Goal: Task Accomplishment & Management: Manage account settings

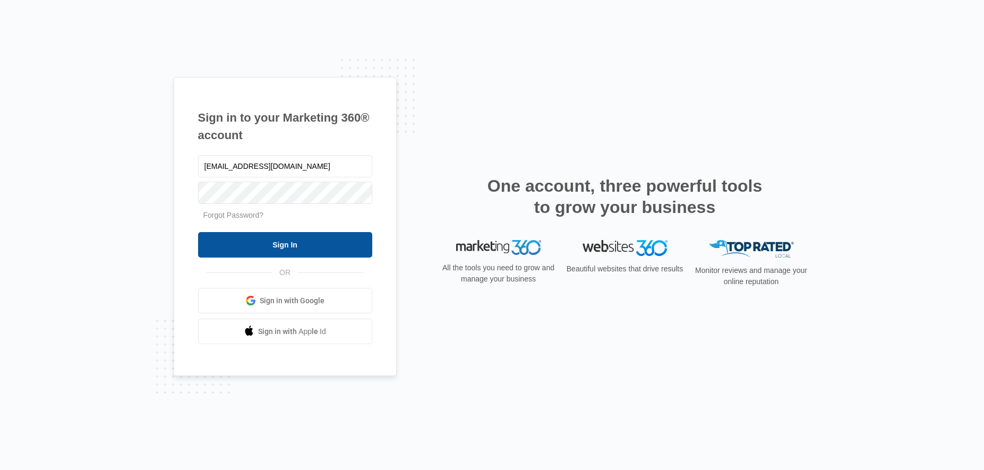
type input "lcutsinger@flycti.com"
click at [318, 247] on input "Sign In" at bounding box center [285, 244] width 174 height 25
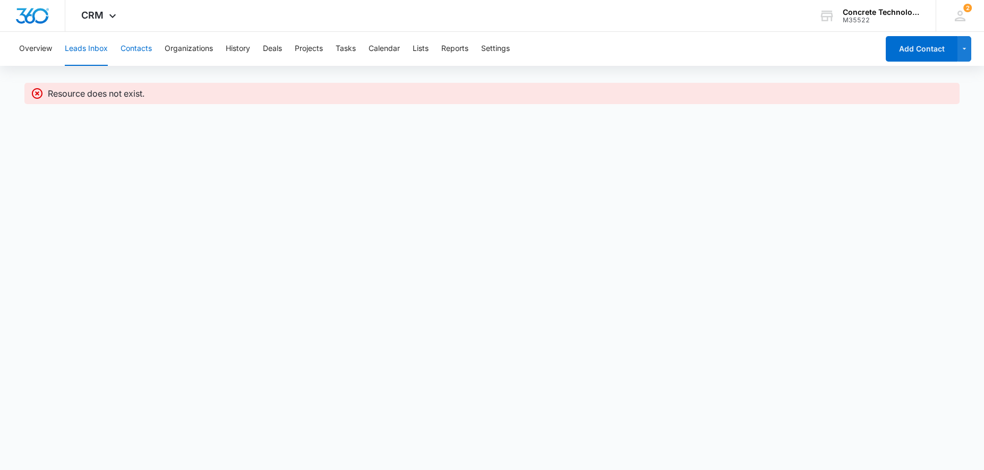
click at [137, 50] on button "Contacts" at bounding box center [136, 49] width 31 height 34
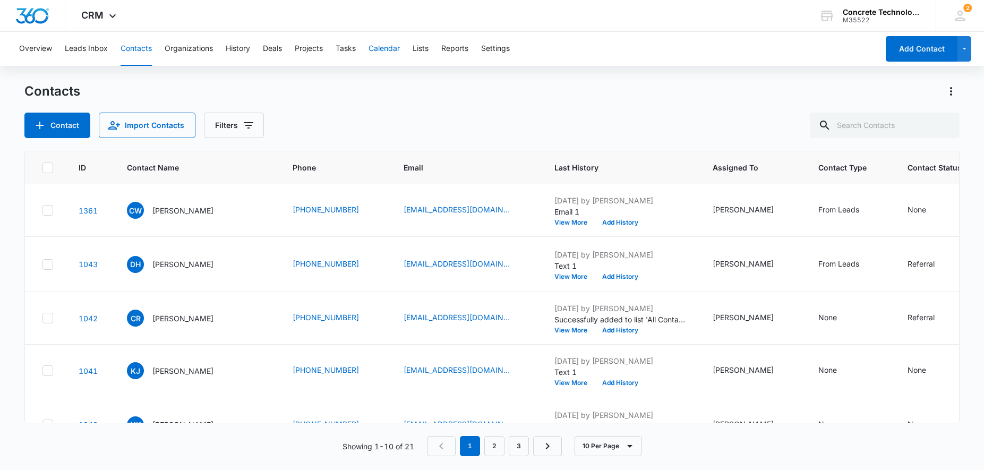
click at [397, 51] on button "Calendar" at bounding box center [383, 49] width 31 height 34
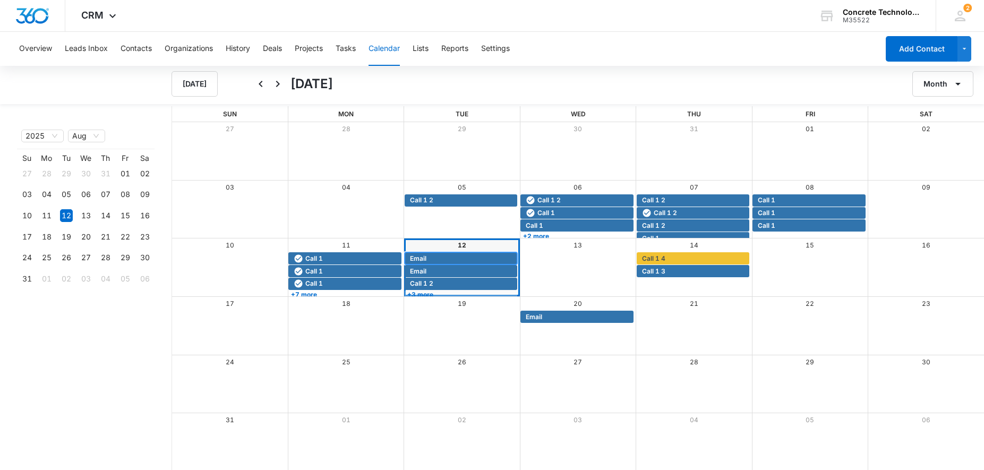
click at [436, 257] on span "Email" at bounding box center [462, 259] width 105 height 10
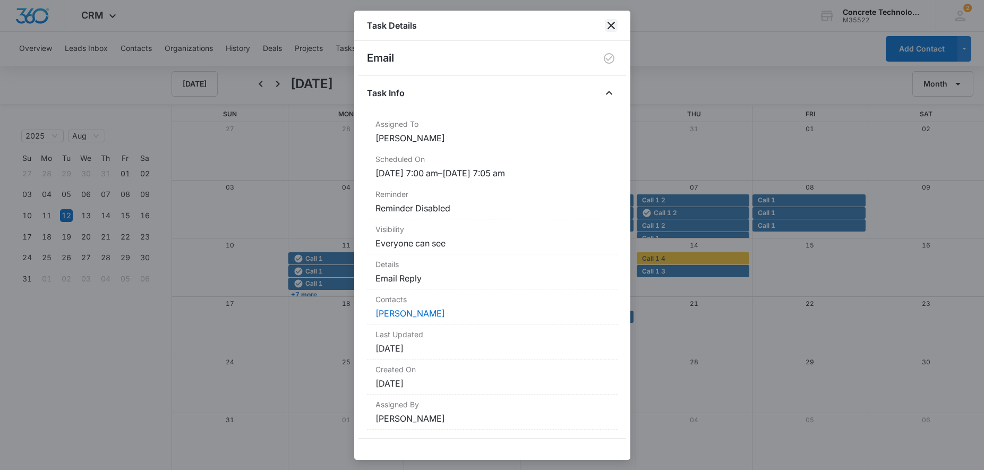
click at [611, 20] on icon "close" at bounding box center [611, 25] width 13 height 13
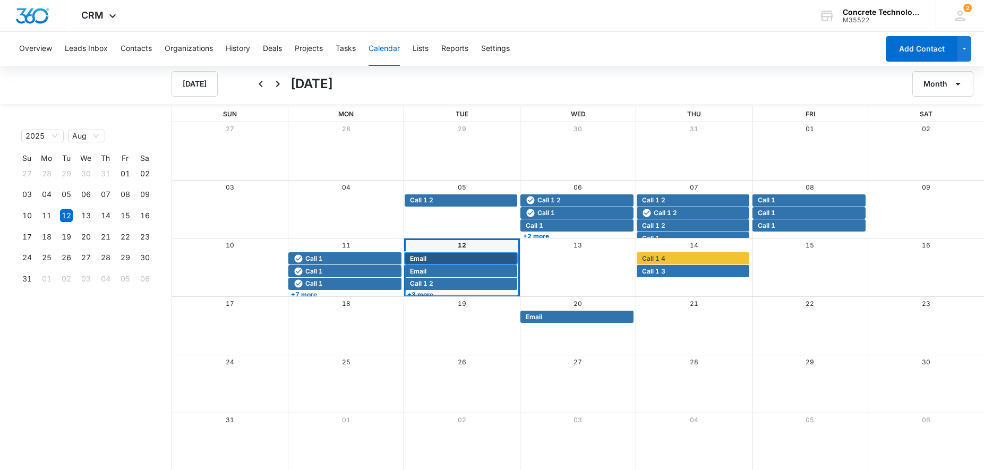
click at [441, 259] on span "Email" at bounding box center [462, 259] width 105 height 10
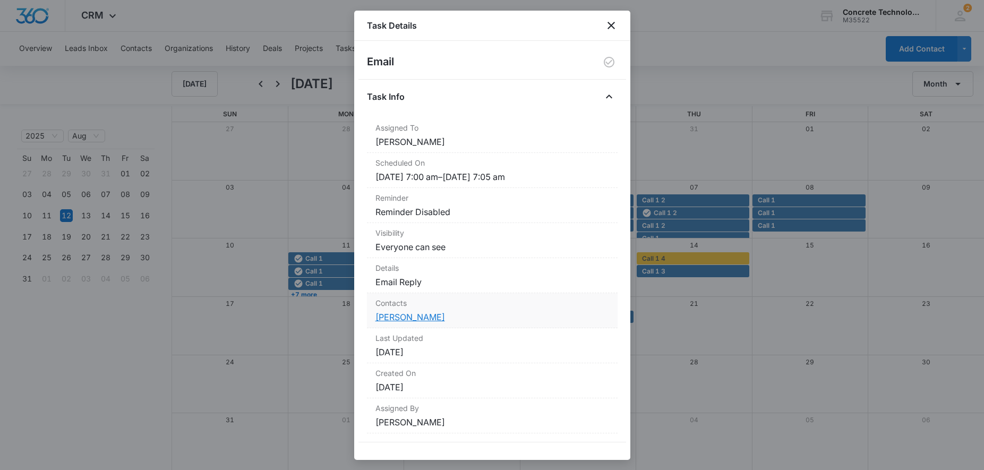
click at [402, 319] on link "[PERSON_NAME]" at bounding box center [410, 317] width 70 height 11
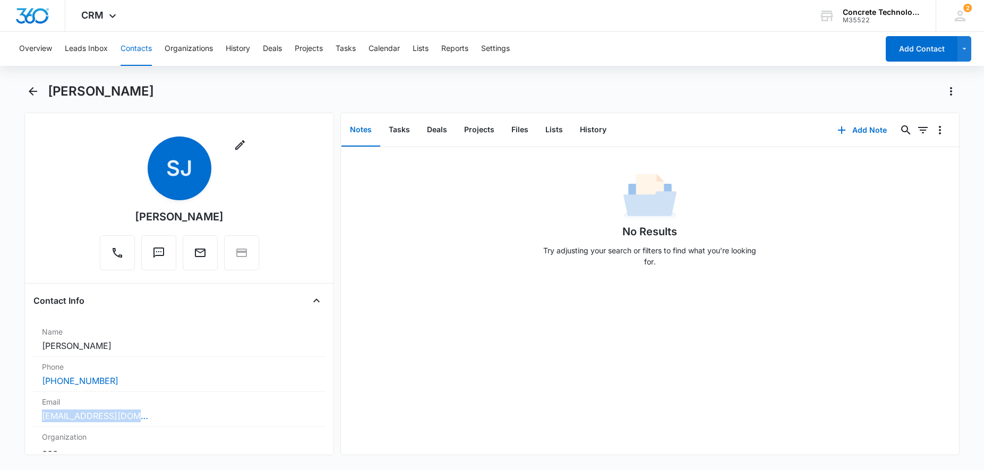
drag, startPoint x: 154, startPoint y: 420, endPoint x: 21, endPoint y: 418, distance: 133.3
click at [24, 422] on div "Remove SJ Sriram Jayanti Contact Info Name Cancel Save Changes Sriram Jayanti P…" at bounding box center [178, 284] width 309 height 342
copy link "[EMAIL_ADDRESS][DOMAIN_NAME]"
click at [592, 130] on button "History" at bounding box center [593, 130] width 44 height 33
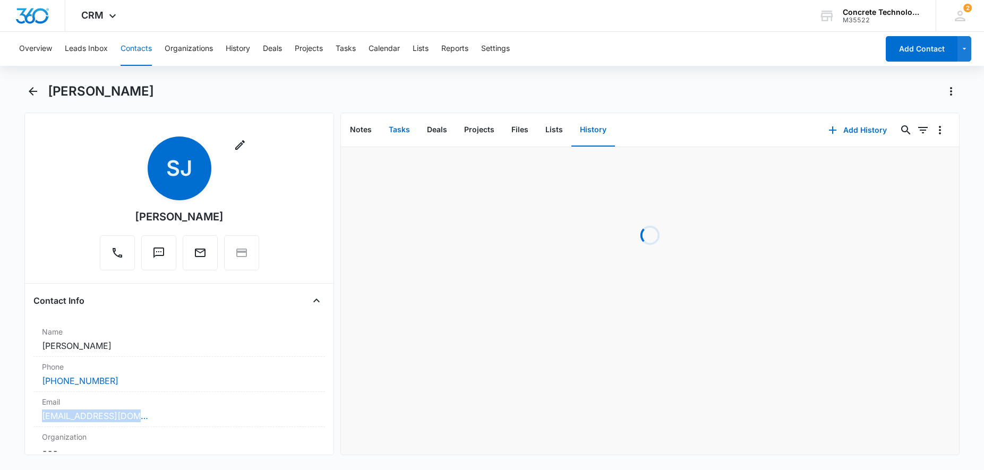
click at [392, 130] on button "Tasks" at bounding box center [399, 130] width 38 height 33
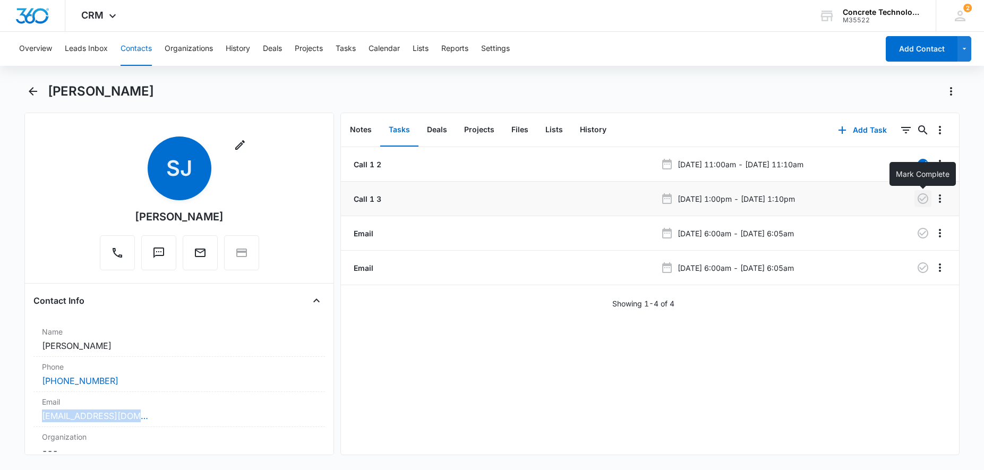
click at [927, 199] on icon "button" at bounding box center [922, 198] width 11 height 11
click at [921, 233] on icon "button" at bounding box center [922, 233] width 13 height 13
click at [391, 45] on button "Calendar" at bounding box center [383, 49] width 31 height 34
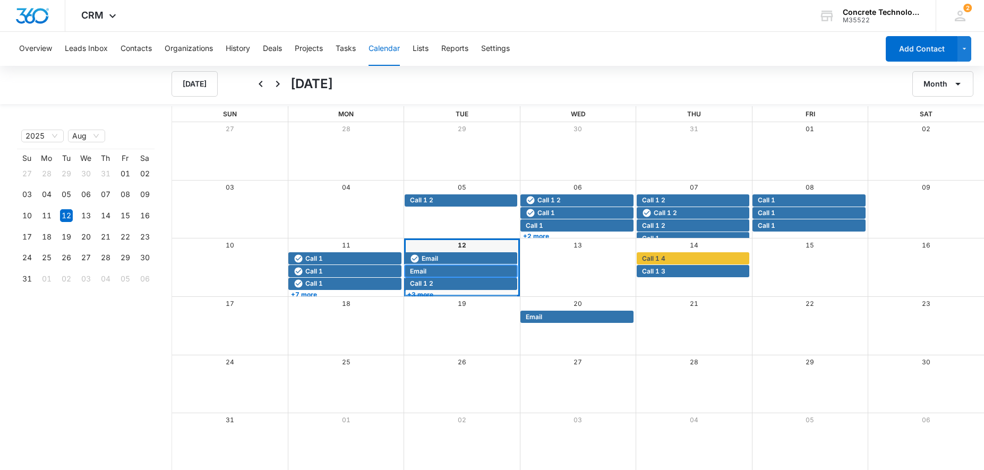
click at [436, 270] on span "Email" at bounding box center [462, 271] width 105 height 10
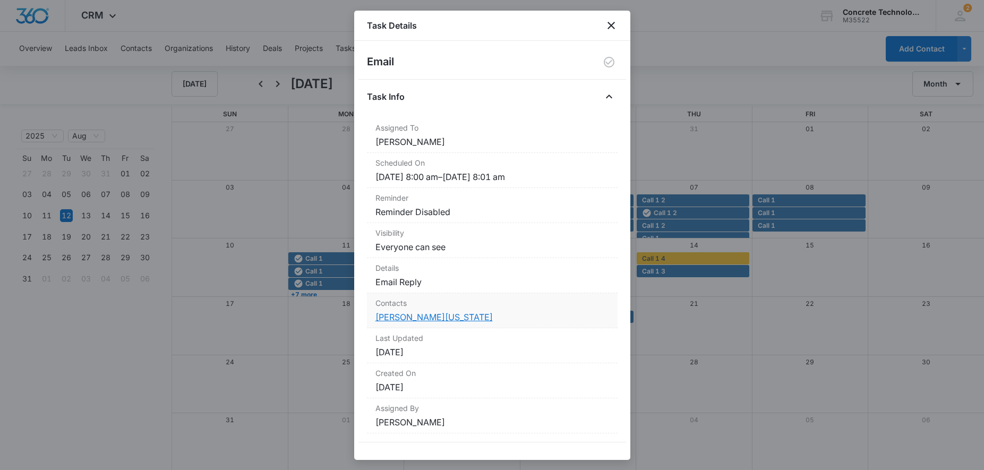
click at [409, 319] on link "[PERSON_NAME][US_STATE]" at bounding box center [433, 317] width 117 height 11
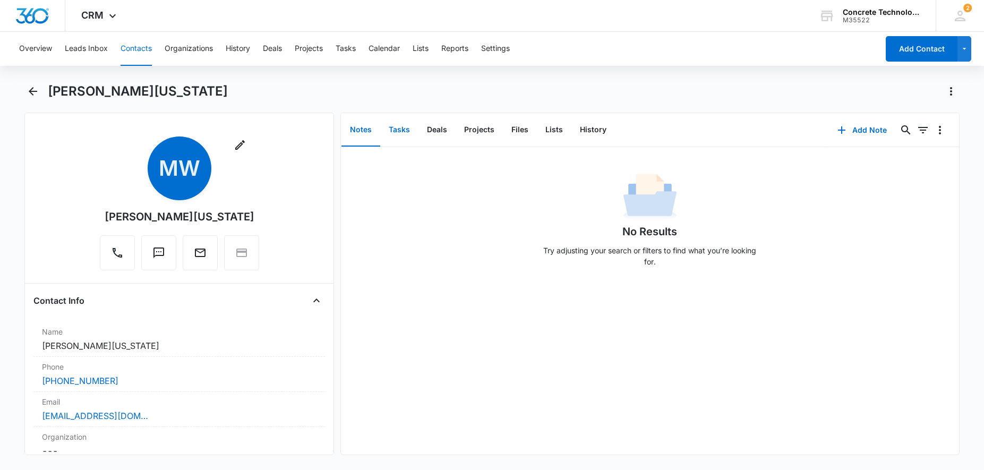
click at [409, 128] on button "Tasks" at bounding box center [399, 130] width 38 height 33
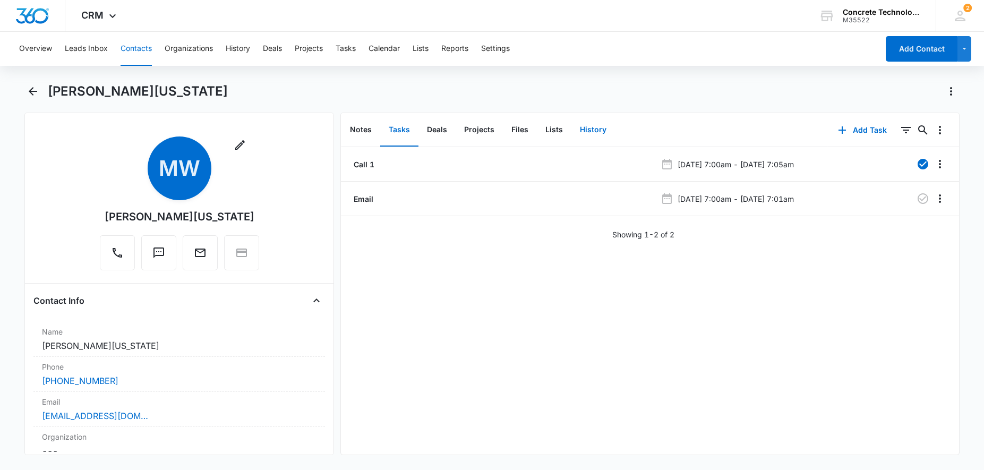
click at [597, 126] on button "History" at bounding box center [593, 130] width 44 height 33
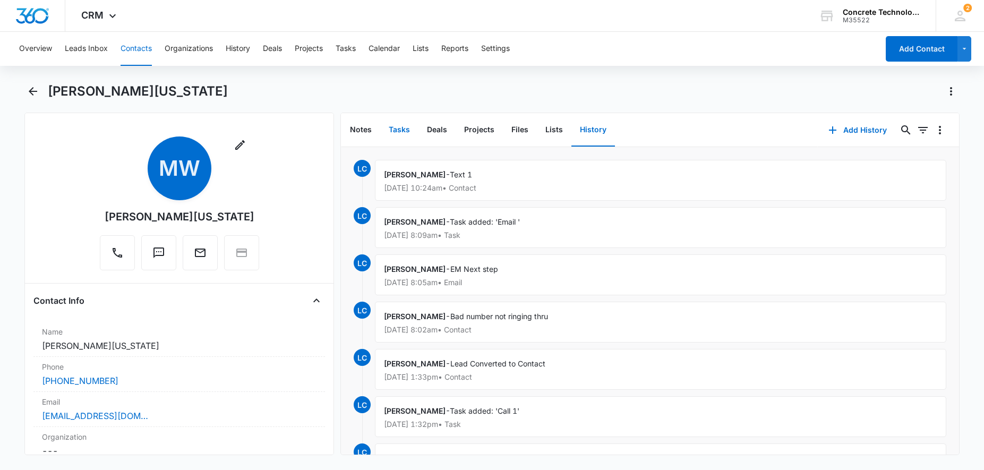
click at [393, 128] on button "Tasks" at bounding box center [399, 130] width 38 height 33
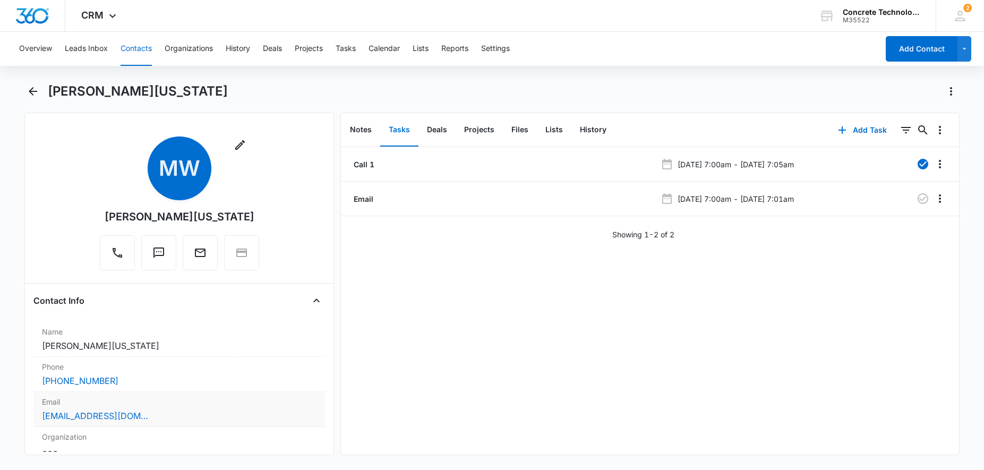
click at [173, 420] on div "[EMAIL_ADDRESS][DOMAIN_NAME]" at bounding box center [179, 415] width 274 height 13
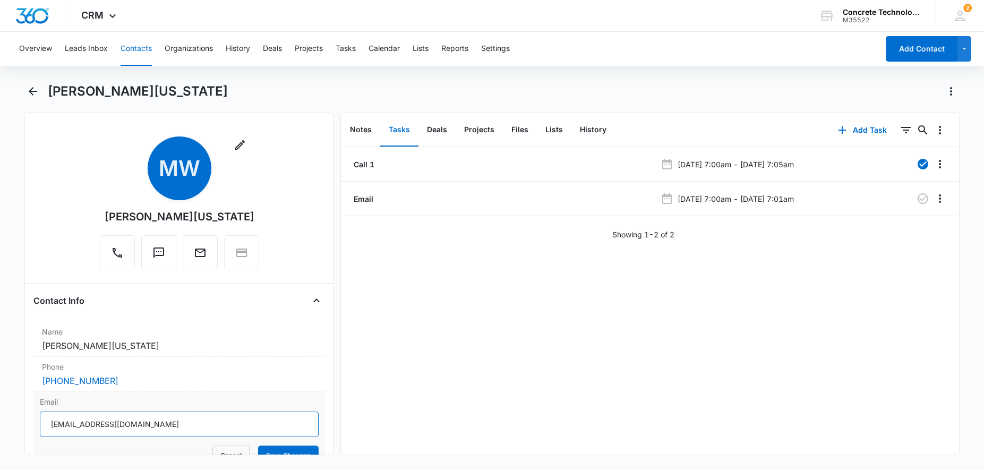
drag, startPoint x: 173, startPoint y: 420, endPoint x: 73, endPoint y: 426, distance: 99.4
click at [40, 432] on input "[EMAIL_ADDRESS][DOMAIN_NAME]" at bounding box center [179, 423] width 279 height 25
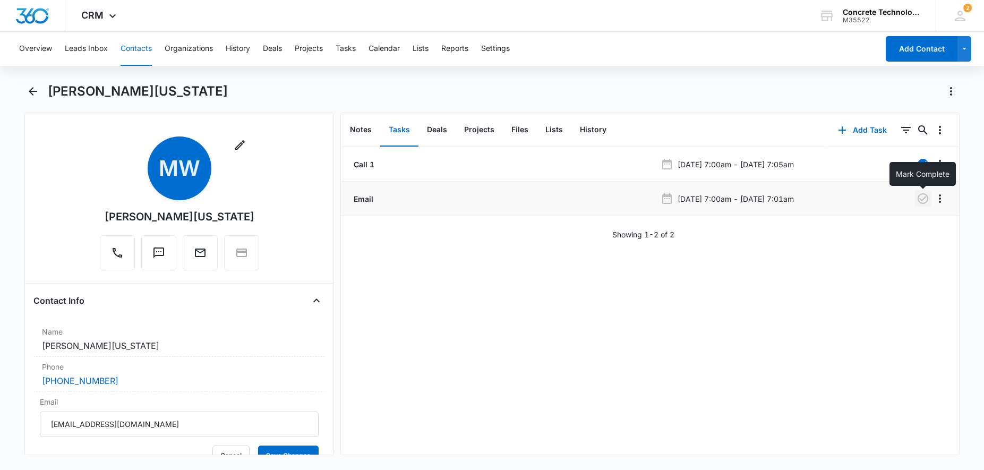
click at [918, 198] on icon "button" at bounding box center [922, 198] width 11 height 11
click at [857, 133] on button "Add Task" at bounding box center [862, 129] width 70 height 25
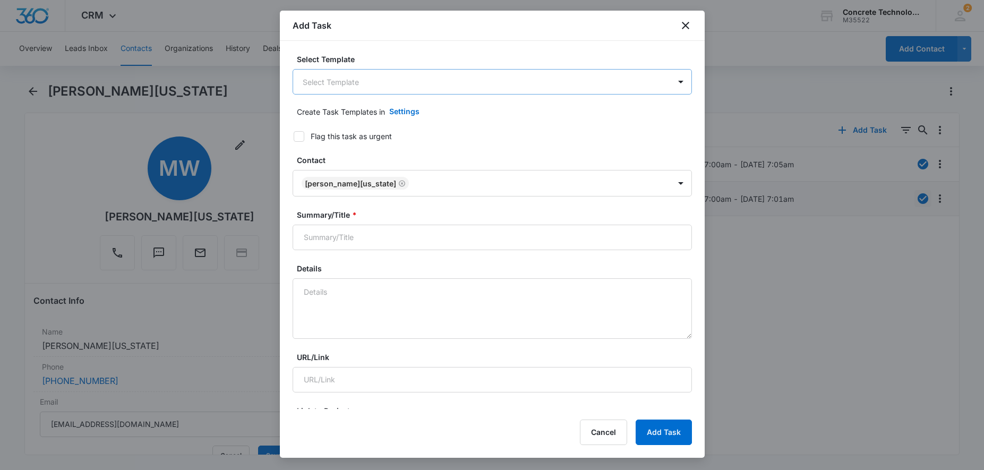
click at [418, 79] on body "CRM Apps Reputation Websites Forms CRM Email Social Content Ads Intelligence Fi…" at bounding box center [492, 235] width 984 height 470
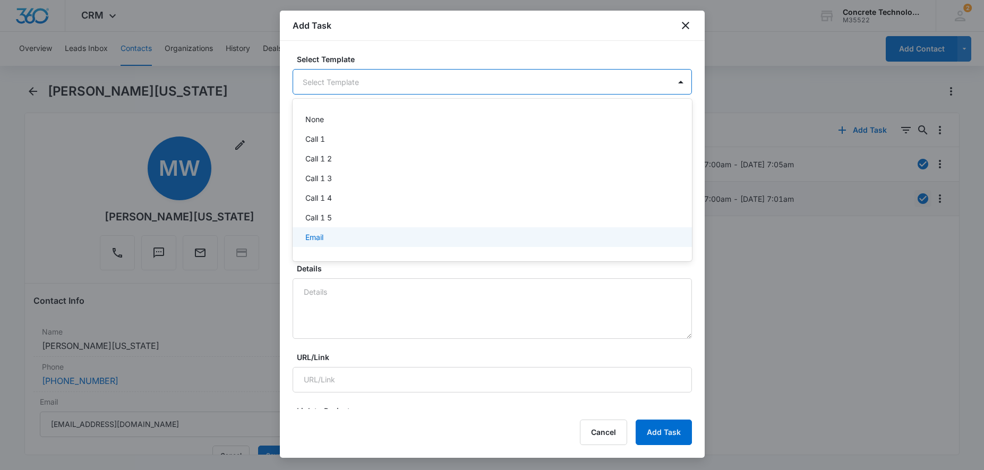
click at [338, 242] on div "Email" at bounding box center [491, 236] width 372 height 11
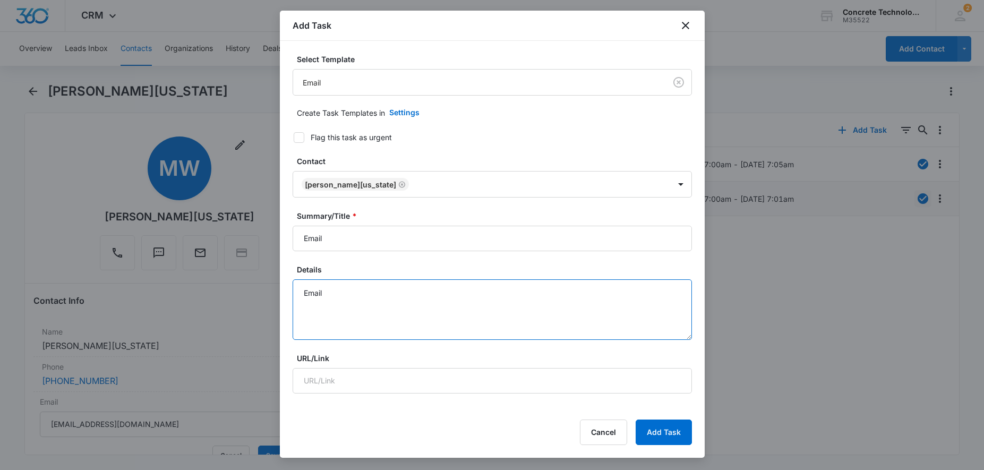
click at [373, 298] on textarea "Email" at bounding box center [492, 309] width 399 height 61
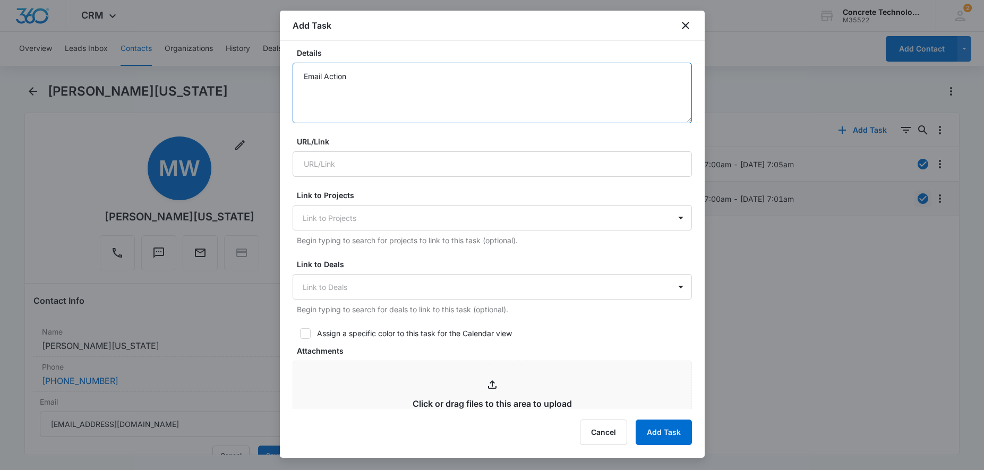
scroll to position [325, 0]
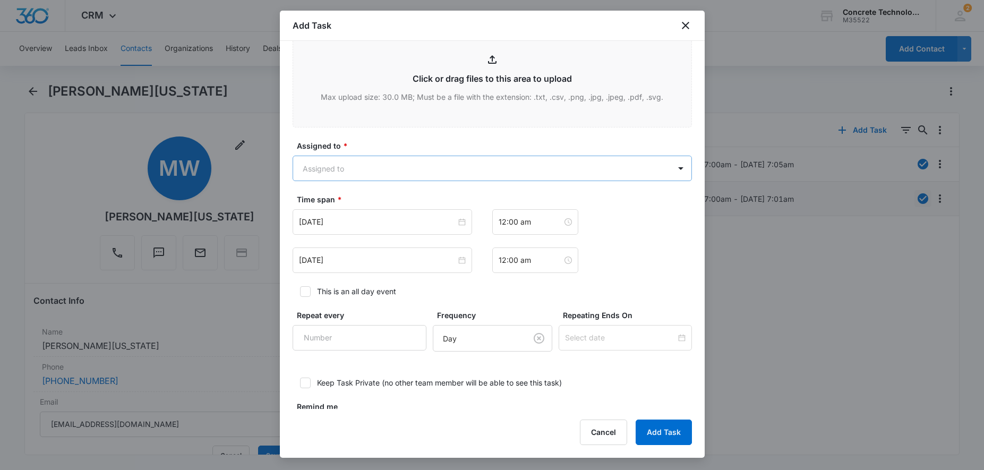
type textarea "Email Action"
click at [414, 174] on body "CRM Apps Reputation Websites Forms CRM Email Social Content Ads Intelligence Fi…" at bounding box center [492, 235] width 984 height 470
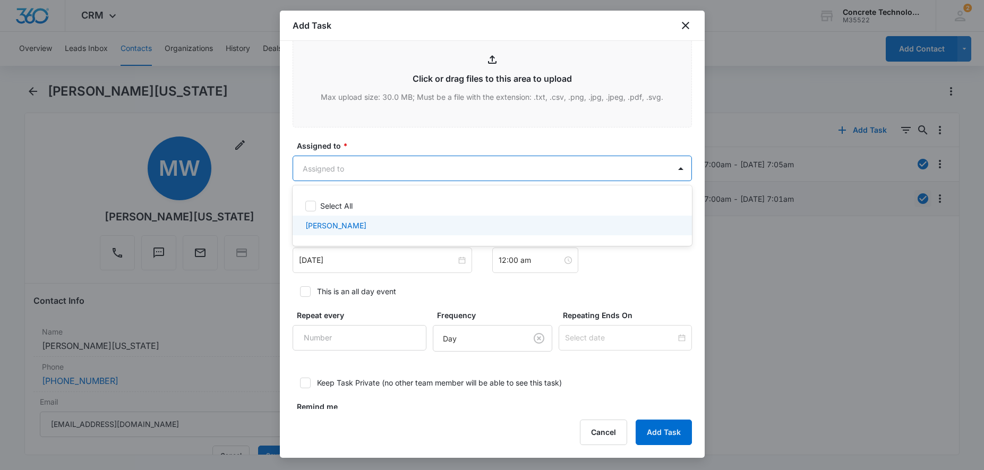
click at [393, 225] on div "[PERSON_NAME]" at bounding box center [491, 225] width 372 height 11
checkbox input "true"
click at [388, 246] on div at bounding box center [492, 235] width 984 height 470
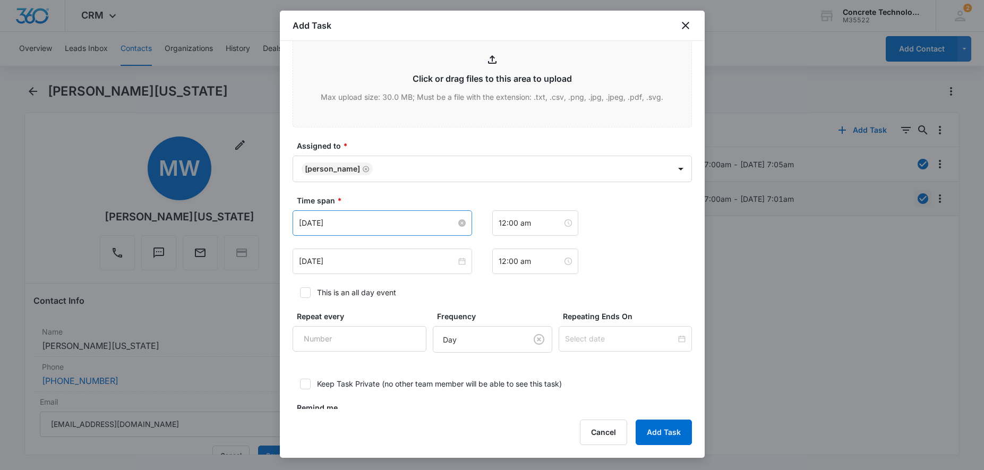
click at [400, 225] on input "[DATE]" at bounding box center [377, 223] width 157 height 12
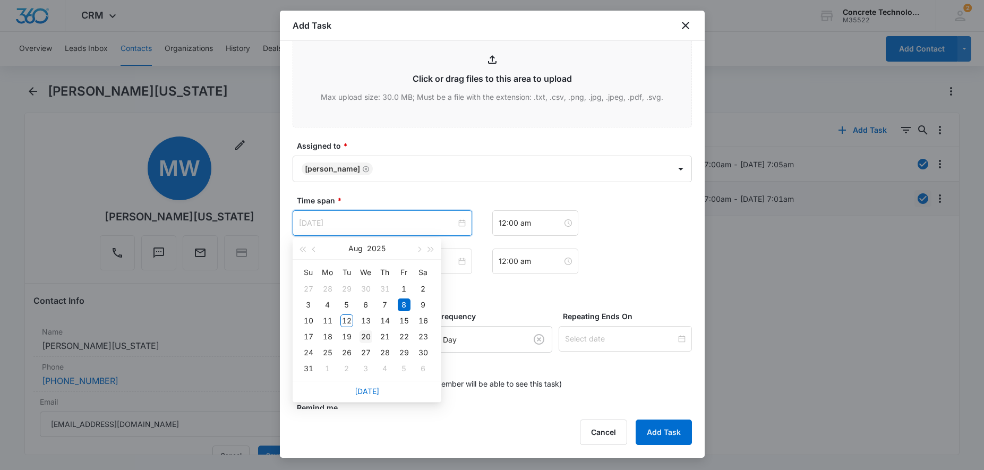
type input "[DATE]"
click at [367, 337] on div "20" at bounding box center [365, 336] width 13 height 13
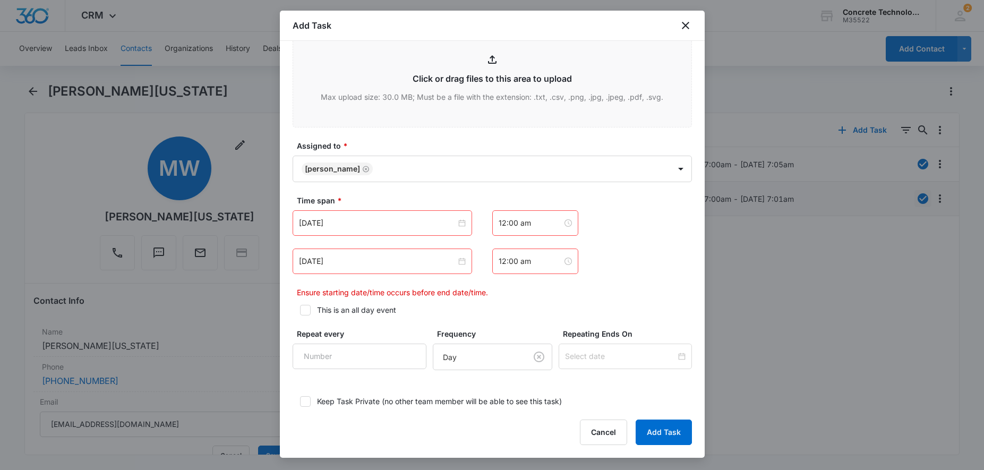
click at [308, 311] on icon at bounding box center [305, 310] width 10 height 10
click at [300, 311] on input "This is an all day event" at bounding box center [296, 309] width 7 height 7
checkbox input "true"
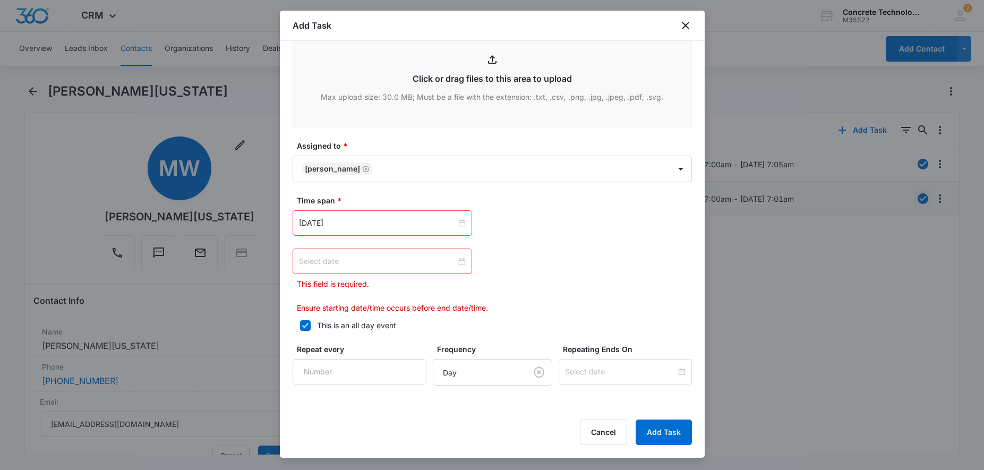
click at [413, 265] on input at bounding box center [377, 261] width 157 height 12
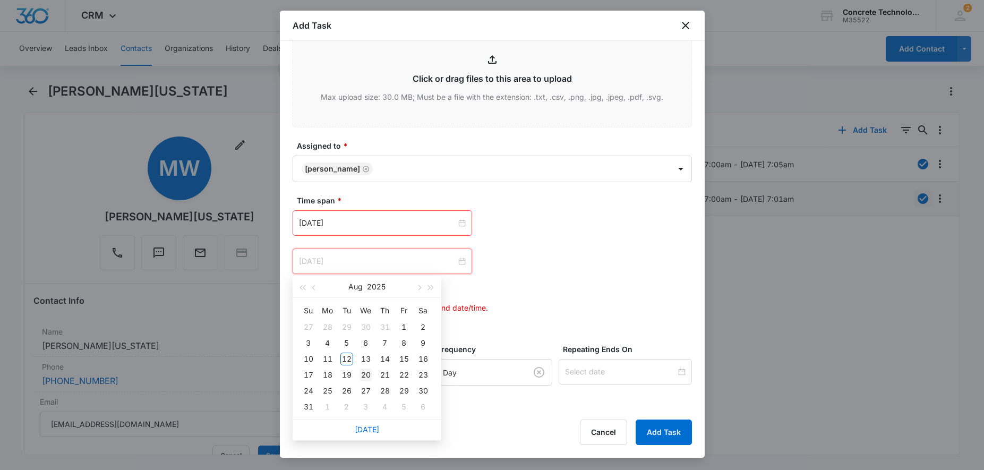
type input "[DATE]"
click at [362, 373] on div "20" at bounding box center [365, 374] width 13 height 13
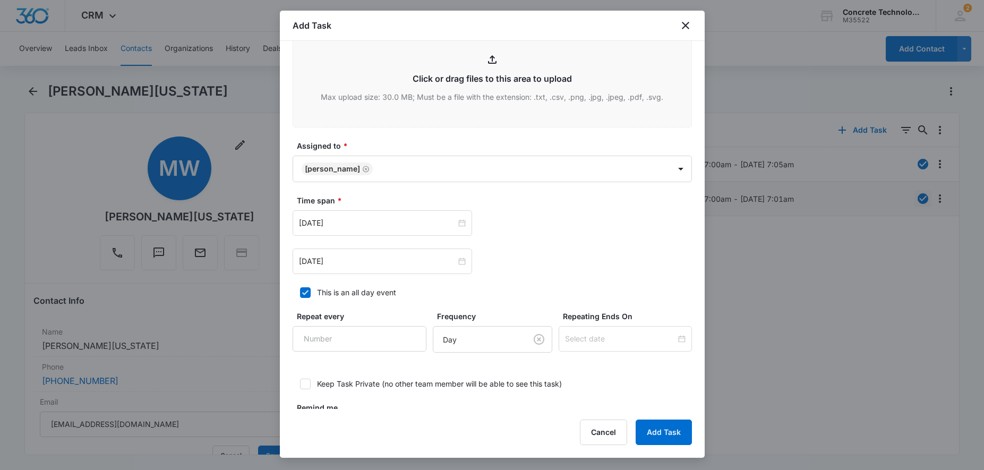
click at [307, 288] on icon at bounding box center [305, 293] width 10 height 10
click at [300, 289] on input "This is an all day event" at bounding box center [296, 292] width 7 height 7
checkbox input "false"
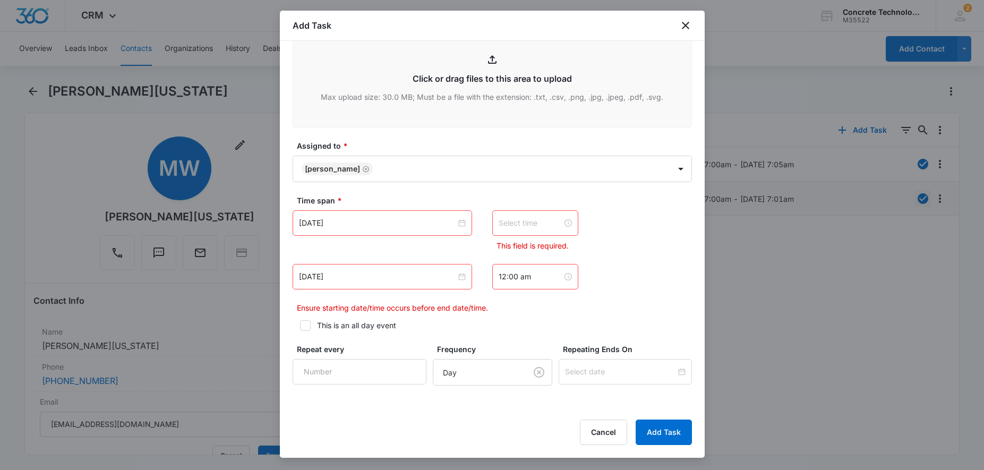
click at [547, 222] on input at bounding box center [530, 223] width 64 height 12
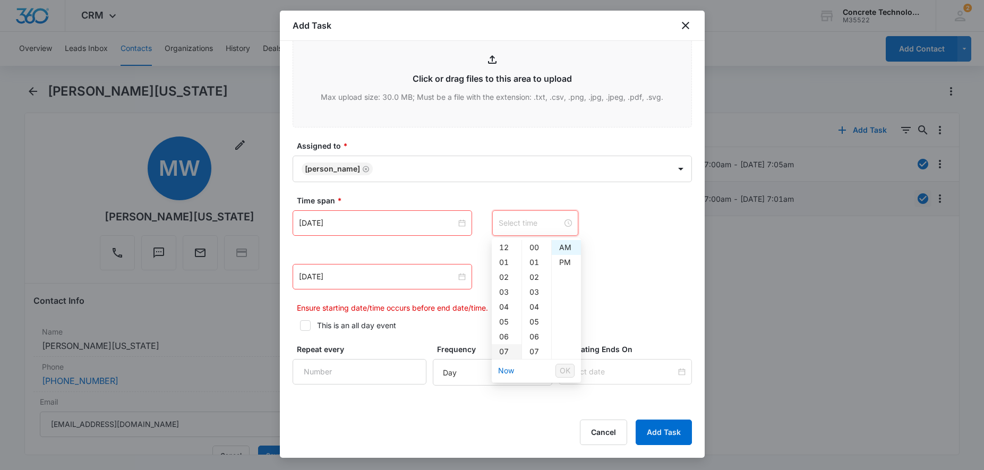
click at [509, 350] on div "07" at bounding box center [507, 351] width 30 height 15
type input "7:00 am"
click at [564, 250] on div "AM" at bounding box center [566, 247] width 29 height 15
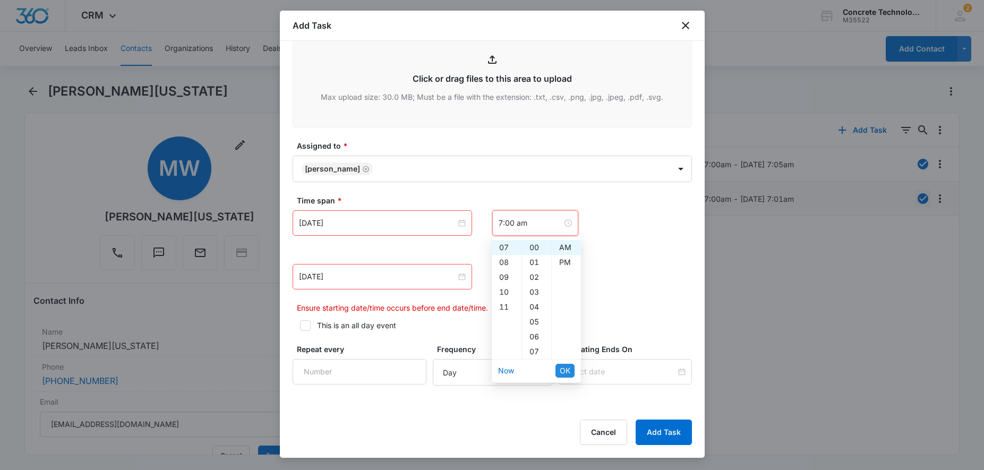
click at [565, 367] on span "OK" at bounding box center [565, 371] width 11 height 12
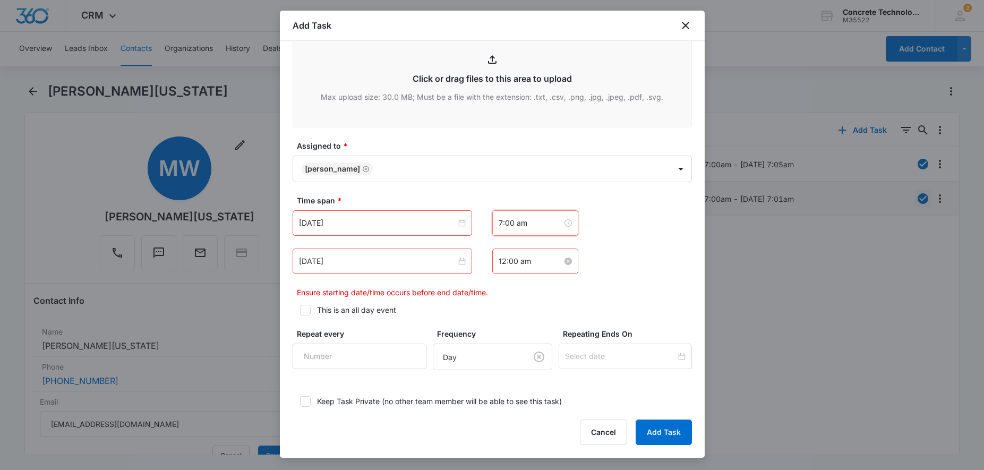
click at [537, 260] on input "12:00 am" at bounding box center [530, 261] width 64 height 12
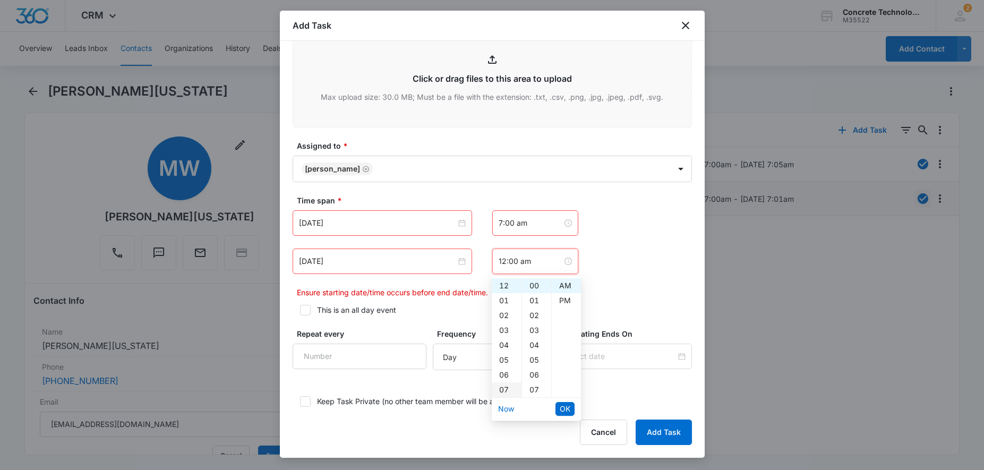
click at [505, 389] on div "07" at bounding box center [507, 389] width 30 height 15
click at [529, 360] on div "05" at bounding box center [536, 359] width 29 height 15
type input "7:05 am"
click at [565, 407] on span "OK" at bounding box center [565, 409] width 11 height 12
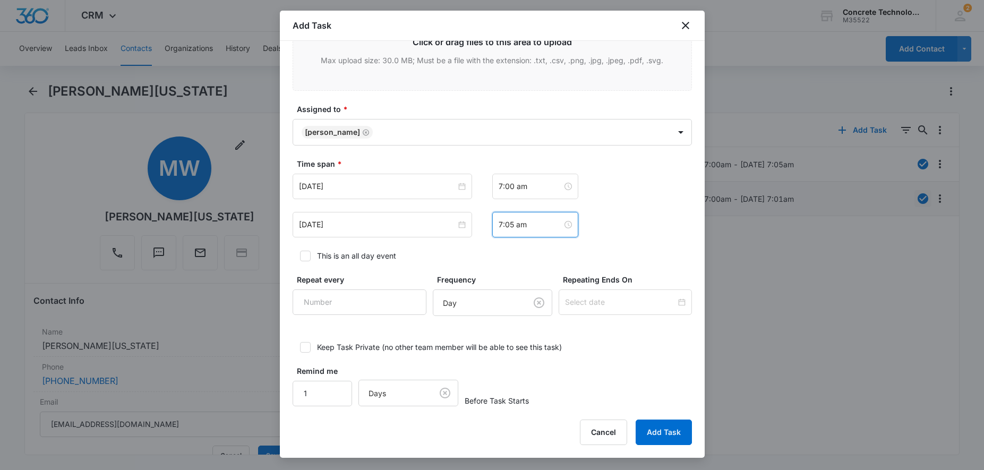
scroll to position [588, 0]
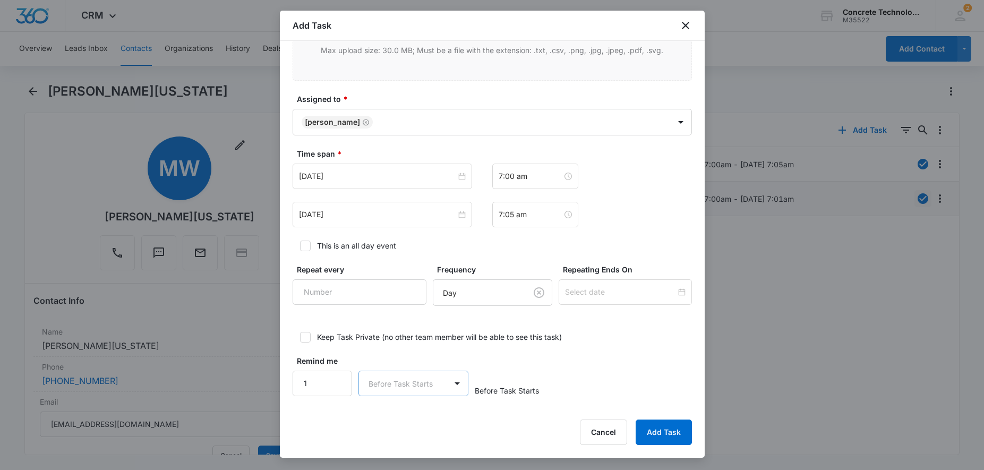
click at [421, 380] on body "CRM Apps Reputation Websites Forms CRM Email Social Content Ads Intelligence Fi…" at bounding box center [492, 235] width 984 height 470
click at [392, 303] on p "Minutes" at bounding box center [385, 306] width 28 height 11
click at [324, 383] on input "1" at bounding box center [323, 383] width 60 height 25
type input "5"
click at [666, 438] on button "Add Task" at bounding box center [663, 431] width 56 height 25
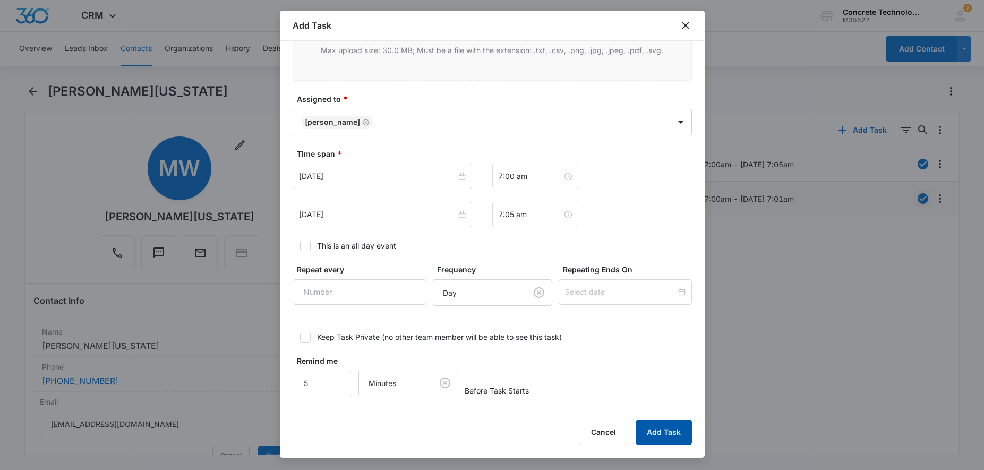
scroll to position [13, 0]
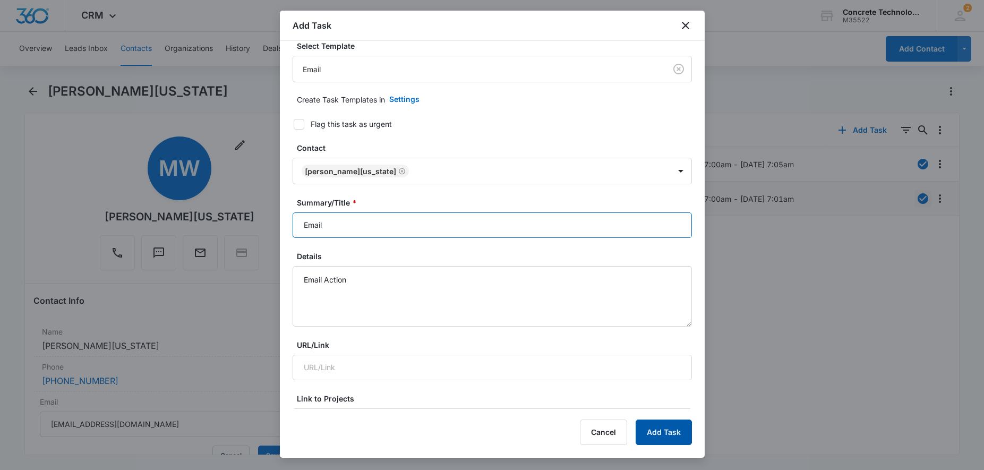
type input "Email"
click at [661, 437] on button "Add Task" at bounding box center [663, 431] width 56 height 25
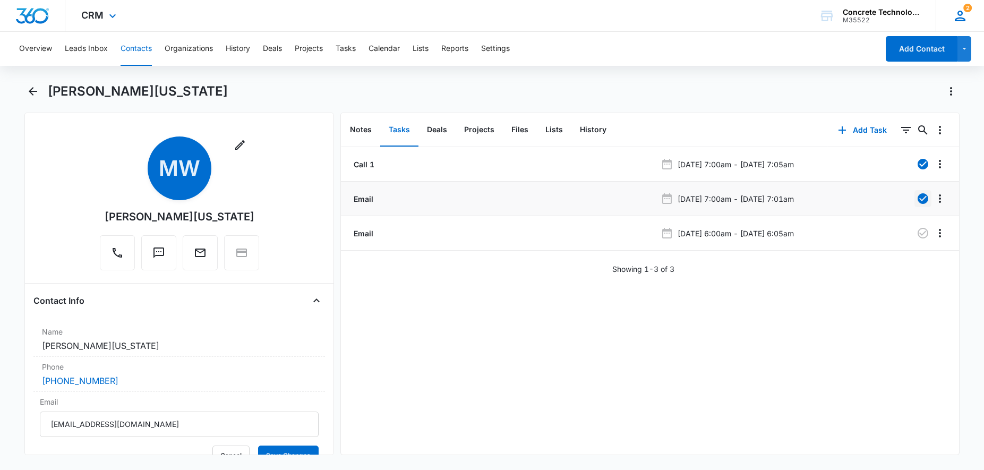
click at [969, 20] on div "2 LC Larry Cutsinger LCutsinger@flycti.com My Profile 2 Notifications Support L…" at bounding box center [959, 15] width 48 height 31
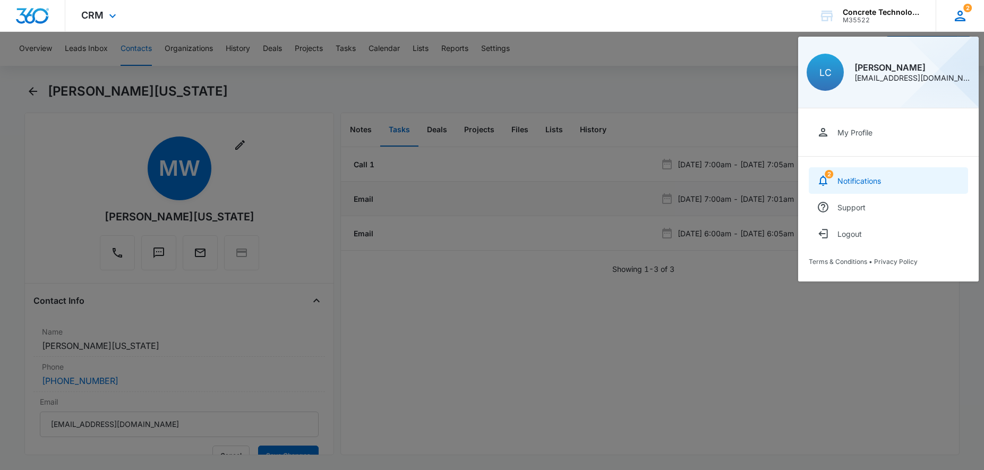
click at [873, 175] on link "2 Notifications" at bounding box center [888, 180] width 159 height 27
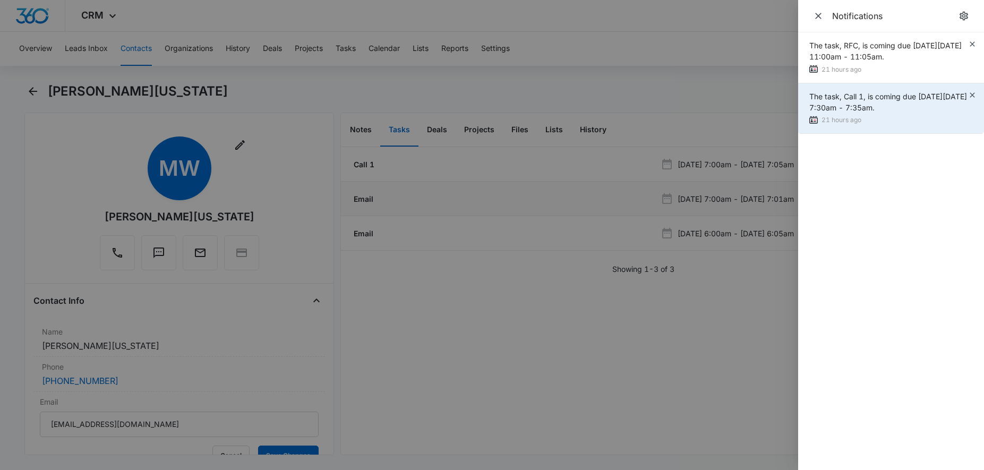
click at [898, 101] on div "The task, Call 1, is coming due on Mon Aug 11, 2025 7:30am - 7:35am." at bounding box center [888, 102] width 159 height 22
click at [822, 95] on span "The task, Call 1, is coming due on Mon Aug 11, 2025 7:30am - 7:35am." at bounding box center [888, 102] width 158 height 20
click at [887, 101] on div "The task, Call 1, is coming due on Mon Aug 11, 2025 7:30am - 7:35am." at bounding box center [888, 102] width 159 height 22
click at [972, 92] on icon "button" at bounding box center [972, 95] width 8 height 8
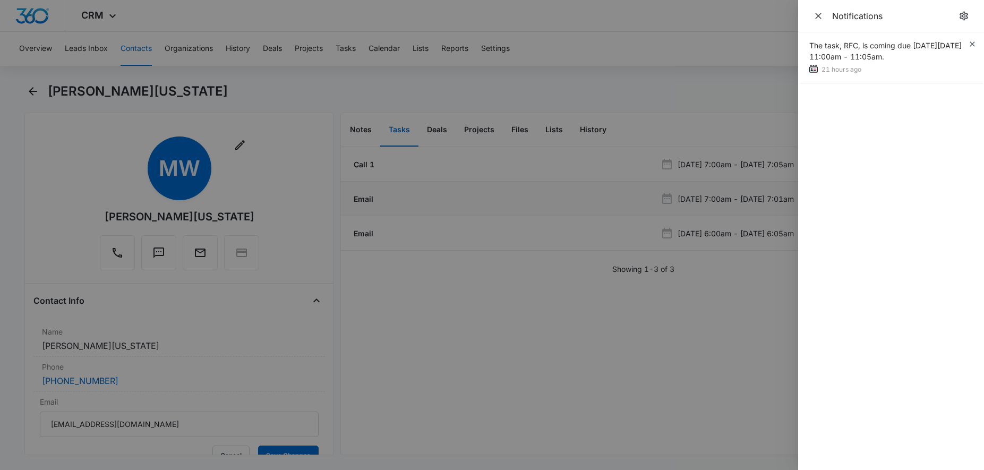
click at [732, 99] on div at bounding box center [492, 235] width 984 height 470
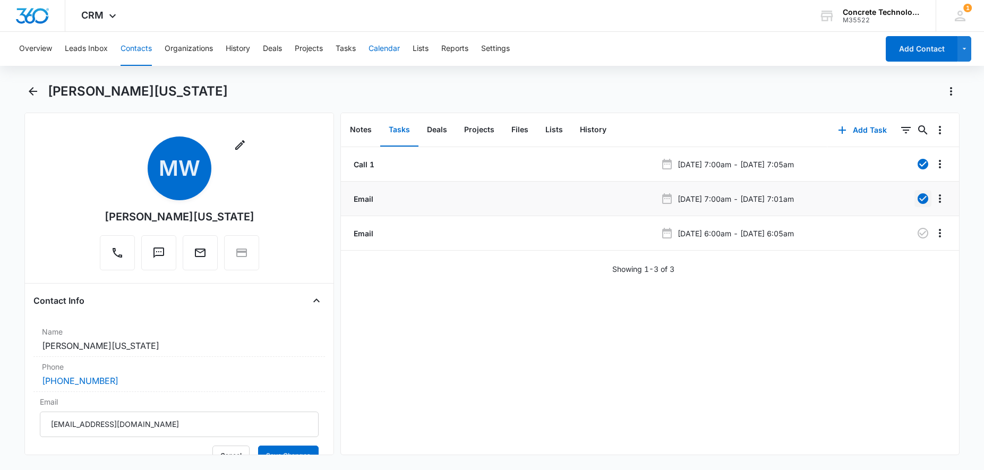
click at [380, 48] on button "Calendar" at bounding box center [383, 49] width 31 height 34
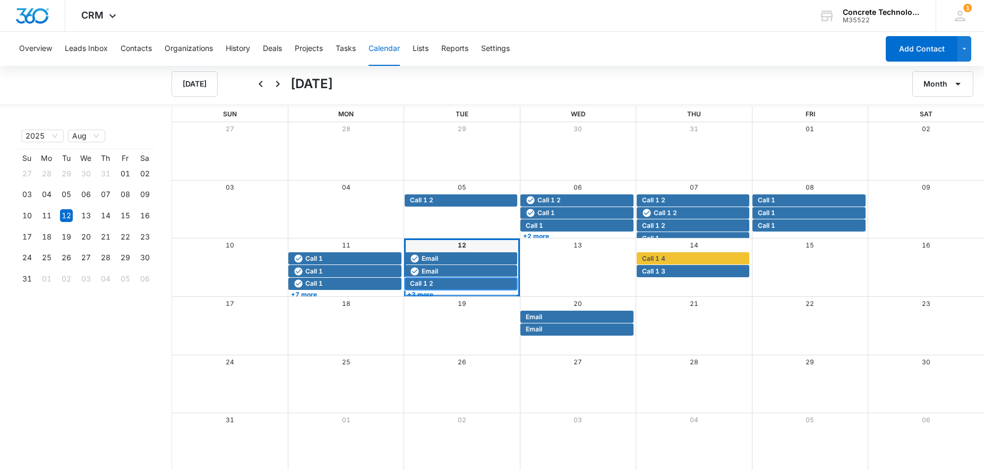
click at [440, 283] on span "Call 1 2" at bounding box center [462, 284] width 105 height 10
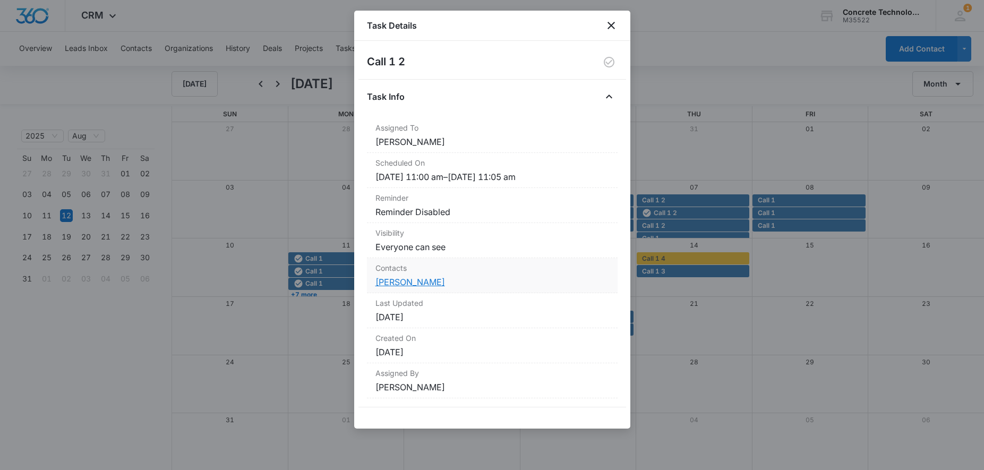
click at [440, 283] on link "[PERSON_NAME]" at bounding box center [410, 282] width 70 height 11
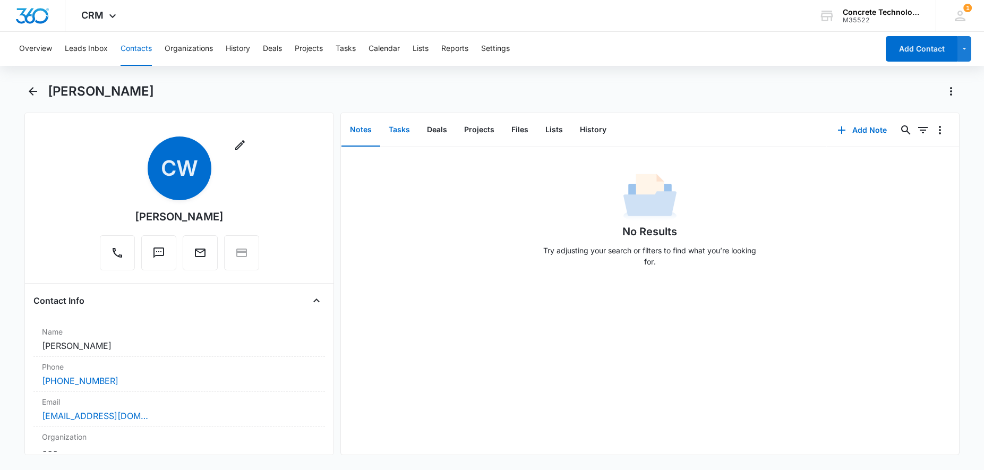
click at [405, 131] on button "Tasks" at bounding box center [399, 130] width 38 height 33
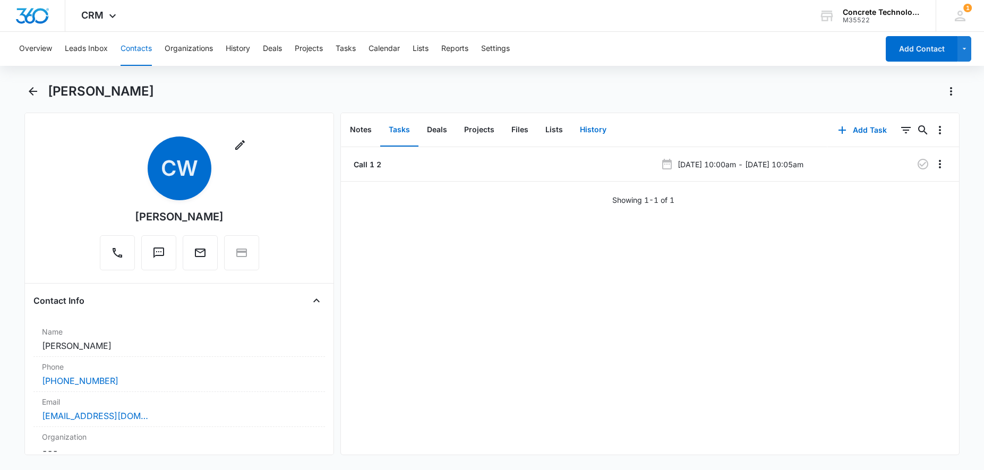
click at [578, 123] on button "History" at bounding box center [593, 130] width 44 height 33
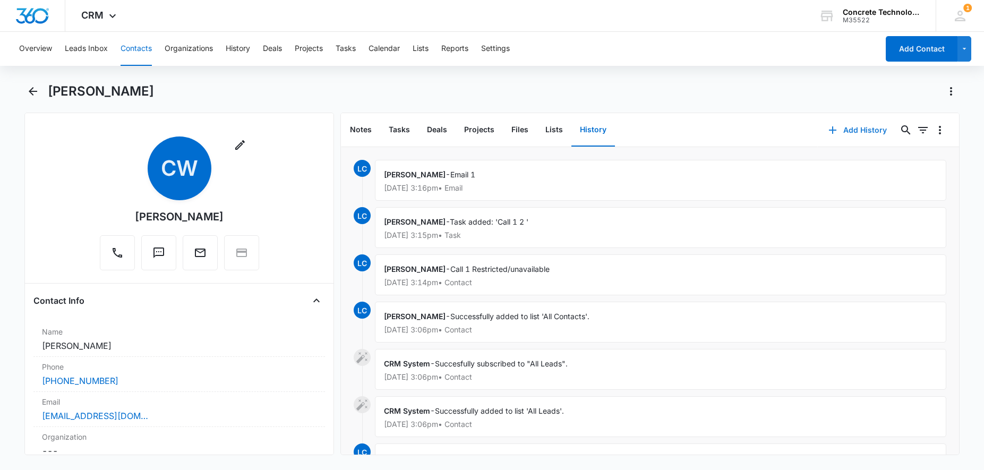
click at [854, 128] on button "Add History" at bounding box center [858, 129] width 80 height 25
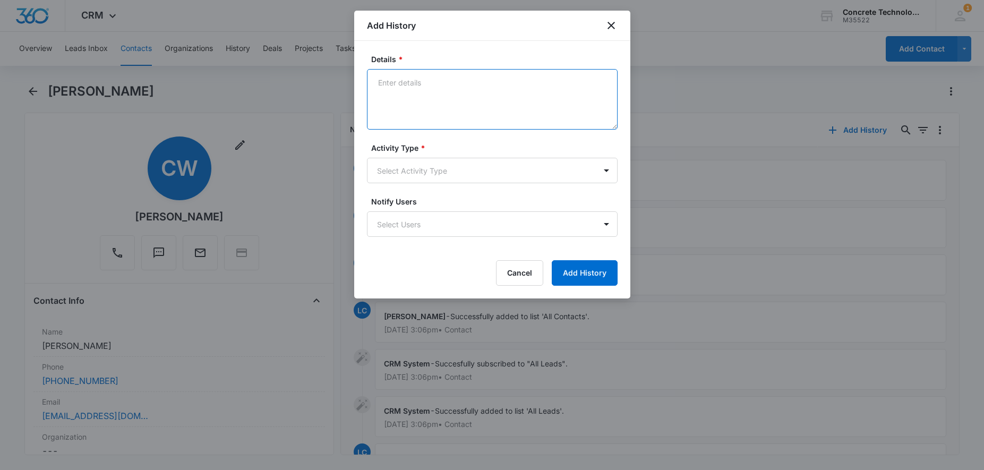
click at [493, 81] on textarea "Details *" at bounding box center [492, 99] width 251 height 61
type textarea "Call restricted"
click at [450, 165] on body "CRM Apps Reputation Websites Forms CRM Email Social Content Ads Intelligence Fi…" at bounding box center [492, 235] width 984 height 470
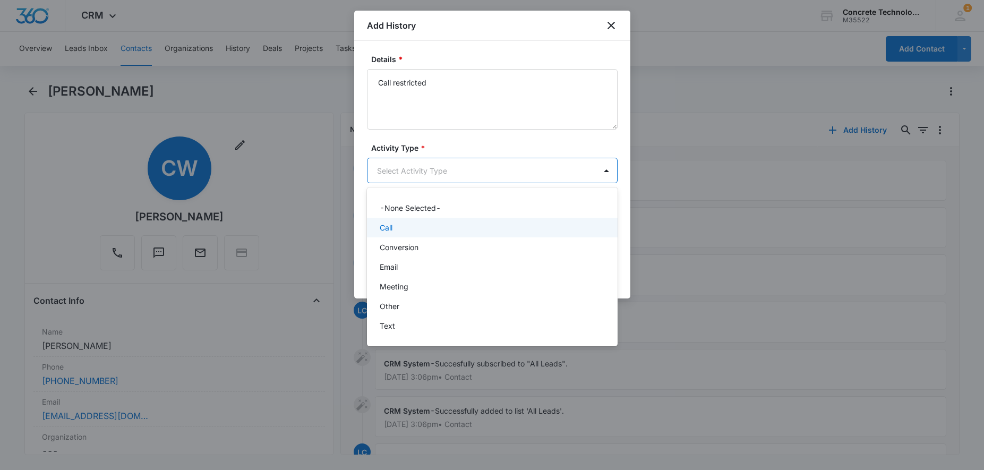
click at [420, 224] on div "Call" at bounding box center [491, 227] width 223 height 11
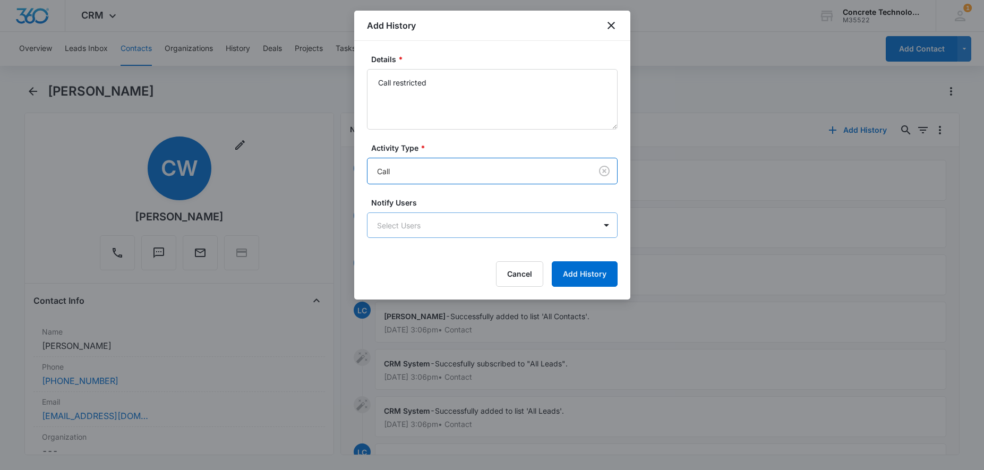
click at [422, 233] on body "CRM Apps Reputation Websites Forms CRM Email Social Content Ads Intelligence Fi…" at bounding box center [492, 235] width 984 height 470
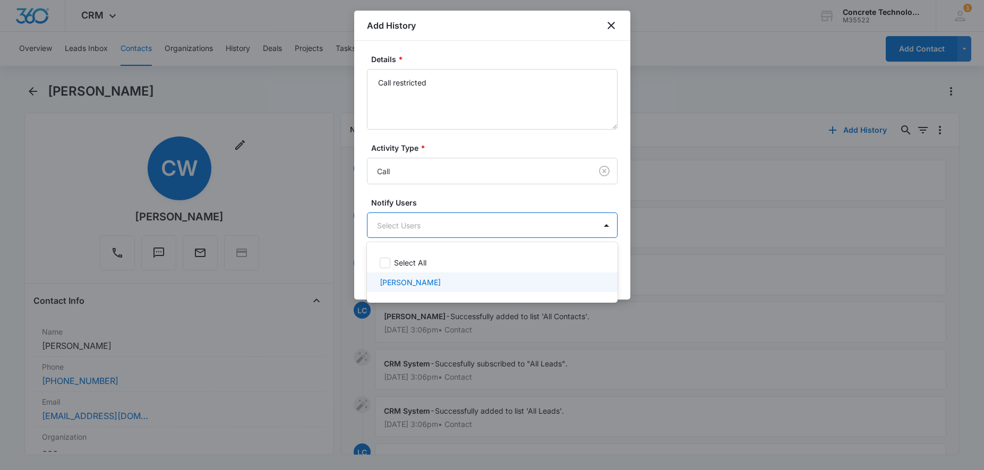
click at [417, 287] on p "[PERSON_NAME]" at bounding box center [410, 282] width 61 height 11
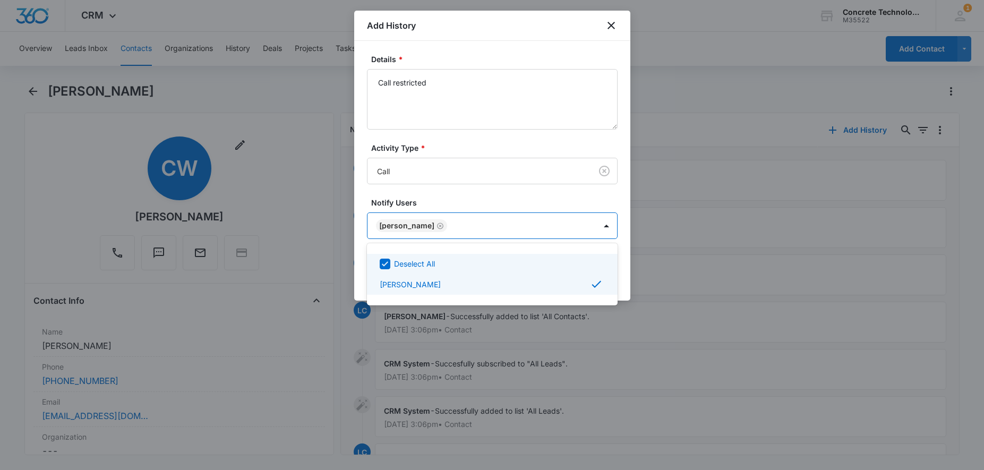
click at [509, 29] on div at bounding box center [492, 235] width 984 height 470
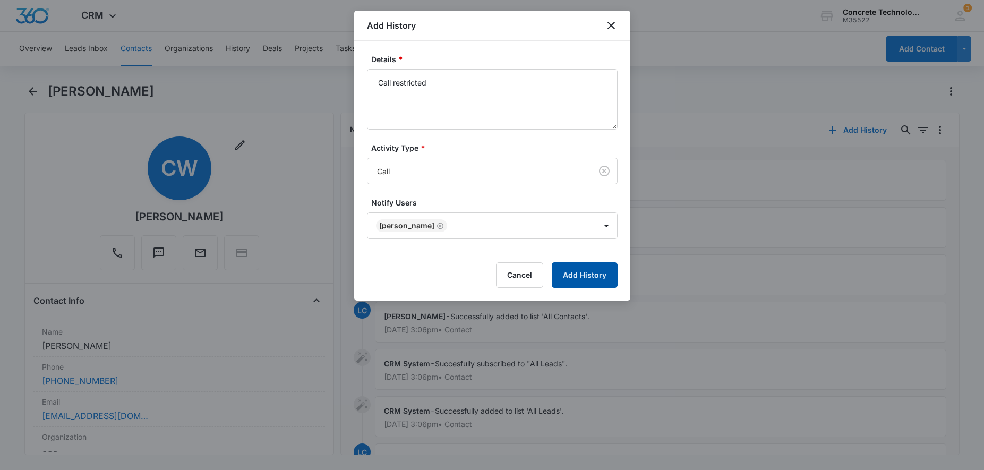
click at [592, 272] on button "Add History" at bounding box center [585, 274] width 66 height 25
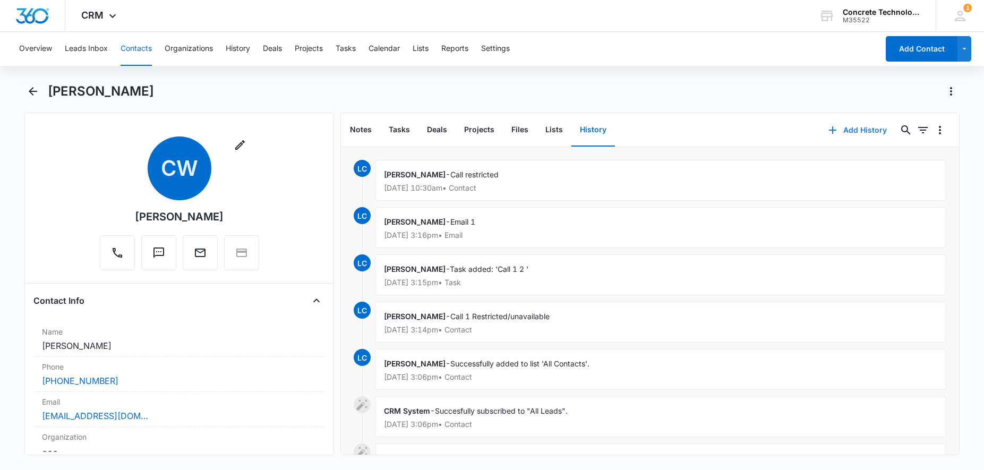
click at [839, 129] on icon "button" at bounding box center [832, 130] width 13 height 13
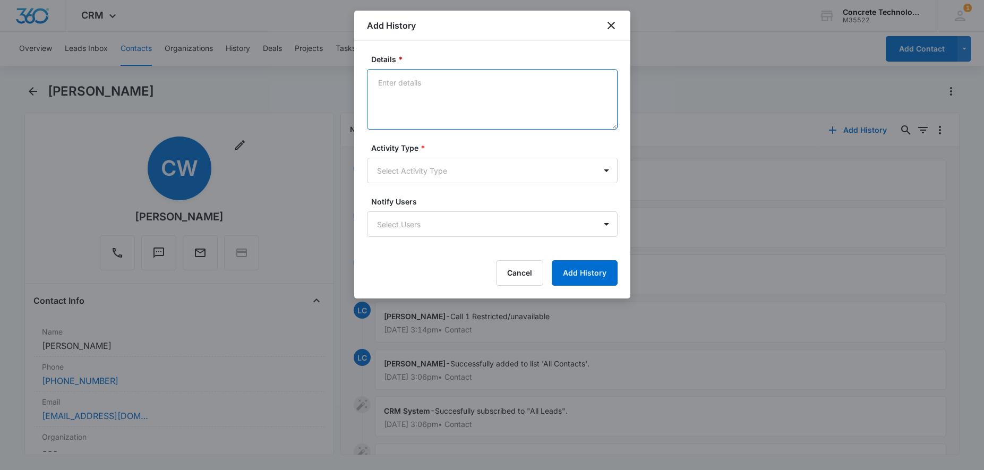
click at [510, 73] on textarea "Details *" at bounding box center [492, 99] width 251 height 61
type textarea "Next step"
click at [432, 165] on body "CRM Apps Reputation Websites Forms CRM Email Social Content Ads Intelligence Fi…" at bounding box center [492, 235] width 984 height 470
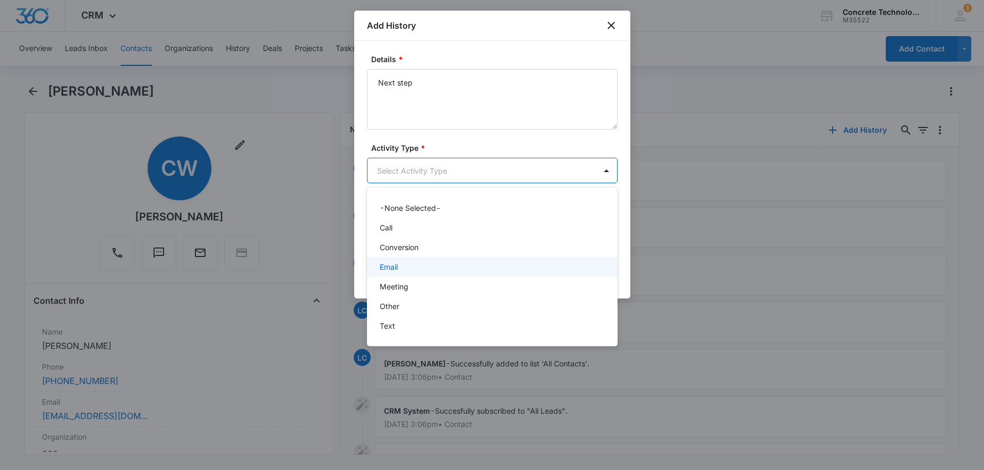
click at [404, 263] on div "Email" at bounding box center [491, 266] width 223 height 11
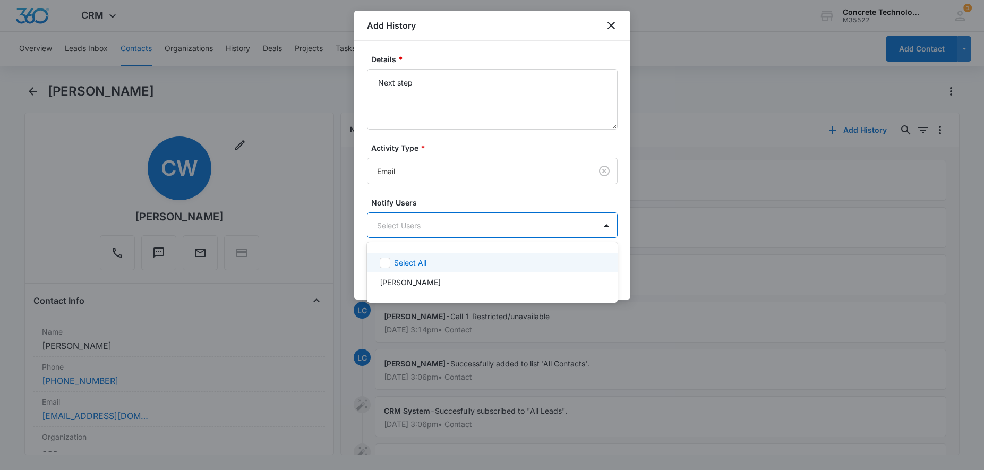
click at [428, 229] on body "CRM Apps Reputation Websites Forms CRM Email Social Content Ads Intelligence Fi…" at bounding box center [492, 235] width 984 height 470
click at [414, 277] on p "[PERSON_NAME]" at bounding box center [410, 282] width 61 height 11
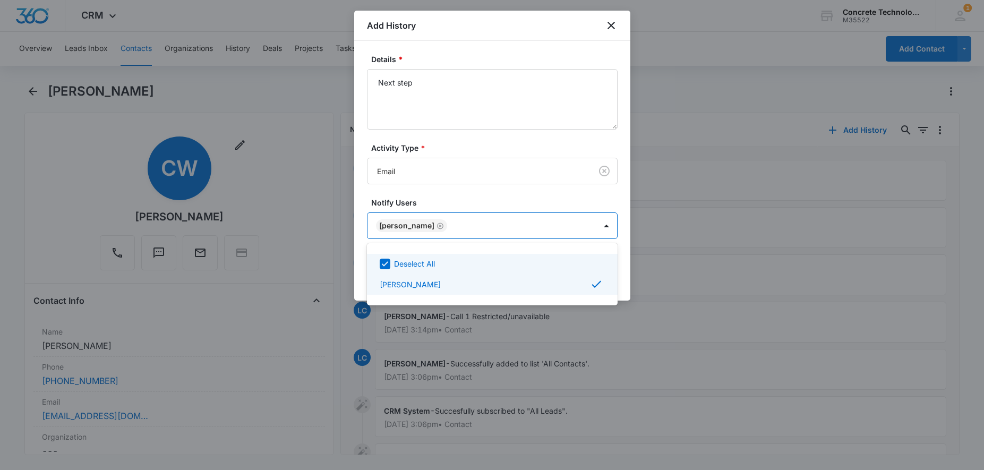
click at [519, 38] on div at bounding box center [492, 235] width 984 height 470
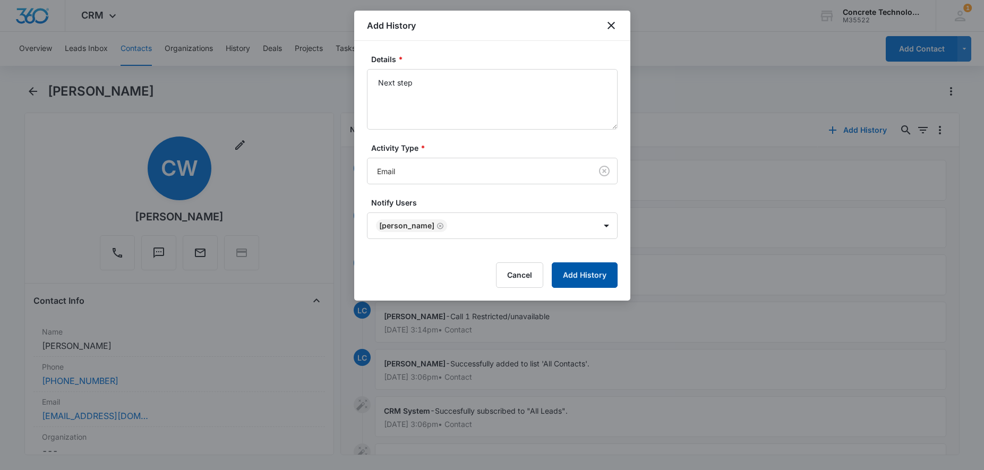
click at [579, 277] on button "Add History" at bounding box center [585, 274] width 66 height 25
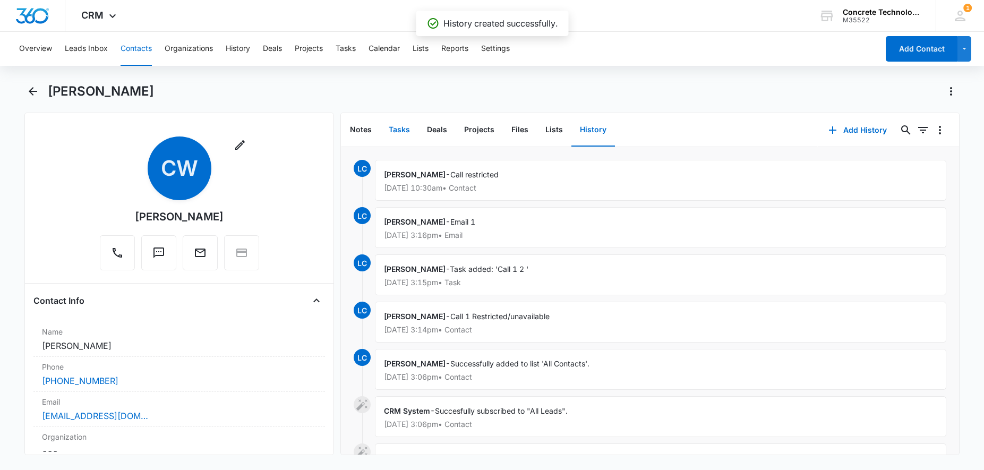
click at [403, 133] on button "Tasks" at bounding box center [399, 130] width 38 height 33
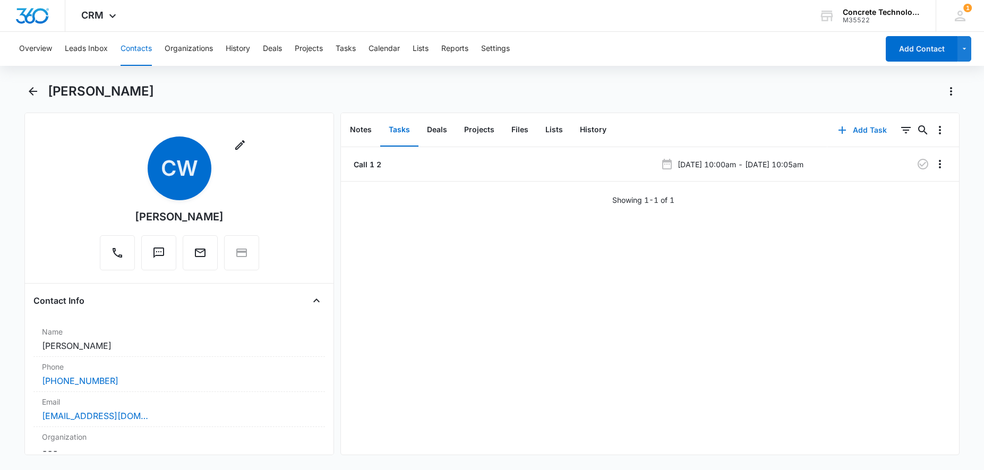
click at [864, 130] on button "Add Task" at bounding box center [862, 129] width 70 height 25
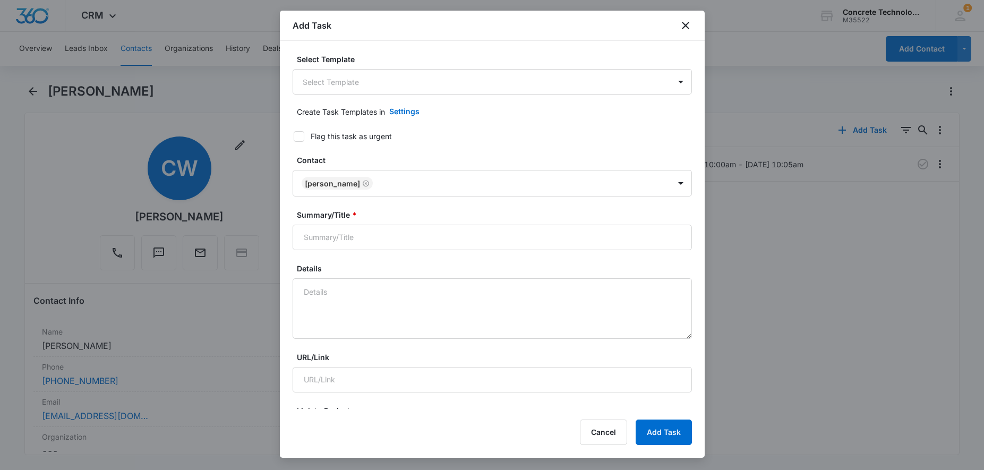
type input "[DATE]"
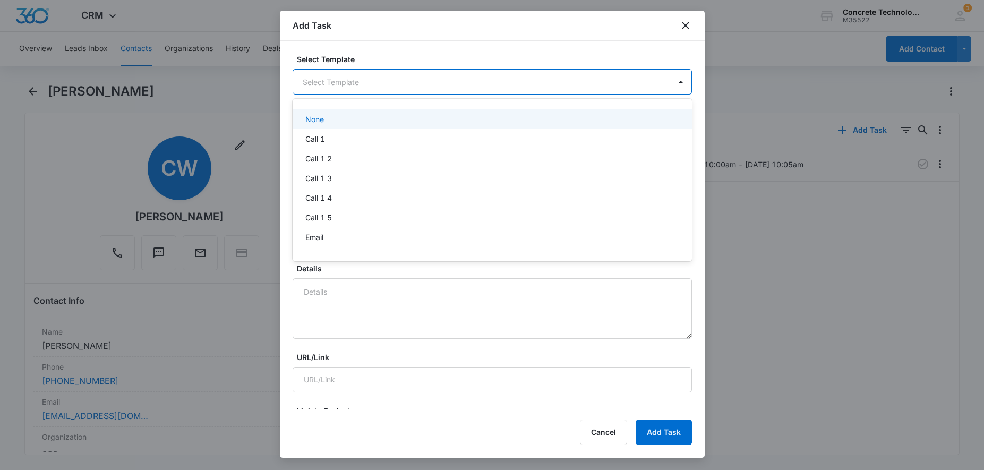
click at [409, 89] on body "CRM Apps Reputation Websites Forms CRM Email Social Content Ads Intelligence Fi…" at bounding box center [492, 235] width 984 height 470
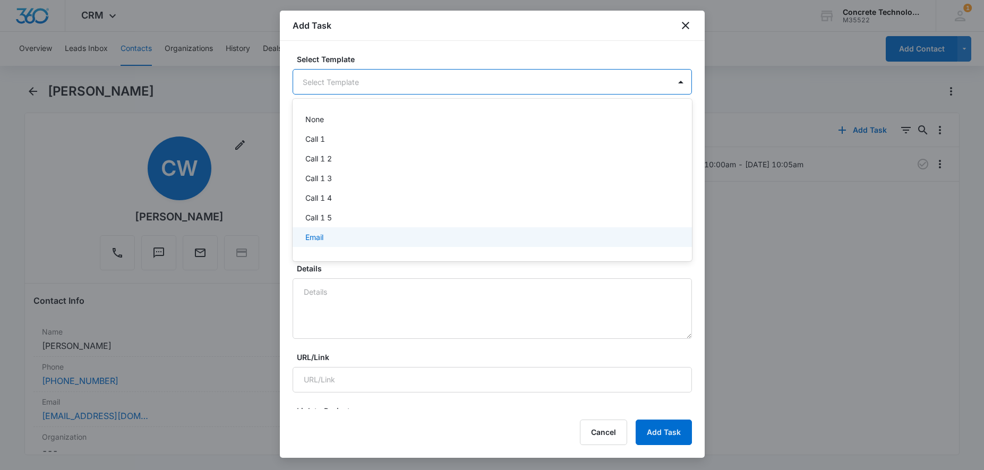
click at [345, 240] on div "Email" at bounding box center [491, 236] width 372 height 11
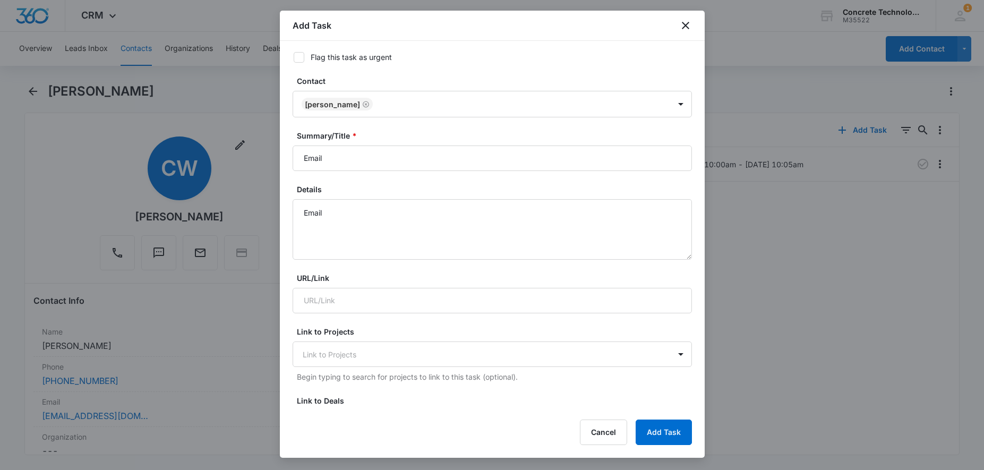
scroll to position [108, 0]
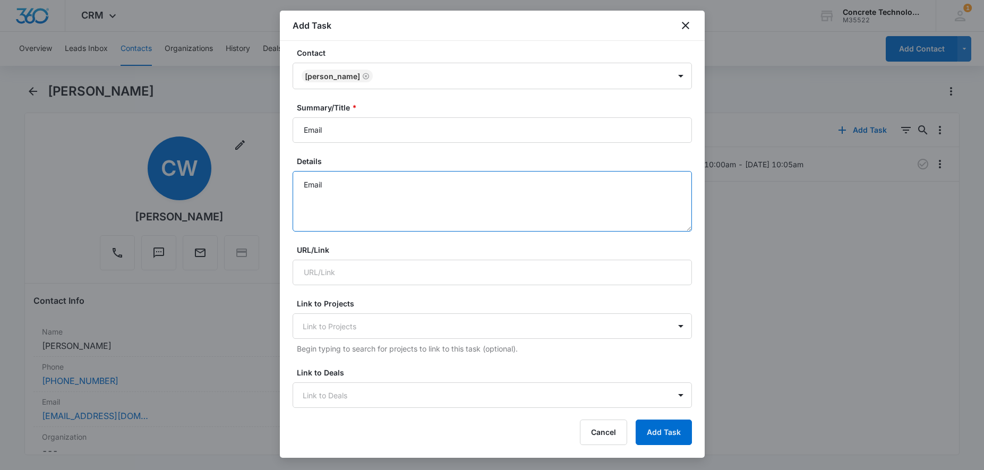
click at [380, 183] on textarea "Email" at bounding box center [492, 201] width 399 height 61
type textarea "Email Reply"
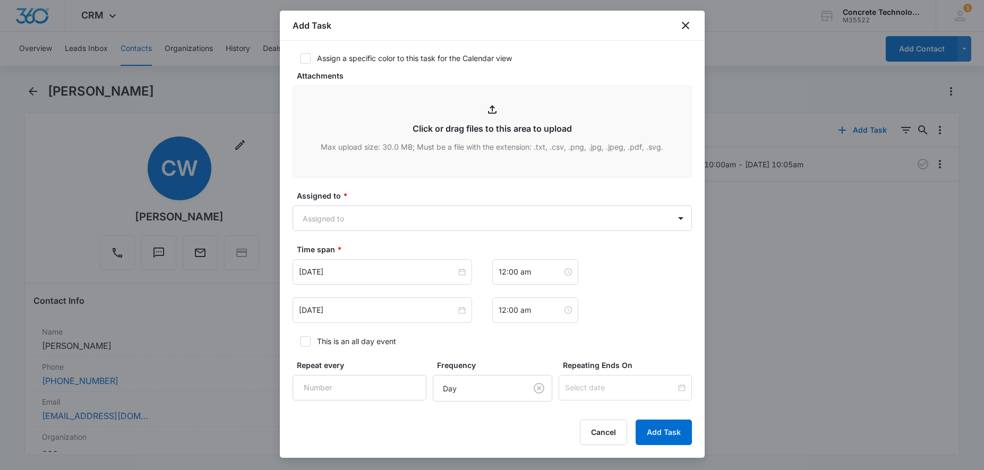
scroll to position [541, 0]
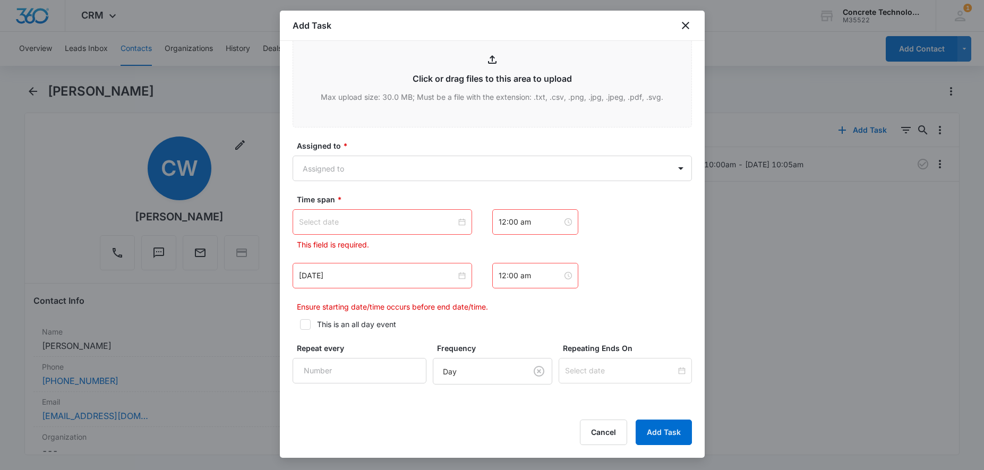
type textarea "Email Reply"
click at [463, 222] on div at bounding box center [382, 222] width 167 height 12
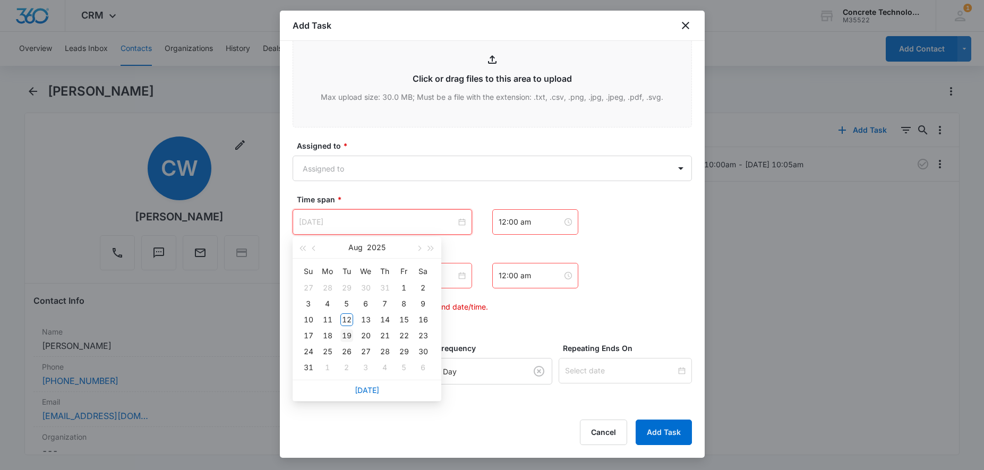
type input "[DATE]"
click at [349, 337] on div "19" at bounding box center [346, 335] width 13 height 13
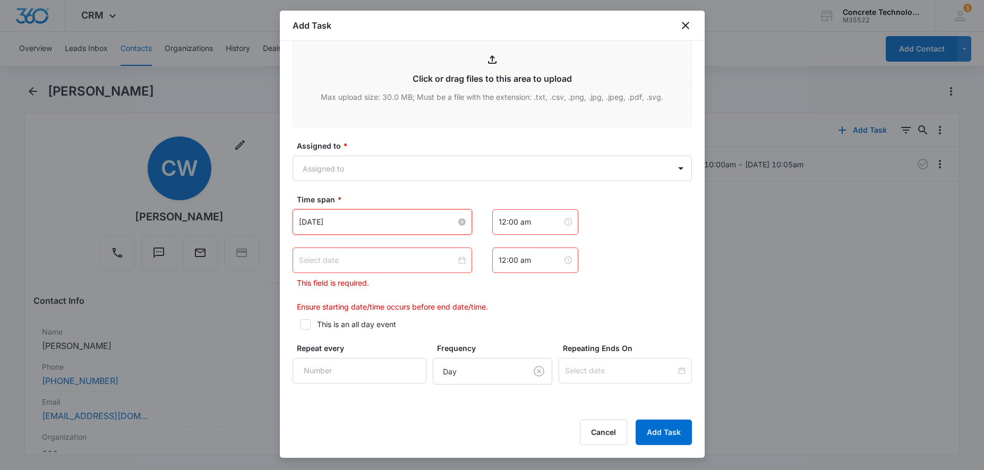
click at [465, 262] on div at bounding box center [382, 260] width 167 height 12
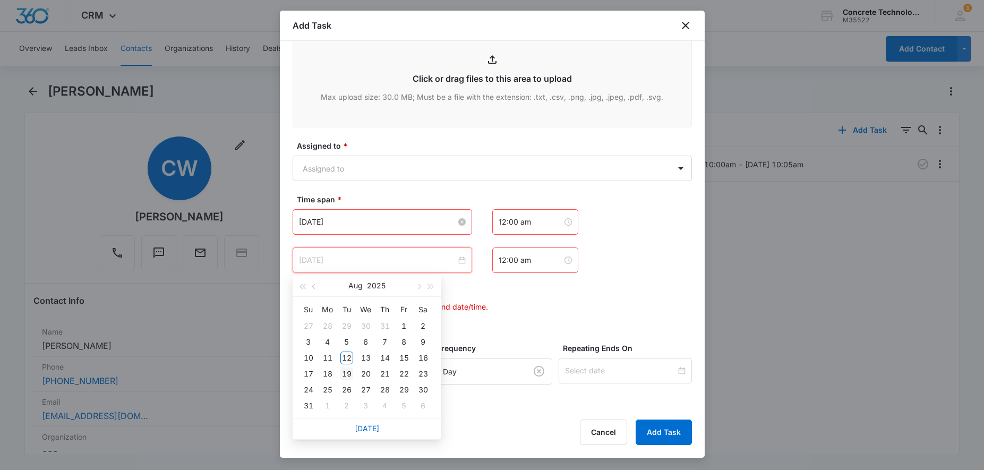
type input "[DATE]"
click at [349, 374] on div "19" at bounding box center [346, 373] width 13 height 13
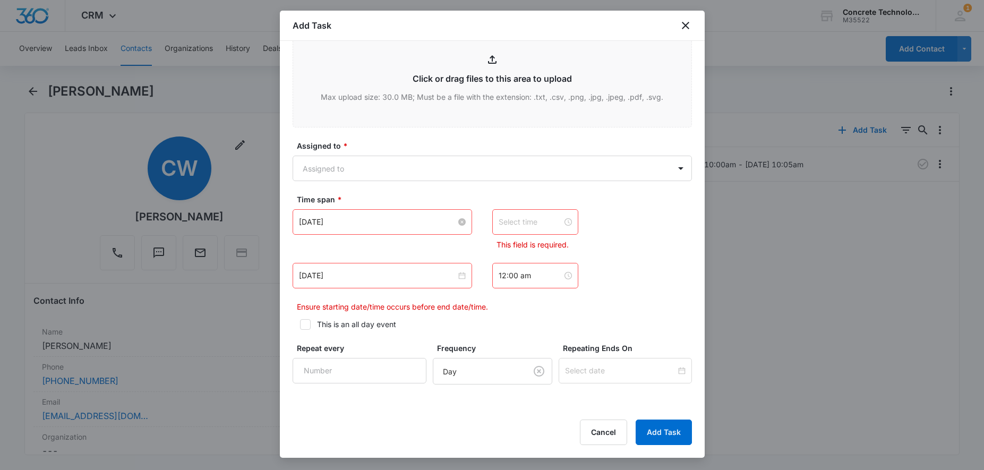
click at [558, 220] on div at bounding box center [534, 222] width 73 height 12
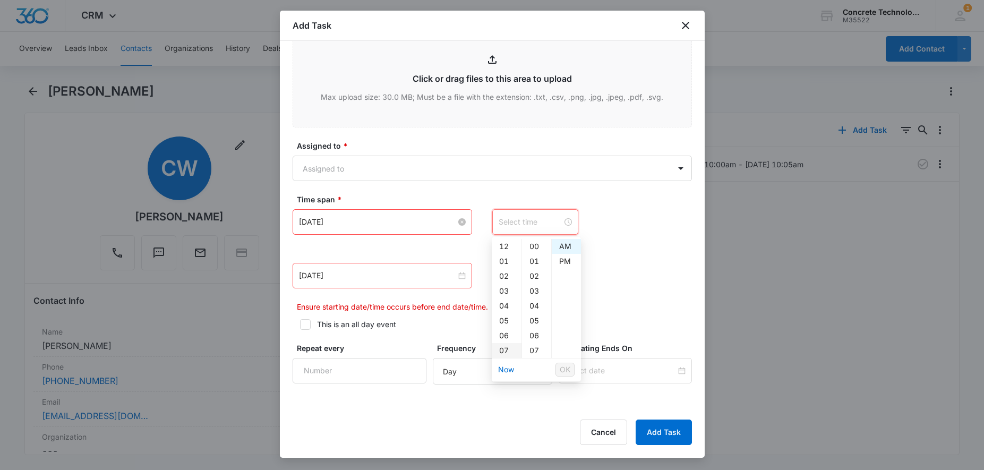
click at [504, 350] on div "07" at bounding box center [507, 350] width 30 height 15
type input "7:00 am"
click at [566, 243] on div "AM" at bounding box center [566, 246] width 29 height 15
click at [562, 244] on div "AM" at bounding box center [566, 246] width 29 height 15
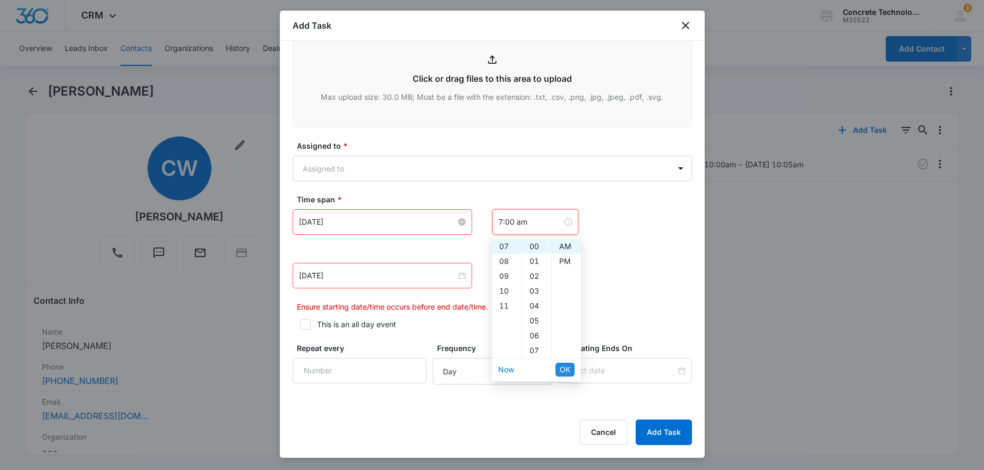
click at [570, 370] on button "OK" at bounding box center [564, 370] width 19 height 14
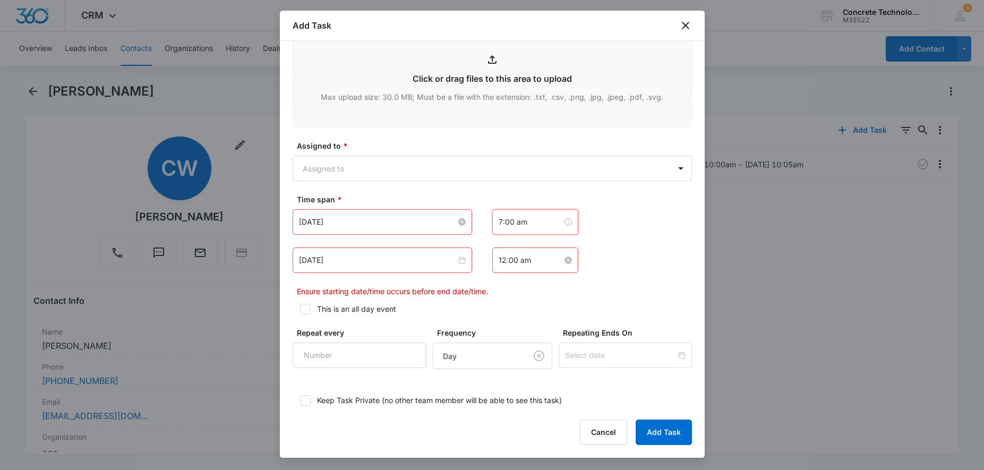
click at [528, 263] on input "12:00 am" at bounding box center [530, 260] width 64 height 12
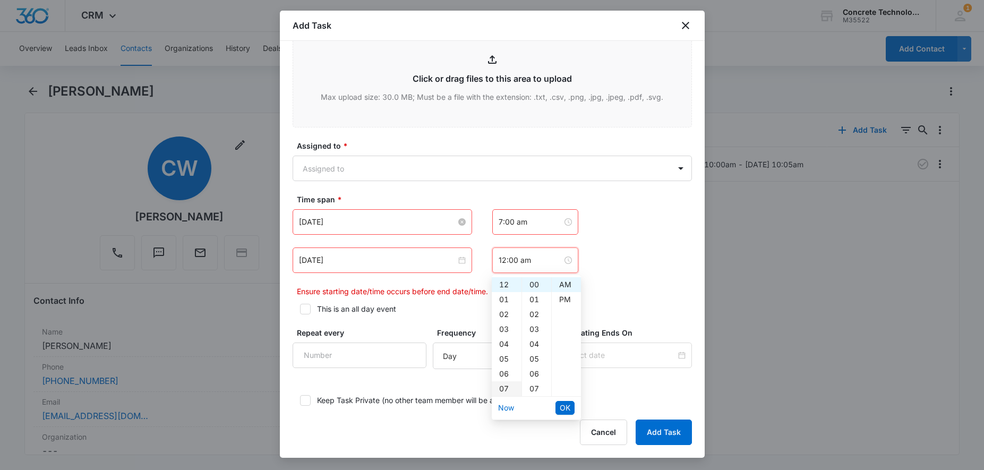
click at [503, 386] on div "07" at bounding box center [507, 388] width 30 height 15
click at [533, 356] on div "05" at bounding box center [536, 358] width 29 height 15
type input "7:05 am"
click at [565, 278] on div "AM" at bounding box center [566, 284] width 29 height 15
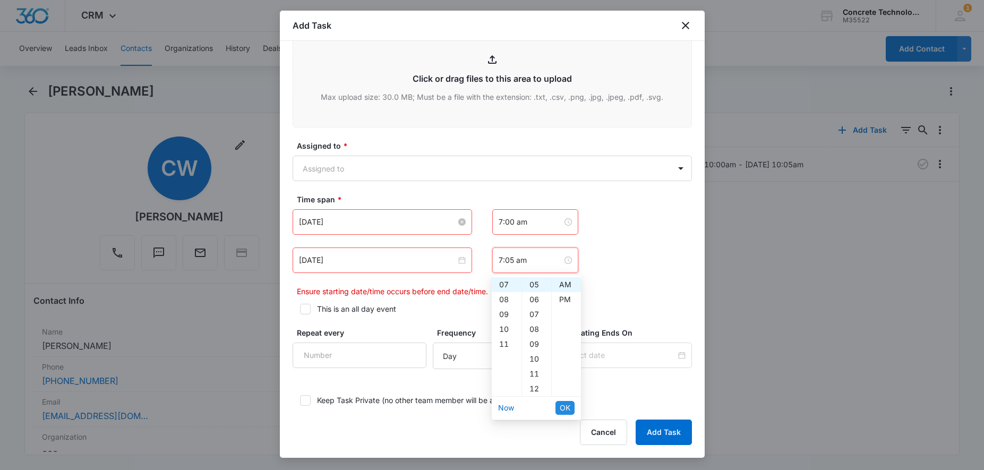
click at [562, 408] on span "OK" at bounding box center [565, 408] width 11 height 12
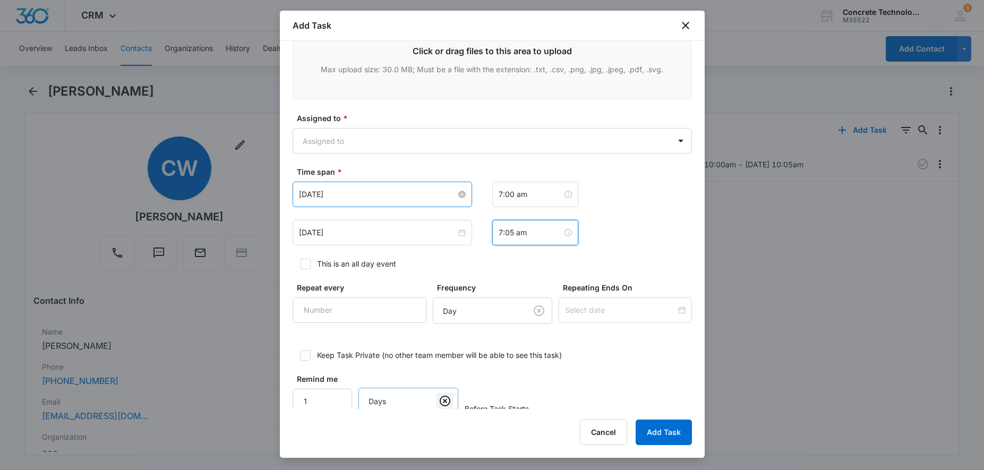
scroll to position [587, 0]
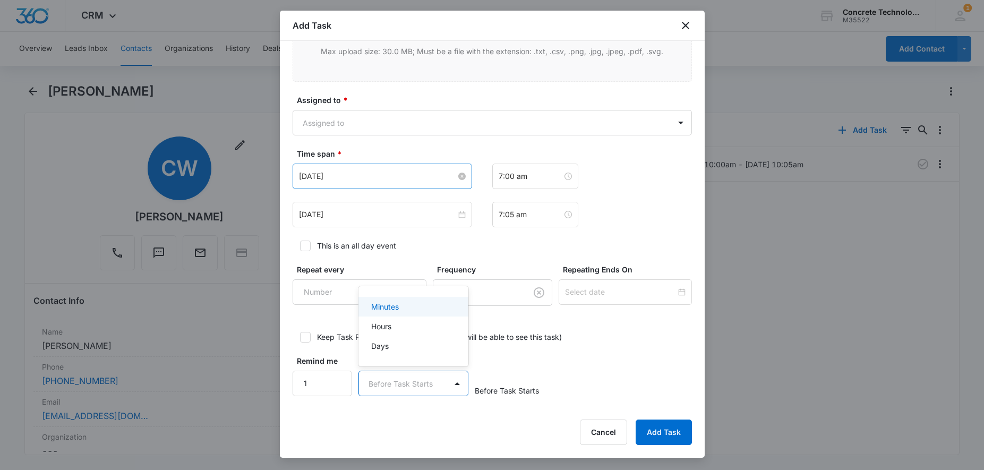
click at [448, 385] on body "CRM Apps Reputation Websites Forms CRM Email Social Content Ads Intelligence Fi…" at bounding box center [492, 235] width 984 height 470
click at [404, 309] on div "Minutes" at bounding box center [412, 306] width 82 height 11
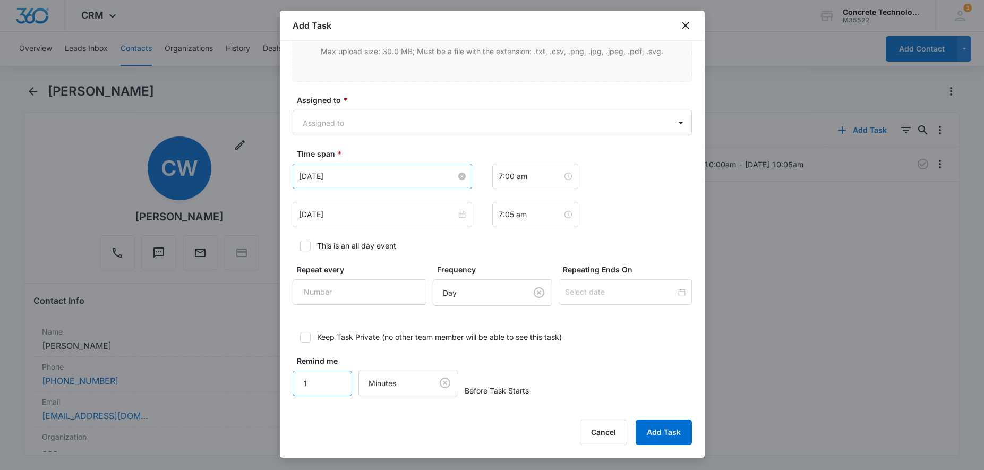
drag, startPoint x: 302, startPoint y: 388, endPoint x: 286, endPoint y: 389, distance: 15.9
click at [293, 389] on input "1" at bounding box center [323, 383] width 60 height 25
type input "5"
click at [674, 435] on button "Add Task" at bounding box center [663, 431] width 56 height 25
click at [434, 126] on body "CRM Apps Reputation Websites Forms CRM Email Social Content Ads Intelligence Fi…" at bounding box center [492, 235] width 984 height 470
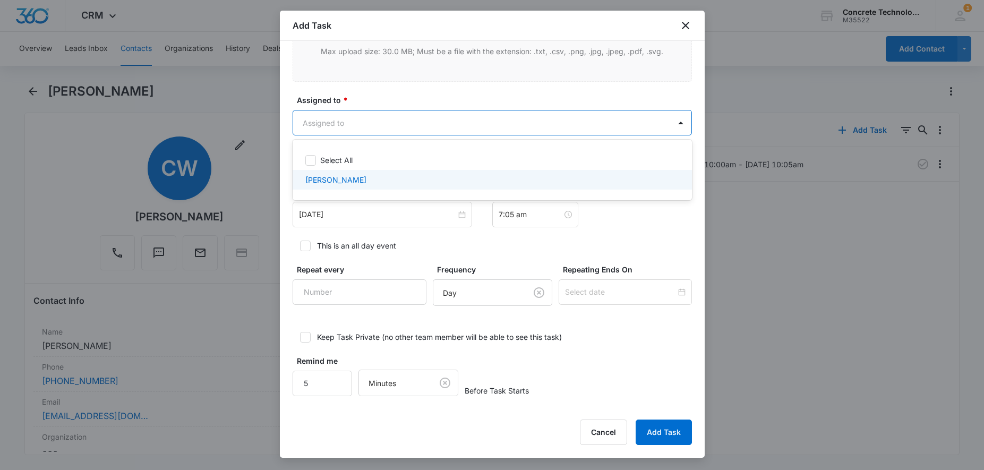
click at [371, 178] on div "[PERSON_NAME]" at bounding box center [491, 179] width 372 height 11
checkbox input "true"
click at [680, 429] on div at bounding box center [492, 235] width 984 height 470
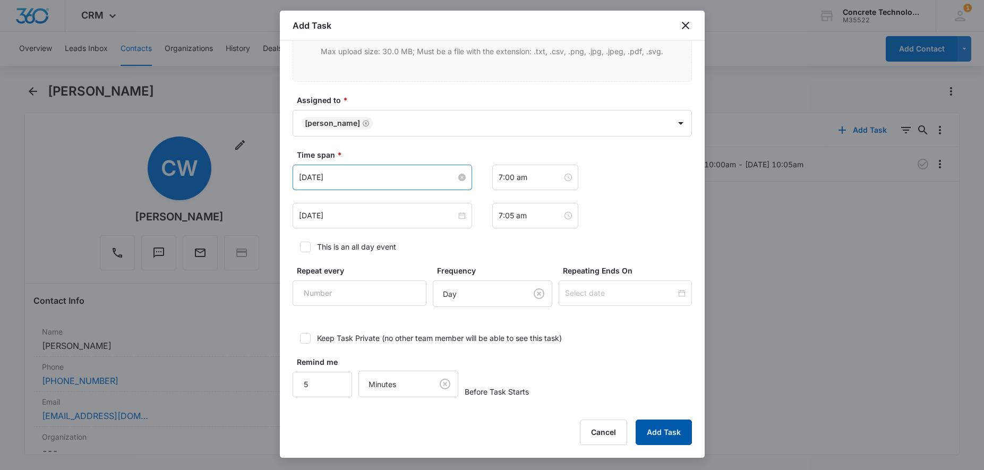
click at [665, 435] on button "Add Task" at bounding box center [663, 431] width 56 height 25
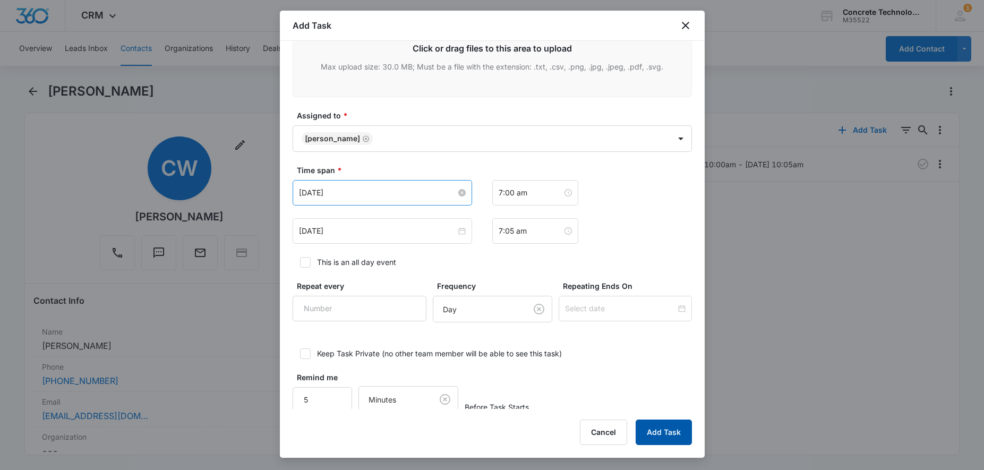
scroll to position [13, 0]
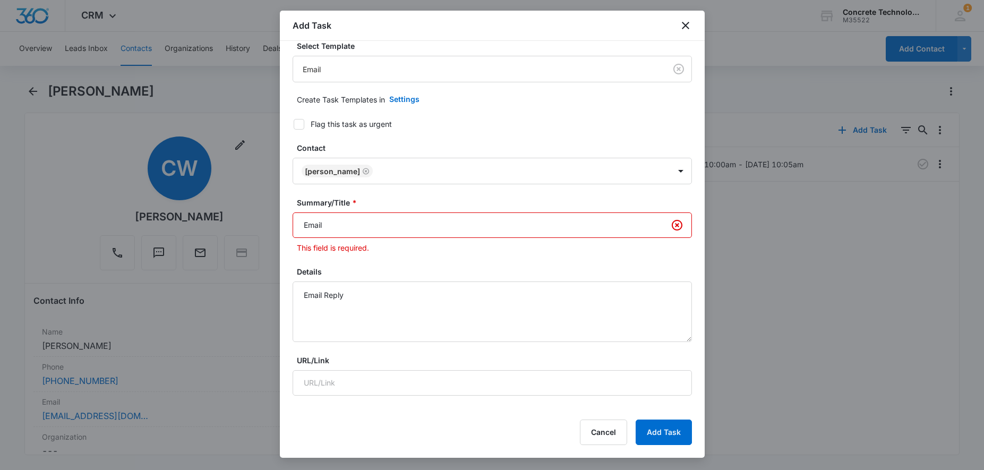
click at [479, 219] on input "Email" at bounding box center [492, 224] width 399 height 25
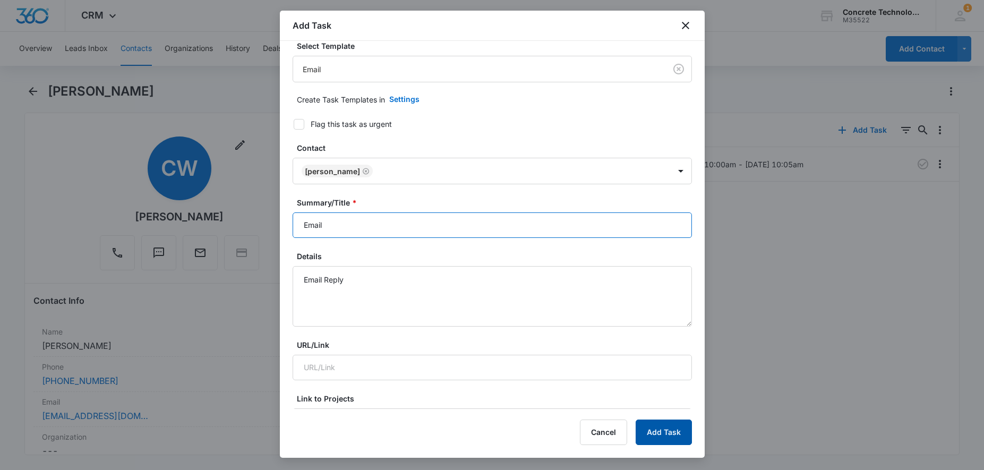
type input "Email"
click at [671, 432] on button "Add Task" at bounding box center [663, 431] width 56 height 25
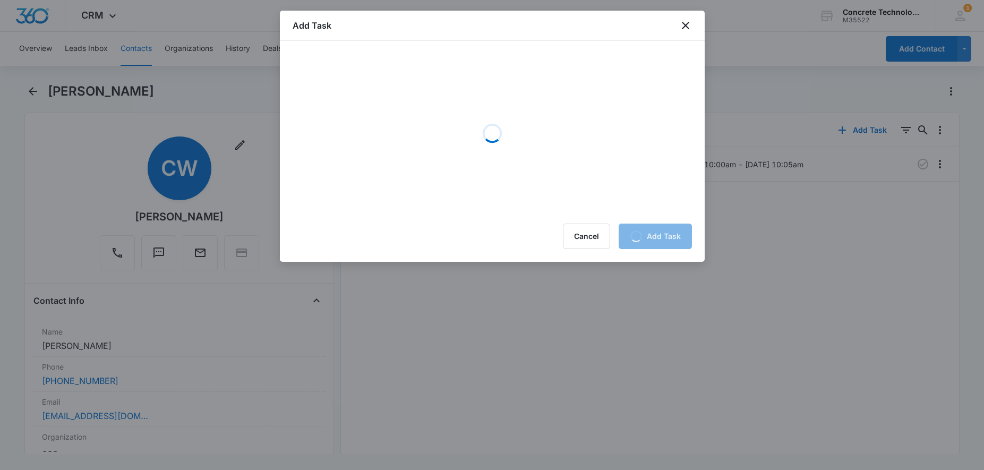
scroll to position [0, 0]
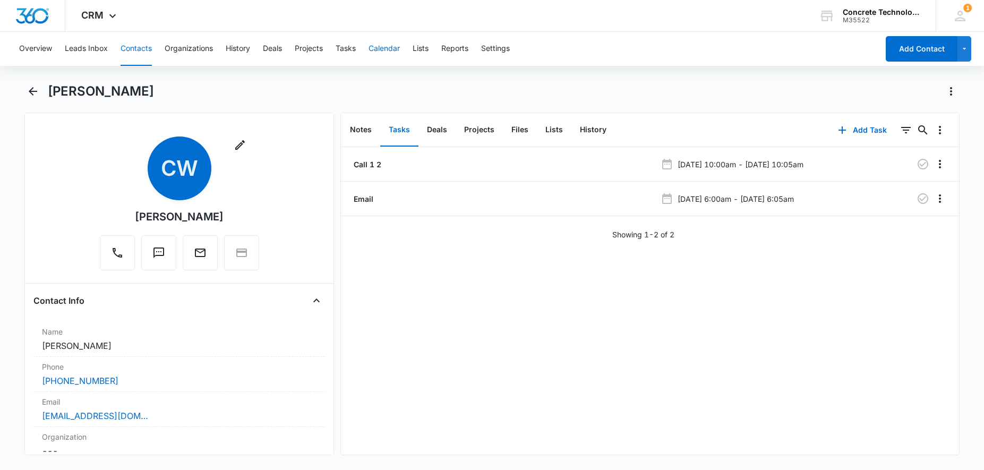
click at [380, 48] on button "Calendar" at bounding box center [383, 49] width 31 height 34
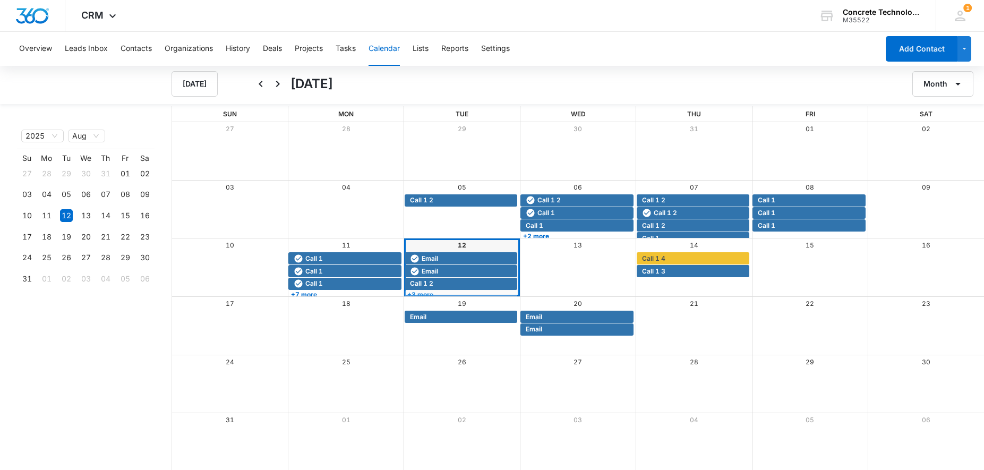
click at [458, 291] on link "+3 more" at bounding box center [461, 294] width 113 height 8
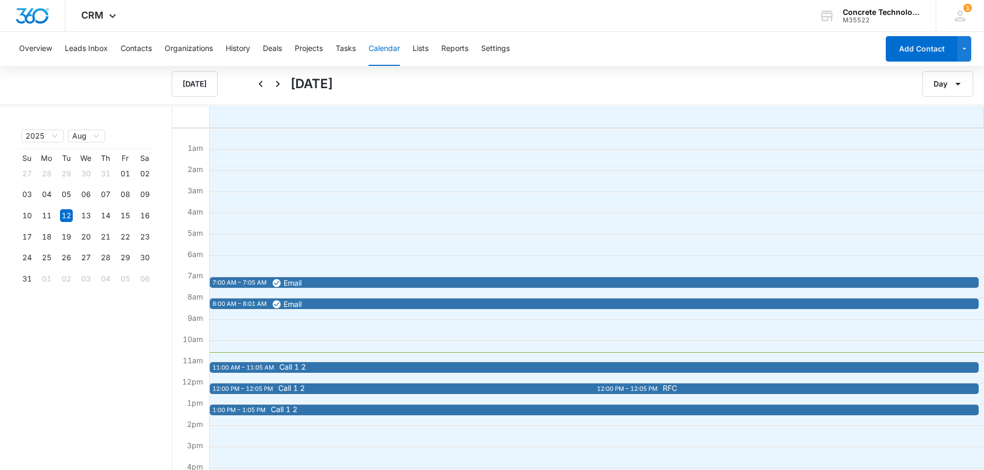
click at [425, 365] on span "Call 1 2" at bounding box center [659, 366] width 761 height 7
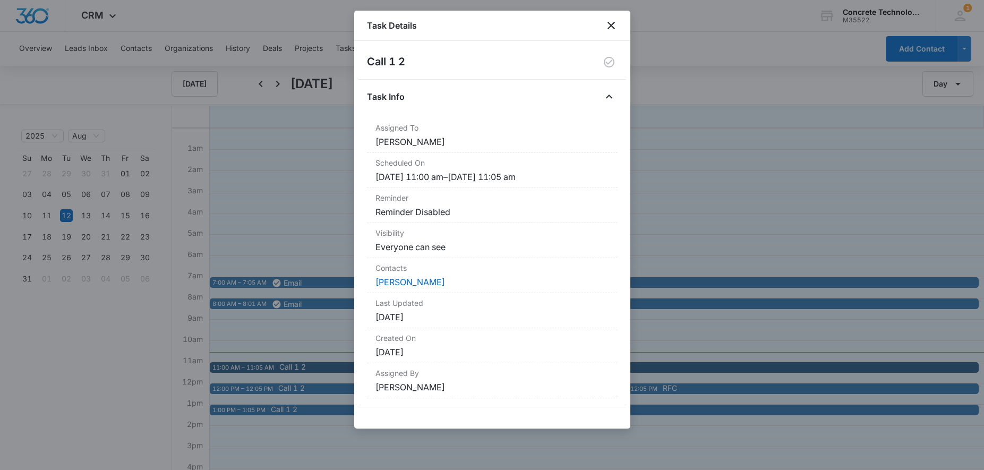
click at [300, 335] on div at bounding box center [492, 235] width 984 height 470
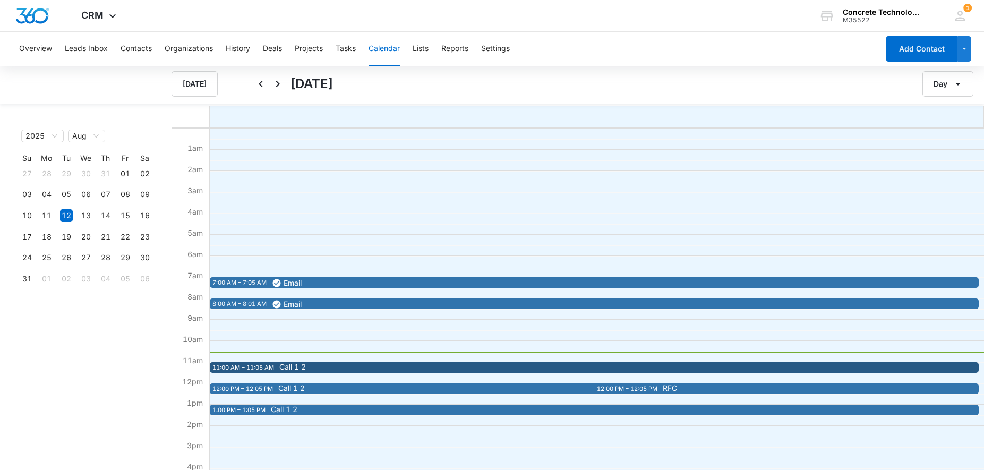
click at [330, 306] on span "Email" at bounding box center [652, 304] width 761 height 10
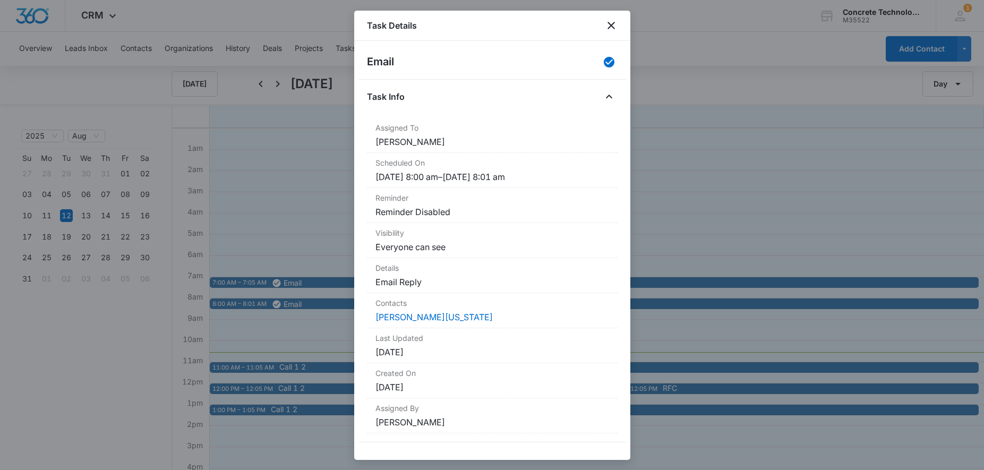
click at [319, 323] on div at bounding box center [492, 235] width 984 height 470
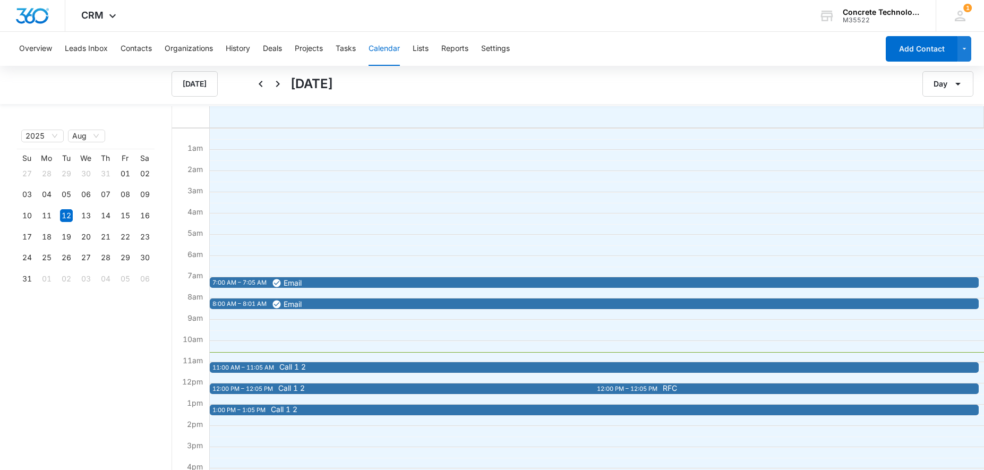
click at [340, 366] on span "Call 1 2" at bounding box center [659, 366] width 761 height 7
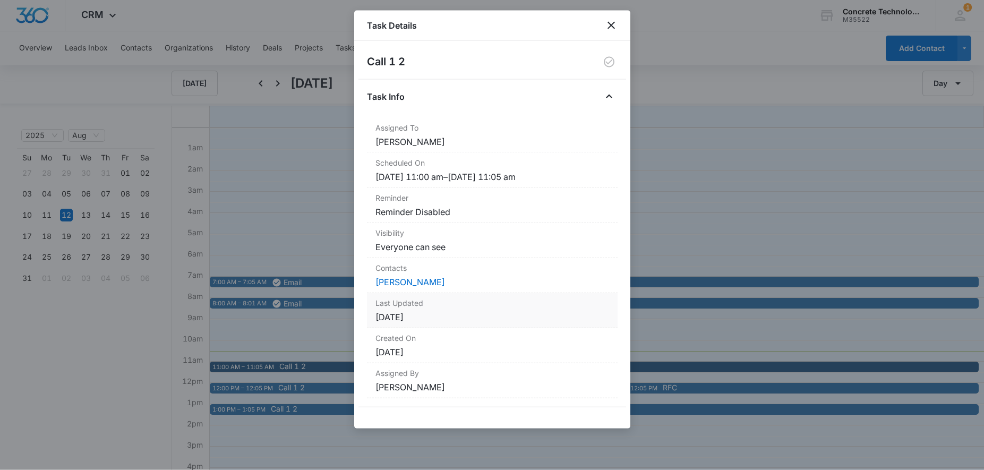
scroll to position [1, 0]
click at [420, 278] on link "[PERSON_NAME]" at bounding box center [410, 282] width 70 height 11
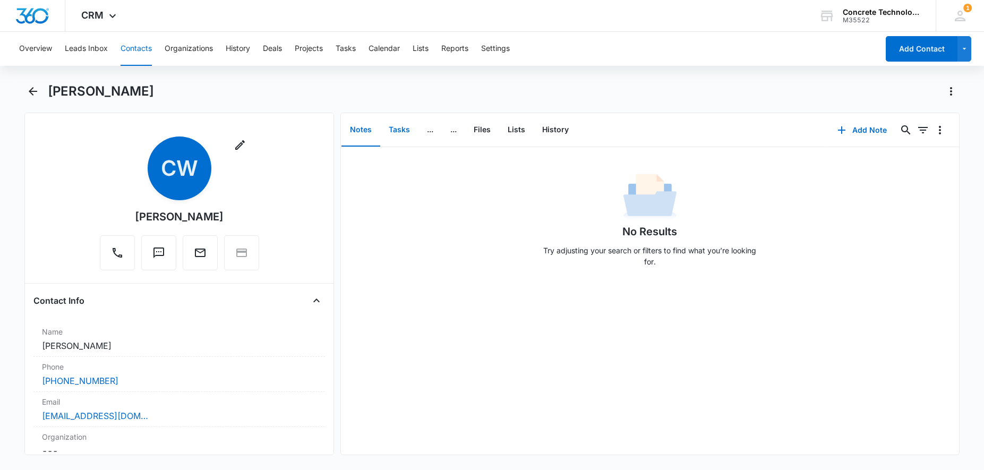
click at [405, 131] on button "Tasks" at bounding box center [399, 130] width 38 height 33
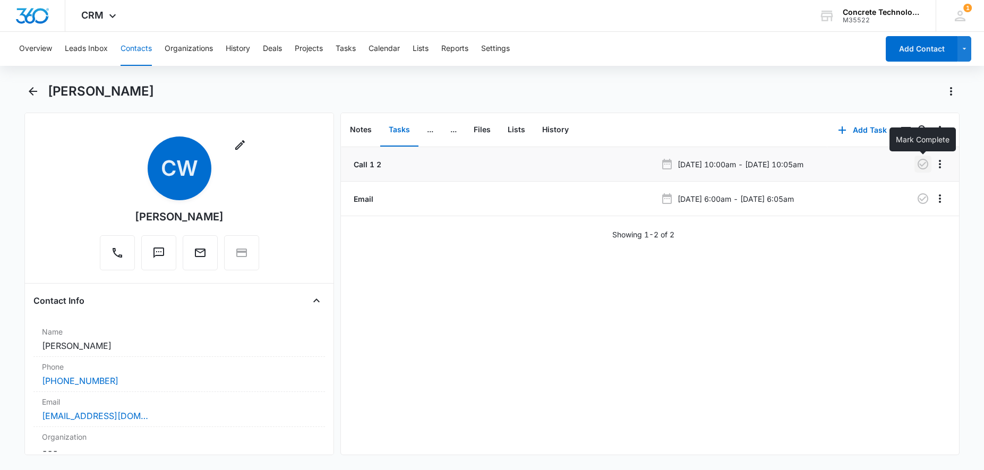
click at [927, 164] on icon "button" at bounding box center [922, 164] width 11 height 11
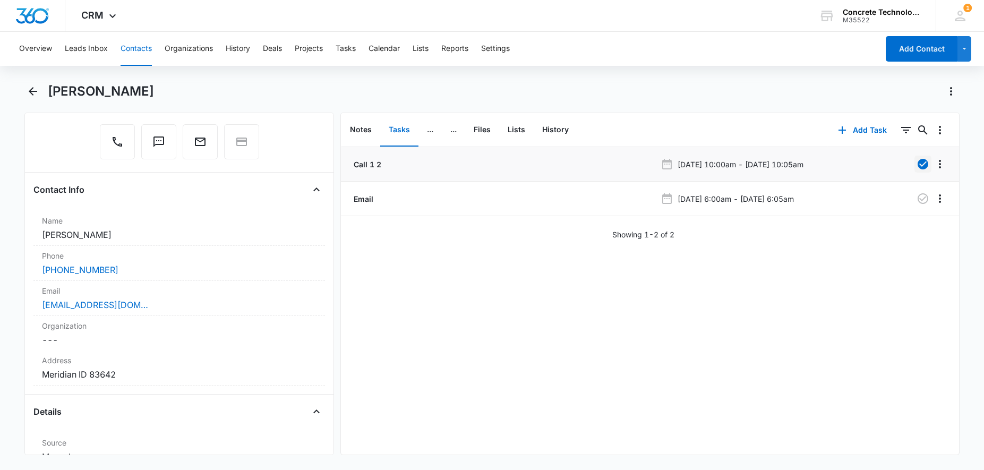
scroll to position [162, 0]
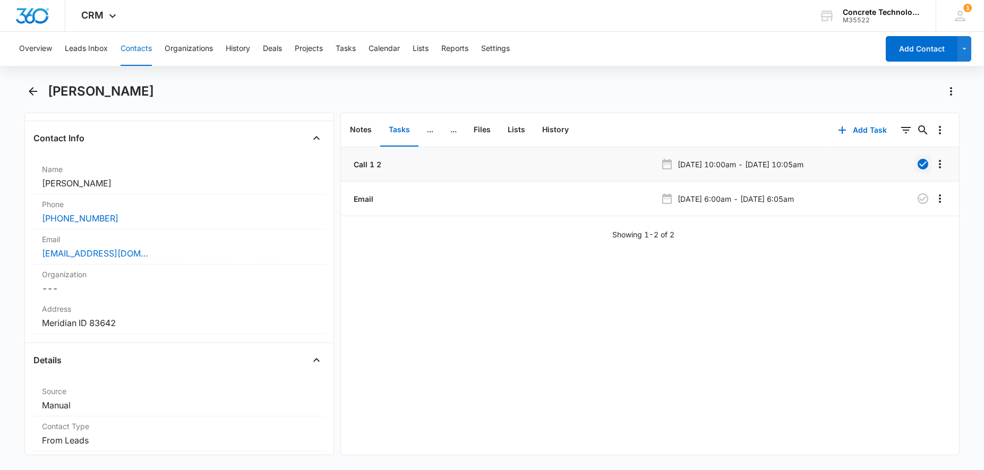
drag, startPoint x: 166, startPoint y: 251, endPoint x: 1, endPoint y: 254, distance: 165.7
click at [24, 254] on div "Remove CW Charlton Wimberly Contact Info Name Cancel Save Changes Charlton Wimb…" at bounding box center [178, 284] width 309 height 342
copy link "investorrelations@wynnresorts"
click at [900, 48] on button "Add Contact" at bounding box center [921, 48] width 72 height 25
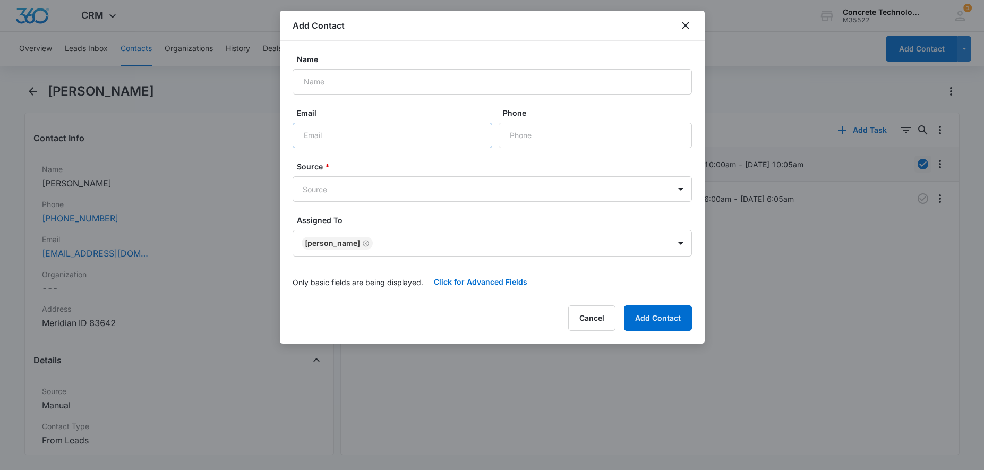
paste input "[EMAIL_ADDRESS][DOMAIN_NAME]"
type input "[EMAIL_ADDRESS][DOMAIN_NAME]"
click at [360, 89] on input "Name" at bounding box center [492, 81] width 399 height 25
type input "[PERSON_NAME]"
paste input "[PHONE_NUMBER]"
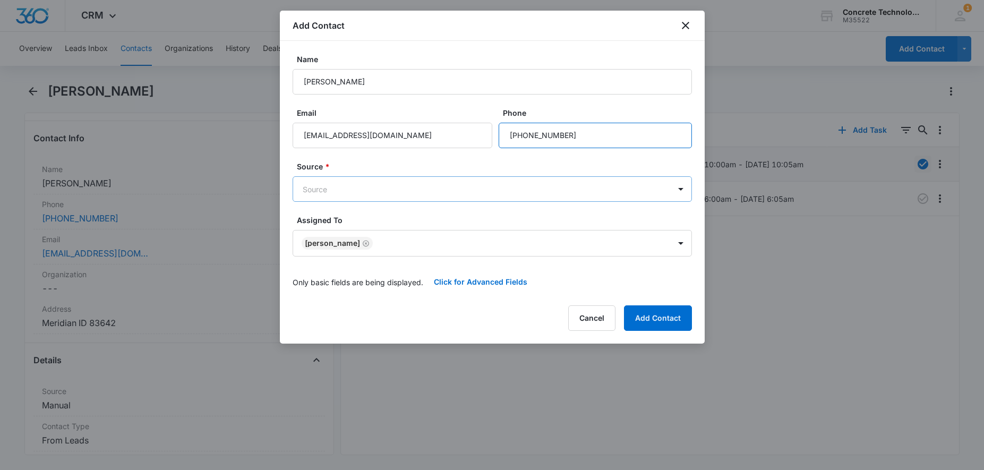
type input "[PHONE_NUMBER]"
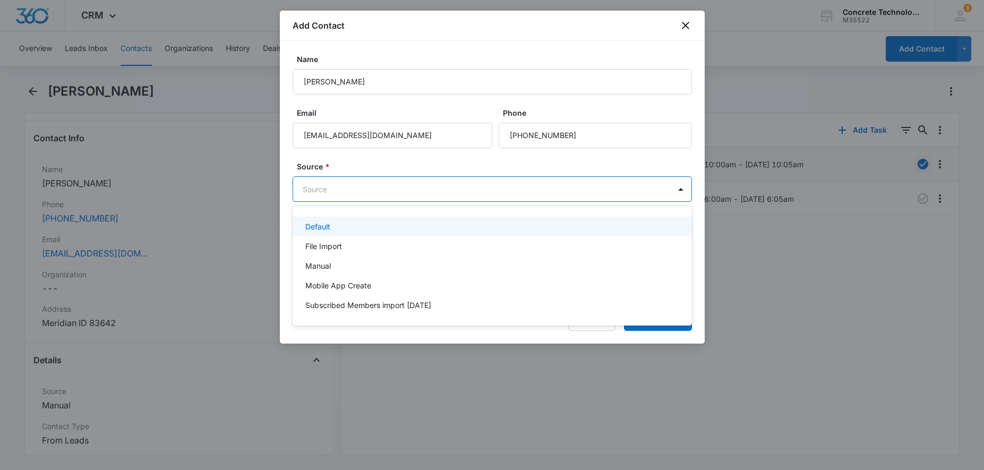
click at [475, 191] on body "CRM Apps Reputation Websites Forms CRM Email Social Content Ads Intelligence Fi…" at bounding box center [492, 235] width 984 height 470
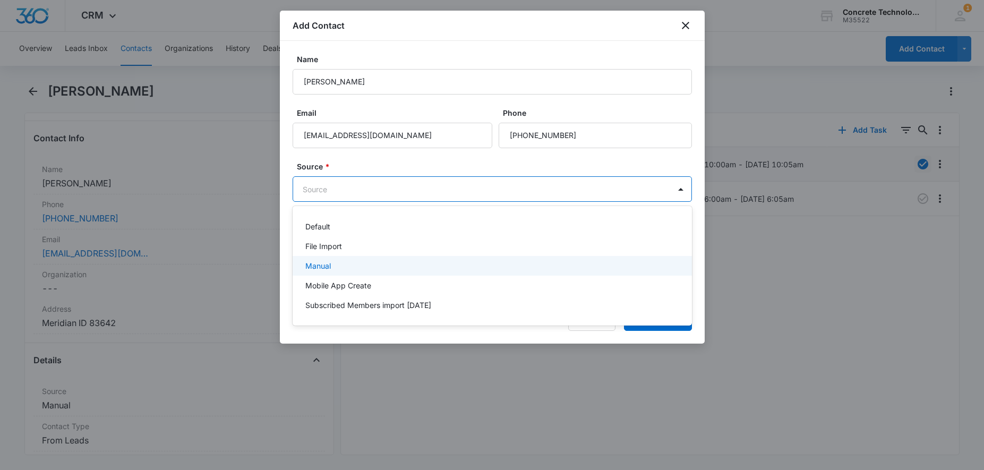
click at [360, 264] on div "Manual" at bounding box center [491, 265] width 372 height 11
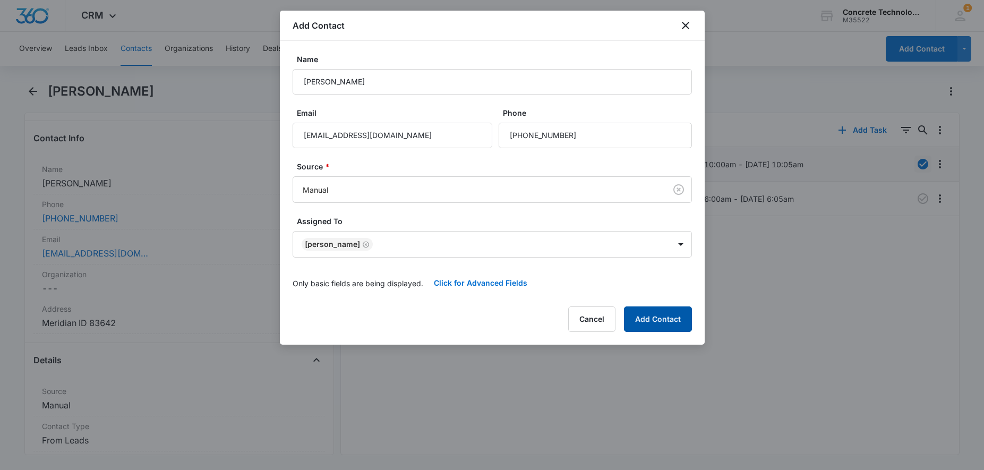
click at [659, 324] on button "Add Contact" at bounding box center [658, 318] width 68 height 25
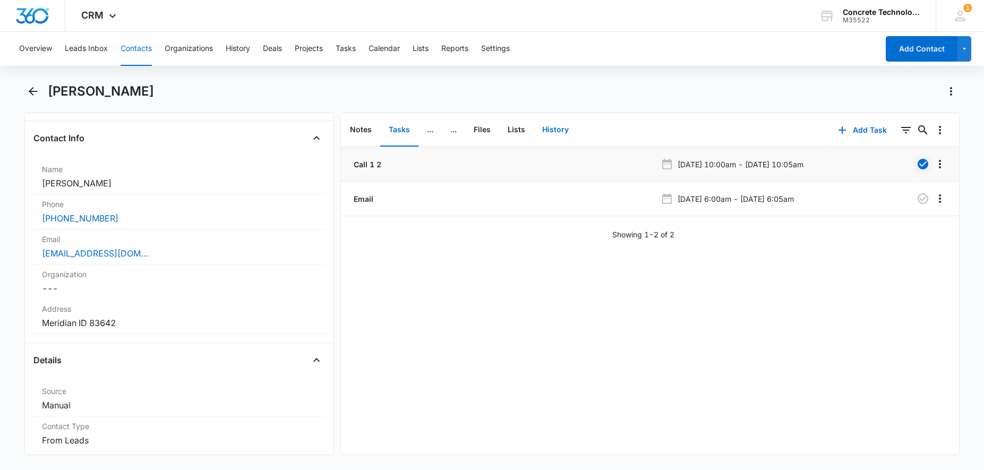
click at [551, 128] on button "History" at bounding box center [556, 130] width 44 height 33
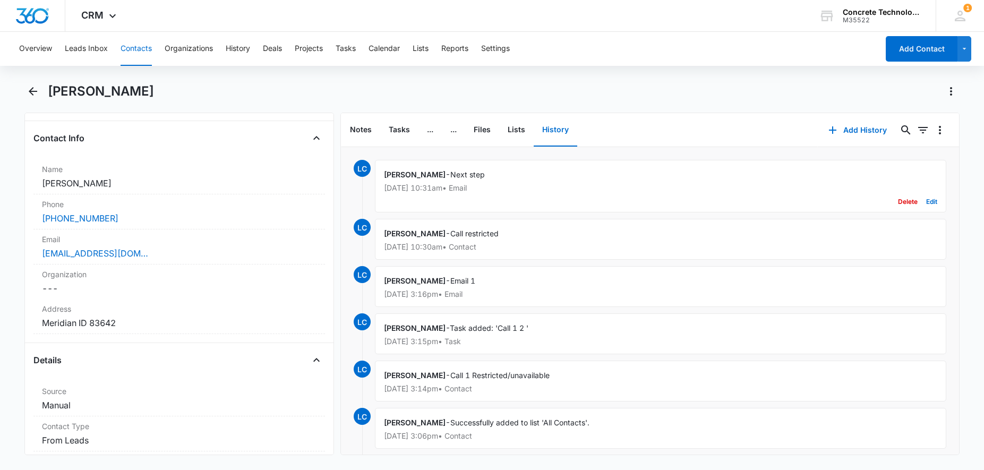
click at [530, 180] on div "Larry Cutsinger - Next step Aug 12, 2025 at 10:31am • Email Delete Edit" at bounding box center [660, 186] width 571 height 53
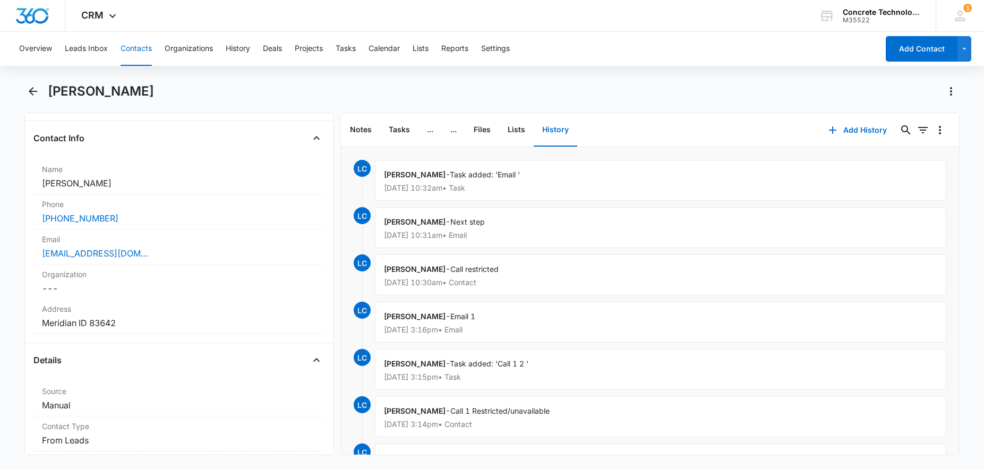
click at [860, 182] on div "Larry Cutsinger - Task added: 'Email ' Aug 12, 2025 at 10:32am • Task" at bounding box center [660, 180] width 571 height 41
click at [581, 187] on p "Aug 12, 2025 at 10:32am • Task" at bounding box center [660, 187] width 553 height 7
click at [568, 131] on button "History" at bounding box center [556, 130] width 44 height 33
click at [562, 129] on button "History" at bounding box center [556, 130] width 44 height 33
click at [933, 179] on div "Larry Cutsinger - Task added: 'Email ' Aug 12, 2025 at 10:32am • Task" at bounding box center [660, 180] width 571 height 41
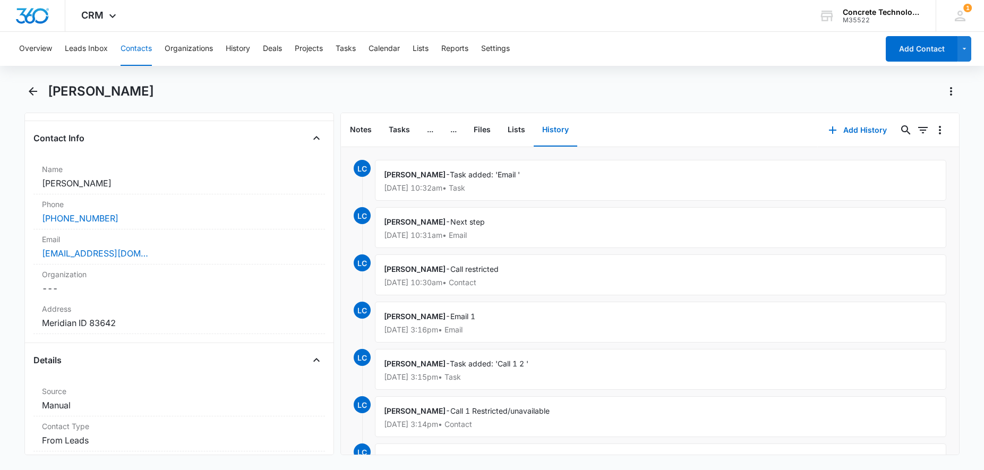
click at [389, 176] on span "[PERSON_NAME]" at bounding box center [415, 174] width 62 height 9
click at [360, 168] on span "LC" at bounding box center [362, 168] width 17 height 17
click at [357, 164] on span "LC" at bounding box center [362, 168] width 17 height 17
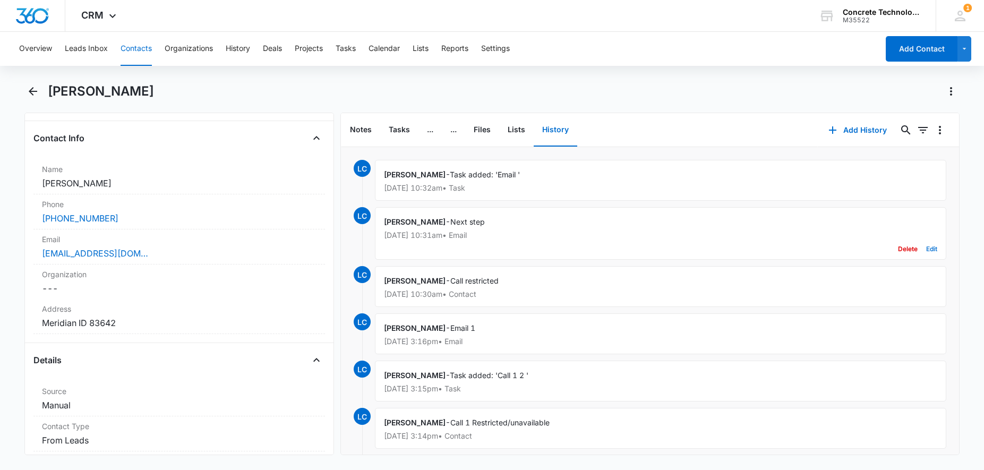
click at [932, 249] on button "Edit" at bounding box center [931, 249] width 11 height 20
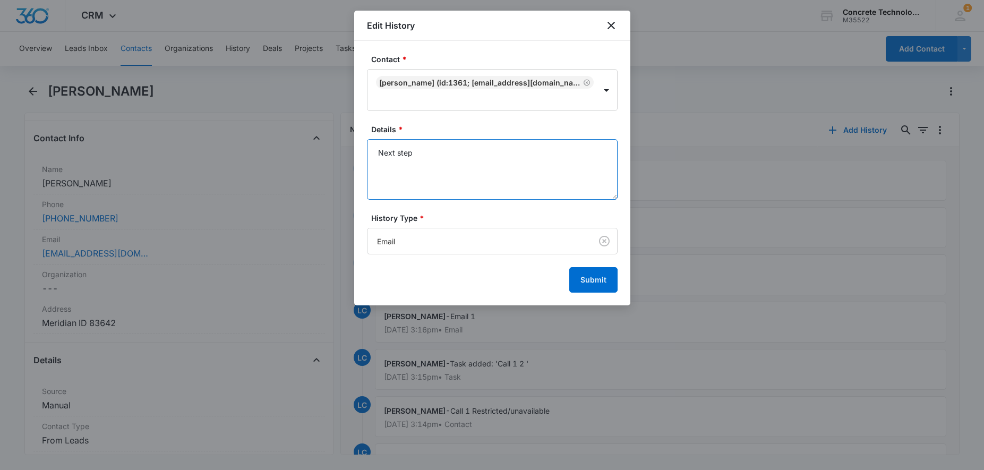
click at [455, 157] on textarea "Next step" at bounding box center [492, 169] width 251 height 61
type textarea "Next step Email returned"
click at [588, 276] on button "Submit" at bounding box center [593, 279] width 48 height 25
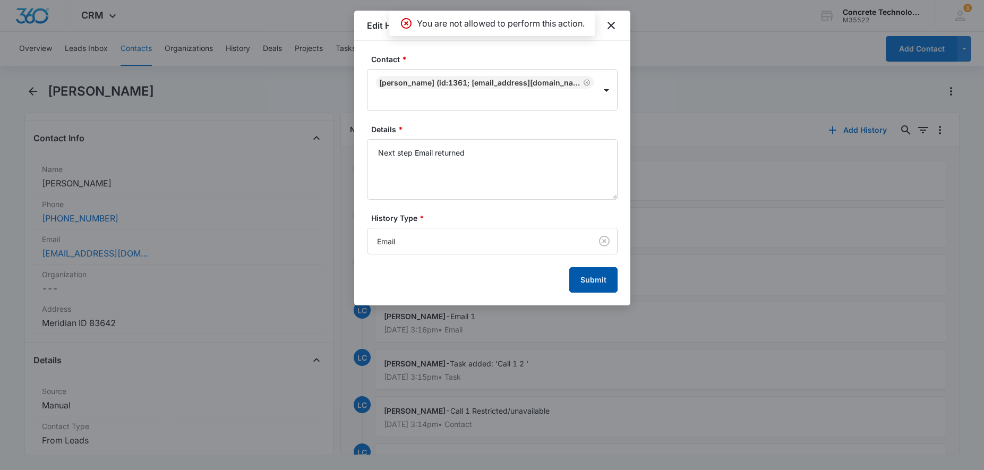
click at [600, 282] on button "Submit" at bounding box center [593, 279] width 48 height 25
click at [610, 29] on icon "close" at bounding box center [611, 25] width 13 height 13
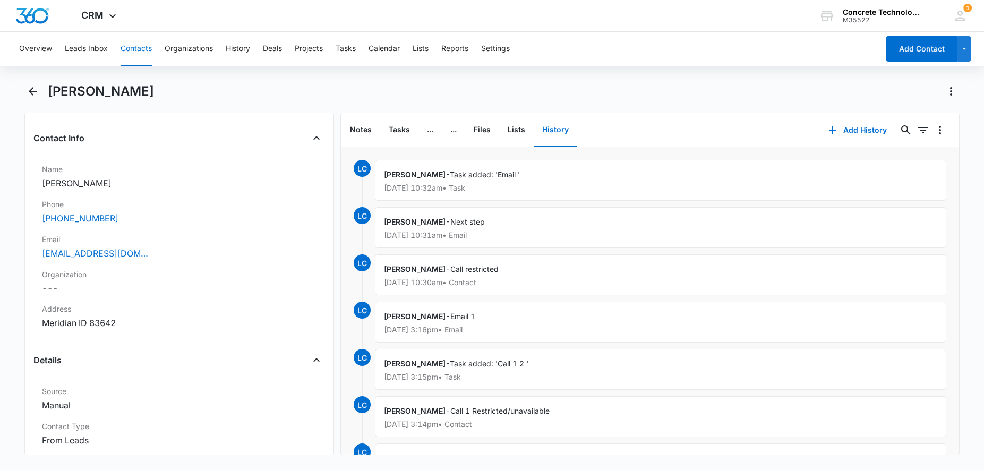
click at [727, 169] on div "Larry Cutsinger - Task added: 'Email ' Aug 12, 2025 at 10:32am • Task" at bounding box center [660, 180] width 571 height 41
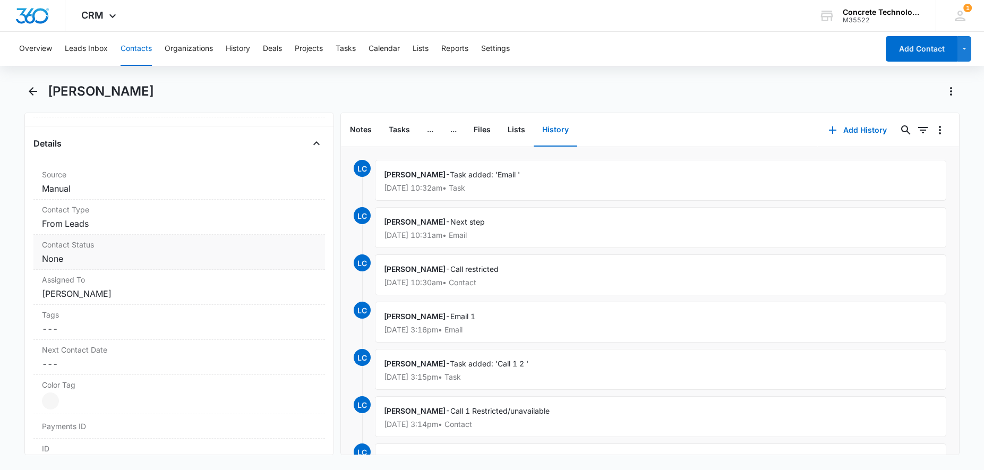
click at [108, 249] on label "Contact Status" at bounding box center [179, 244] width 274 height 11
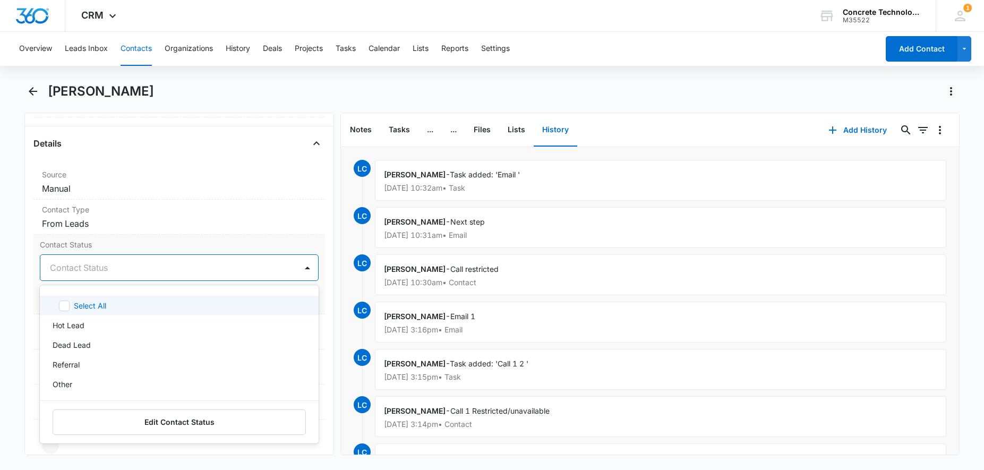
click at [118, 263] on div at bounding box center [166, 267] width 233 height 15
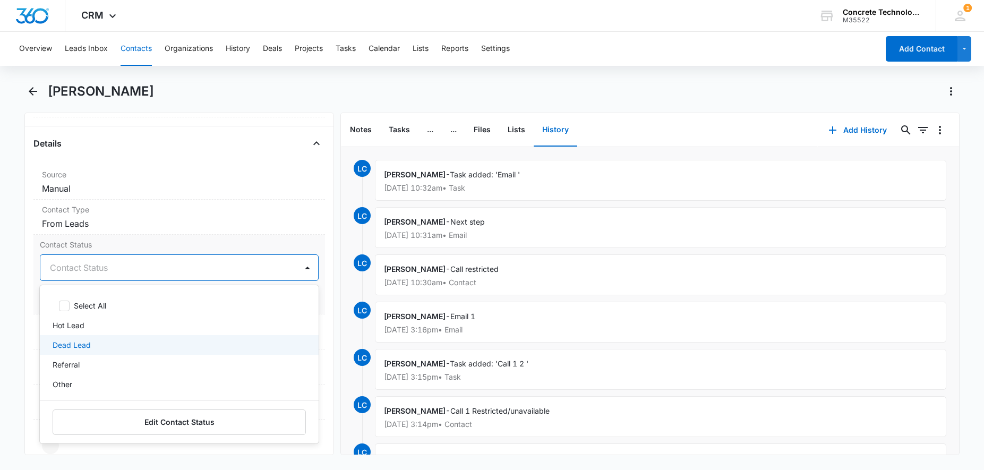
click at [84, 348] on p "Dead Lead" at bounding box center [72, 344] width 38 height 11
click at [166, 211] on label "Contact Type" at bounding box center [179, 209] width 274 height 11
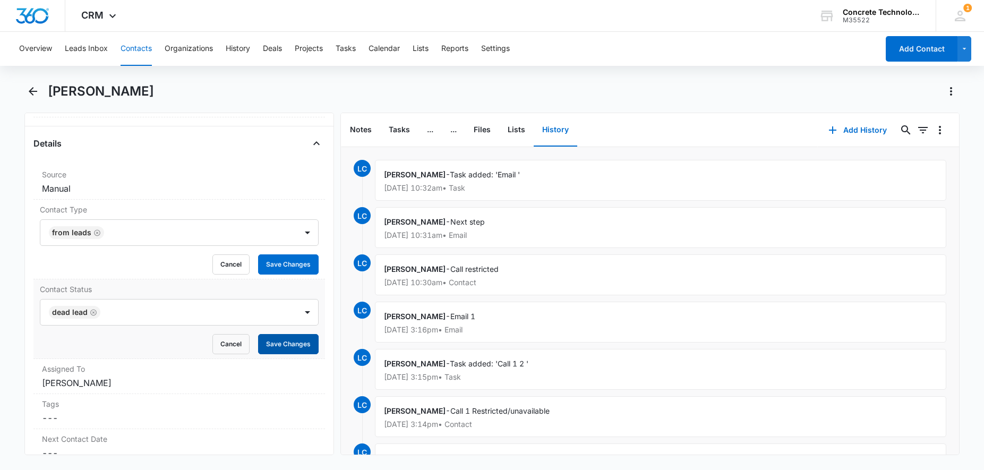
click at [283, 347] on button "Save Changes" at bounding box center [288, 344] width 61 height 20
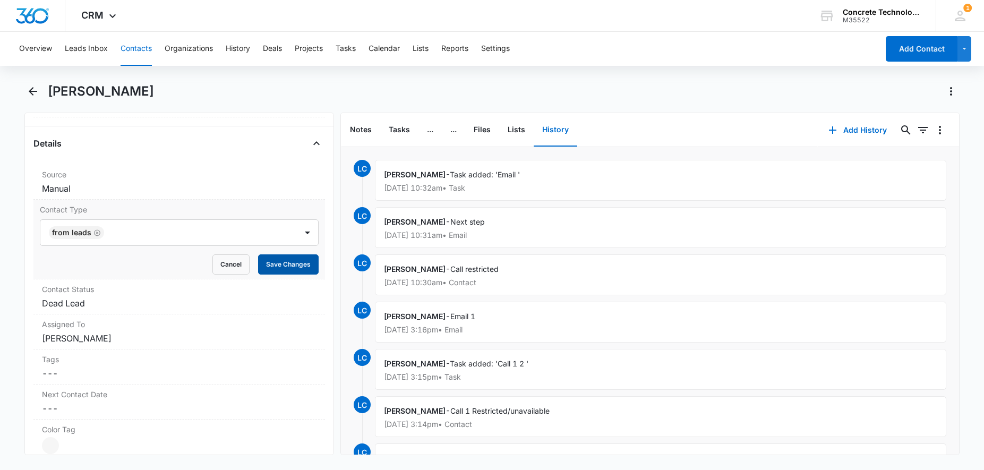
click at [308, 263] on button "Save Changes" at bounding box center [288, 264] width 61 height 20
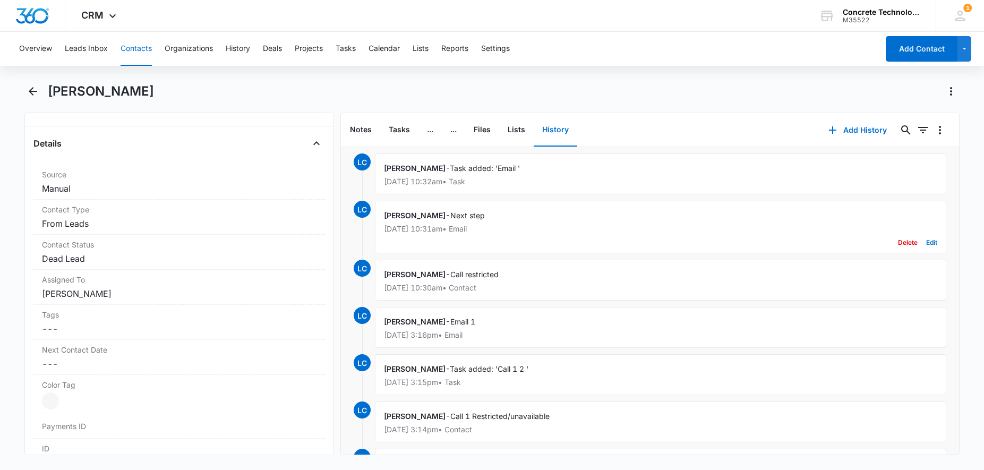
scroll to position [0, 0]
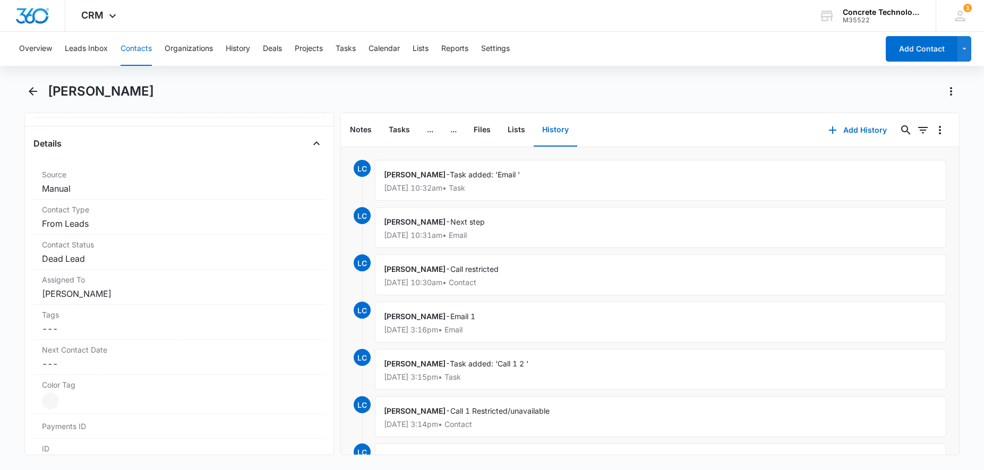
click at [139, 47] on button "Contacts" at bounding box center [136, 49] width 31 height 34
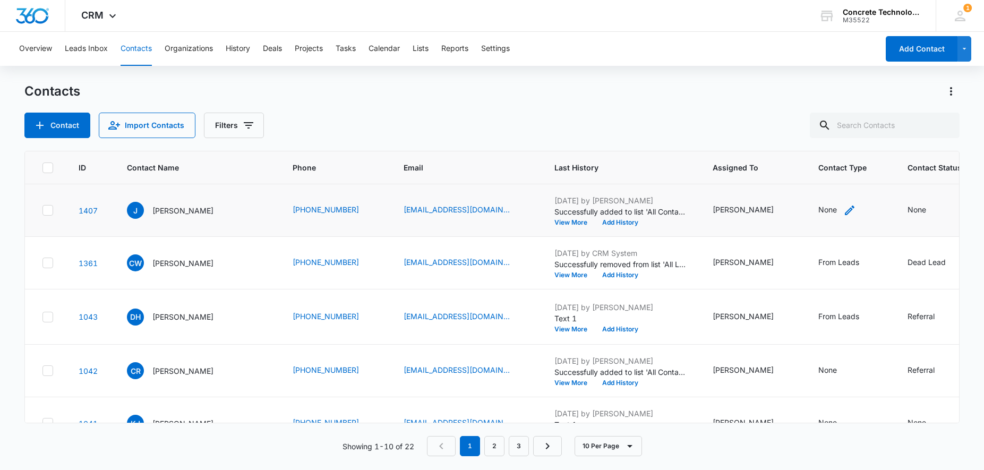
click at [843, 208] on icon "Contact Type - None - Select to Edit Field" at bounding box center [849, 210] width 13 height 13
click at [821, 138] on div at bounding box center [831, 142] width 21 height 24
click at [782, 202] on p "From Leads" at bounding box center [782, 199] width 41 height 11
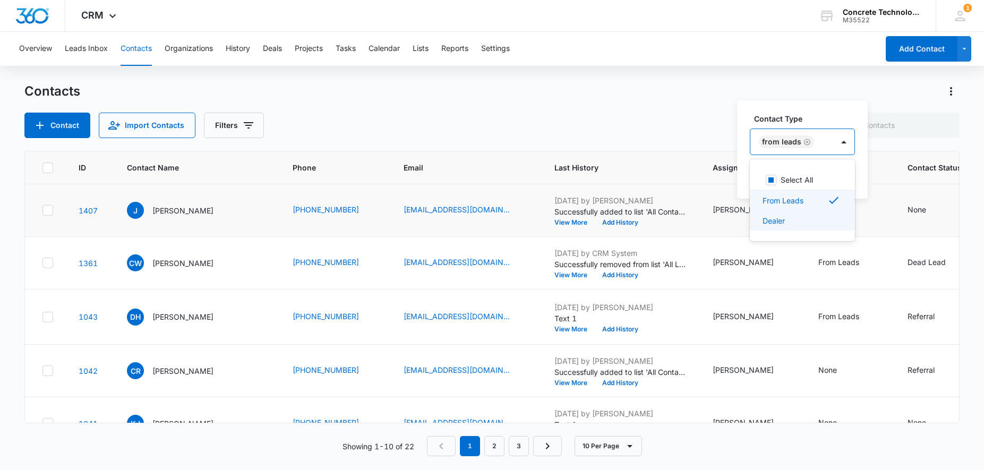
click at [909, 210] on div "None" at bounding box center [942, 210] width 70 height 13
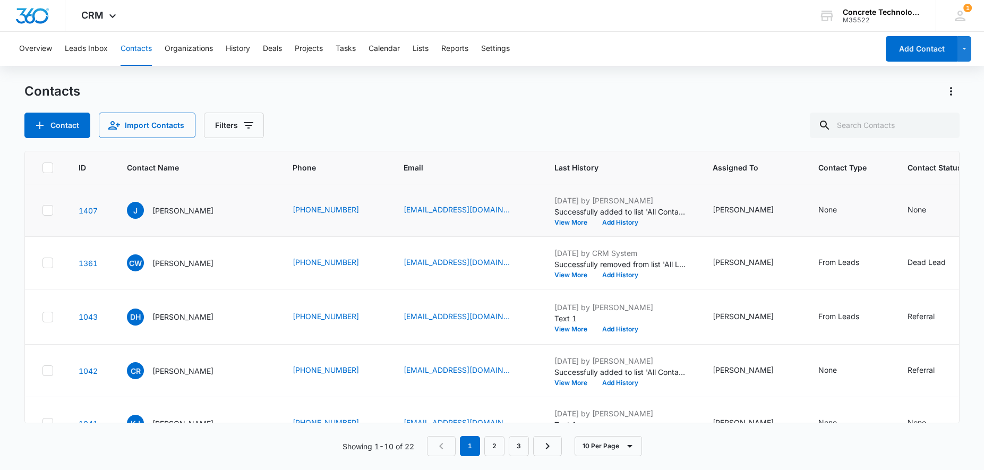
click at [827, 208] on div "None" at bounding box center [850, 210] width 64 height 13
click at [843, 208] on icon "Contact Type - None - Select to Edit Field" at bounding box center [849, 210] width 13 height 13
click at [828, 175] on button "Save" at bounding box center [833, 176] width 31 height 20
click at [907, 211] on div "None" at bounding box center [942, 210] width 70 height 13
click at [932, 215] on icon "Contact Status - None - Select to Edit Field" at bounding box center [938, 210] width 13 height 13
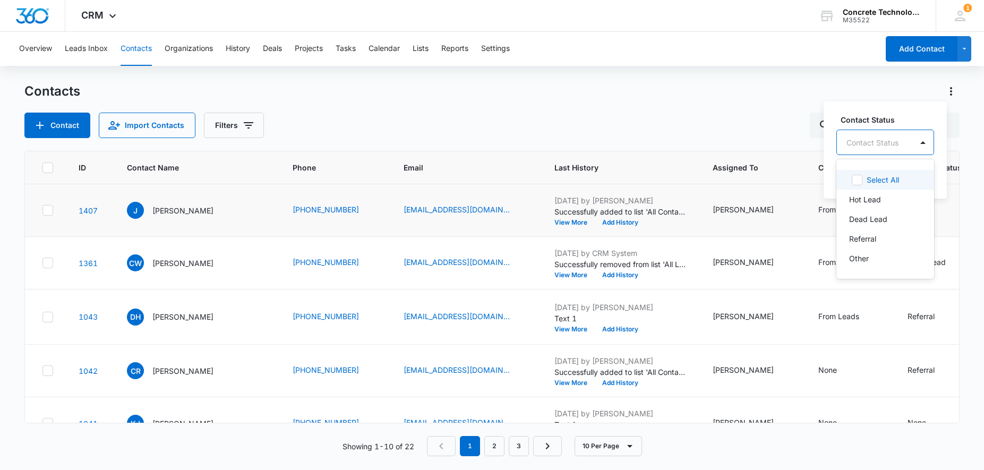
click at [892, 133] on div "Contact Status" at bounding box center [874, 143] width 75 height 24
click at [866, 235] on p "Referral" at bounding box center [862, 238] width 27 height 11
click at [965, 217] on main "Contacts Contact Import Contacts Filters ID Contact Name Phone Email Last Histo…" at bounding box center [492, 276] width 984 height 386
click at [907, 213] on div "None" at bounding box center [926, 210] width 38 height 13
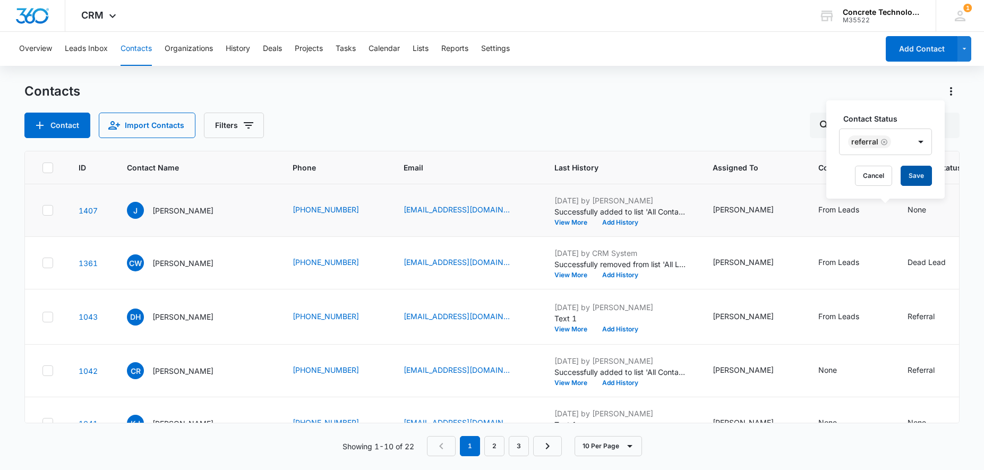
click at [907, 182] on button "Save" at bounding box center [915, 176] width 31 height 20
click at [595, 225] on button "Add History" at bounding box center [620, 222] width 51 height 6
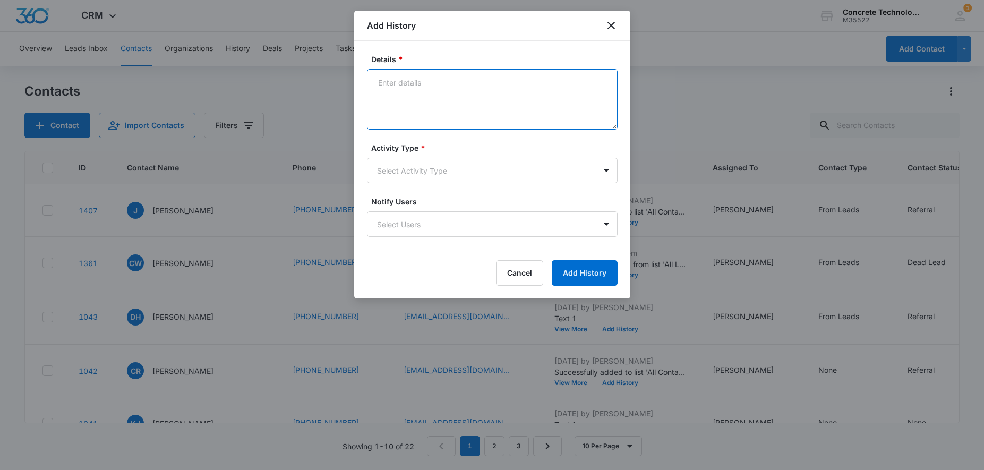
click at [506, 89] on textarea "Details *" at bounding box center [492, 99] width 251 height 61
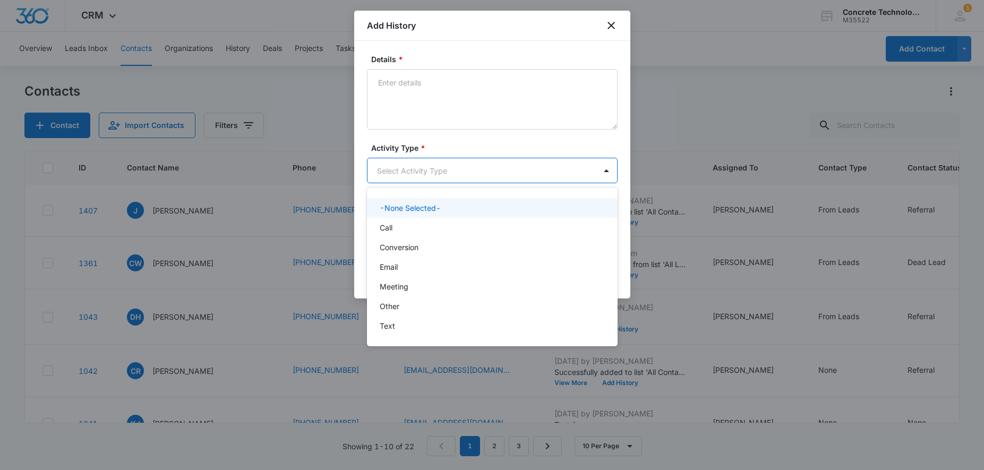
click at [470, 166] on body "CRM Apps Reputation Websites Forms CRM Email Social Content Ads Intelligence Fi…" at bounding box center [492, 235] width 984 height 470
click at [419, 224] on div "Call" at bounding box center [491, 227] width 223 height 11
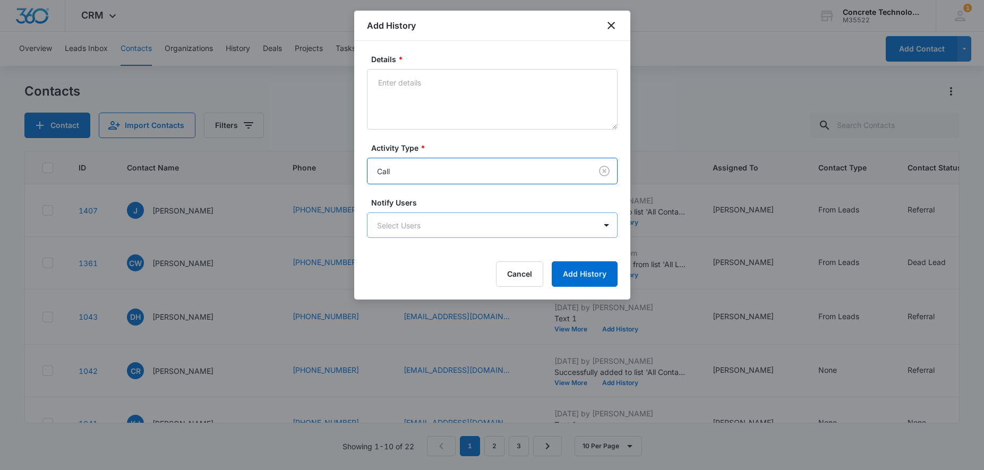
click at [419, 223] on body "CRM Apps Reputation Websites Forms CRM Email Social Content Ads Intelligence Fi…" at bounding box center [492, 235] width 984 height 470
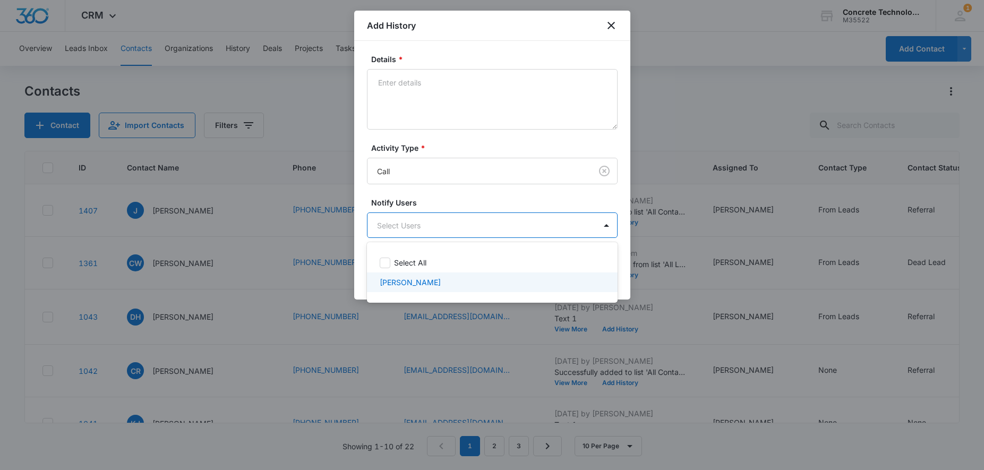
click at [408, 279] on p "[PERSON_NAME]" at bounding box center [410, 282] width 61 height 11
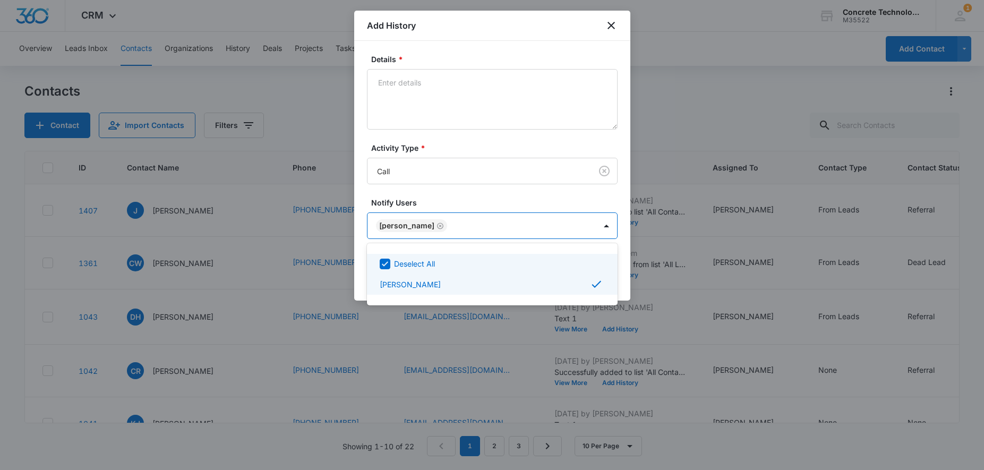
click at [430, 100] on div at bounding box center [492, 235] width 984 height 470
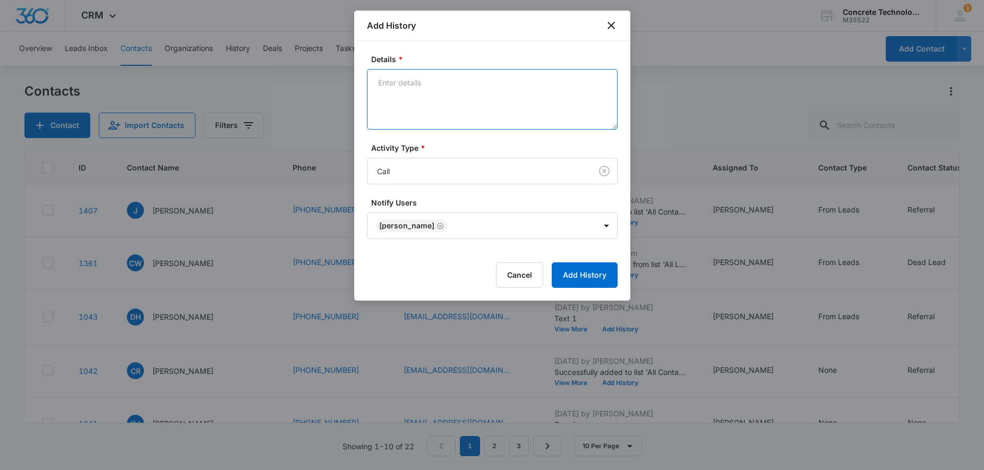
click at [431, 83] on textarea "Details *" at bounding box center [492, 99] width 251 height 61
type textarea "Voice mail"
click at [589, 271] on button "Add History" at bounding box center [585, 274] width 66 height 25
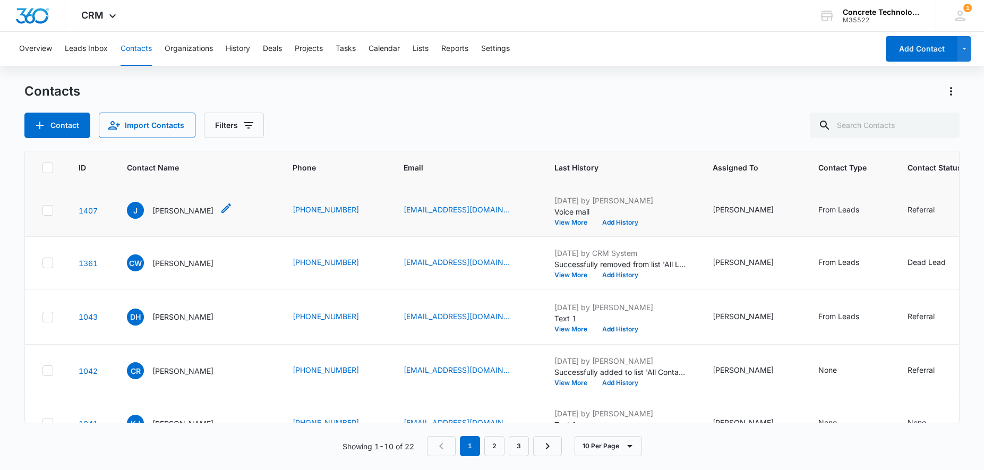
click at [171, 212] on p "[PERSON_NAME]" at bounding box center [182, 210] width 61 height 11
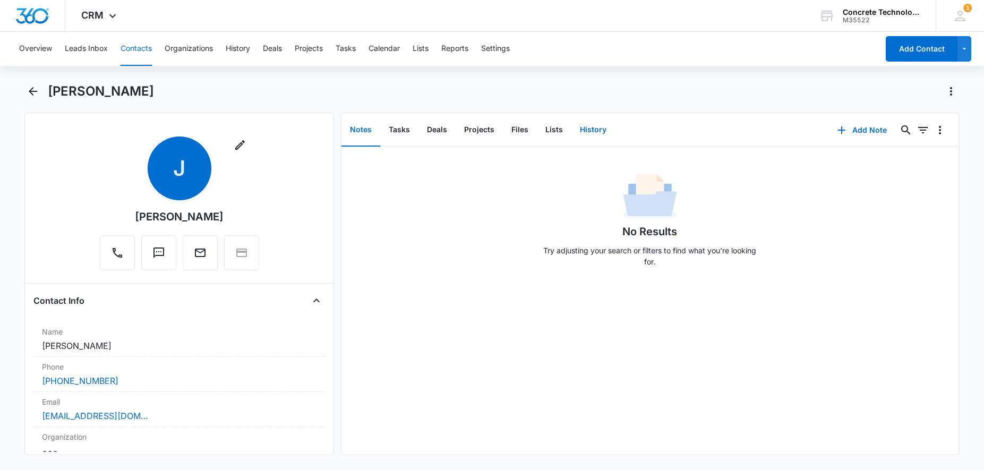
click at [595, 134] on button "History" at bounding box center [593, 130] width 44 height 33
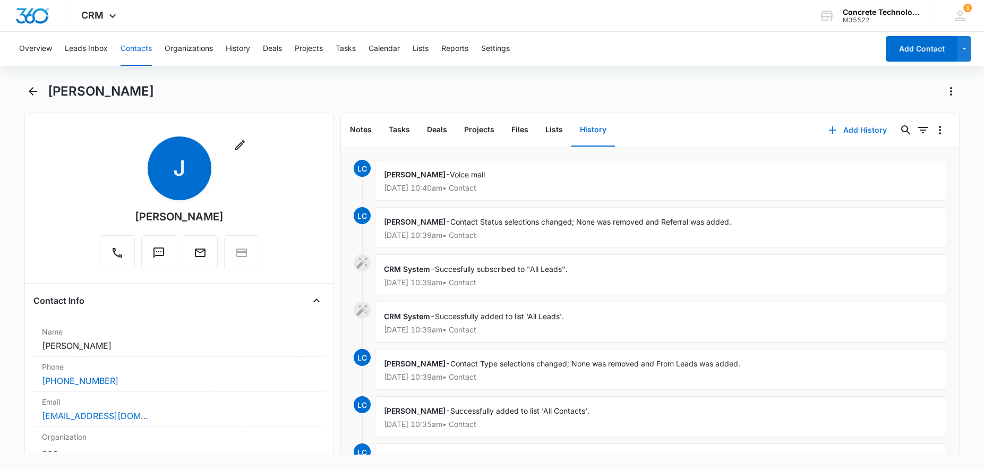
click at [859, 126] on button "Add History" at bounding box center [858, 129] width 80 height 25
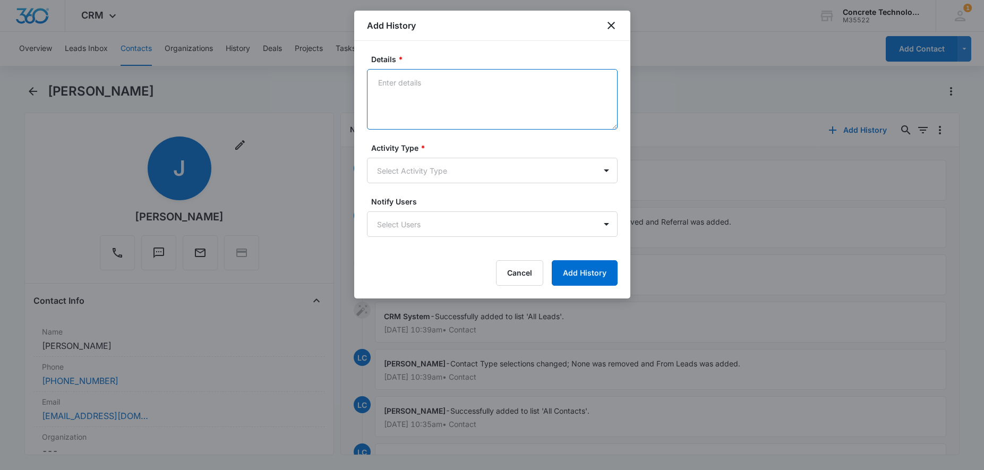
click at [423, 87] on textarea "Details *" at bounding box center [492, 99] width 251 height 61
type textarea "Text 1"
click at [442, 180] on body "CRM Apps Reputation Websites Forms CRM Email Social Content Ads Intelligence Fi…" at bounding box center [492, 235] width 984 height 470
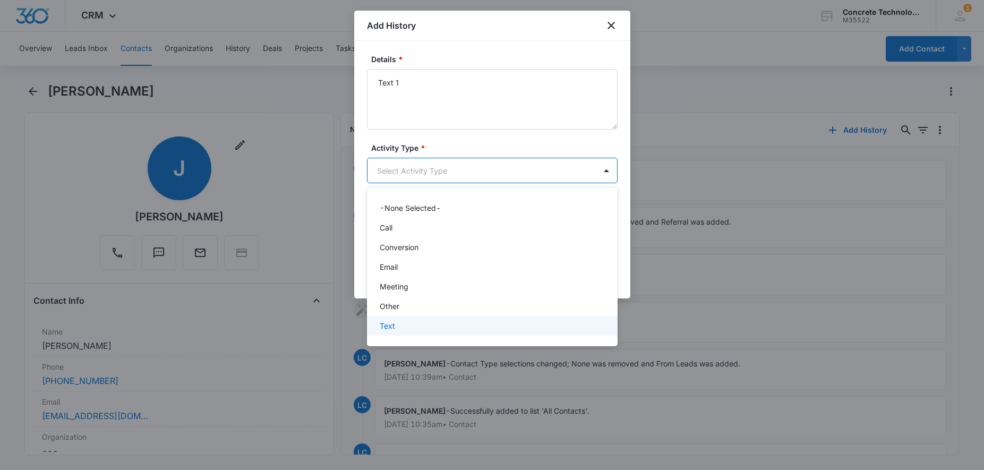
click at [417, 326] on div "Text" at bounding box center [491, 325] width 223 height 11
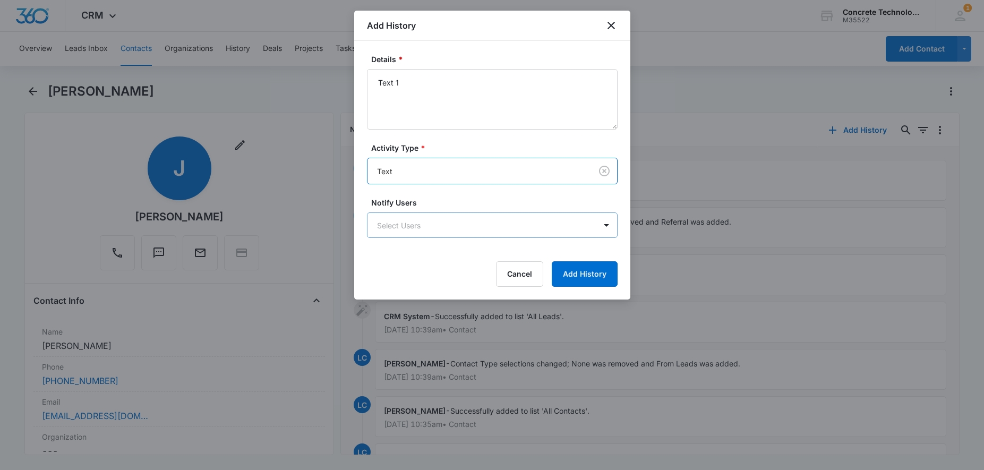
click at [432, 234] on body "CRM Apps Reputation Websites Forms CRM Email Social Content Ads Intelligence Fi…" at bounding box center [492, 235] width 984 height 470
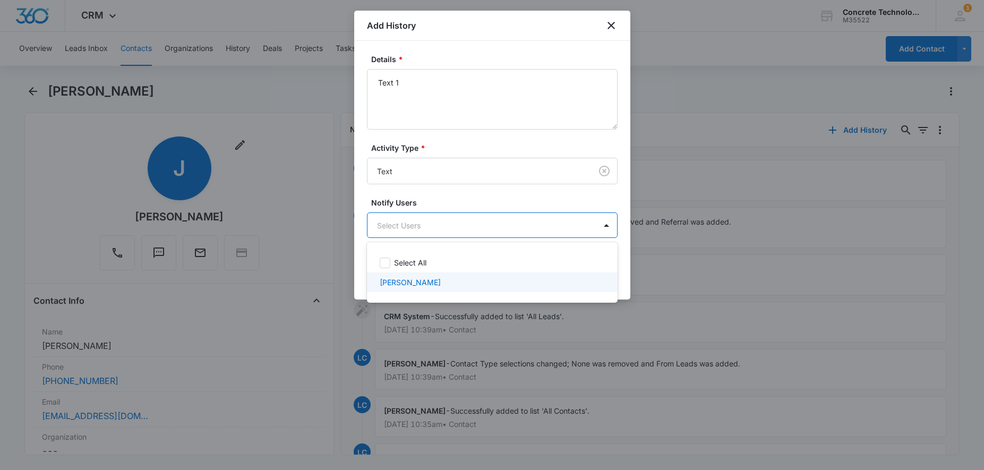
click at [423, 279] on p "[PERSON_NAME]" at bounding box center [410, 282] width 61 height 11
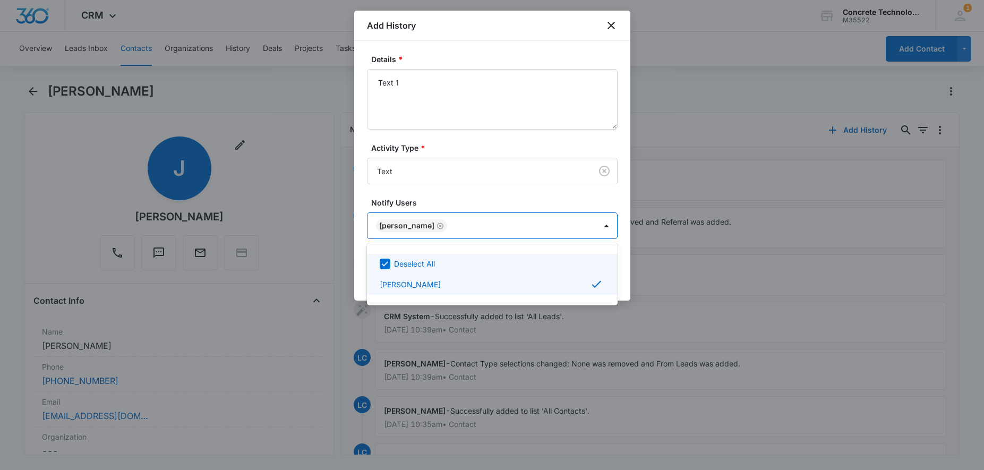
click at [558, 90] on div at bounding box center [492, 235] width 984 height 470
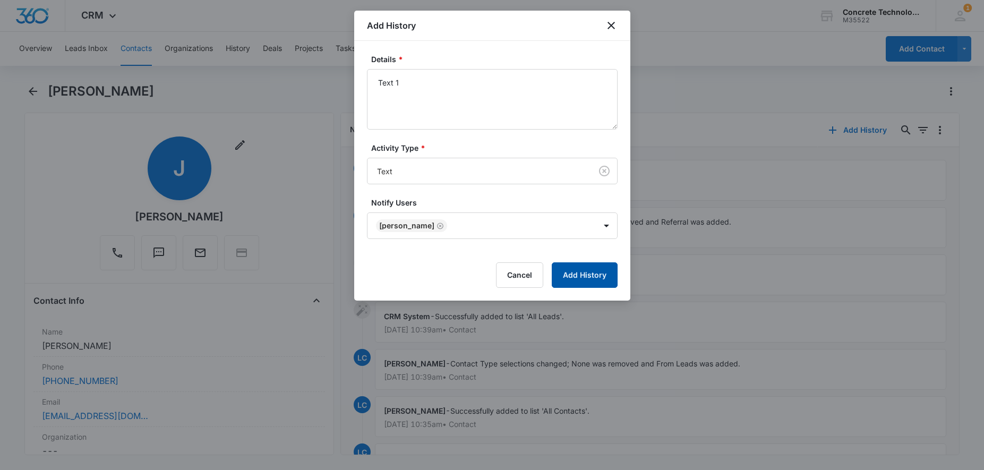
click at [589, 277] on button "Add History" at bounding box center [585, 274] width 66 height 25
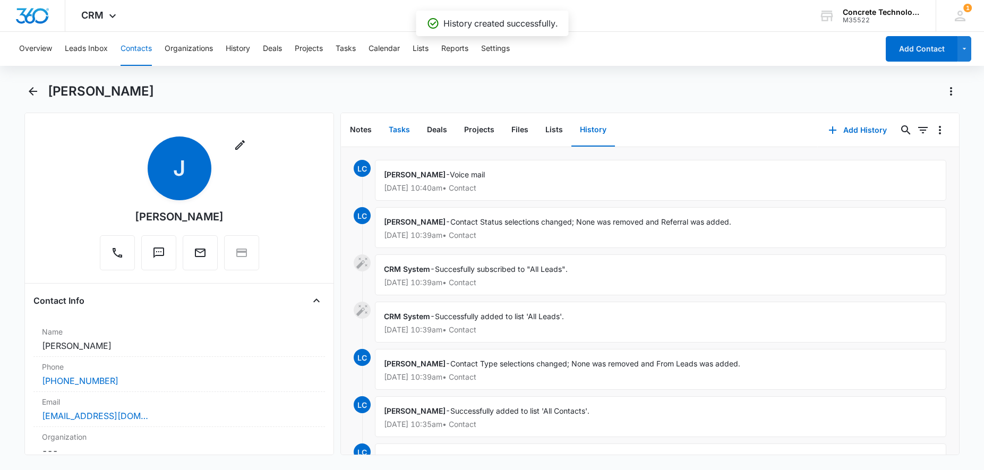
click at [397, 127] on button "Tasks" at bounding box center [399, 130] width 38 height 33
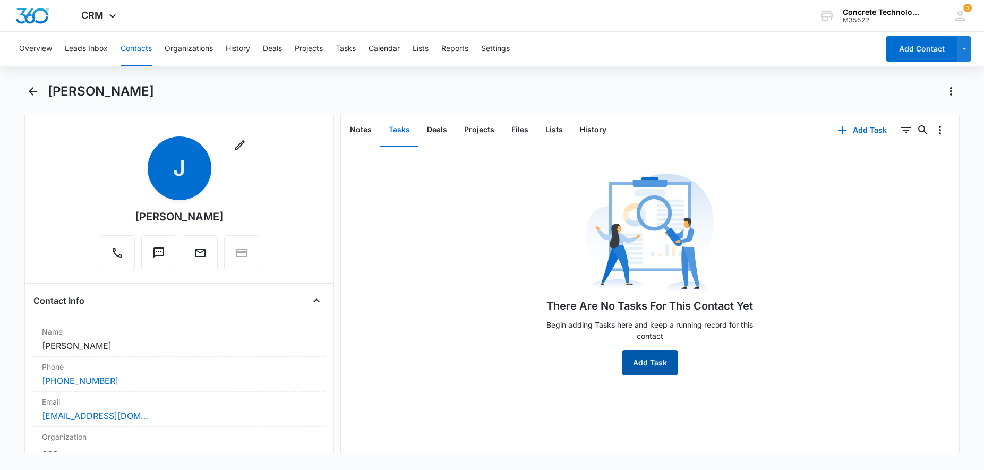
click at [654, 368] on button "Add Task" at bounding box center [650, 362] width 56 height 25
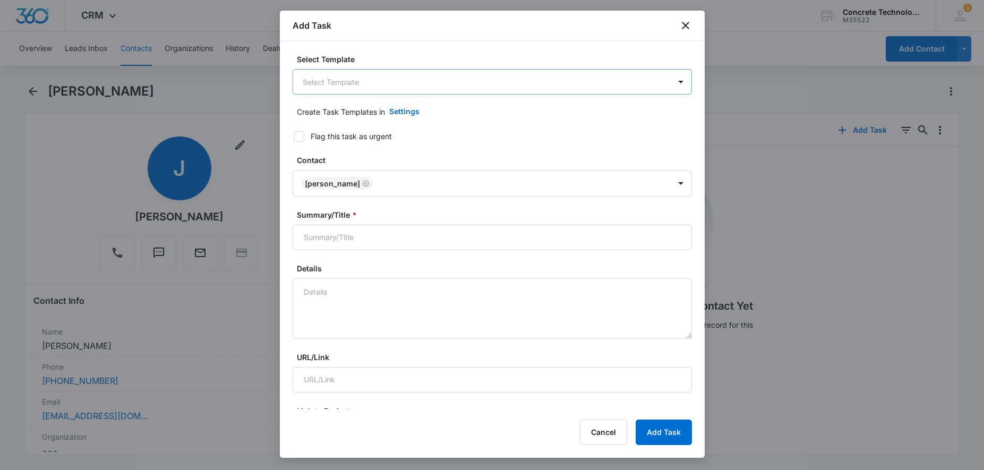
click at [407, 79] on body "CRM Apps Reputation Websites Forms CRM Email Social Content Ads Intelligence Fi…" at bounding box center [492, 235] width 984 height 470
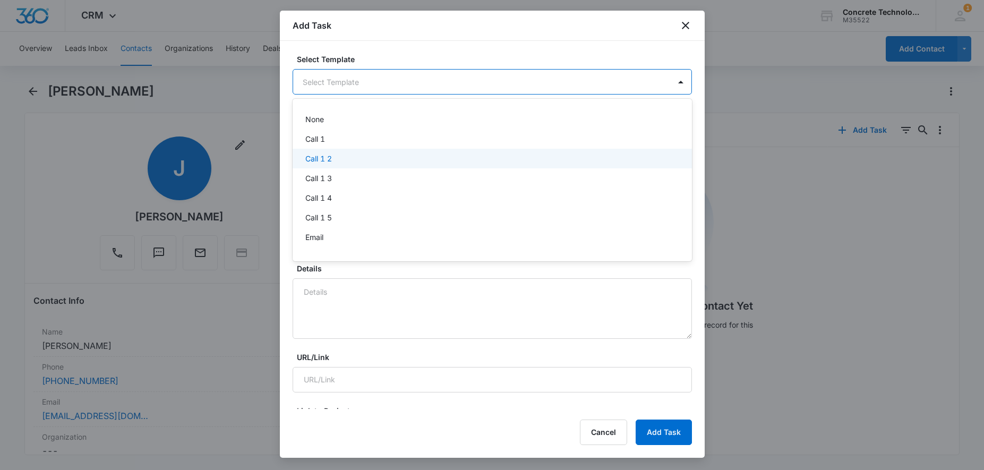
click at [344, 157] on div "Call 1 2" at bounding box center [491, 158] width 372 height 11
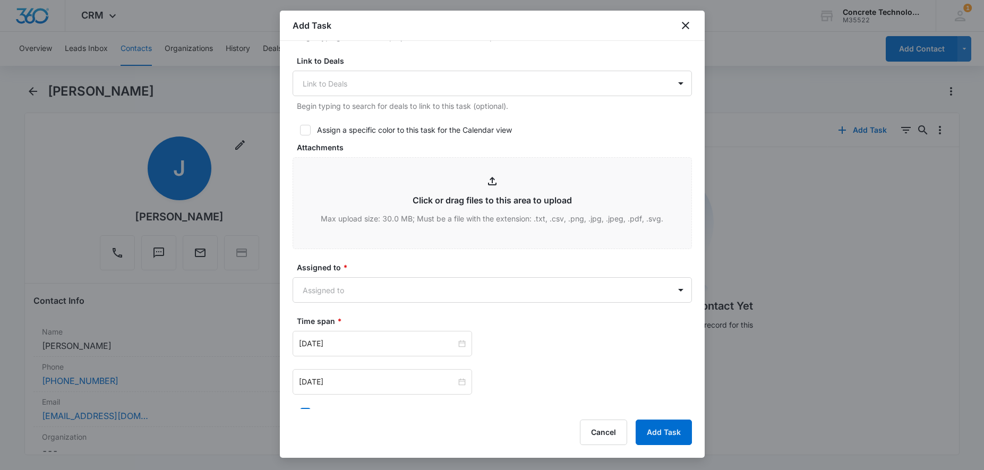
scroll to position [433, 0]
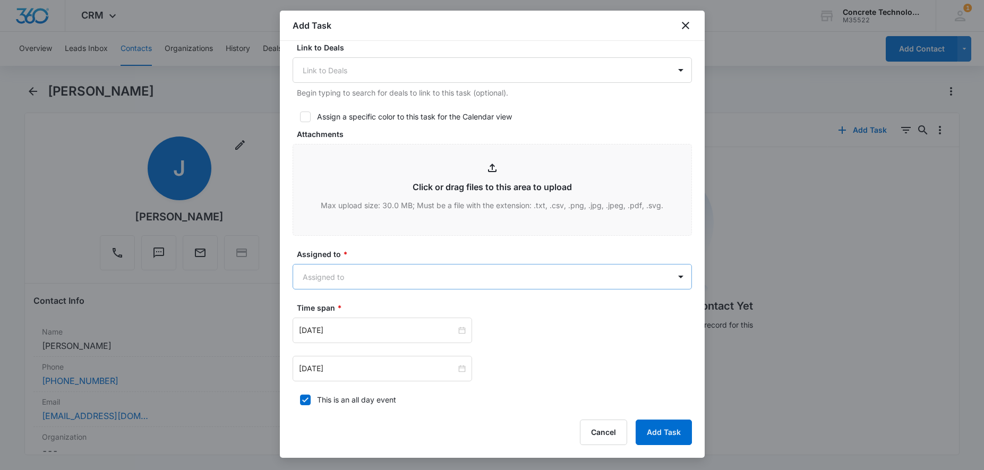
click at [387, 273] on body "CRM Apps Reputation Websites Forms CRM Email Social Content Ads Intelligence Fi…" at bounding box center [492, 235] width 984 height 470
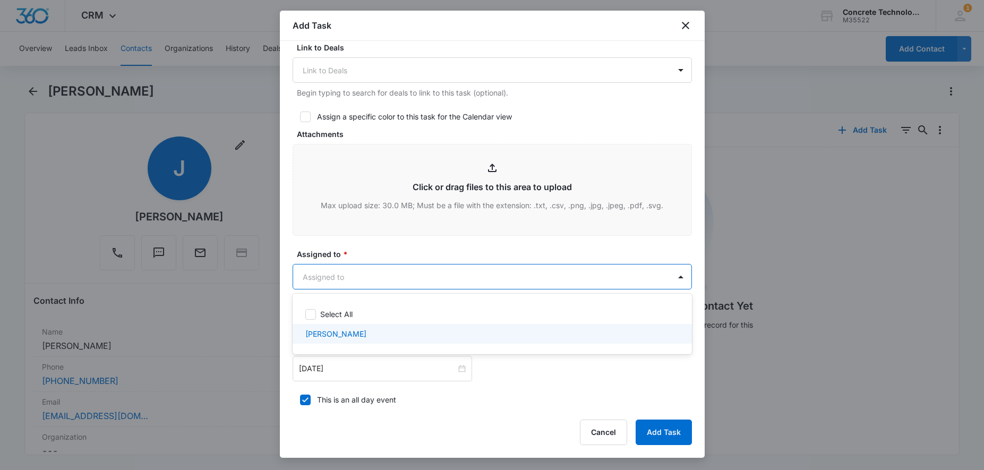
click at [365, 332] on div "[PERSON_NAME]" at bounding box center [491, 333] width 372 height 11
checkbox input "true"
click at [380, 370] on div at bounding box center [492, 235] width 984 height 470
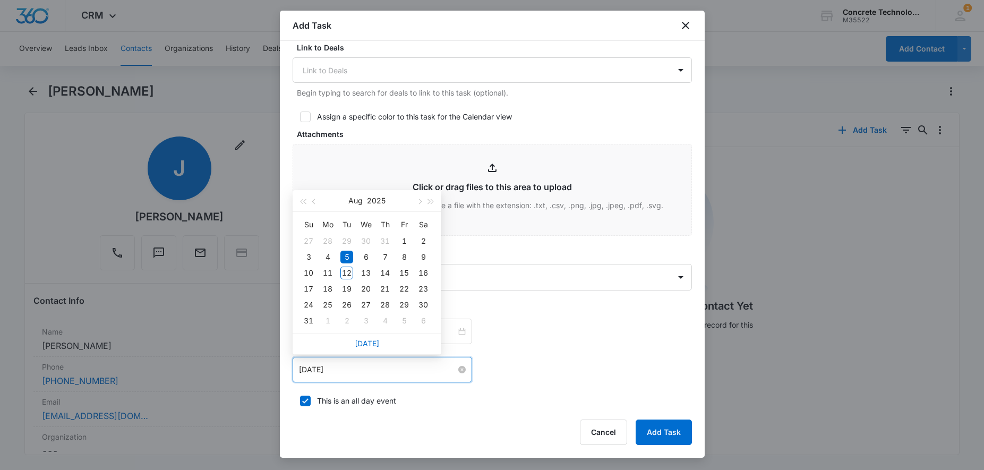
click at [379, 370] on input "[DATE]" at bounding box center [377, 370] width 157 height 12
type input "[DATE]"
click at [365, 275] on div "13" at bounding box center [365, 272] width 13 height 13
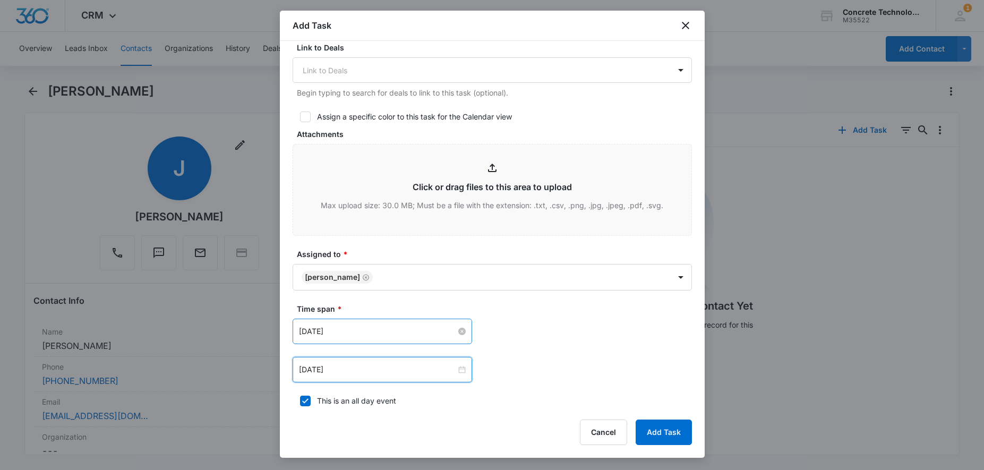
click at [379, 328] on input "[DATE]" at bounding box center [377, 331] width 157 height 12
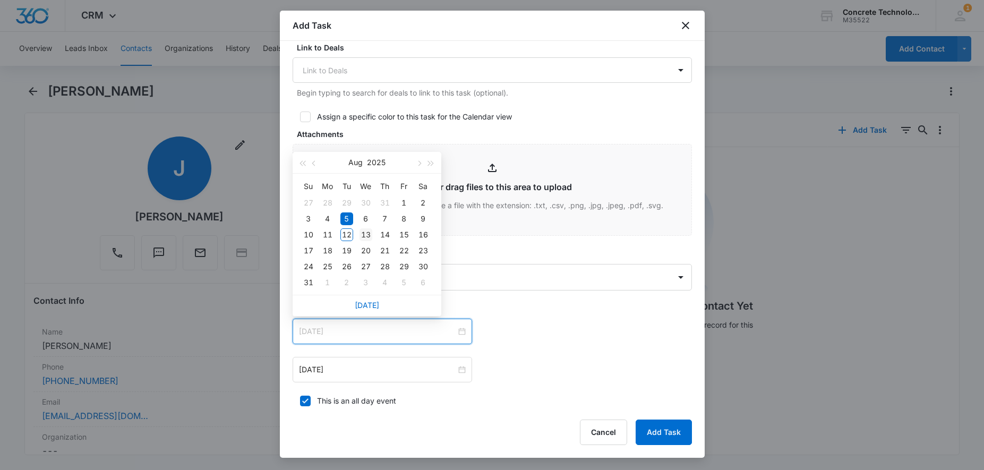
type input "[DATE]"
click at [366, 239] on div "13" at bounding box center [365, 234] width 13 height 13
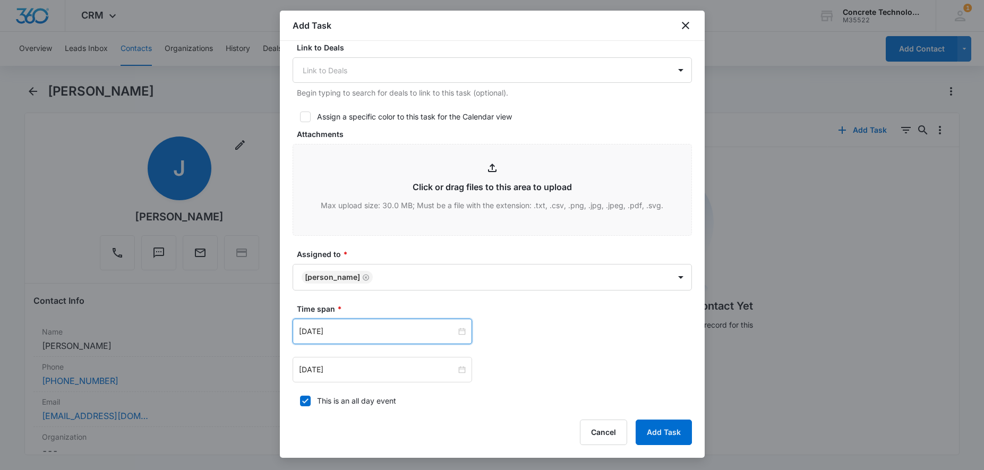
click at [310, 405] on div at bounding box center [305, 400] width 11 height 11
click at [300, 405] on input "This is an all day event" at bounding box center [296, 400] width 7 height 7
checkbox input "false"
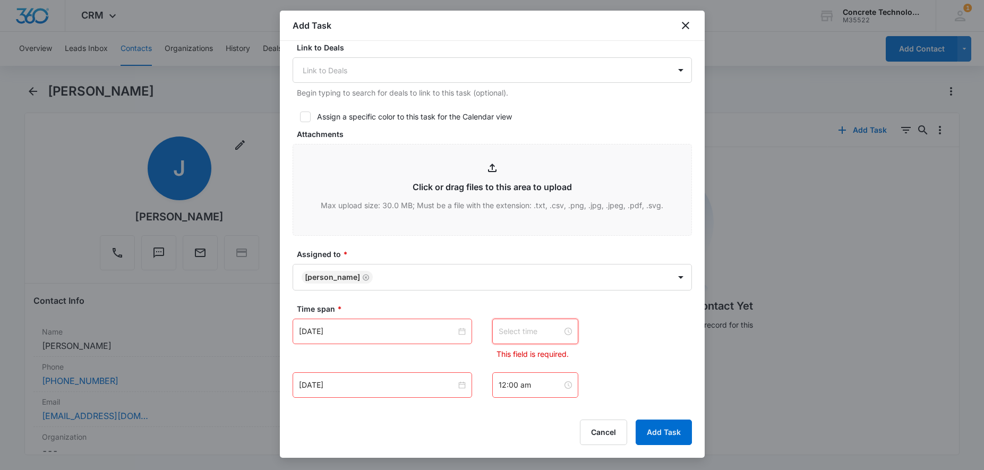
click at [532, 328] on input at bounding box center [530, 331] width 64 height 12
click at [501, 196] on div "08" at bounding box center [507, 195] width 30 height 15
type input "8:00 am"
click at [532, 183] on div "00" at bounding box center [536, 181] width 29 height 15
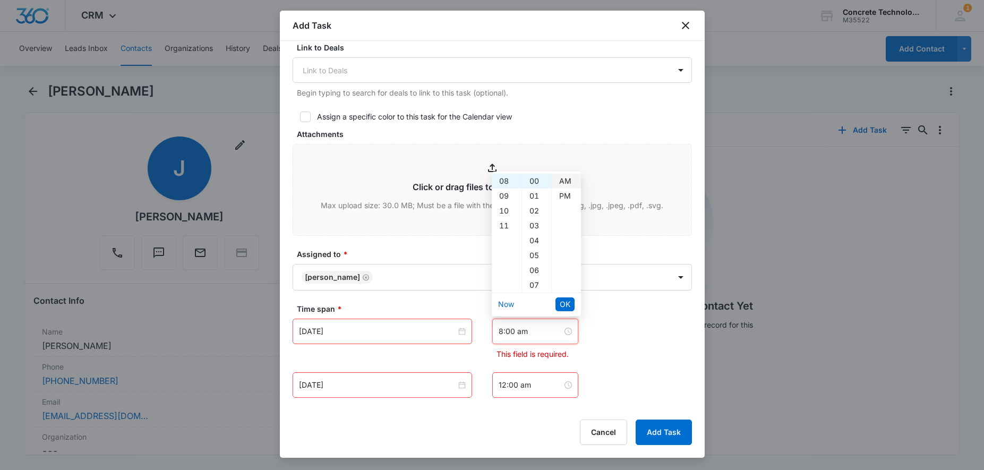
click at [566, 180] on div "AM" at bounding box center [566, 181] width 29 height 15
click at [531, 390] on input "12:00 am" at bounding box center [530, 385] width 64 height 12
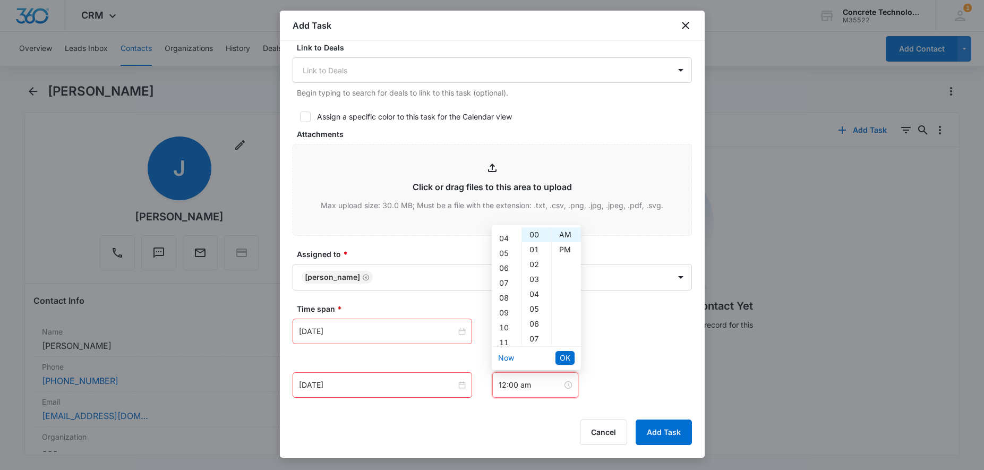
scroll to position [108, 0]
click at [505, 247] on div "08" at bounding box center [507, 245] width 30 height 15
click at [536, 308] on div "05" at bounding box center [536, 309] width 29 height 15
type input "8:05 am"
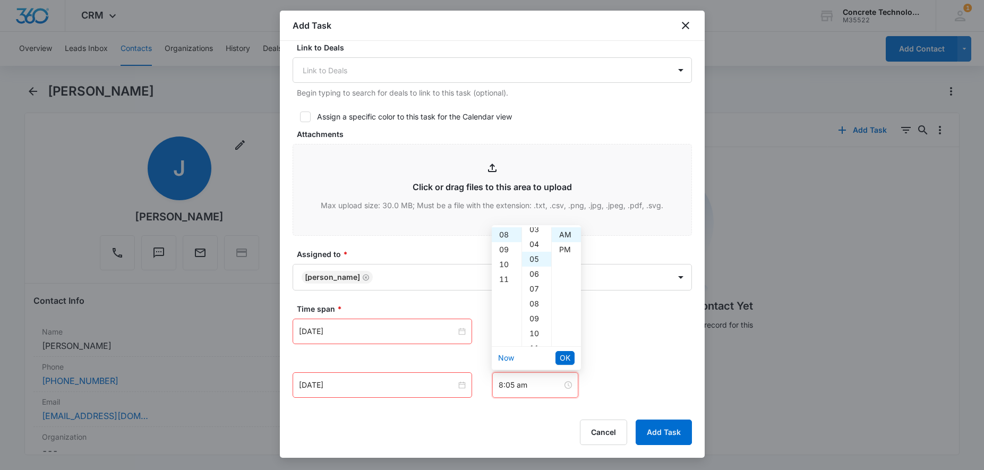
scroll to position [74, 0]
click at [564, 235] on div "AM" at bounding box center [566, 234] width 29 height 15
drag, startPoint x: 574, startPoint y: 359, endPoint x: 567, endPoint y: 358, distance: 6.5
click at [573, 359] on button "OK" at bounding box center [564, 358] width 19 height 14
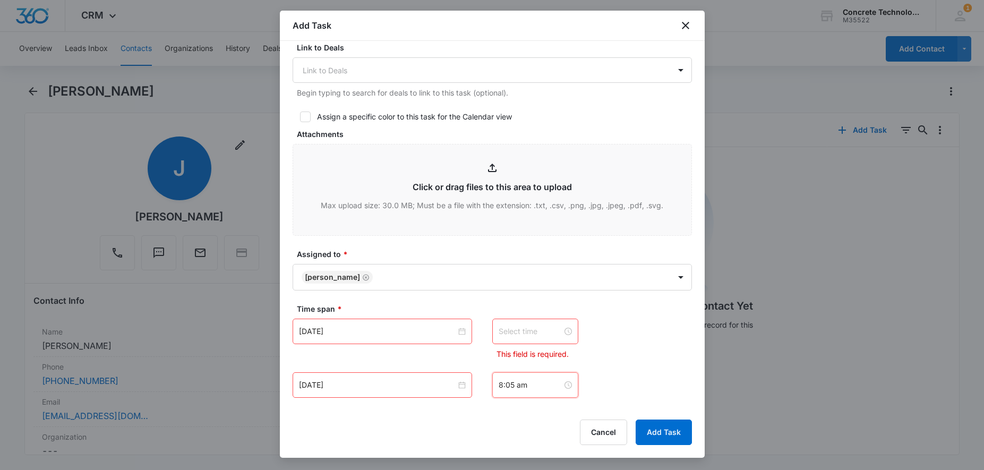
click at [562, 357] on p "This field is required." at bounding box center [537, 353] width 82 height 11
click at [541, 340] on div at bounding box center [535, 331] width 86 height 25
click at [504, 182] on div "08" at bounding box center [507, 181] width 30 height 15
type input "8:00 am"
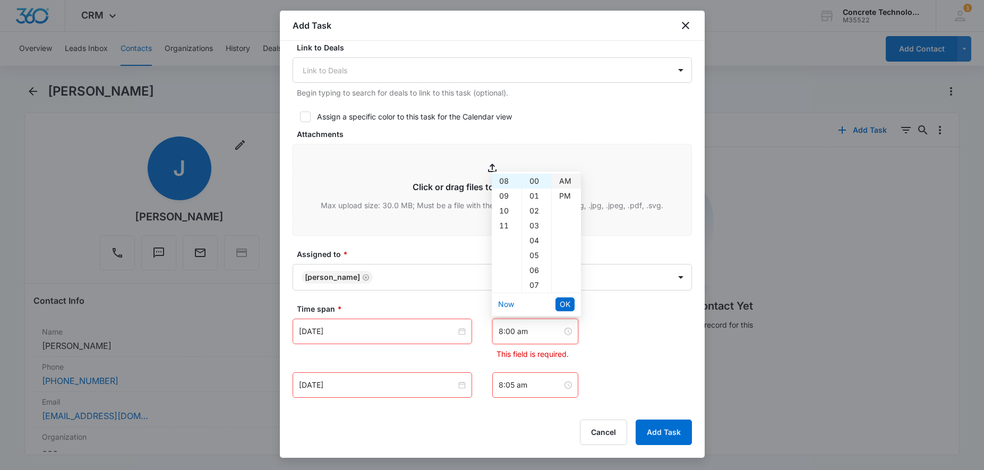
click at [563, 183] on div "AM" at bounding box center [566, 181] width 29 height 15
click at [572, 299] on button "OK" at bounding box center [564, 304] width 19 height 14
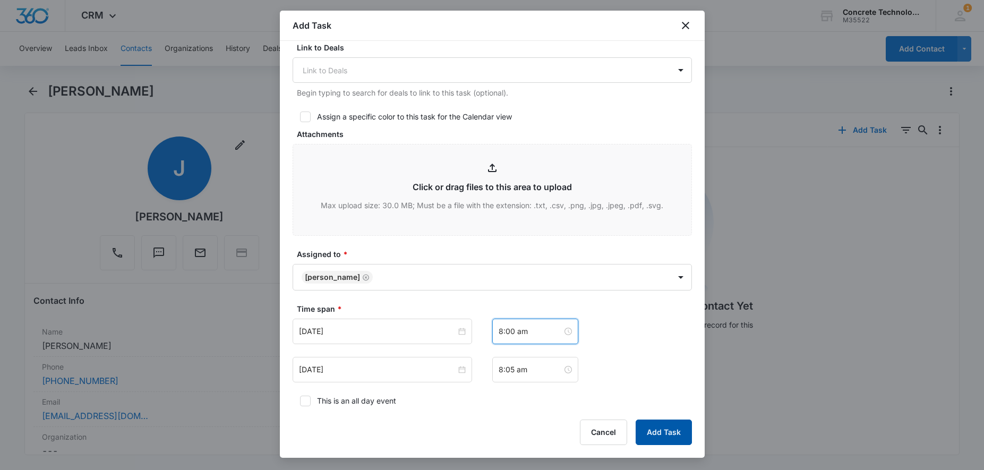
click at [666, 428] on button "Add Task" at bounding box center [663, 431] width 56 height 25
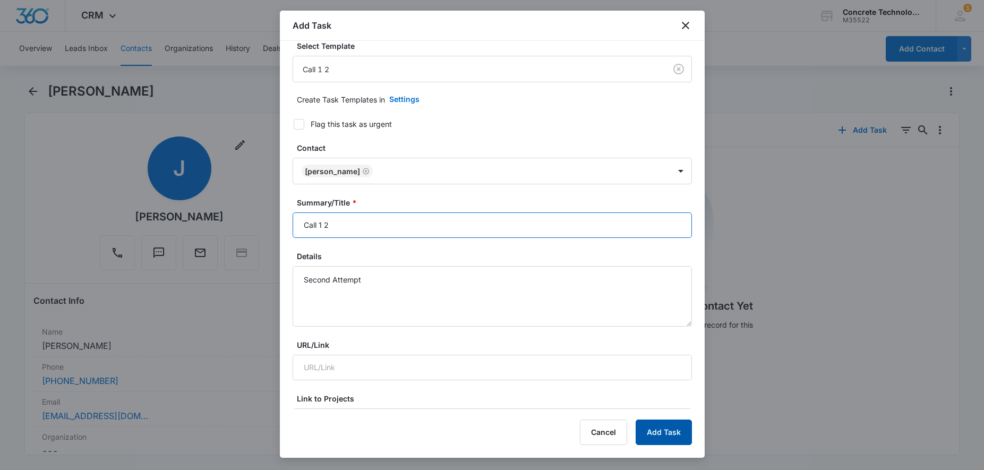
type input "Call 1 2"
click at [660, 426] on button "Add Task" at bounding box center [663, 431] width 56 height 25
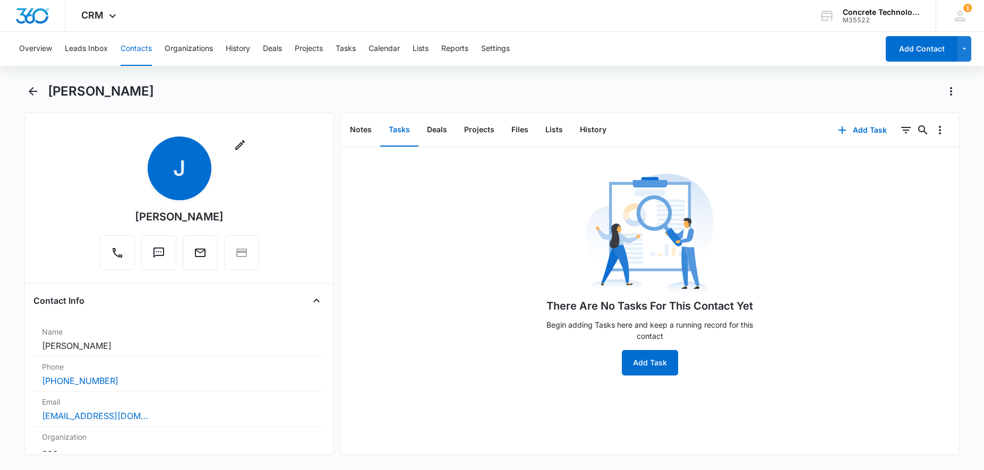
click at [686, 22] on div "CRM Apps Reputation Websites Forms CRM Email Social Content Ads Intelligence Fi…" at bounding box center [492, 16] width 984 height 32
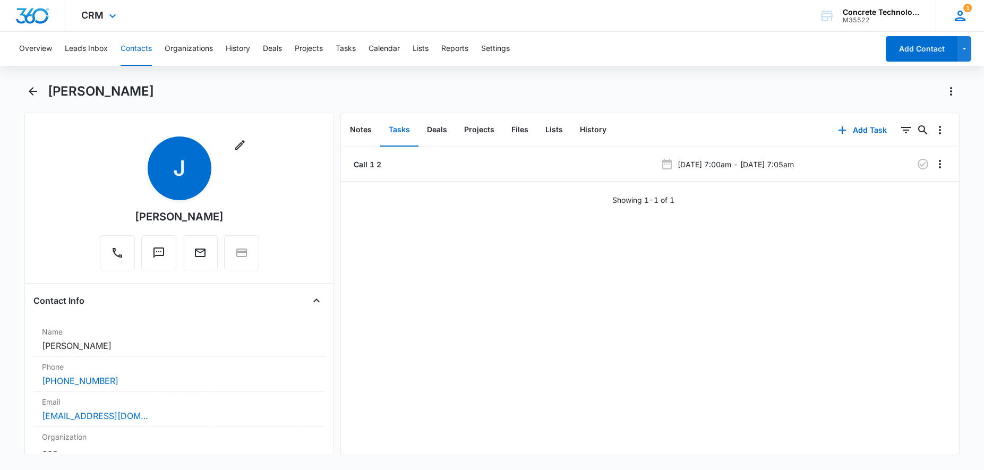
click at [961, 11] on icon at bounding box center [960, 16] width 16 height 16
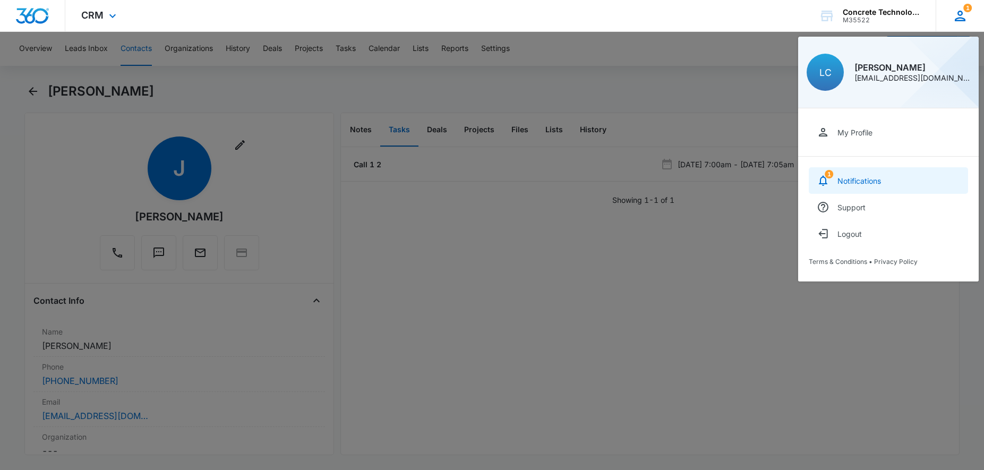
click at [883, 178] on link "1 Notifications" at bounding box center [888, 180] width 159 height 27
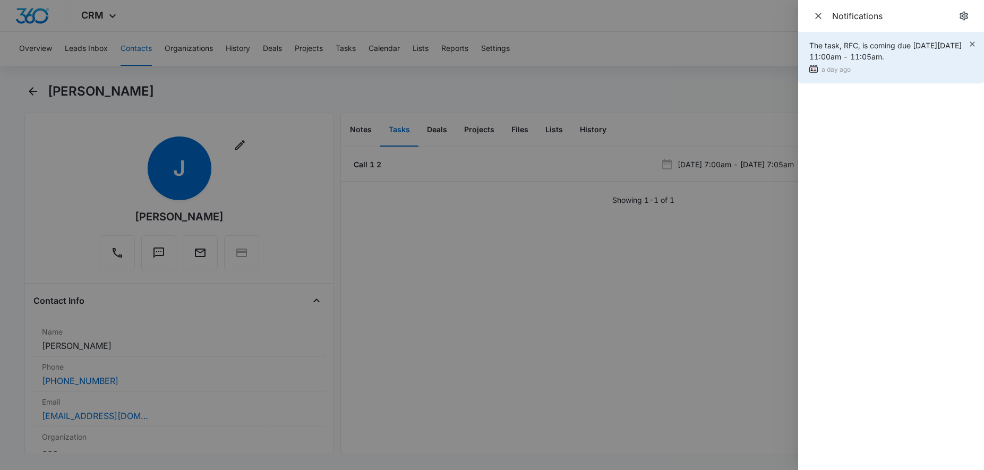
click at [812, 68] on img at bounding box center [813, 69] width 8 height 8
click at [974, 41] on icon "button" at bounding box center [972, 44] width 8 height 8
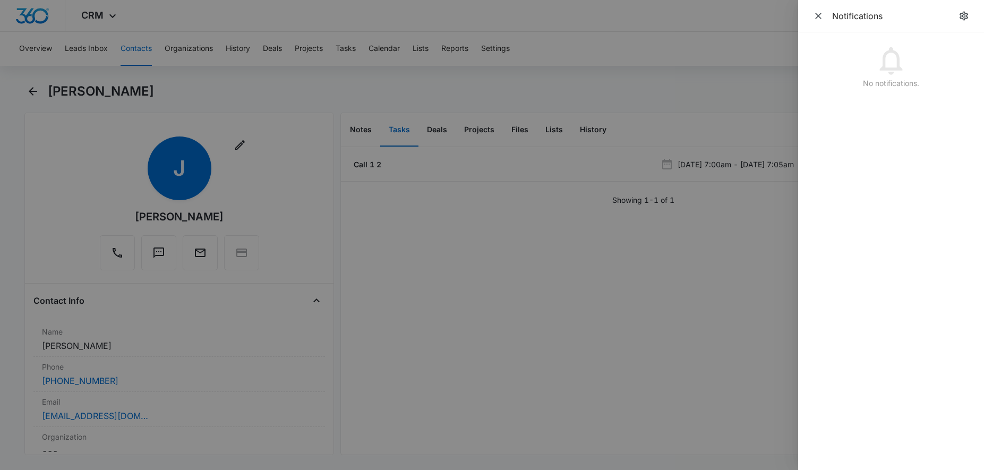
click at [700, 63] on div at bounding box center [492, 235] width 984 height 470
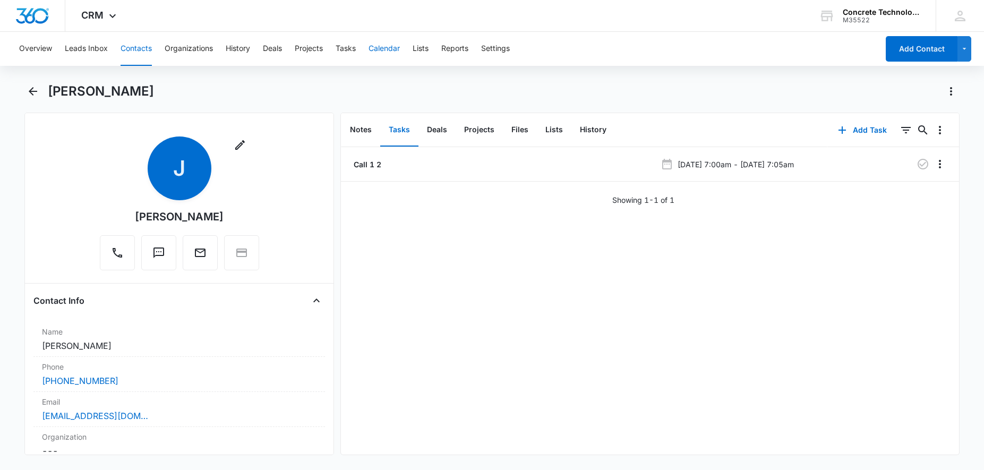
click at [381, 46] on button "Calendar" at bounding box center [383, 49] width 31 height 34
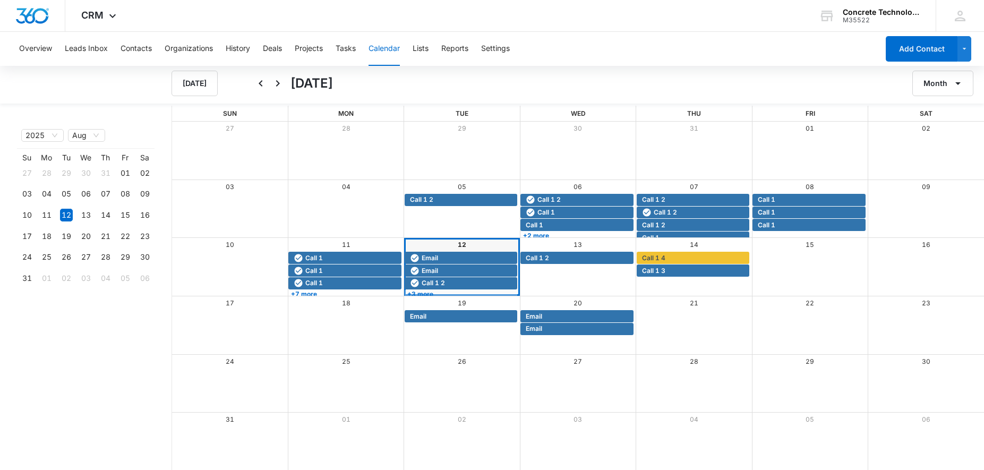
scroll to position [1, 0]
click at [458, 288] on div "Call 1 2" at bounding box center [461, 283] width 113 height 12
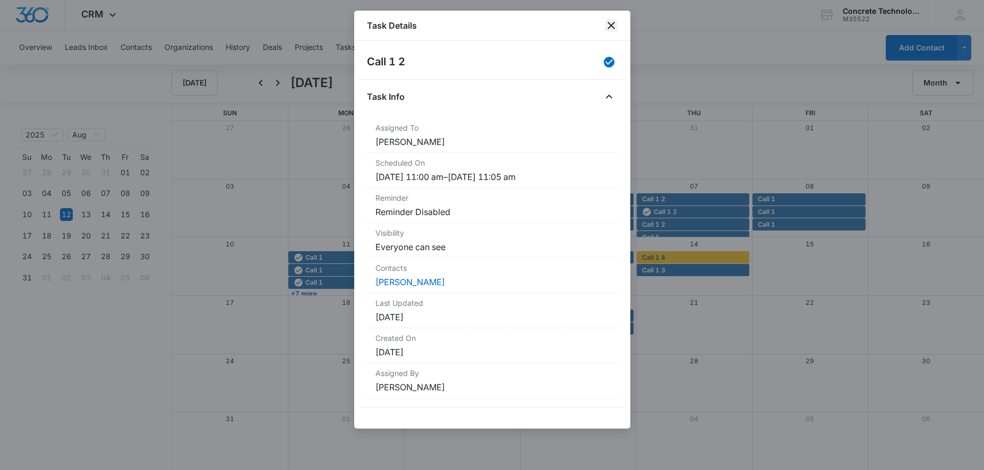
click at [612, 23] on icon "close" at bounding box center [611, 25] width 13 height 13
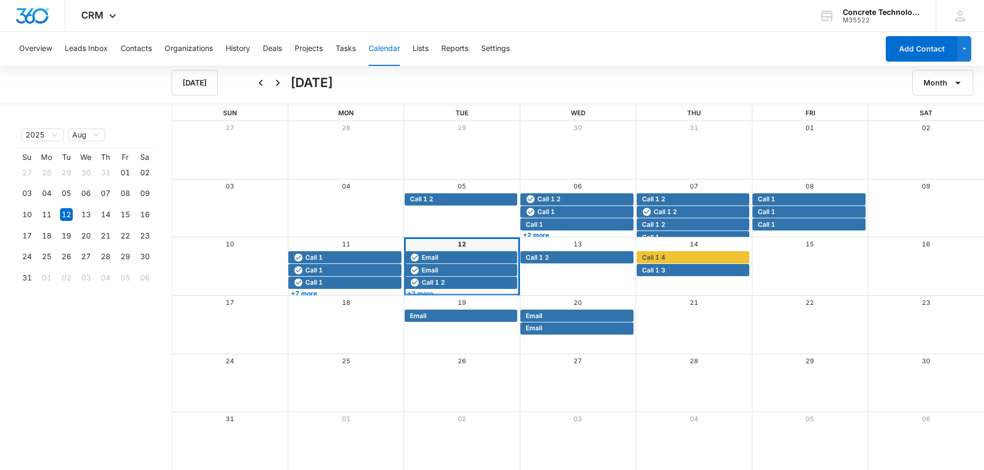
click at [441, 293] on link "+3 more" at bounding box center [461, 293] width 113 height 8
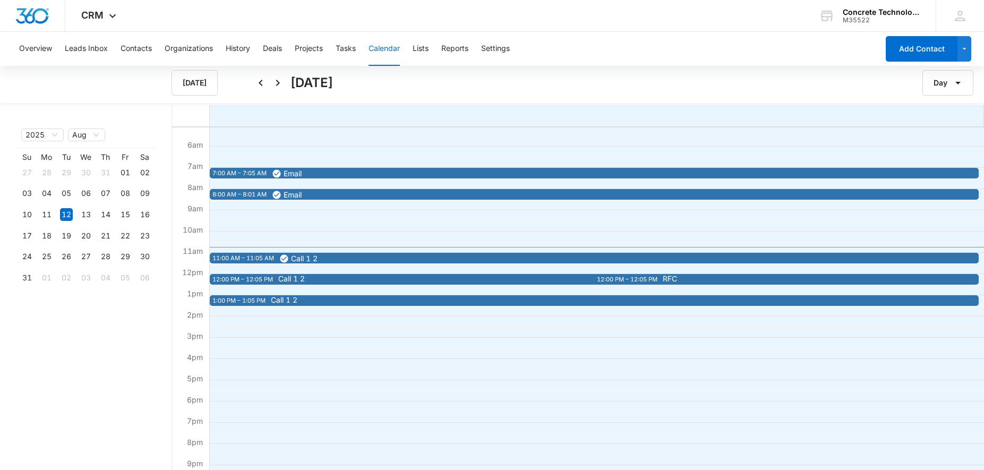
scroll to position [167, 0]
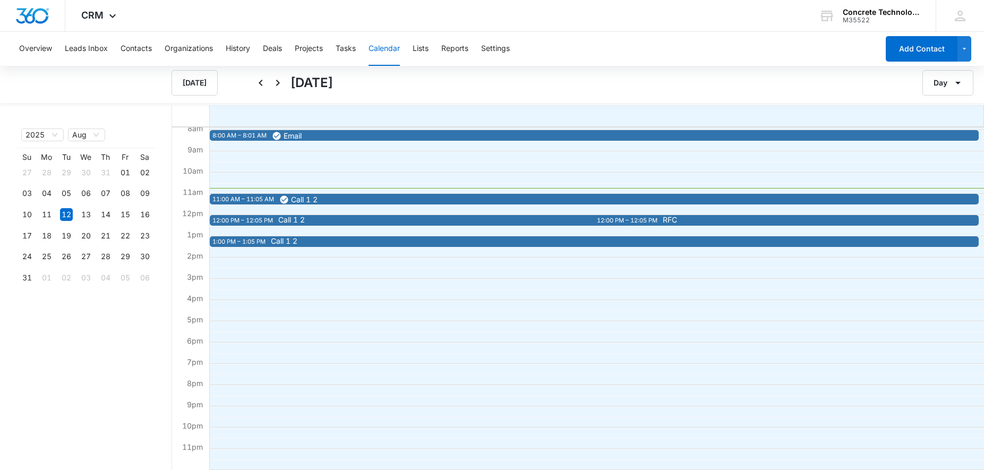
click at [421, 220] on span "Call 1 2" at bounding box center [601, 219] width 646 height 7
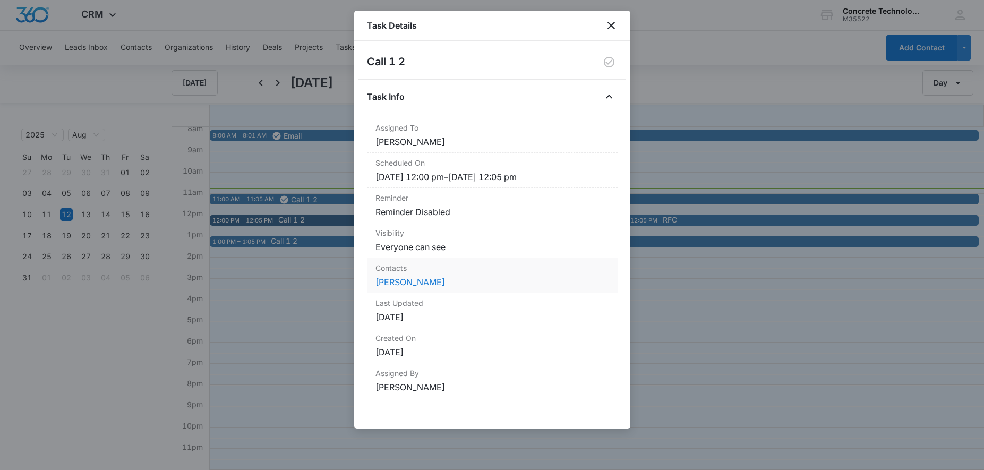
click at [409, 281] on link "[PERSON_NAME]" at bounding box center [410, 282] width 70 height 11
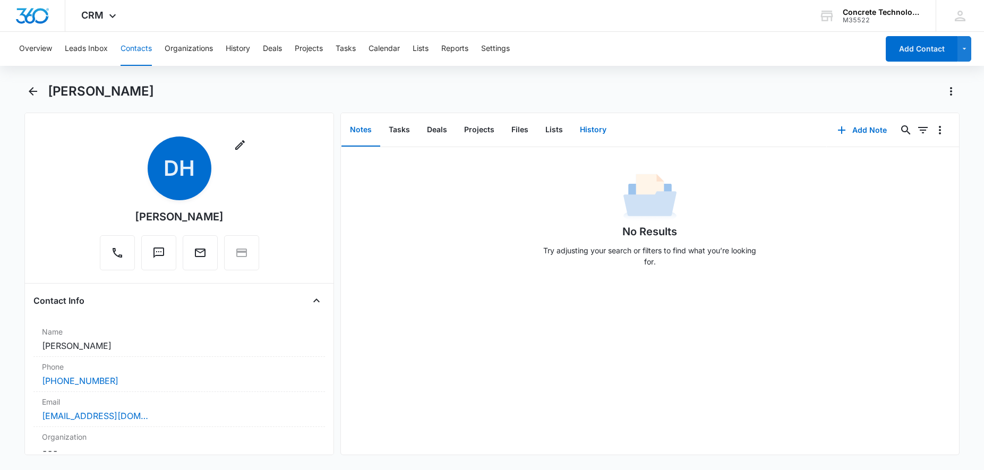
click at [592, 127] on button "History" at bounding box center [593, 130] width 44 height 33
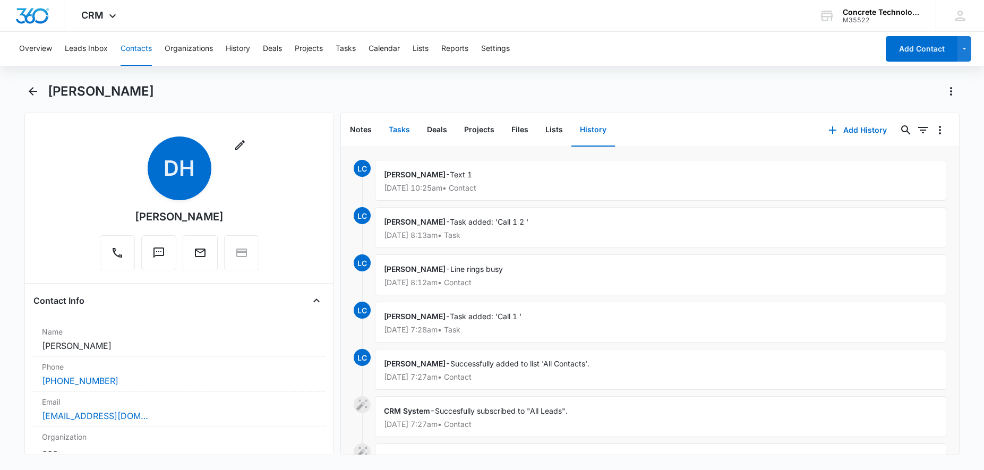
drag, startPoint x: 382, startPoint y: 132, endPoint x: 388, endPoint y: 132, distance: 5.3
click at [382, 132] on button "Tasks" at bounding box center [399, 130] width 38 height 33
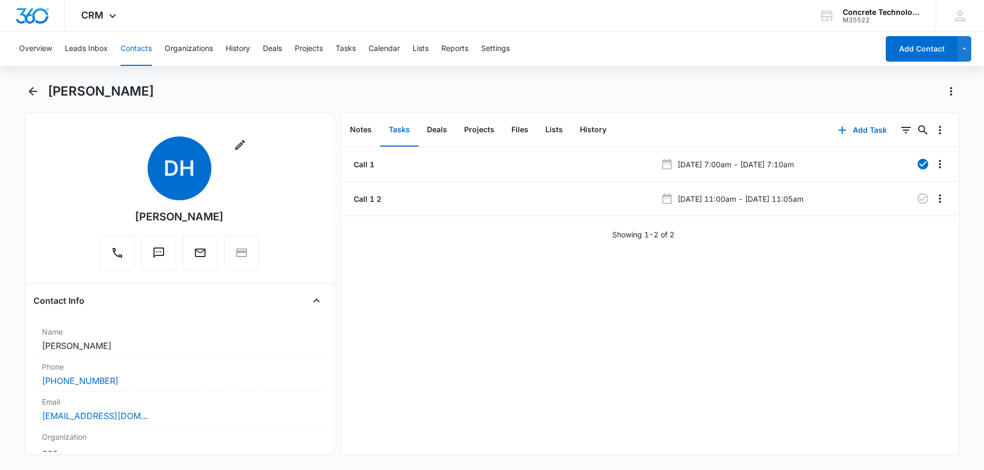
click at [145, 49] on button "Contacts" at bounding box center [136, 49] width 31 height 34
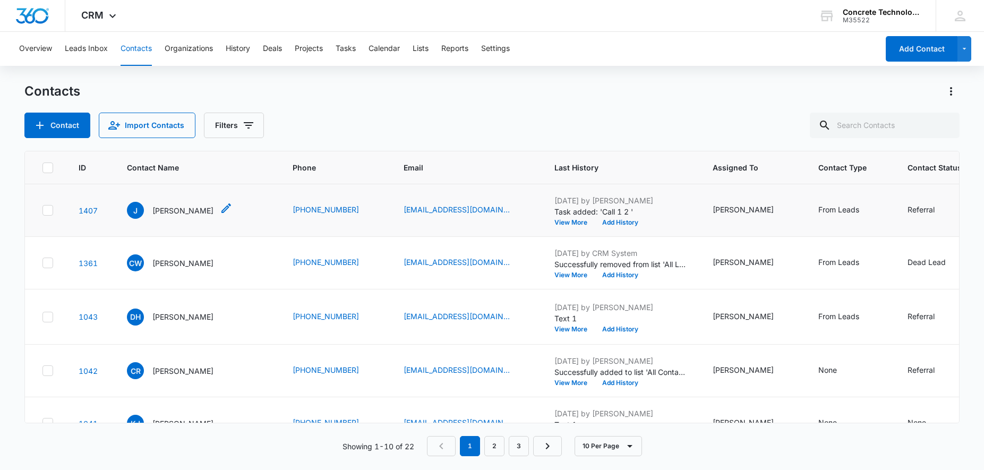
click at [165, 212] on p "[PERSON_NAME]" at bounding box center [182, 210] width 61 height 11
click at [165, 211] on p "[PERSON_NAME]" at bounding box center [182, 210] width 61 height 11
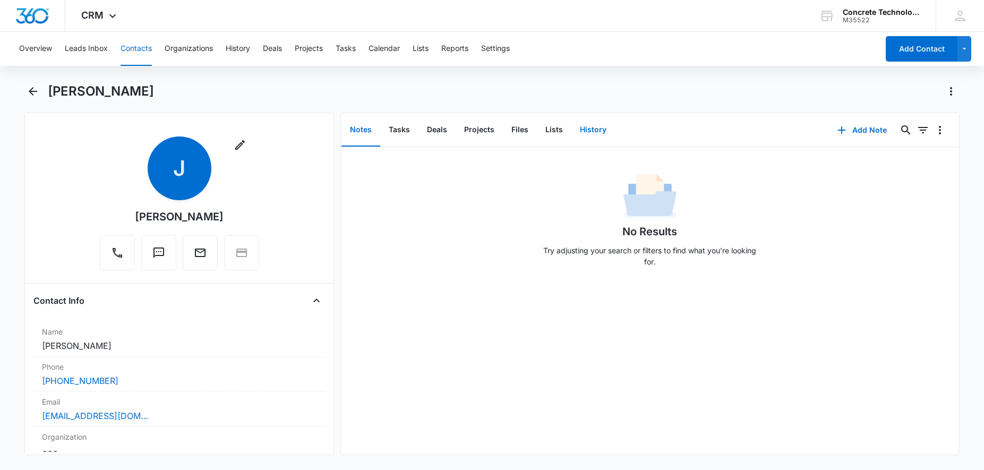
click at [585, 130] on button "History" at bounding box center [593, 130] width 44 height 33
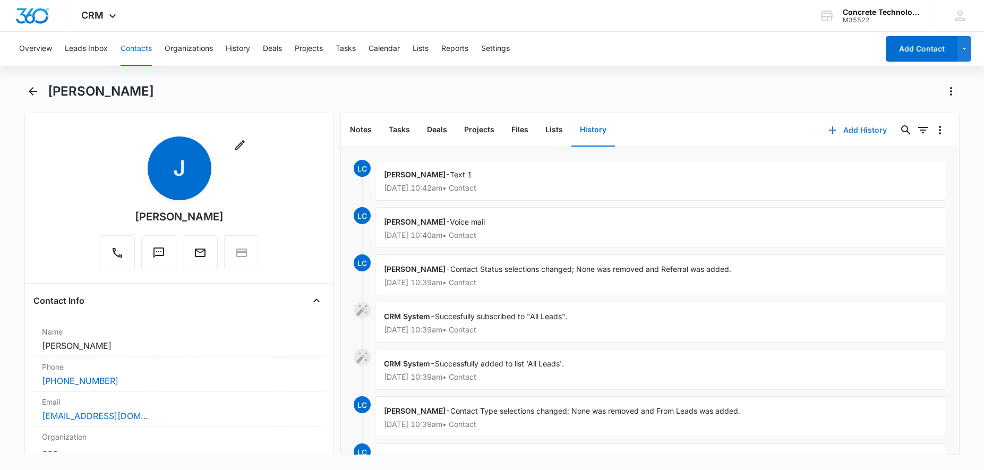
click at [851, 128] on button "Add History" at bounding box center [858, 129] width 80 height 25
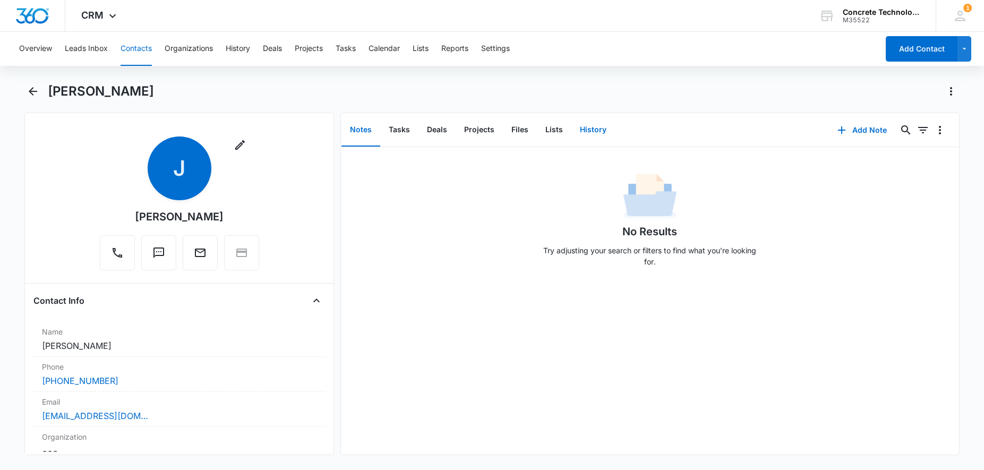
click at [607, 132] on button "History" at bounding box center [593, 130] width 44 height 33
click at [861, 127] on button "Add History" at bounding box center [858, 129] width 80 height 25
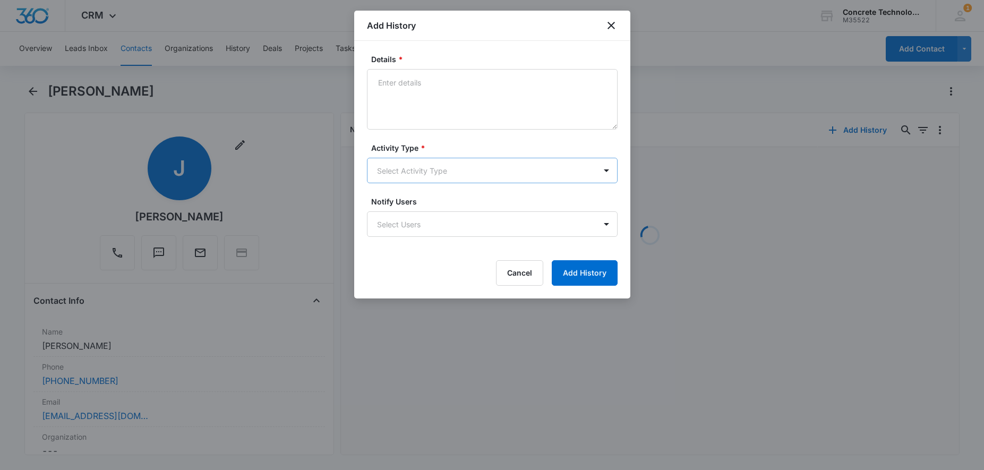
click at [490, 171] on body "CRM Apps Reputation Websites Forms CRM Email Social Content Ads Intelligence Fi…" at bounding box center [492, 235] width 984 height 470
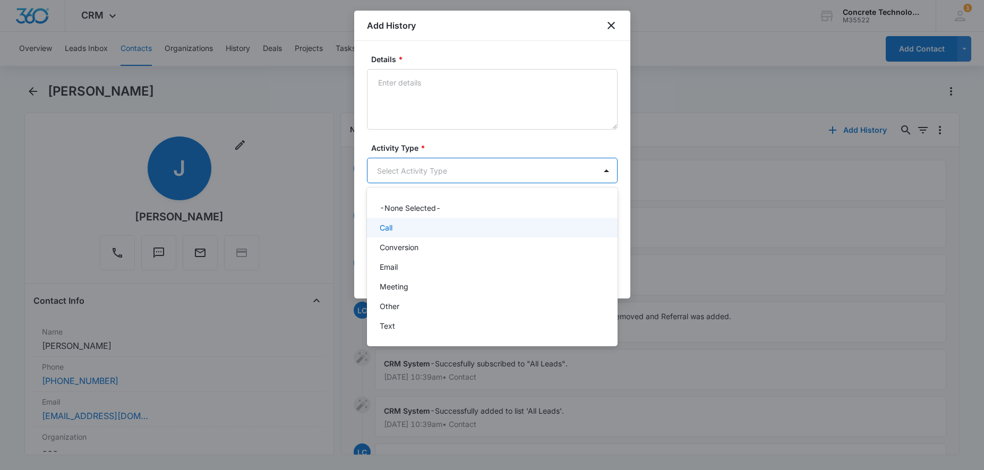
click at [422, 230] on div "Call" at bounding box center [491, 227] width 223 height 11
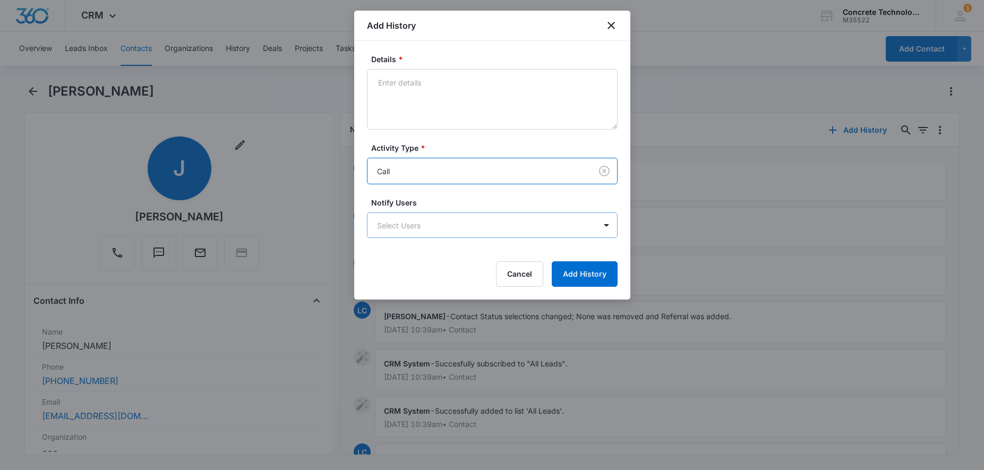
click at [423, 227] on body "CRM Apps Reputation Websites Forms CRM Email Social Content Ads Intelligence Fi…" at bounding box center [492, 235] width 984 height 470
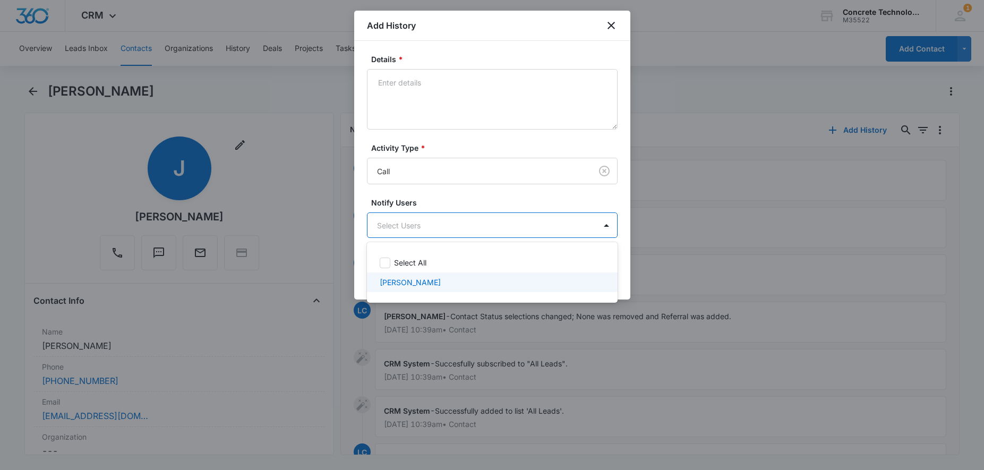
click at [415, 282] on p "[PERSON_NAME]" at bounding box center [410, 282] width 61 height 11
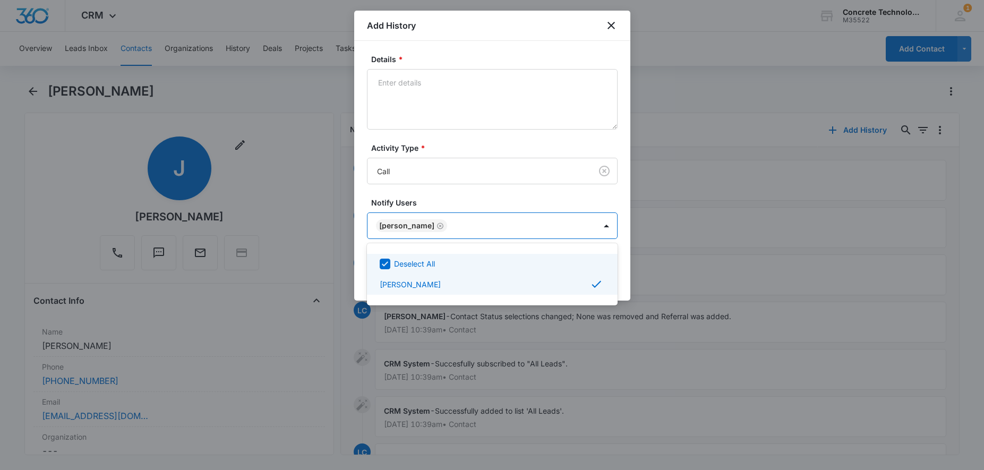
click at [526, 102] on div at bounding box center [492, 235] width 984 height 470
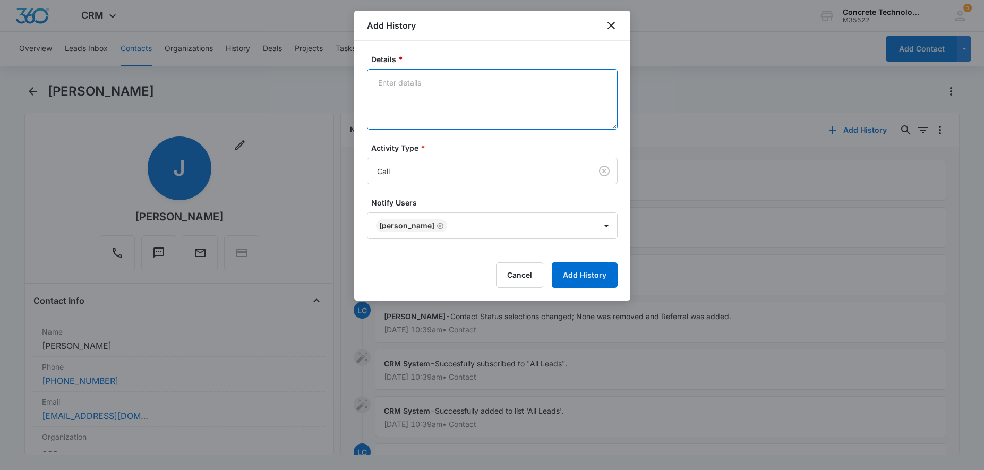
click at [528, 101] on textarea "Details *" at bounding box center [492, 99] width 251 height 61
click at [391, 83] on textarea "Hecalled" at bounding box center [492, 99] width 251 height 61
click at [389, 84] on textarea "Hecalled" at bounding box center [492, 99] width 251 height 61
click at [428, 86] on textarea "He called" at bounding box center [492, 99] width 251 height 61
click at [504, 81] on textarea "He called questions about has a freind" at bounding box center [492, 99] width 251 height 61
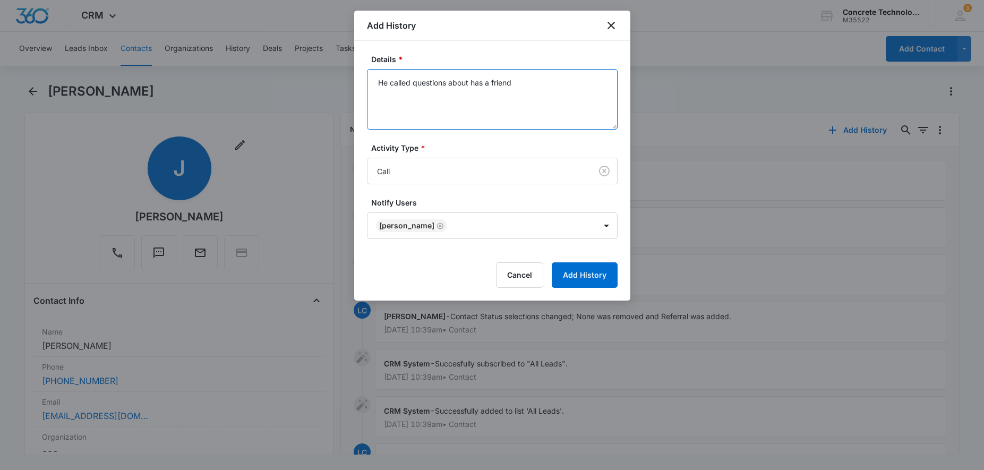
click at [530, 91] on textarea "He called questions about has a friend" at bounding box center [492, 99] width 251 height 61
click at [514, 82] on textarea "He called questions about has a friend Starting out has" at bounding box center [492, 99] width 251 height 61
click at [531, 101] on textarea "He called questions about has a friend with pool looking for resurface. Startin…" at bounding box center [492, 99] width 251 height 61
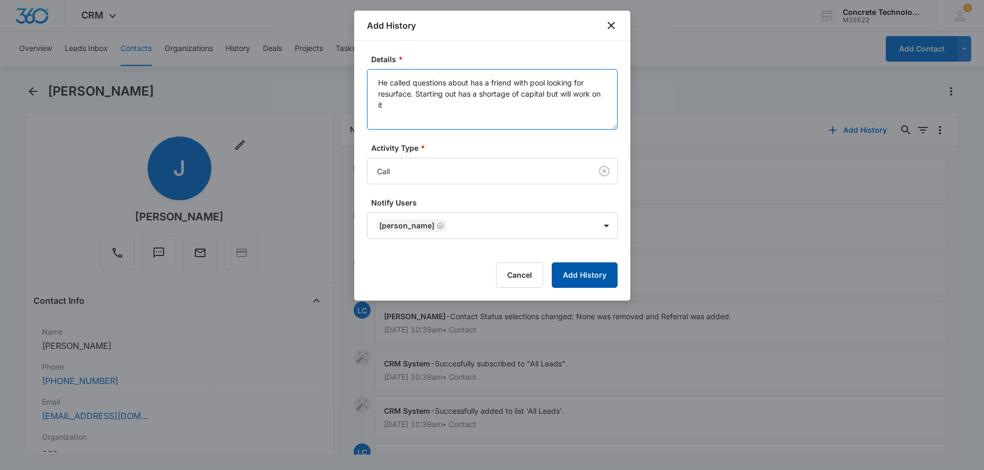
type textarea "He called questions about has a friend with pool looking for resurface. Startin…"
click at [592, 280] on button "Add History" at bounding box center [585, 274] width 66 height 25
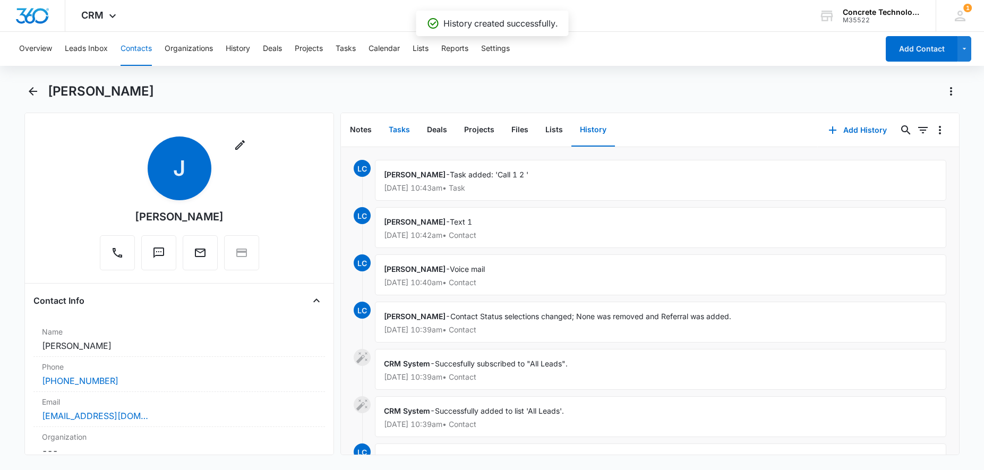
click at [398, 126] on button "Tasks" at bounding box center [399, 130] width 38 height 33
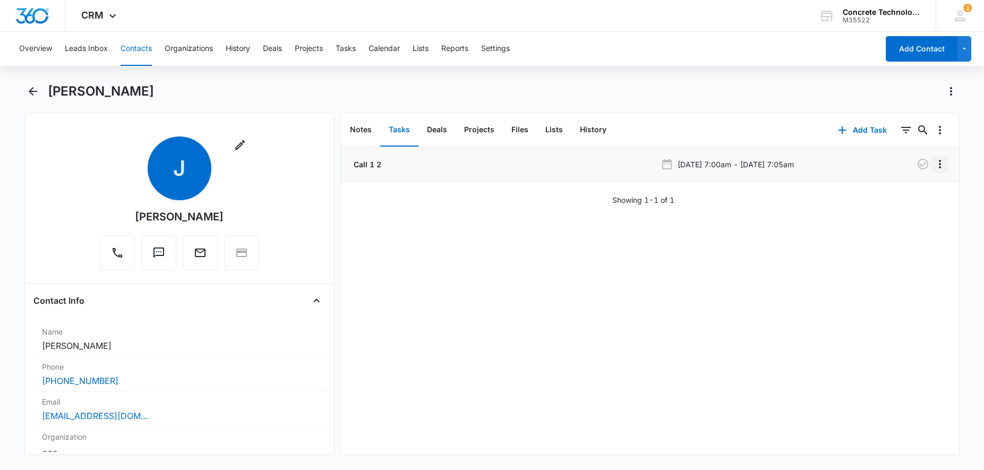
click at [940, 167] on icon "Overflow Menu" at bounding box center [940, 164] width 2 height 8
click at [911, 190] on div "Edit" at bounding box center [911, 193] width 22 height 7
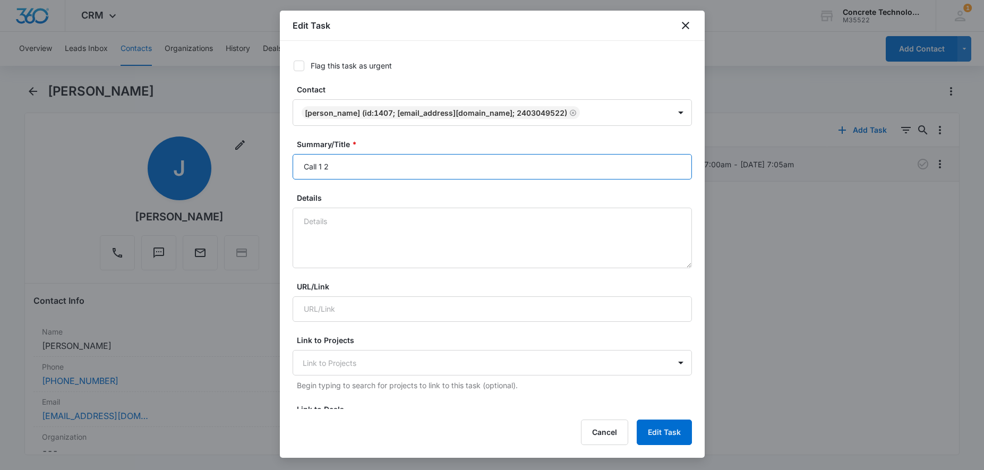
click at [374, 167] on input "Call 1 2" at bounding box center [492, 166] width 399 height 25
drag, startPoint x: 374, startPoint y: 167, endPoint x: 195, endPoint y: 150, distance: 180.2
click at [293, 154] on input "Call 1 2" at bounding box center [492, 166] width 399 height 25
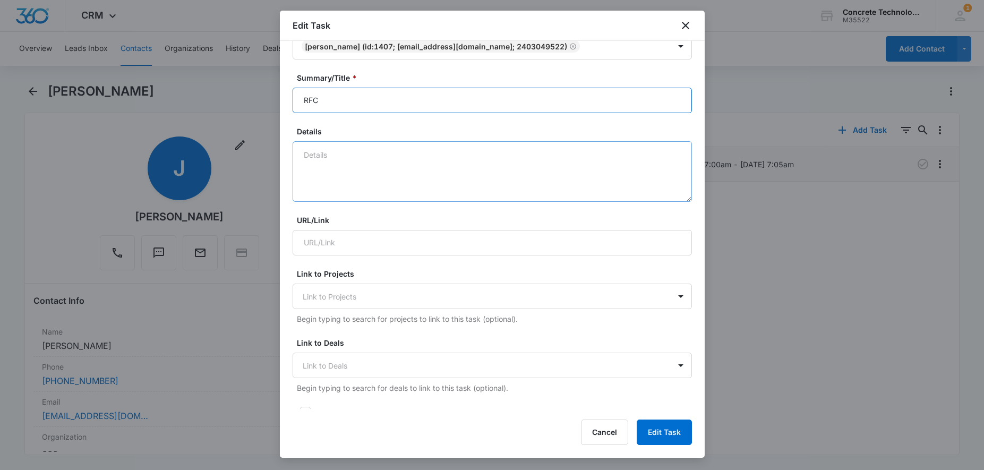
scroll to position [54, 0]
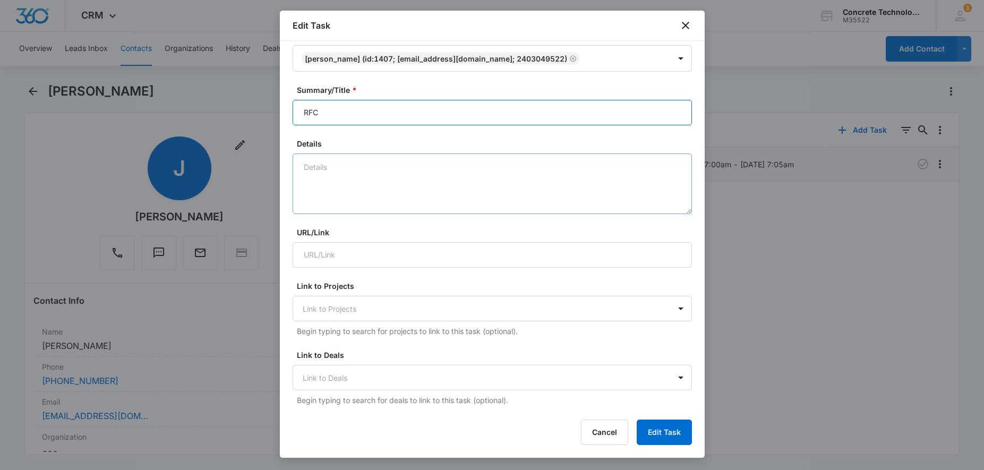
type input "RFC"
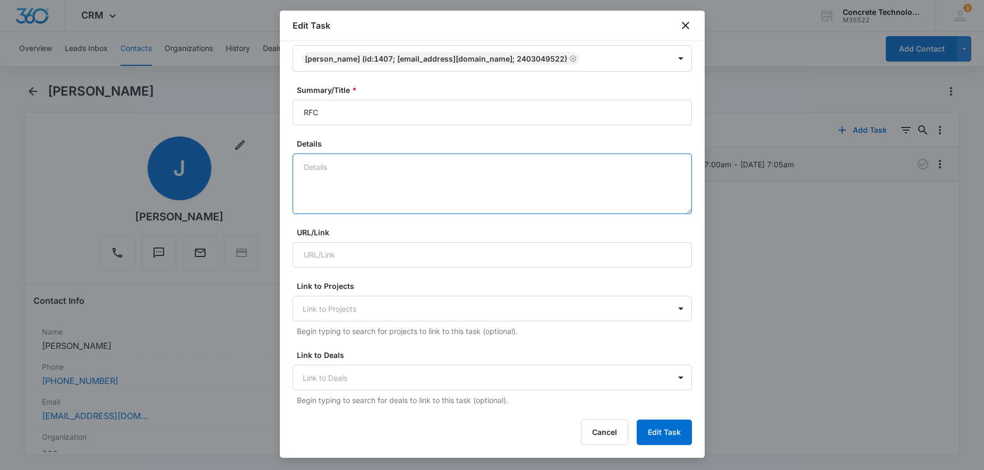
click at [368, 160] on textarea "Details" at bounding box center [492, 183] width 399 height 61
type textarea "Follow up"
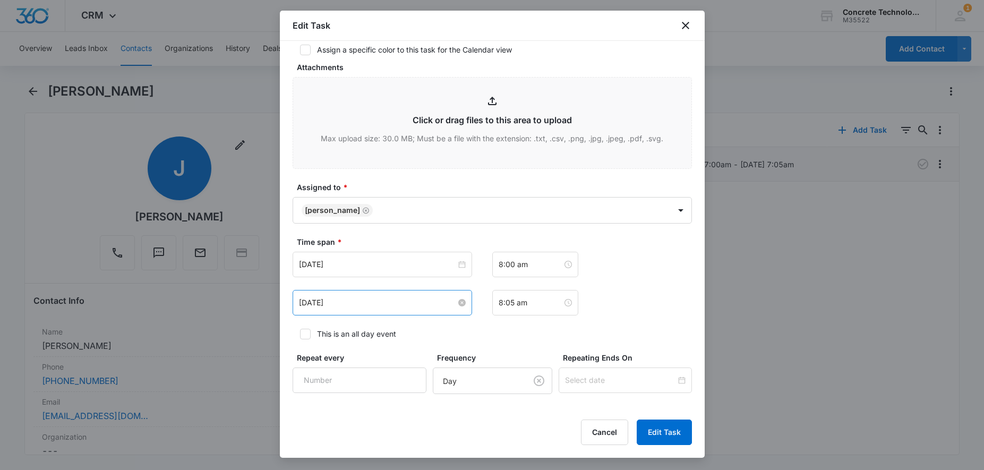
scroll to position [433, 0]
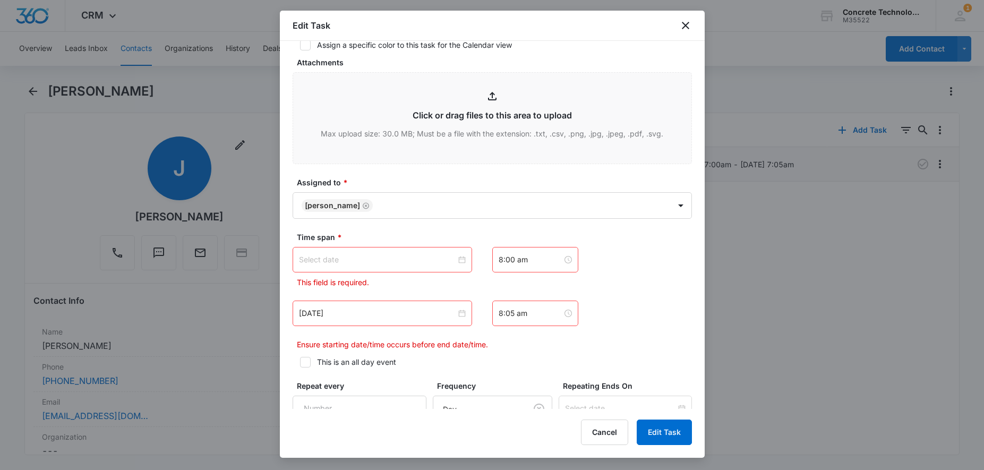
type textarea "Follow up"
click at [467, 315] on div "[DATE]" at bounding box center [382, 312] width 179 height 25
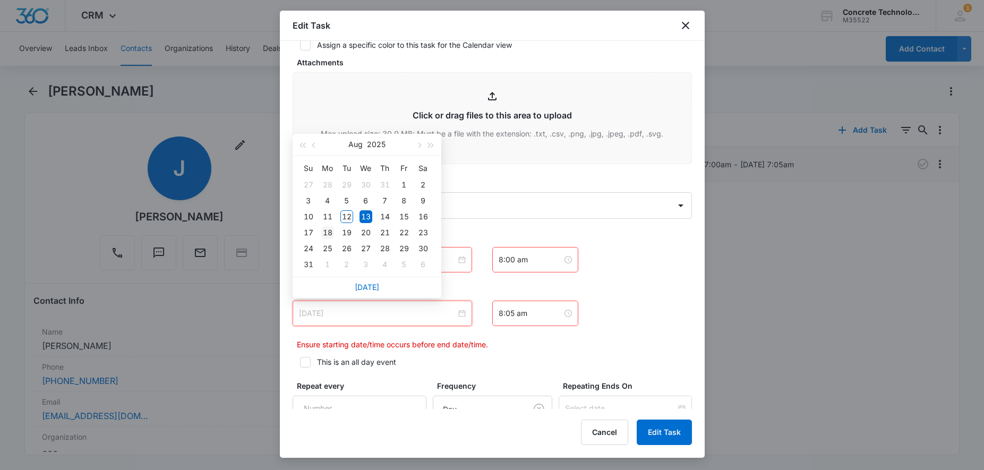
type input "[DATE]"
click at [330, 234] on div "18" at bounding box center [327, 232] width 13 height 13
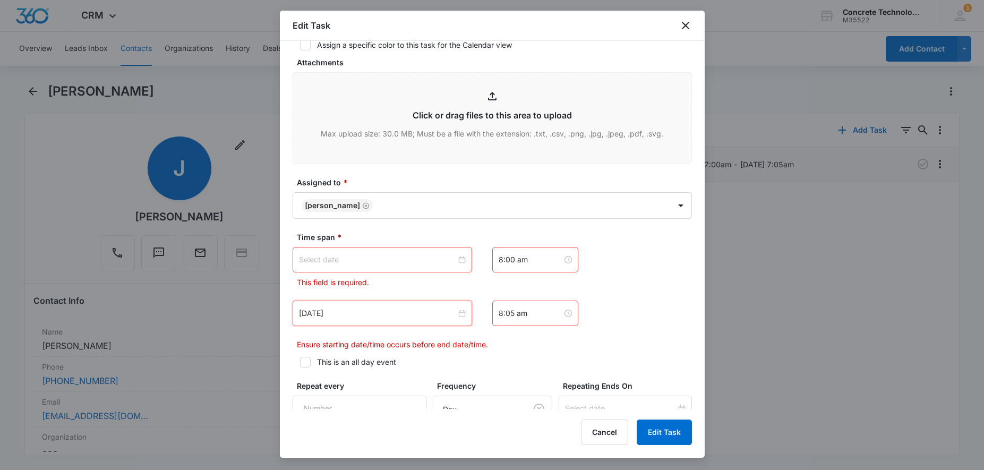
click at [459, 259] on div at bounding box center [382, 260] width 167 height 12
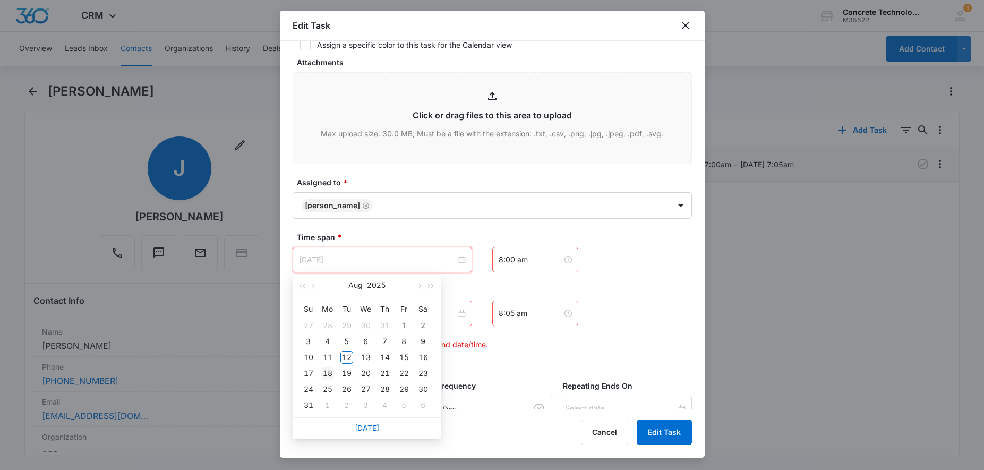
type input "[DATE]"
click at [323, 374] on div "18" at bounding box center [327, 373] width 13 height 13
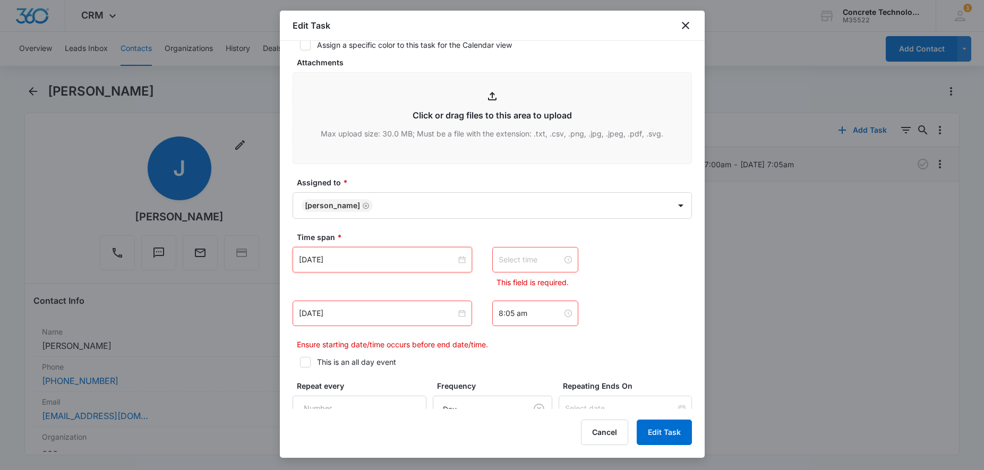
click at [544, 258] on input at bounding box center [530, 260] width 64 height 12
click at [506, 338] on div "11" at bounding box center [507, 339] width 30 height 15
type input "11:00 am"
click at [564, 284] on div "AM" at bounding box center [566, 284] width 29 height 15
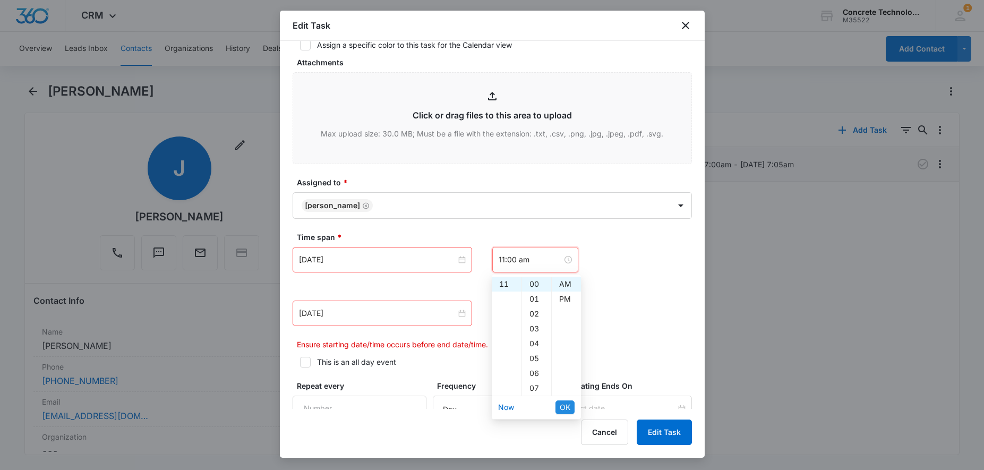
click at [565, 406] on span "OK" at bounding box center [565, 407] width 11 height 12
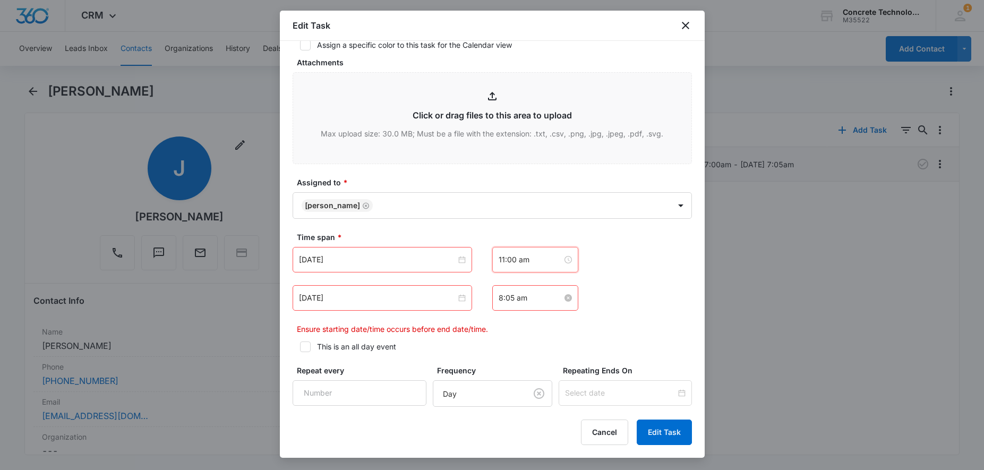
click at [552, 297] on input "8:05 am" at bounding box center [530, 298] width 64 height 12
click at [506, 366] on div "11" at bounding box center [507, 366] width 30 height 15
type input "11:05 am"
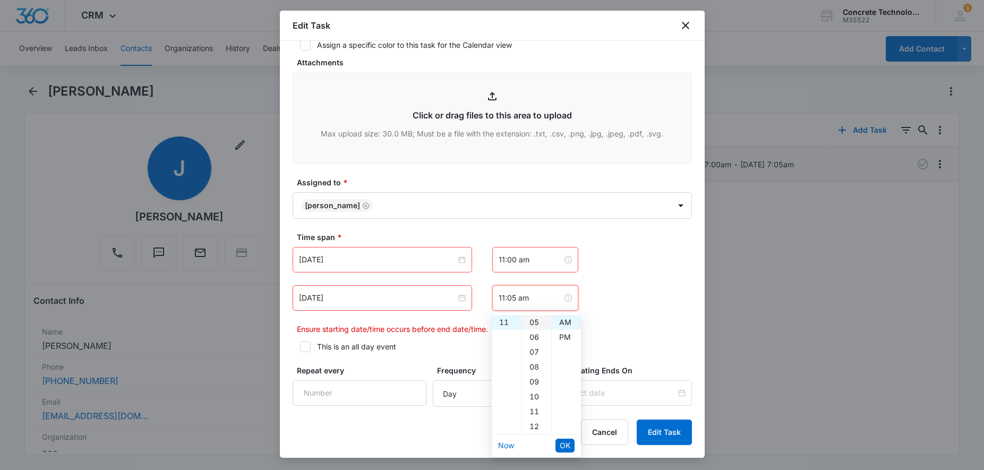
click at [536, 323] on div "05" at bounding box center [536, 322] width 29 height 15
click at [560, 321] on div "AM" at bounding box center [566, 322] width 29 height 15
click at [567, 443] on span "OK" at bounding box center [565, 446] width 11 height 12
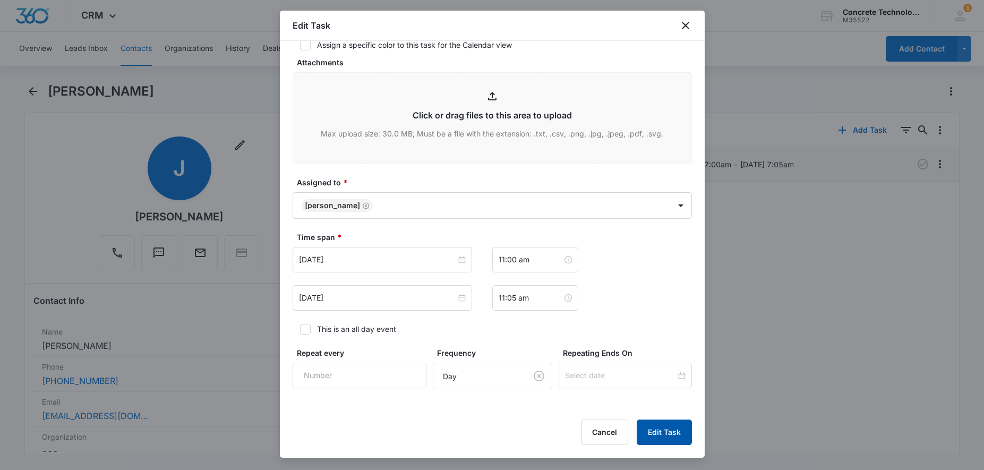
click at [668, 433] on button "Edit Task" at bounding box center [664, 431] width 55 height 25
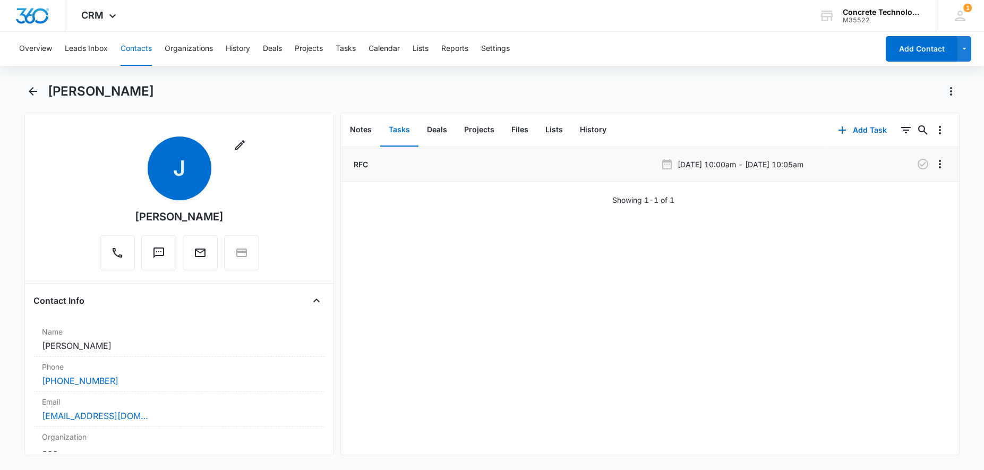
click at [142, 51] on button "Contacts" at bounding box center [136, 49] width 31 height 34
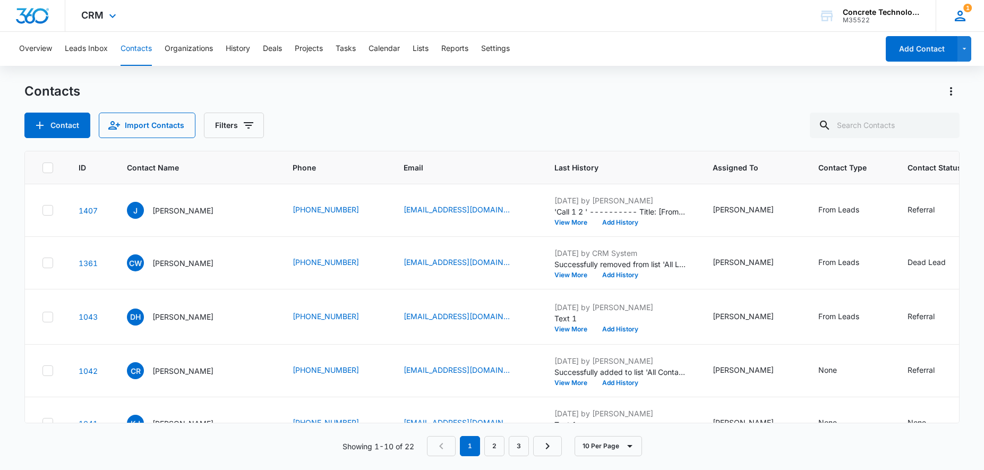
click at [968, 19] on div "1 LC [PERSON_NAME] [EMAIL_ADDRESS][DOMAIN_NAME] My Profile 1 Notifications Supp…" at bounding box center [959, 15] width 48 height 31
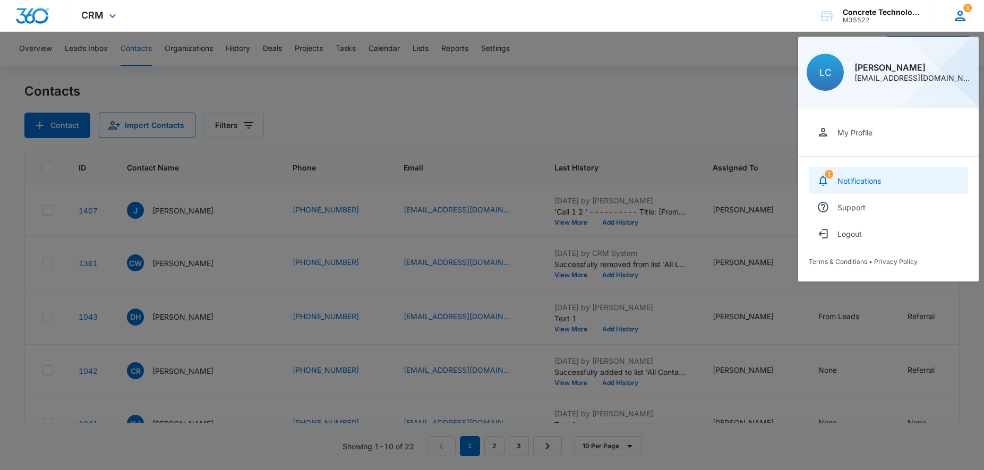
click at [868, 186] on link "1 Notifications" at bounding box center [888, 180] width 159 height 27
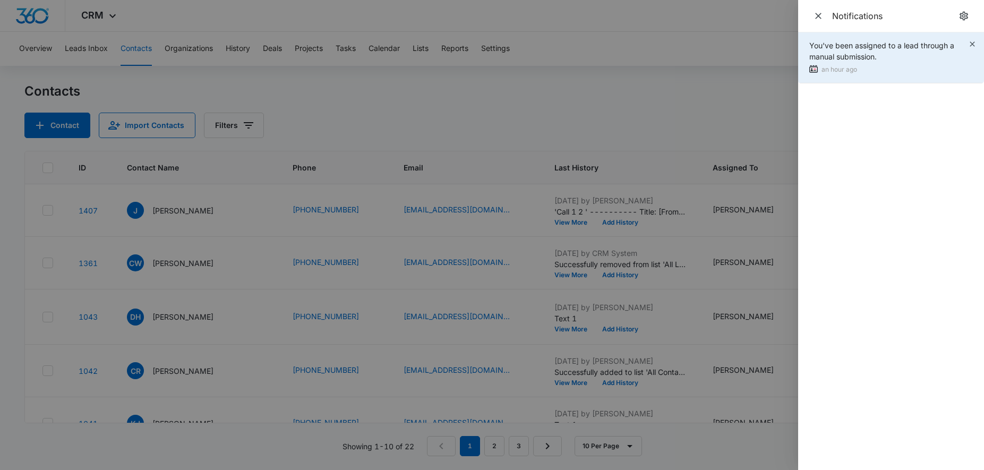
click at [842, 46] on span "You've been assigned to a lead through a manual submission." at bounding box center [881, 51] width 145 height 20
click at [969, 45] on icon "button" at bounding box center [972, 44] width 8 height 8
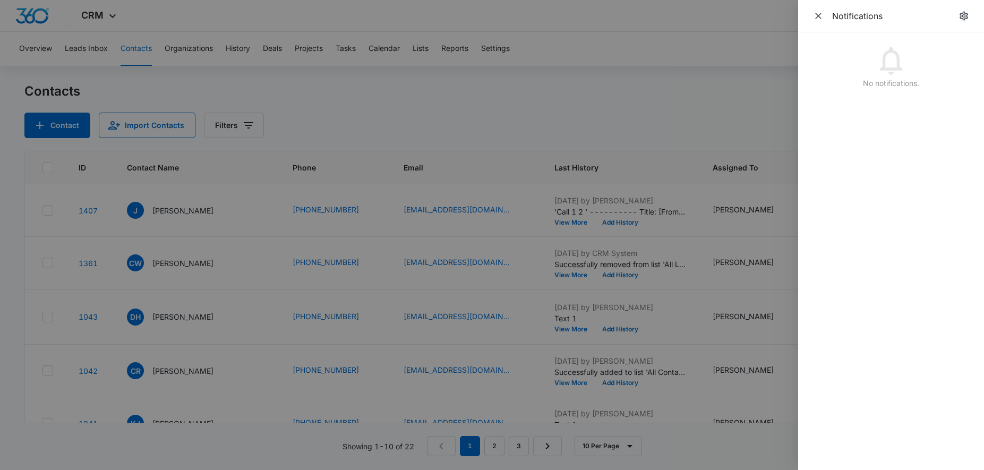
click at [434, 104] on div at bounding box center [492, 235] width 984 height 470
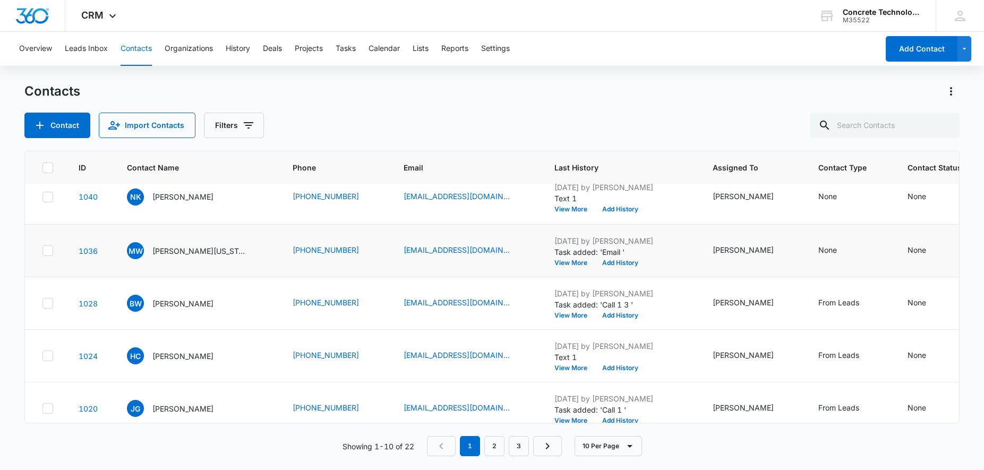
scroll to position [297, 0]
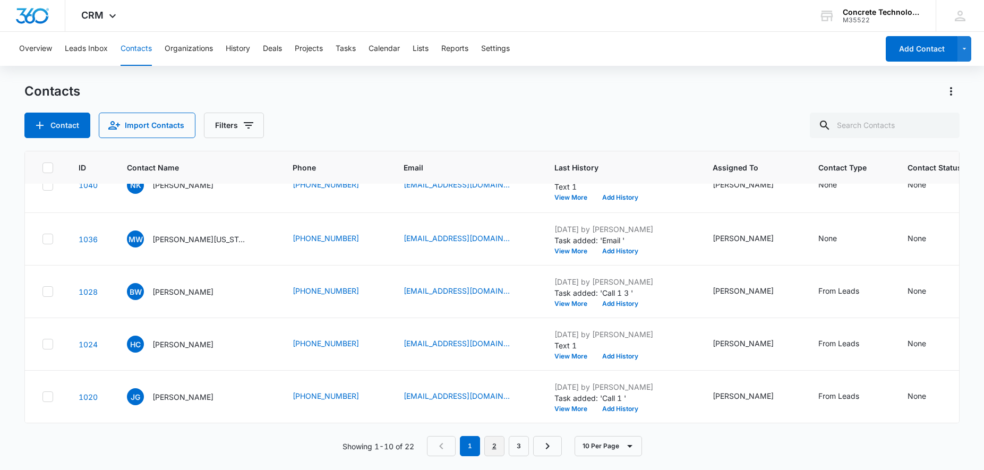
click at [493, 451] on link "2" at bounding box center [494, 446] width 20 height 20
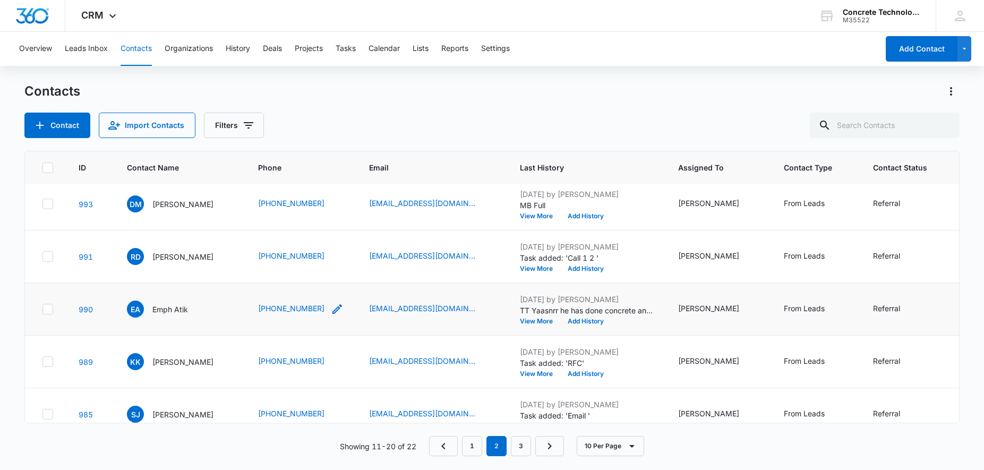
scroll to position [289, 0]
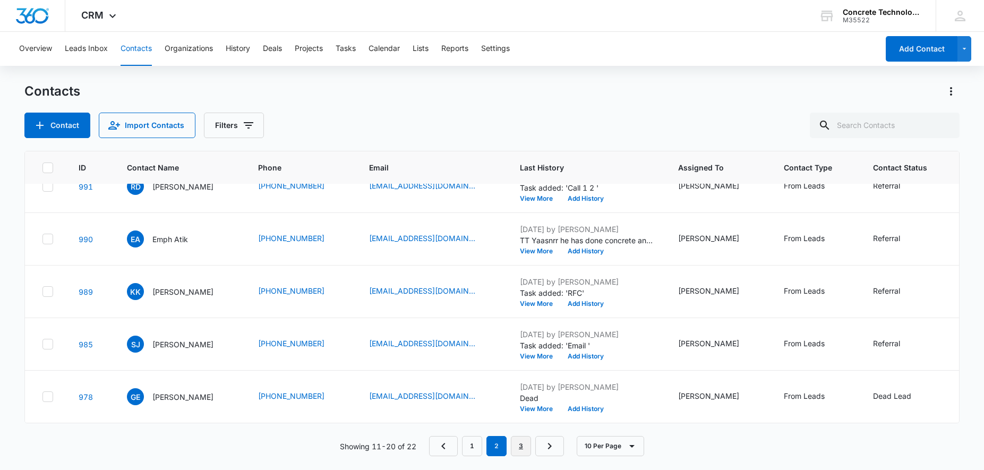
click at [518, 444] on link "3" at bounding box center [521, 446] width 20 height 20
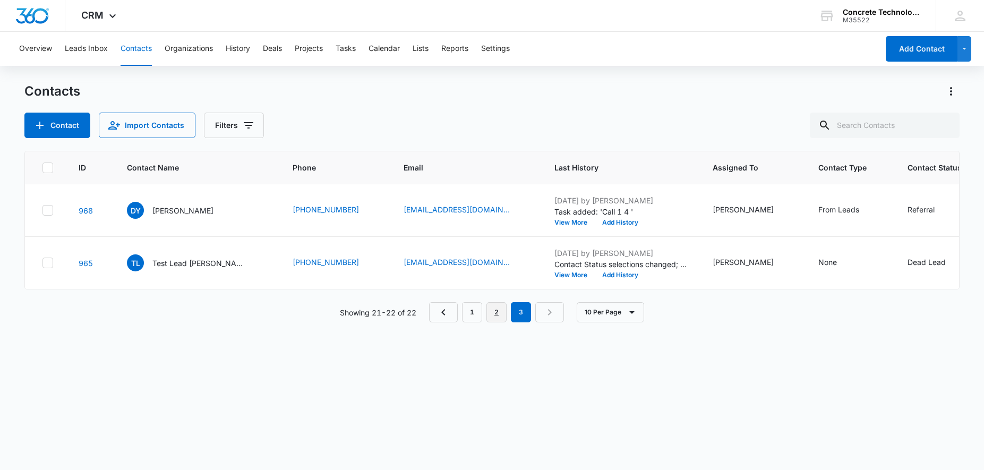
click at [500, 315] on link "2" at bounding box center [496, 312] width 20 height 20
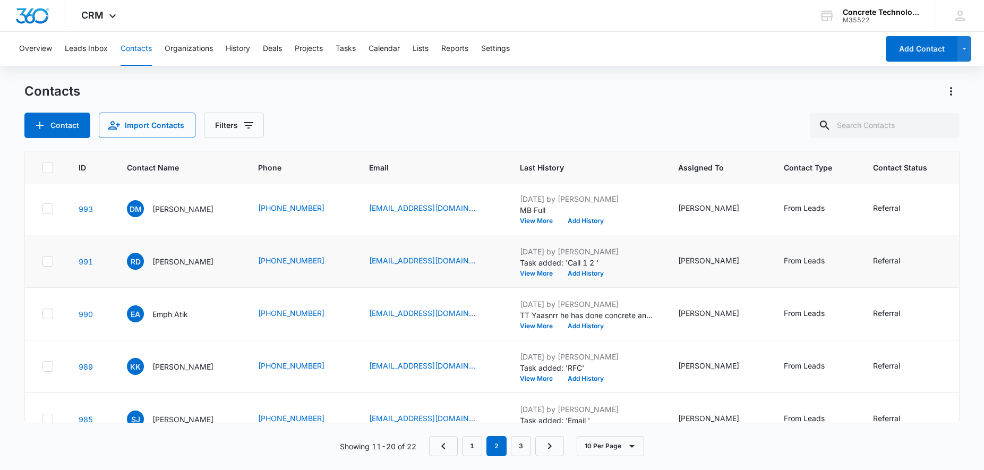
scroll to position [235, 0]
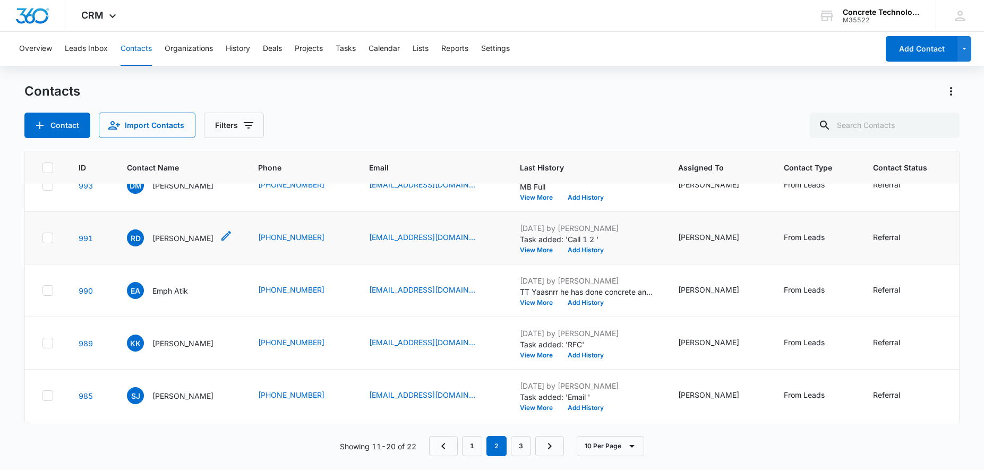
click at [173, 240] on p "[PERSON_NAME]" at bounding box center [182, 238] width 61 height 11
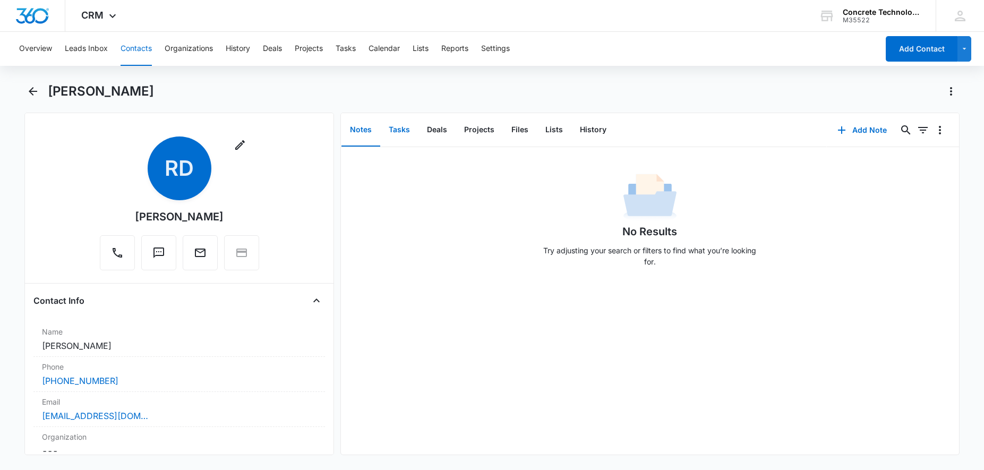
click at [405, 133] on button "Tasks" at bounding box center [399, 130] width 38 height 33
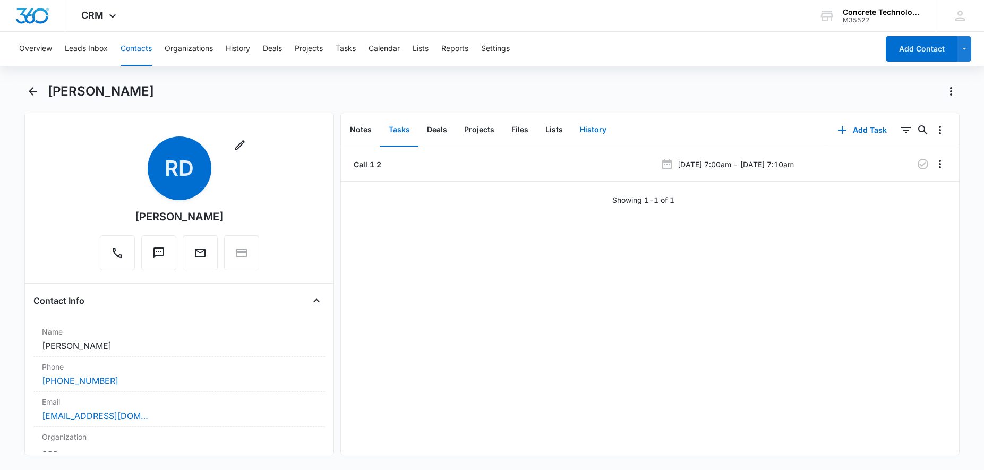
click at [604, 133] on button "History" at bounding box center [593, 130] width 44 height 33
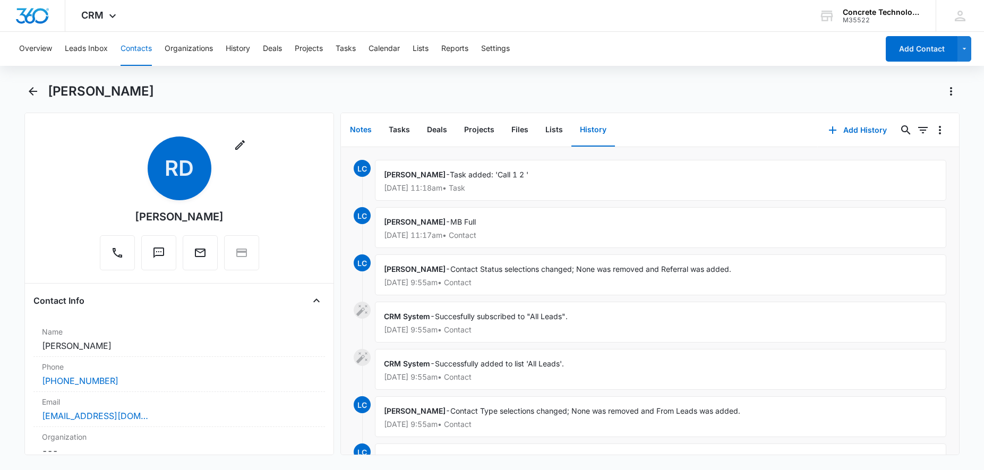
click at [358, 133] on button "Notes" at bounding box center [360, 130] width 39 height 33
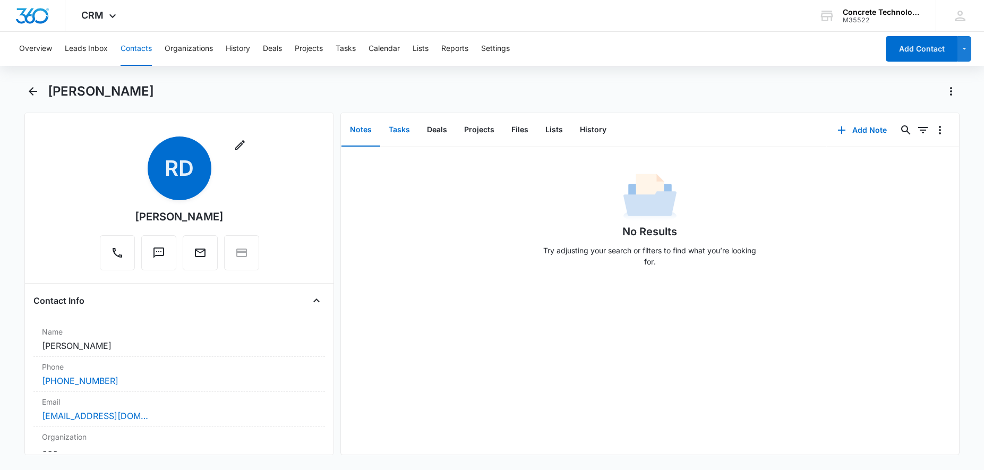
click at [386, 131] on button "Tasks" at bounding box center [399, 130] width 38 height 33
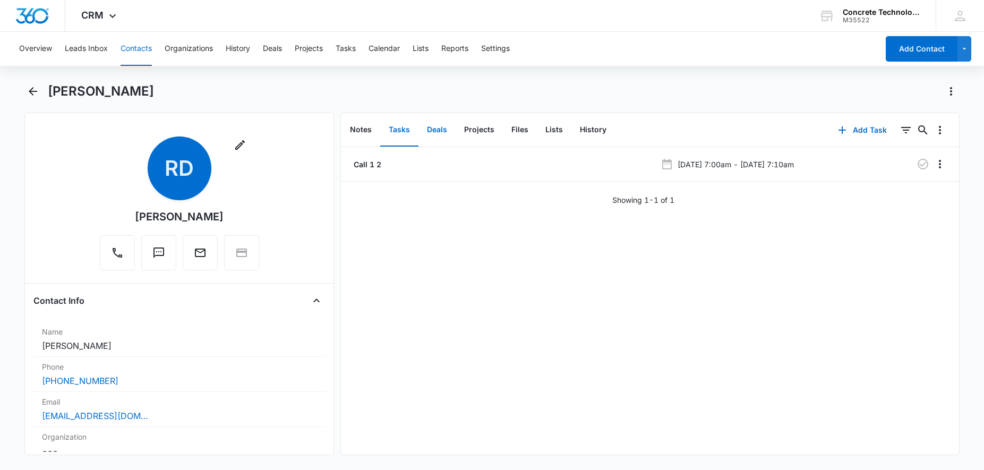
click at [437, 133] on button "Deals" at bounding box center [436, 130] width 37 height 33
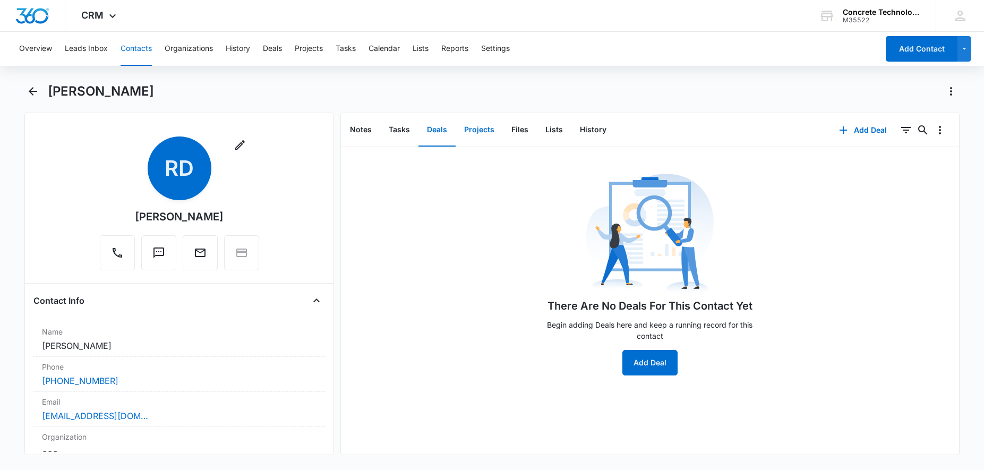
click at [486, 133] on button "Projects" at bounding box center [478, 130] width 47 height 33
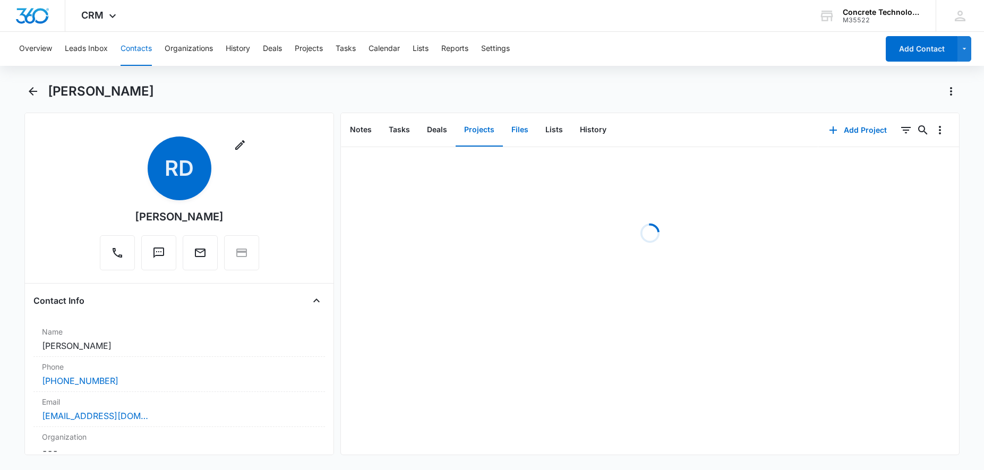
click at [510, 131] on button "Files" at bounding box center [520, 130] width 34 height 33
click at [541, 130] on button "Lists" at bounding box center [554, 130] width 35 height 33
click at [587, 130] on button "History" at bounding box center [593, 130] width 44 height 33
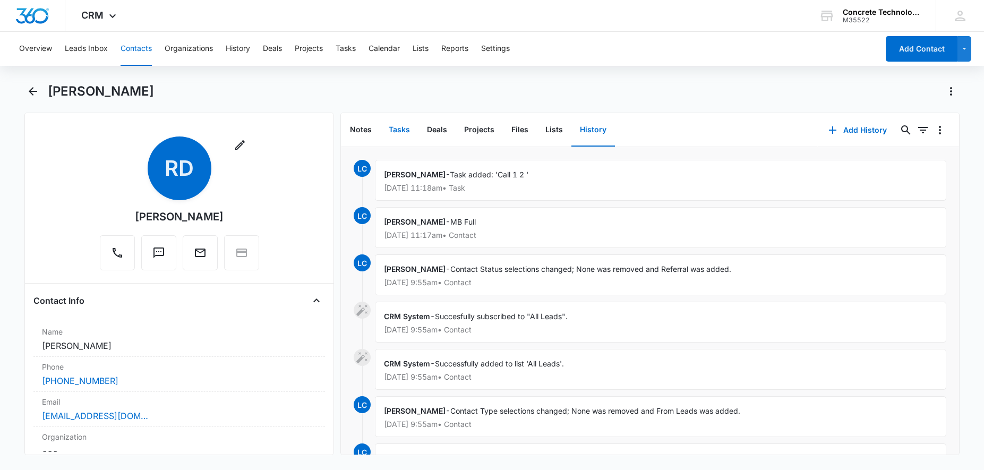
click at [408, 130] on button "Tasks" at bounding box center [399, 130] width 38 height 33
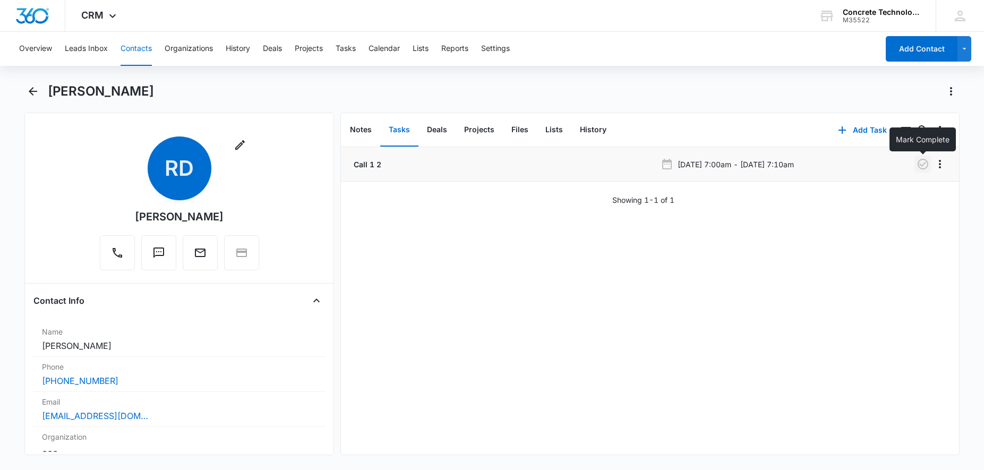
click at [926, 163] on icon "button" at bounding box center [922, 164] width 13 height 13
click at [860, 130] on button "Add Task" at bounding box center [862, 129] width 70 height 25
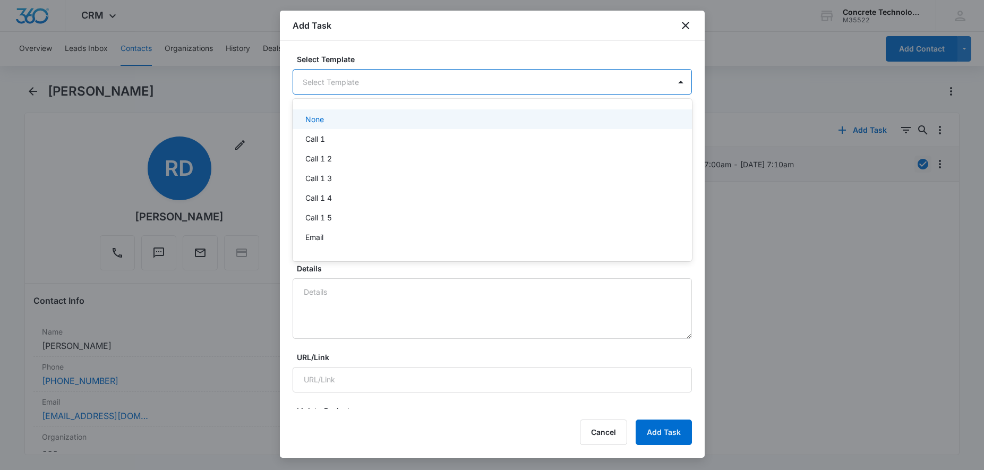
click at [378, 84] on body "CRM Apps Reputation Websites Forms CRM Email Social Content Ads Intelligence Fi…" at bounding box center [492, 235] width 984 height 470
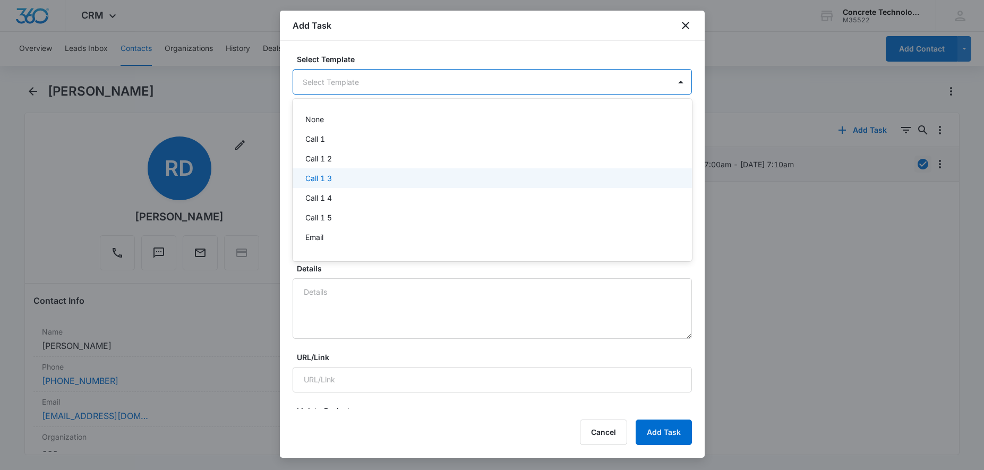
click at [326, 177] on p "Call 1 3" at bounding box center [318, 178] width 27 height 11
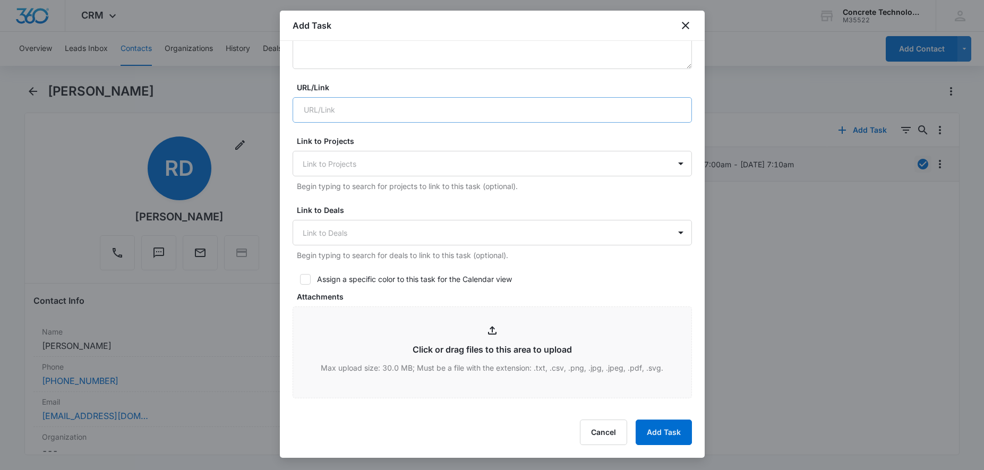
scroll to position [433, 0]
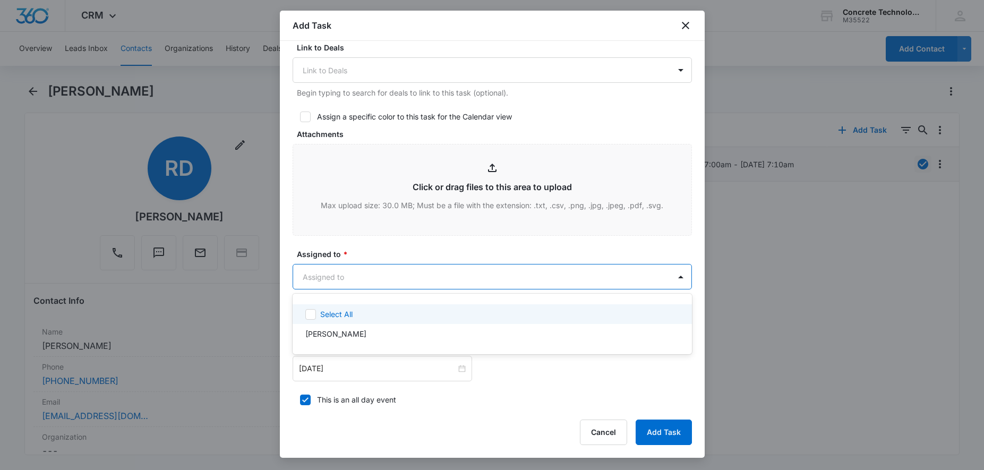
click at [390, 272] on body "CRM Apps Reputation Websites Forms CRM Email Social Content Ads Intelligence Fi…" at bounding box center [492, 235] width 984 height 470
click at [383, 279] on div at bounding box center [492, 235] width 984 height 470
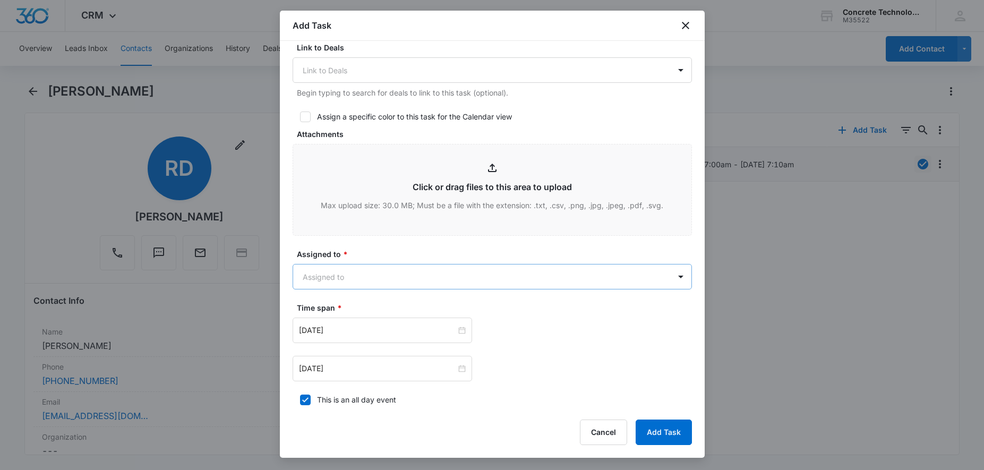
click at [399, 283] on body "CRM Apps Reputation Websites Forms CRM Email Social Content Ads Intelligence Fi…" at bounding box center [492, 235] width 984 height 470
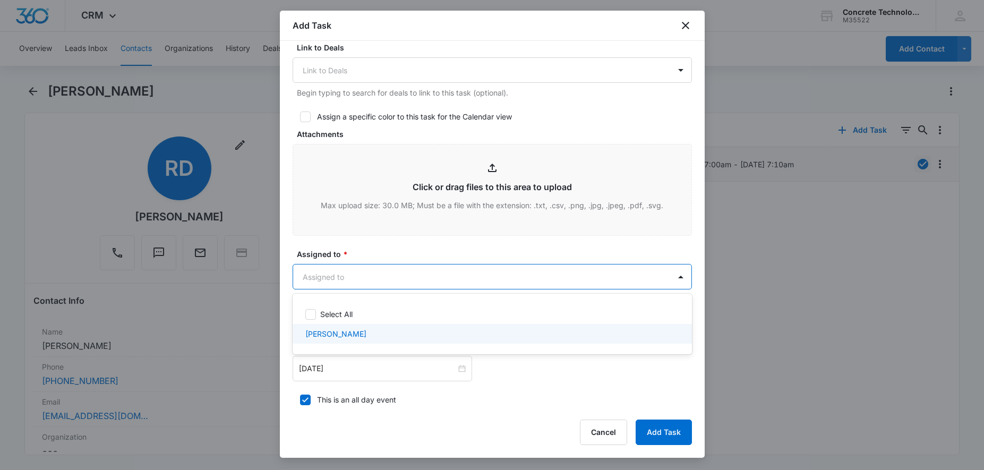
click at [354, 333] on p "[PERSON_NAME]" at bounding box center [335, 333] width 61 height 11
checkbox input "true"
click at [503, 376] on div at bounding box center [492, 235] width 984 height 470
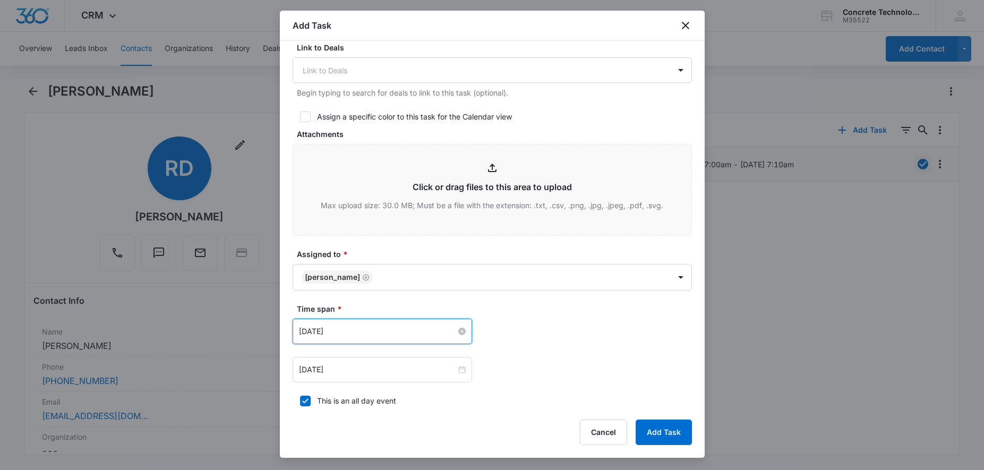
click at [399, 328] on input "[DATE]" at bounding box center [377, 331] width 157 height 12
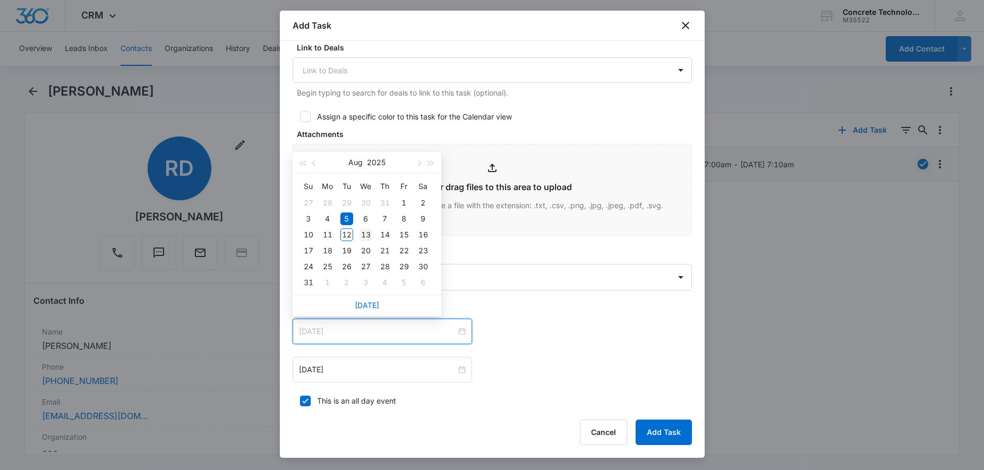
type input "[DATE]"
click at [364, 235] on div "13" at bounding box center [365, 234] width 13 height 13
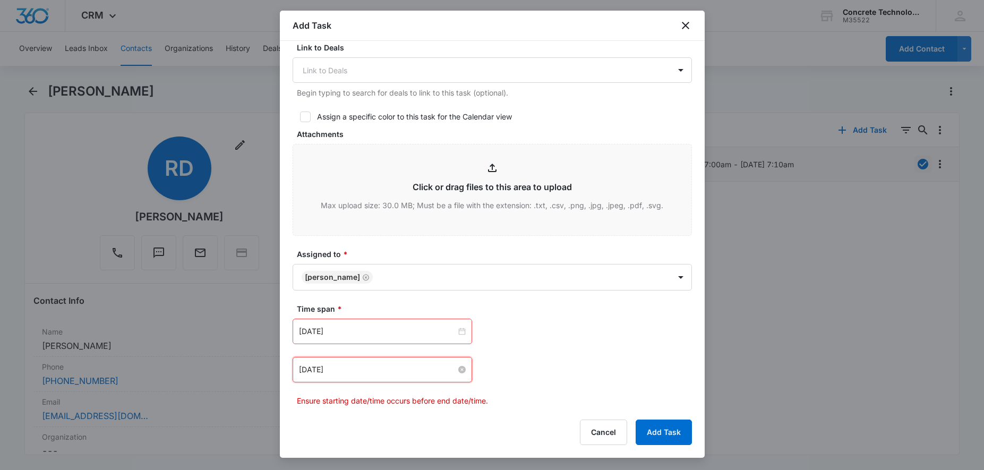
click at [455, 366] on input "[DATE]" at bounding box center [377, 370] width 157 height 12
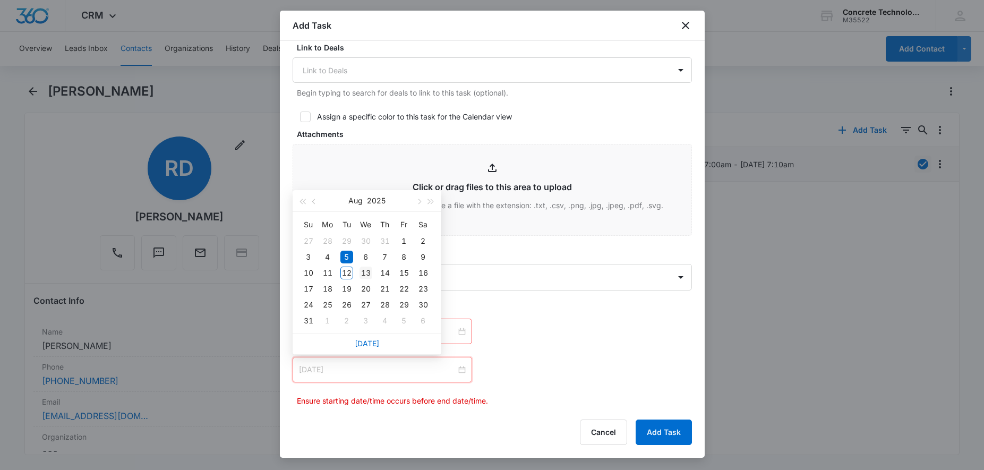
type input "[DATE]"
click at [371, 277] on div "13" at bounding box center [365, 272] width 13 height 13
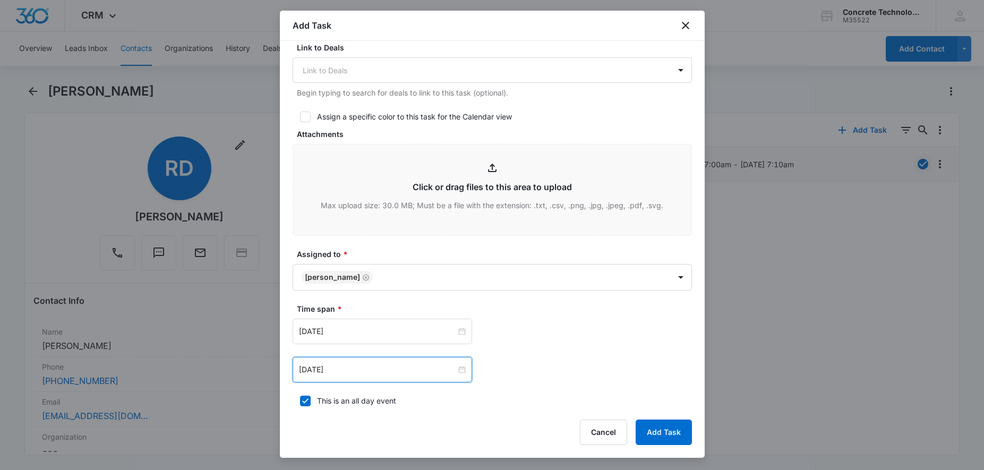
drag, startPoint x: 303, startPoint y: 400, endPoint x: 309, endPoint y: 400, distance: 6.4
click at [304, 400] on icon at bounding box center [305, 401] width 10 height 10
click at [300, 400] on input "This is an all day event" at bounding box center [296, 400] width 7 height 7
checkbox input "false"
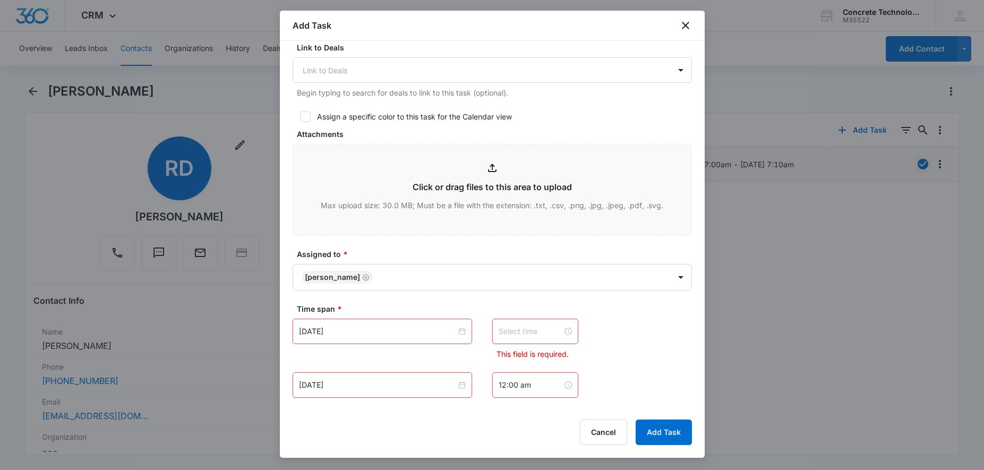
click at [550, 332] on input at bounding box center [530, 331] width 64 height 12
click at [507, 182] on div "12" at bounding box center [507, 181] width 30 height 15
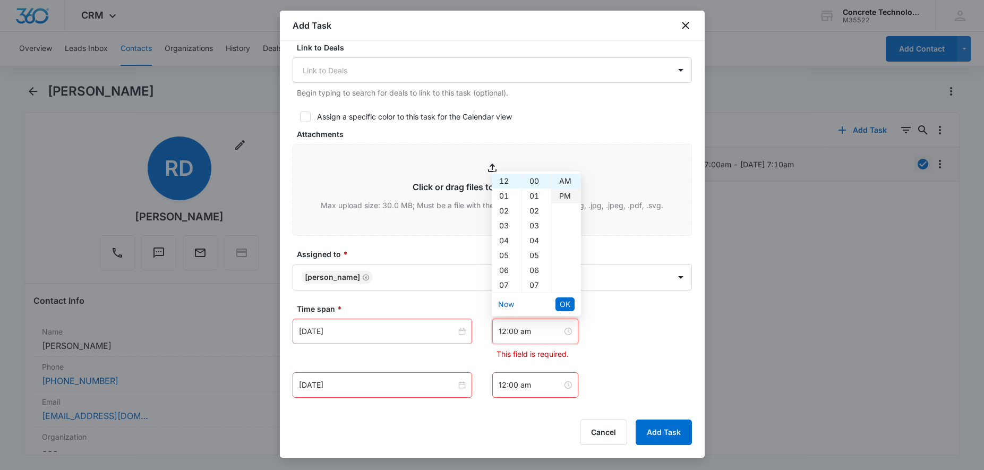
click at [565, 195] on div "PM" at bounding box center [566, 195] width 29 height 15
type input "12:00 pm"
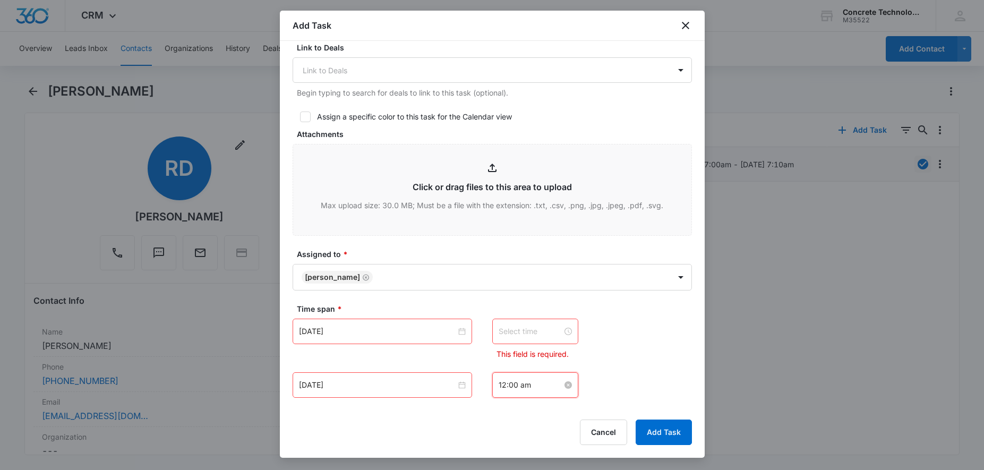
click at [546, 387] on input "12:00 am" at bounding box center [530, 385] width 64 height 12
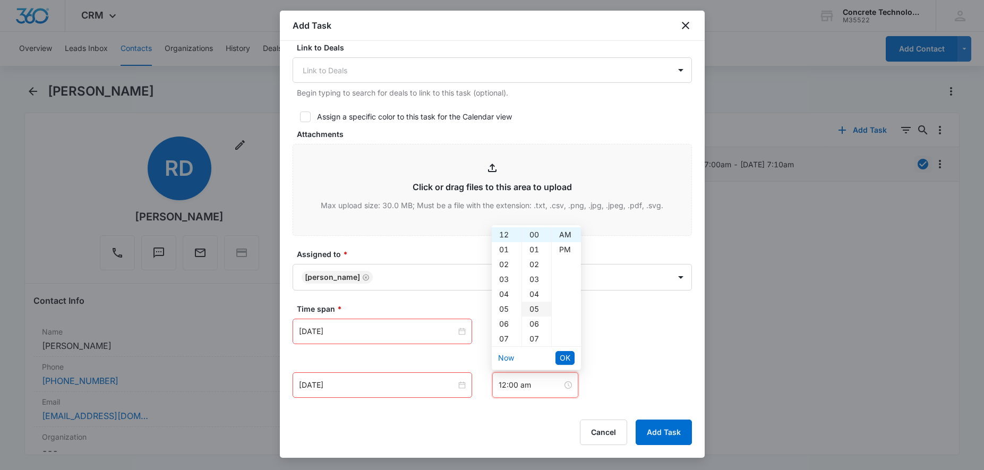
click at [534, 309] on div "05" at bounding box center [536, 309] width 29 height 15
click at [570, 253] on div "PM" at bounding box center [566, 249] width 29 height 15
type input "12:05 pm"
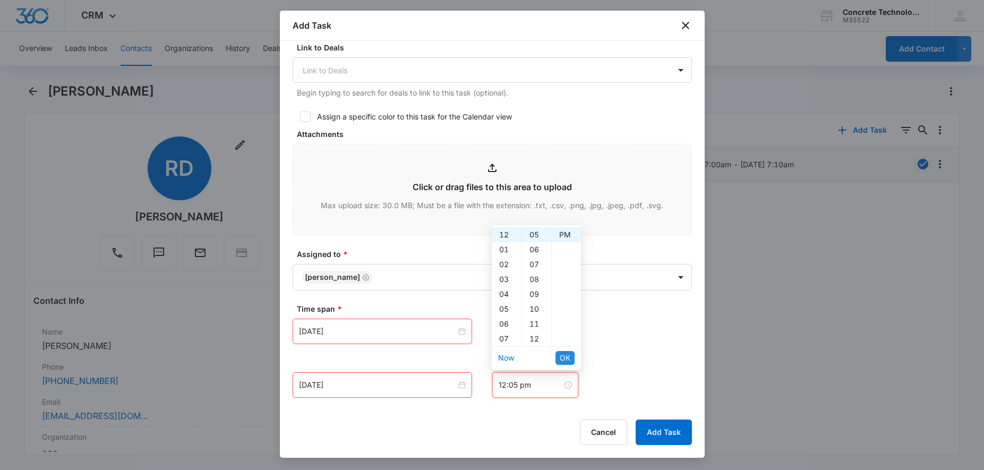
click at [571, 357] on button "OK" at bounding box center [564, 358] width 19 height 14
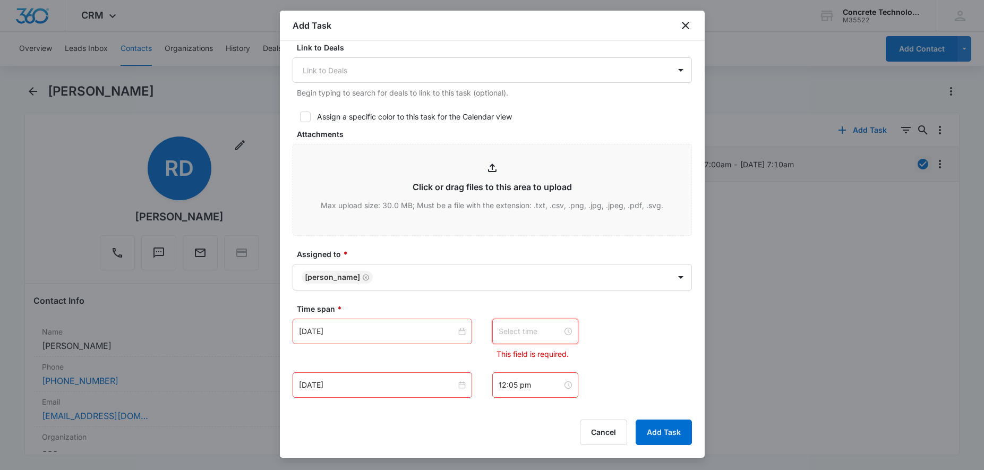
click at [545, 331] on input at bounding box center [530, 331] width 64 height 12
click at [507, 178] on div "12" at bounding box center [507, 181] width 30 height 15
click at [558, 193] on div "PM" at bounding box center [566, 195] width 29 height 15
type input "12:00 pm"
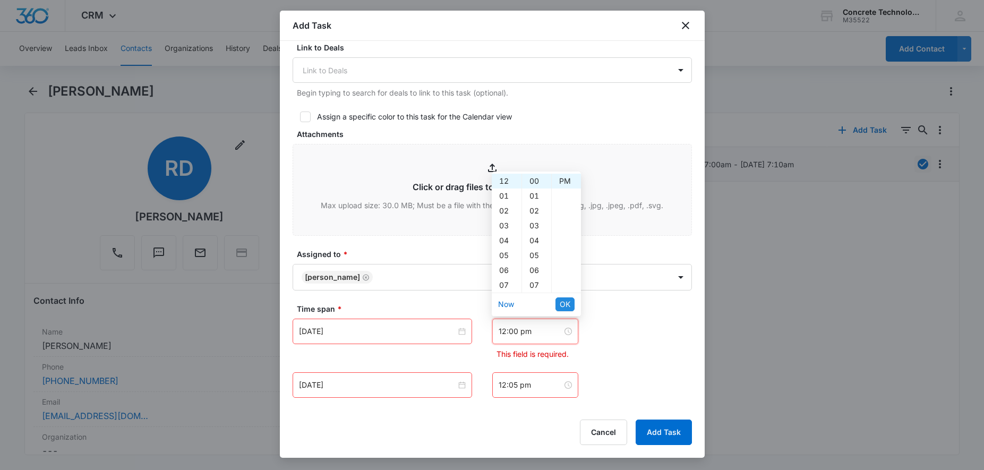
click at [565, 306] on span "OK" at bounding box center [565, 304] width 11 height 12
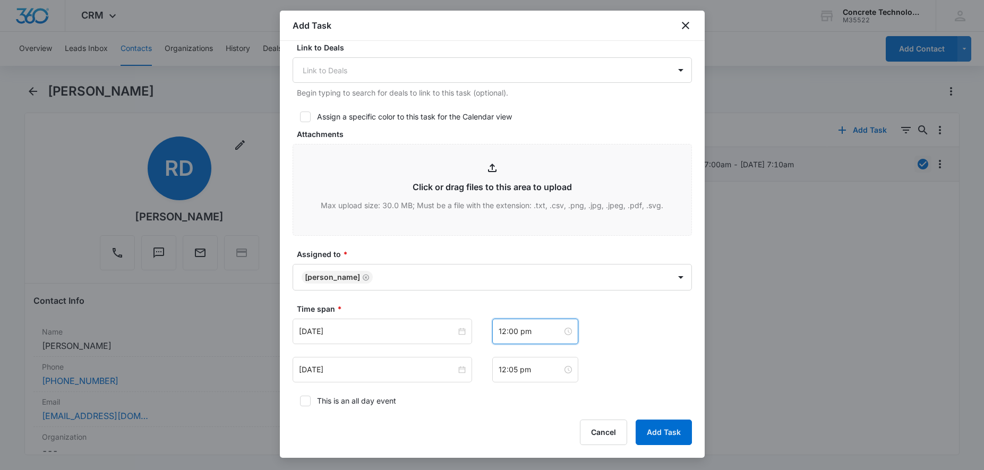
scroll to position [15, 0]
click at [667, 434] on button "Add Task" at bounding box center [663, 431] width 56 height 25
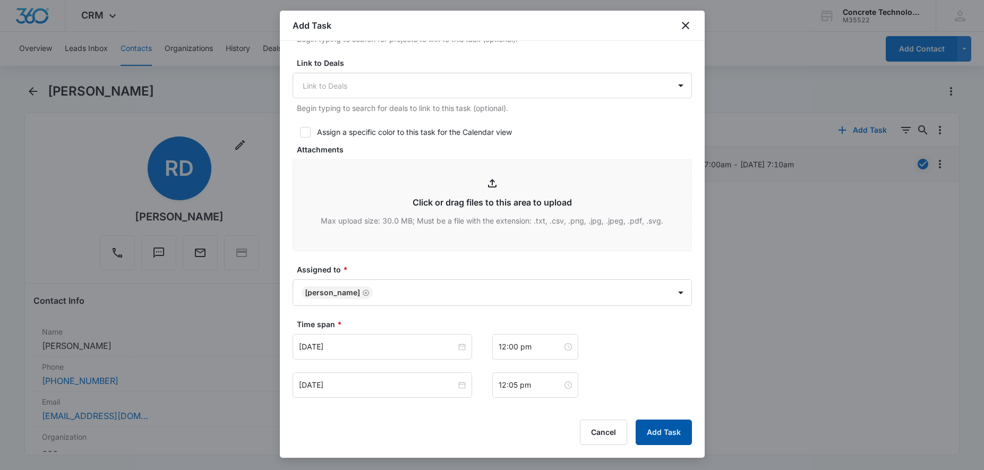
scroll to position [13, 0]
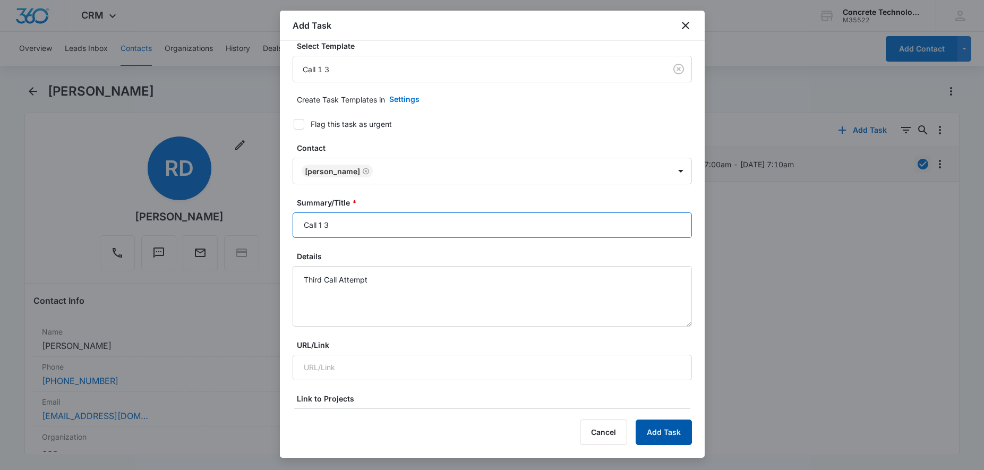
type input "Call 1 3"
click at [654, 429] on button "Add Task" at bounding box center [663, 431] width 56 height 25
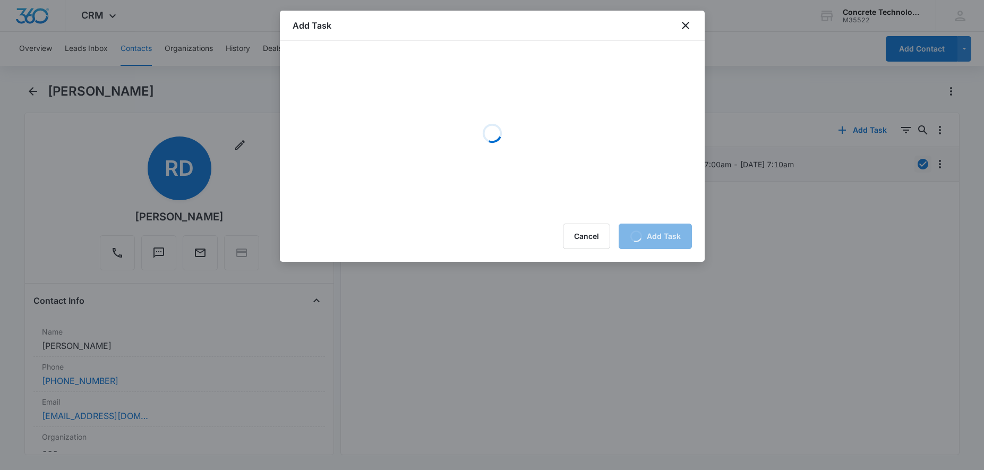
scroll to position [0, 0]
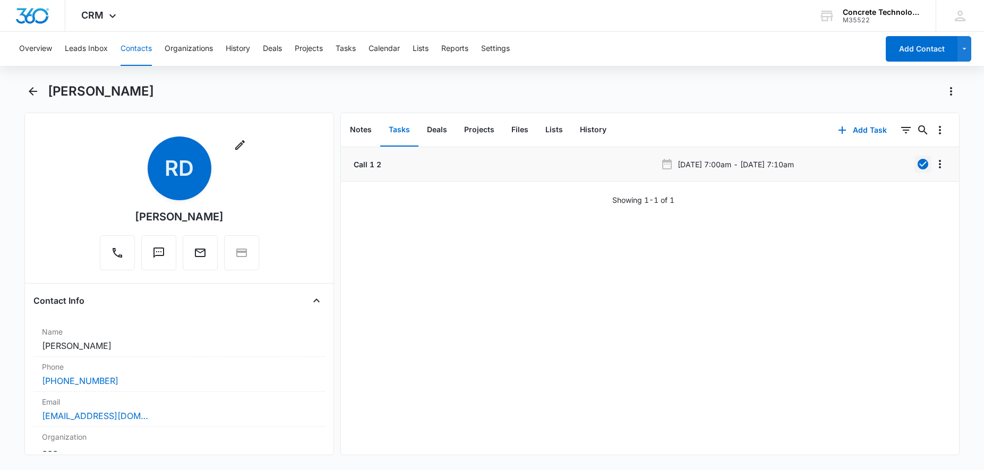
click at [137, 46] on button "Contacts" at bounding box center [136, 49] width 31 height 34
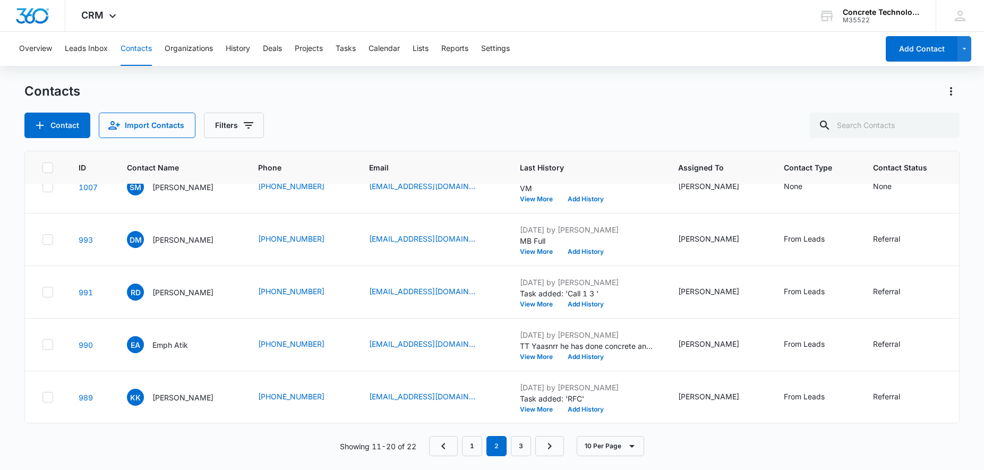
scroll to position [127, 0]
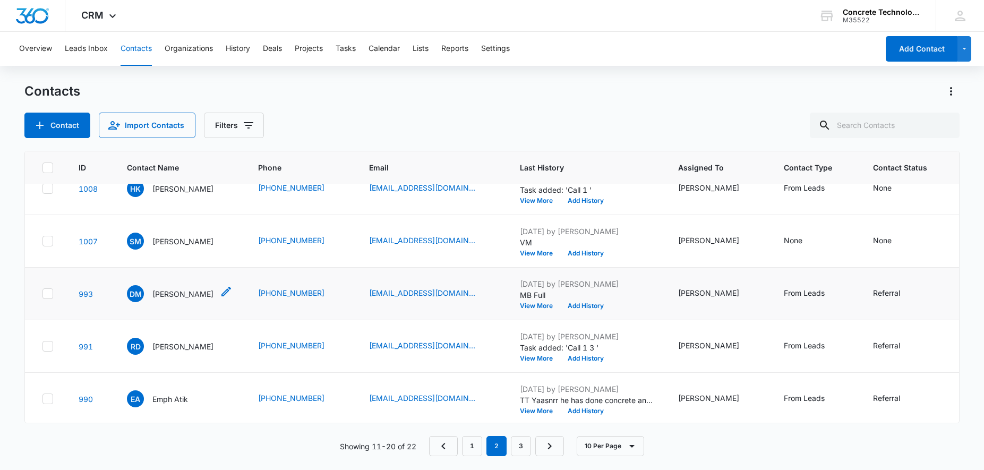
click at [198, 296] on p "[PERSON_NAME]" at bounding box center [182, 293] width 61 height 11
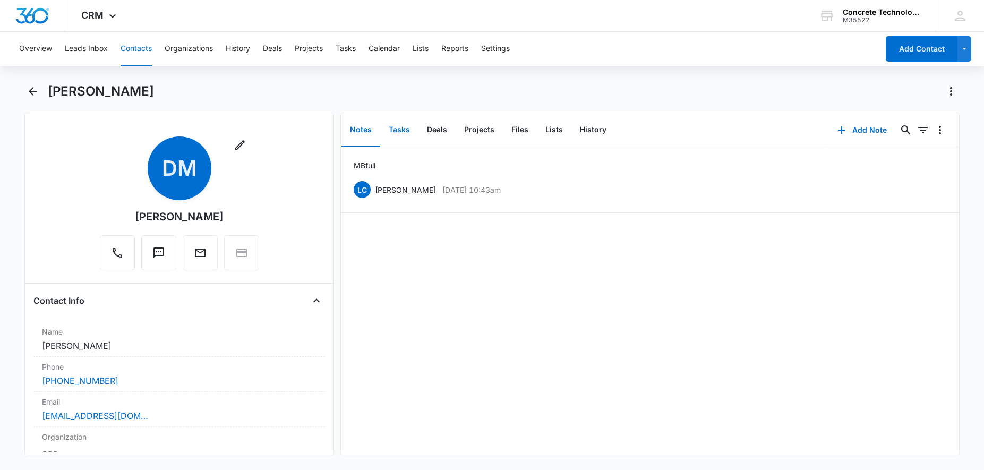
click at [402, 130] on button "Tasks" at bounding box center [399, 130] width 38 height 33
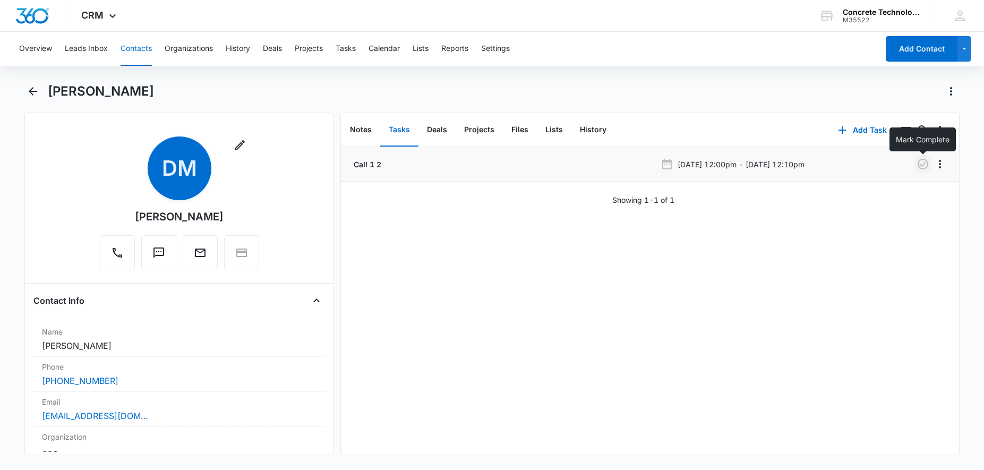
click at [923, 167] on icon "button" at bounding box center [922, 164] width 13 height 13
click at [402, 130] on button "Tasks" at bounding box center [399, 130] width 38 height 33
click at [852, 130] on button "Add Task" at bounding box center [862, 129] width 70 height 25
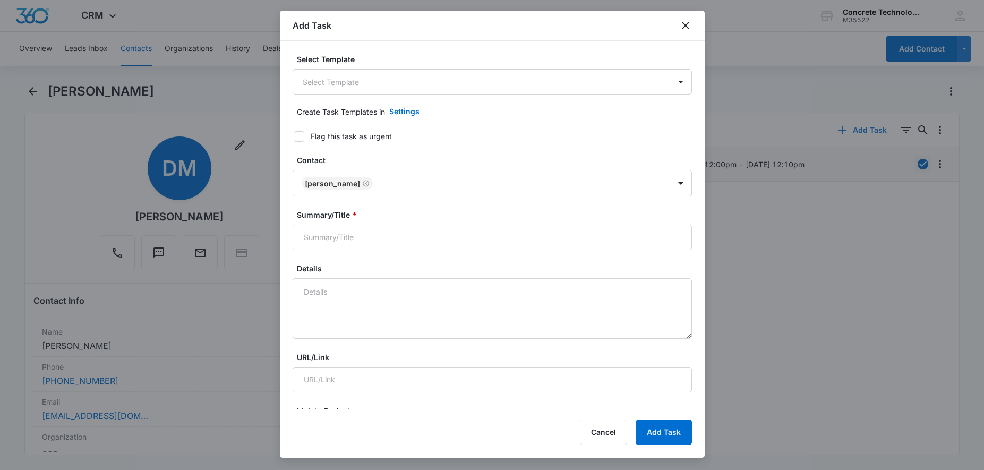
type input "[DATE]"
click at [682, 24] on icon "close" at bounding box center [685, 25] width 13 height 13
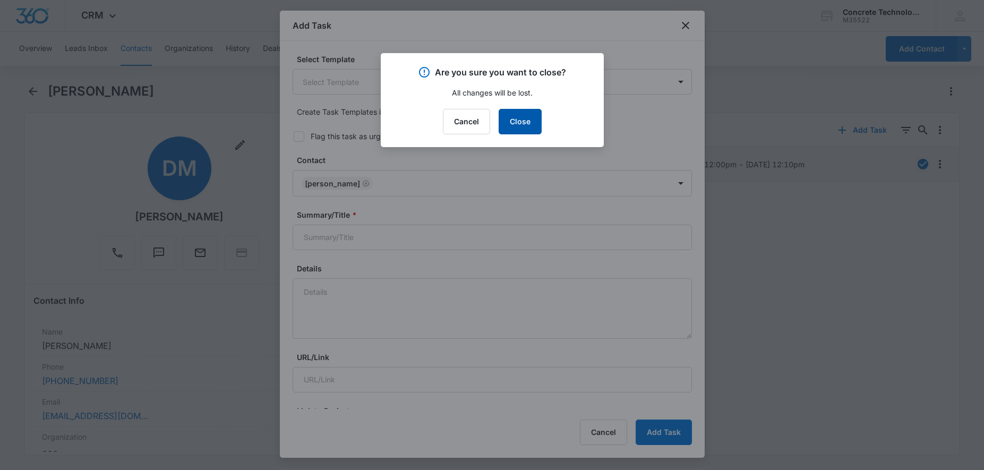
click at [518, 128] on button "Close" at bounding box center [519, 121] width 43 height 25
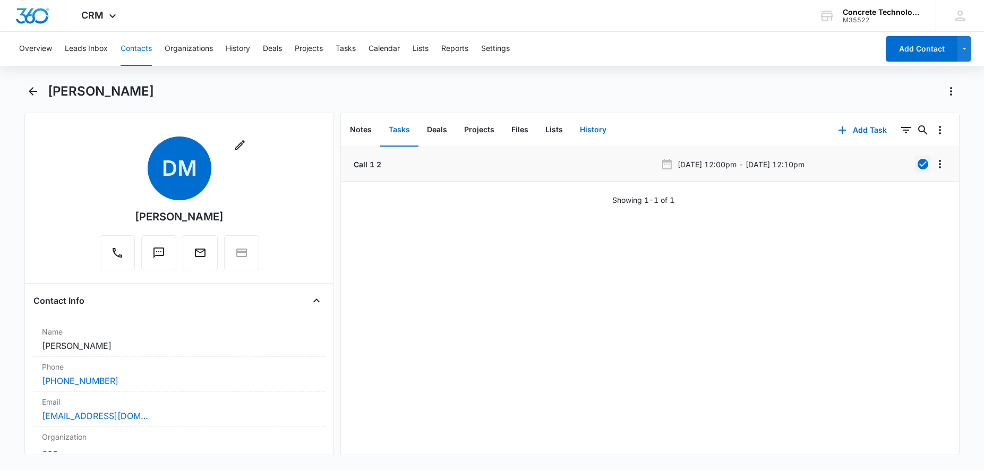
click at [589, 131] on button "History" at bounding box center [593, 130] width 44 height 33
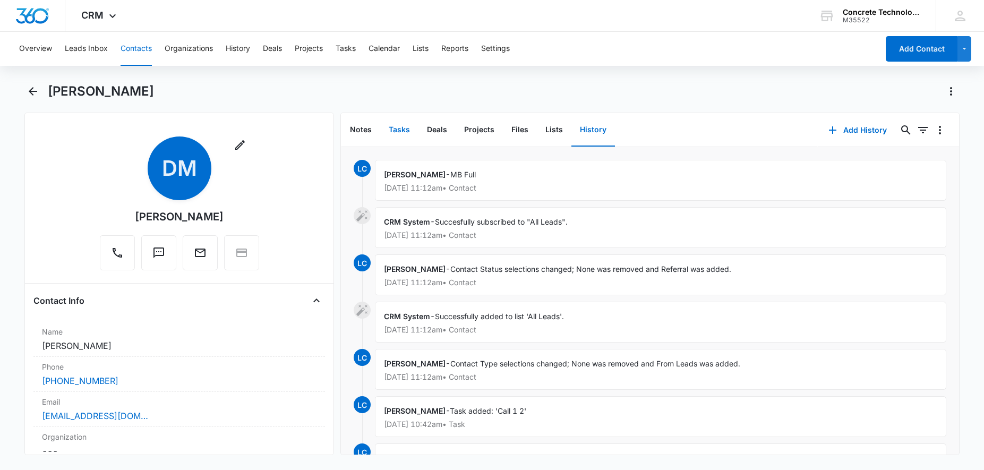
click at [400, 133] on button "Tasks" at bounding box center [399, 130] width 38 height 33
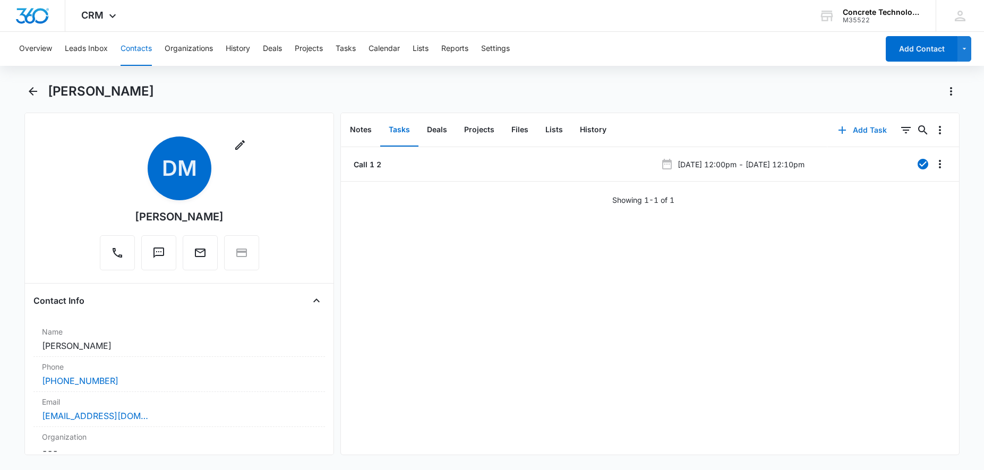
click at [873, 132] on button "Add Task" at bounding box center [862, 129] width 70 height 25
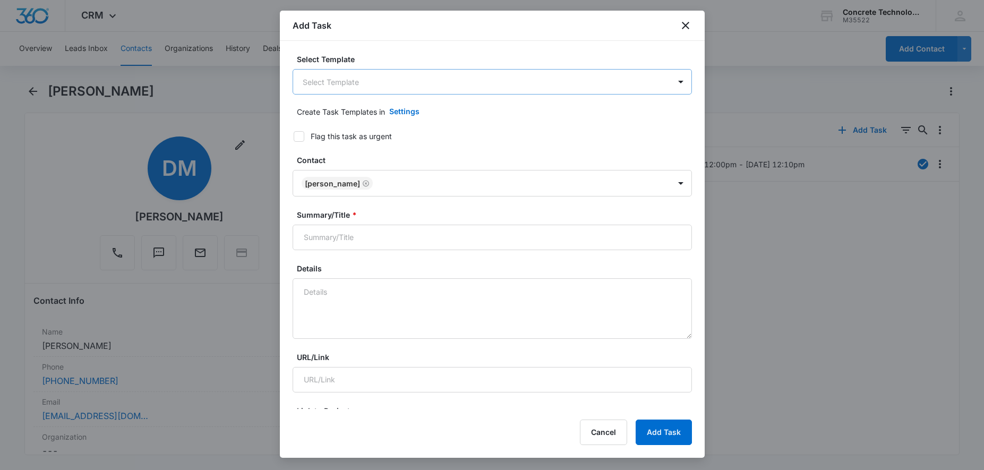
click at [398, 83] on body "CRM Apps Reputation Websites Forms CRM Email Social Content Ads Intelligence Fi…" at bounding box center [492, 235] width 984 height 470
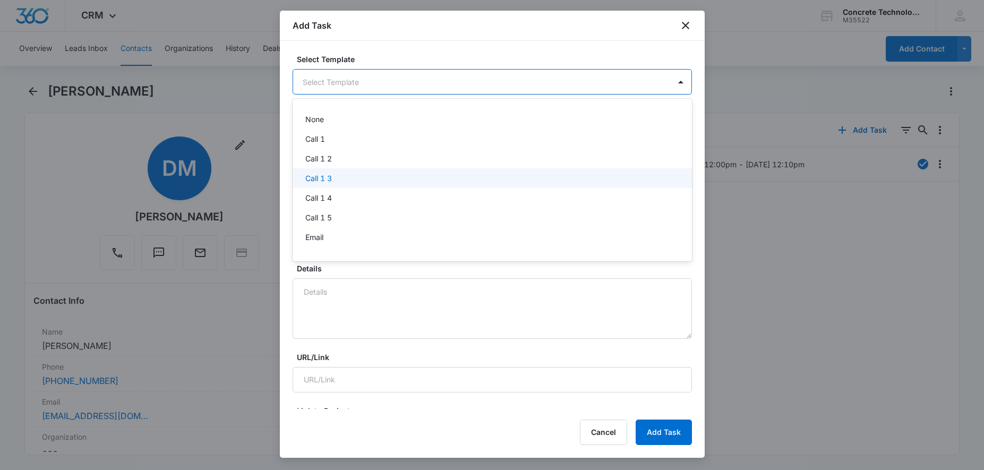
click at [348, 183] on div "Call 1 3" at bounding box center [491, 178] width 372 height 11
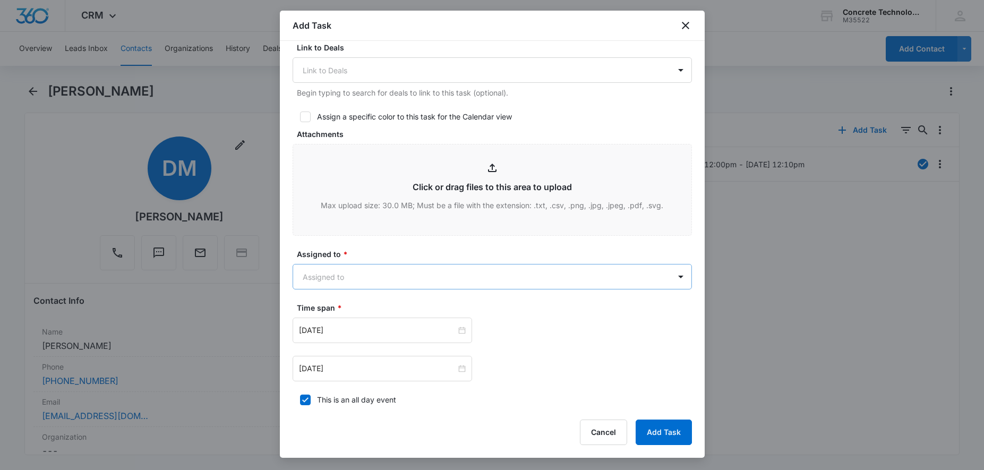
click at [400, 276] on body "CRM Apps Reputation Websites Forms CRM Email Social Content Ads Intelligence Fi…" at bounding box center [492, 235] width 984 height 470
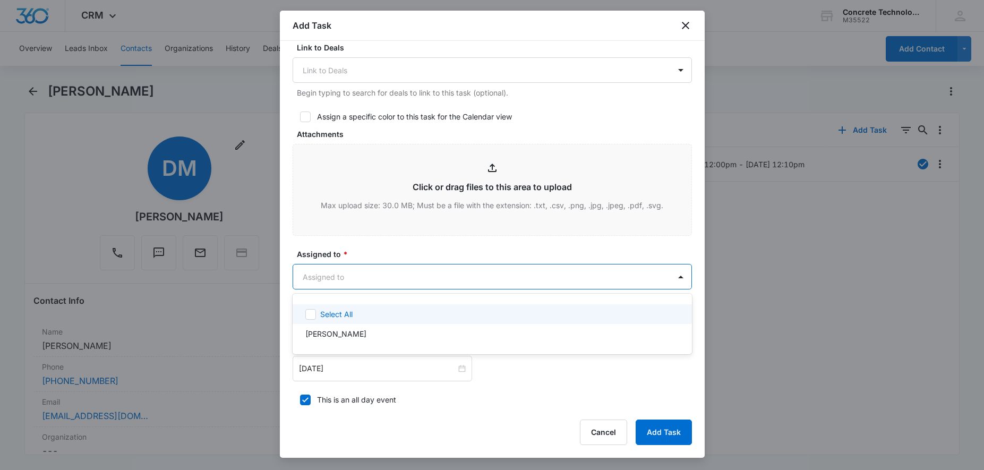
scroll to position [433, 0]
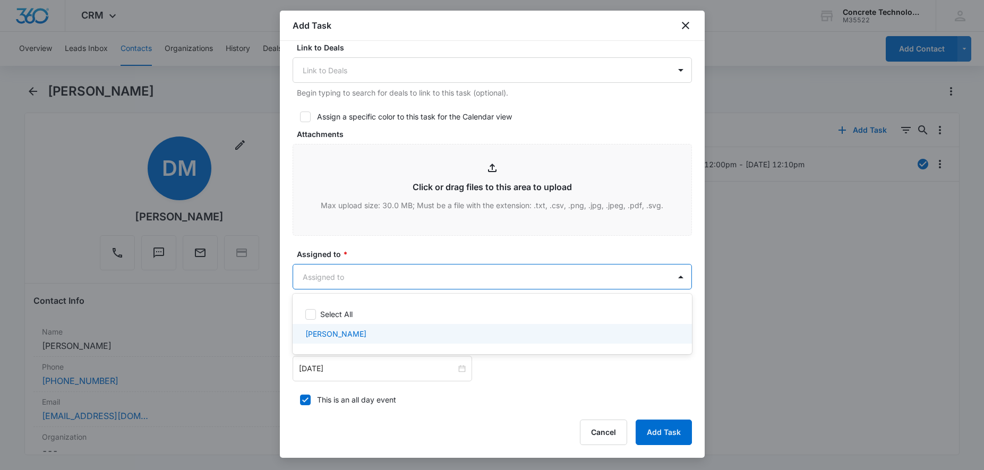
click at [368, 334] on div "[PERSON_NAME]" at bounding box center [491, 333] width 372 height 11
checkbox input "true"
click at [383, 371] on div at bounding box center [492, 235] width 984 height 470
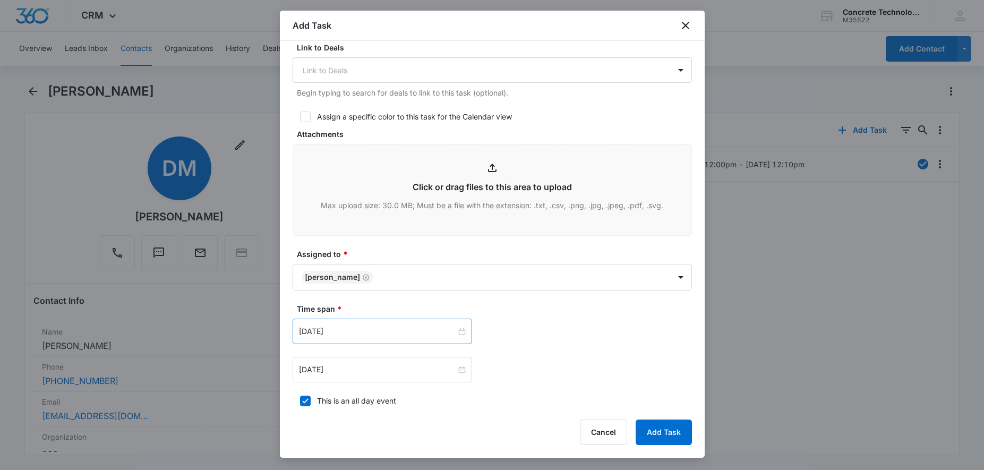
click at [390, 340] on div "[DATE]" at bounding box center [382, 331] width 179 height 25
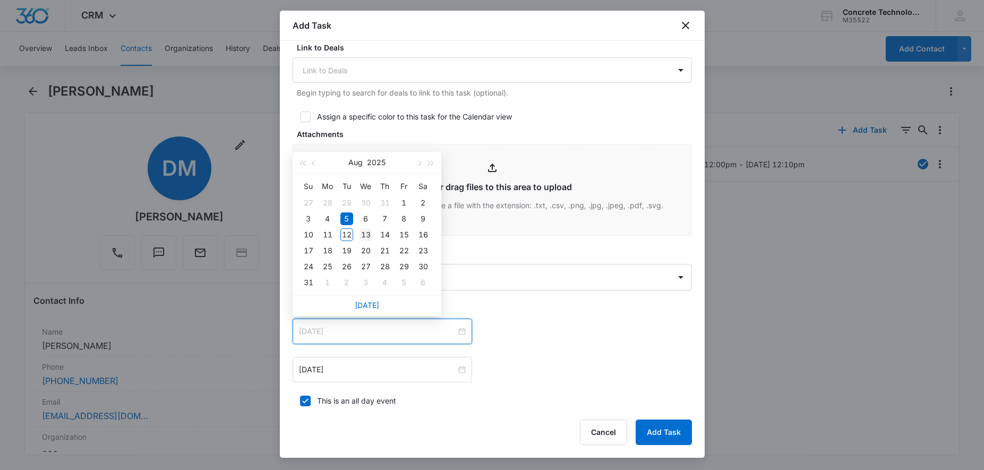
type input "[DATE]"
click at [365, 232] on div "13" at bounding box center [365, 234] width 13 height 13
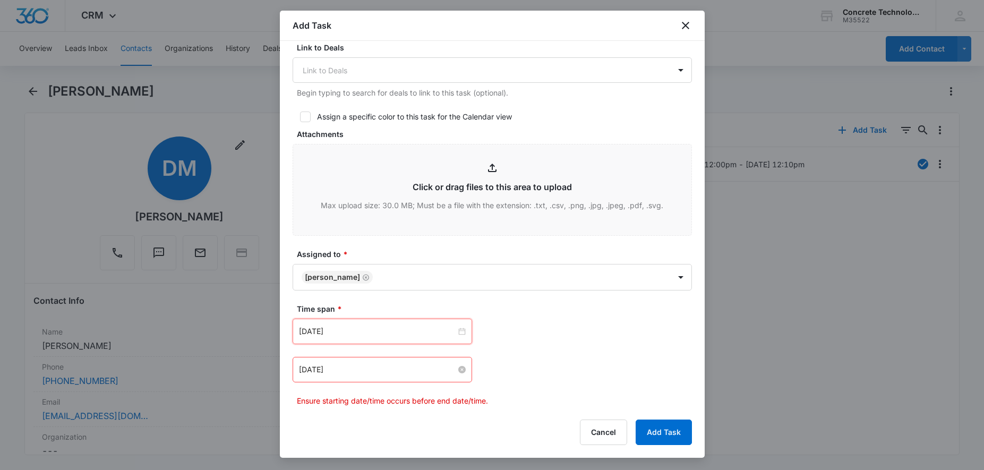
click at [377, 364] on input "[DATE]" at bounding box center [377, 370] width 157 height 12
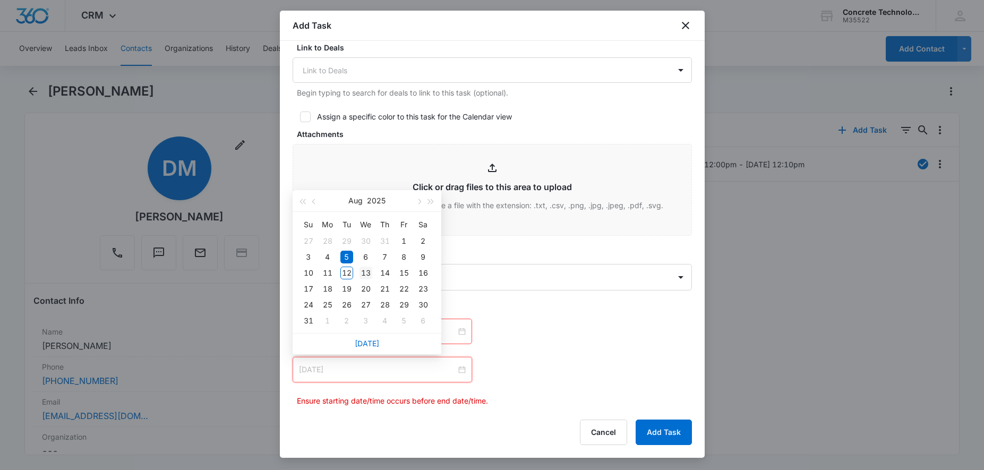
type input "[DATE]"
click at [369, 276] on div "13" at bounding box center [365, 272] width 13 height 13
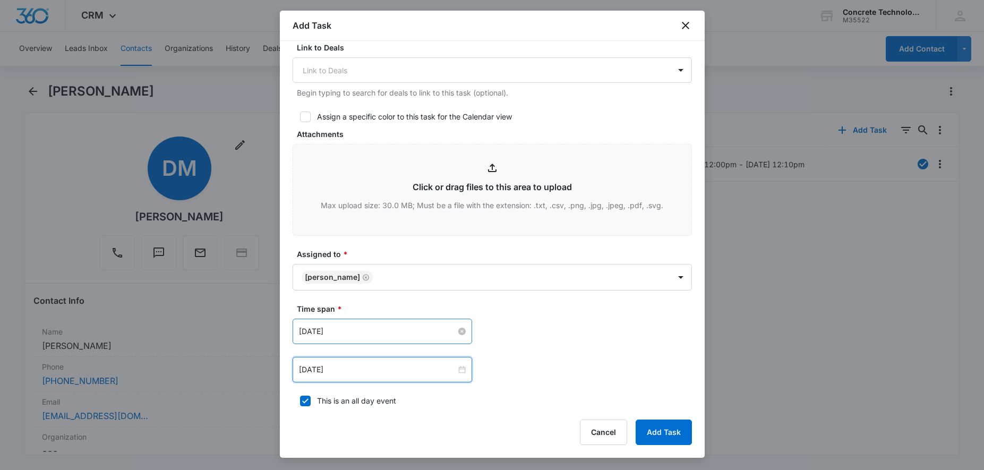
click at [460, 336] on div "[DATE]" at bounding box center [382, 331] width 167 height 12
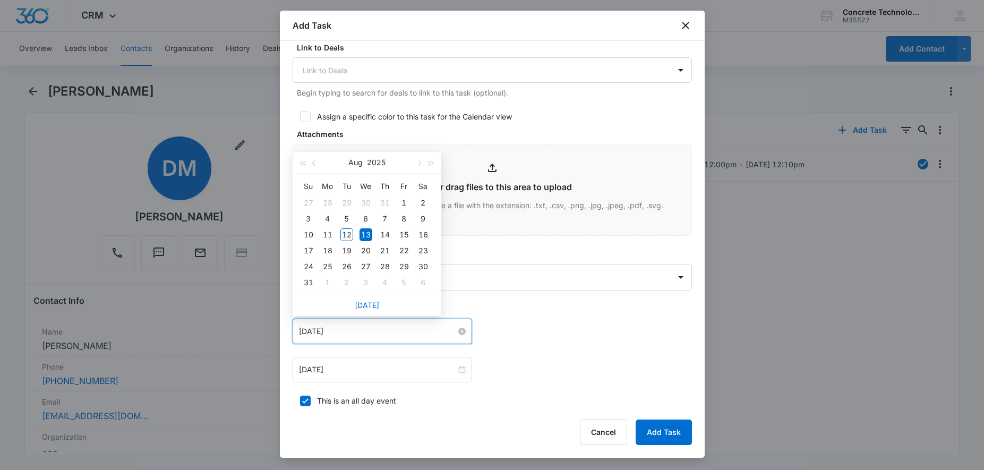
click at [460, 336] on div "[DATE]" at bounding box center [382, 331] width 167 height 12
click at [307, 401] on icon at bounding box center [305, 401] width 10 height 10
click at [300, 401] on input "This is an all day event" at bounding box center [296, 400] width 7 height 7
checkbox input "false"
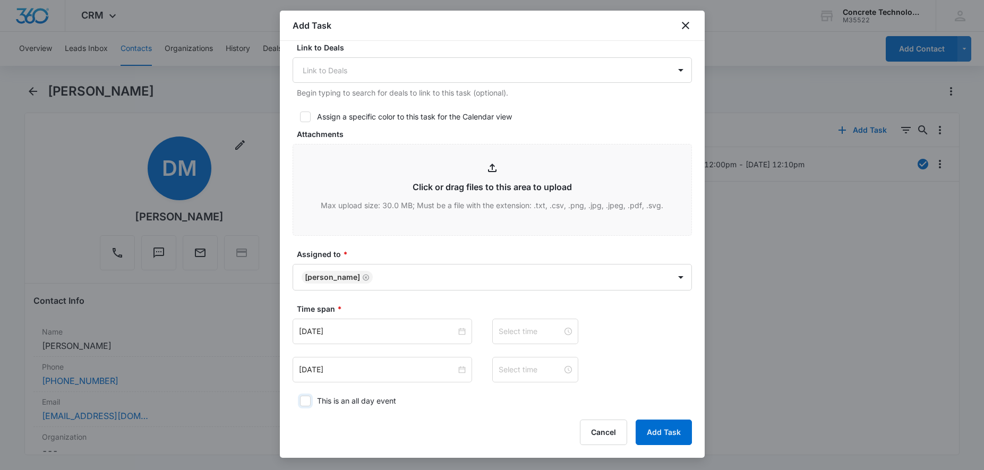
type input "12:00 am"
click at [529, 333] on input at bounding box center [530, 331] width 64 height 12
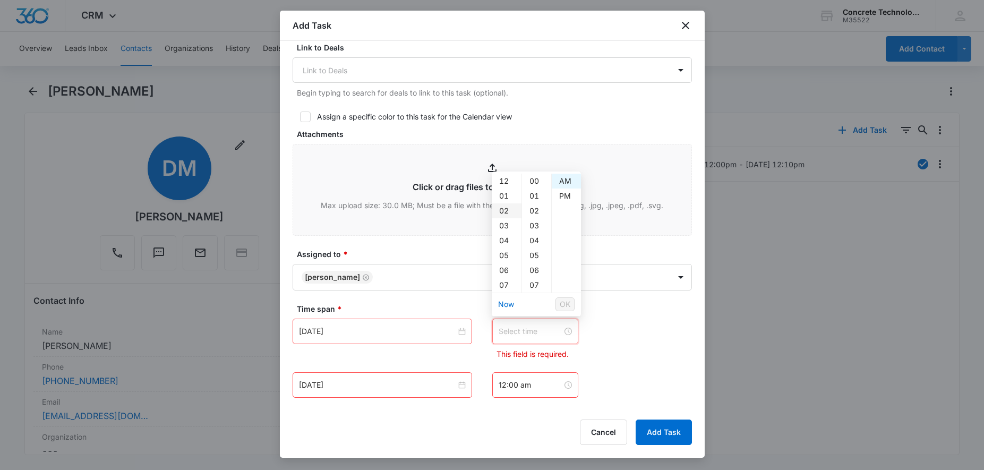
click at [508, 213] on div "02" at bounding box center [507, 210] width 30 height 15
click at [563, 197] on div "PM" at bounding box center [566, 195] width 29 height 15
type input "2:00 pm"
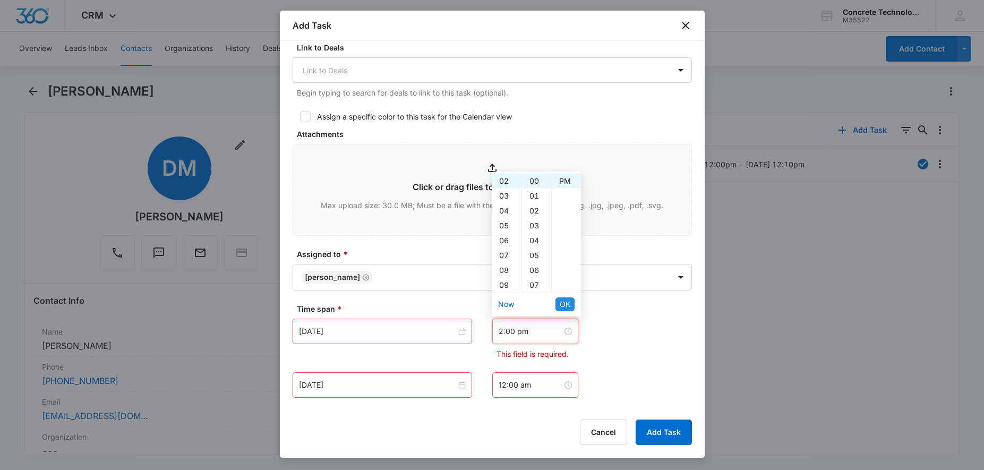
click at [563, 300] on span "OK" at bounding box center [565, 304] width 11 height 12
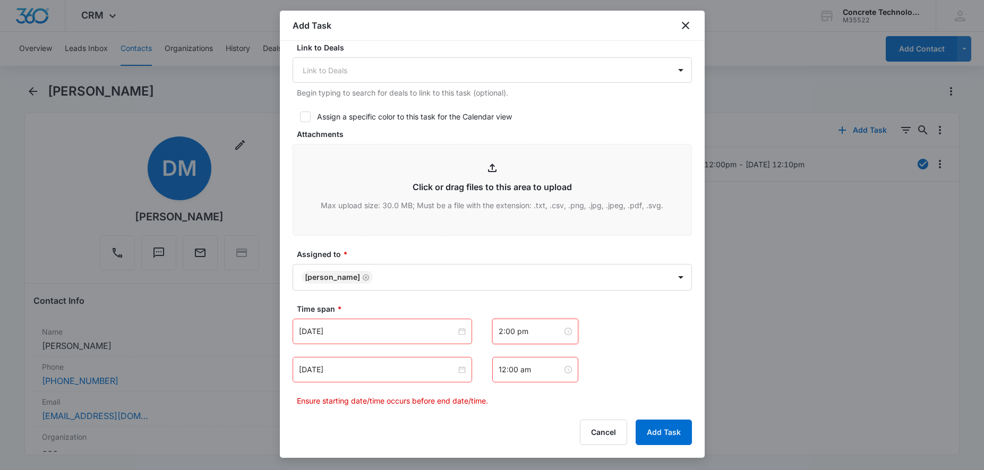
click at [537, 378] on div "12:00 am" at bounding box center [535, 369] width 86 height 25
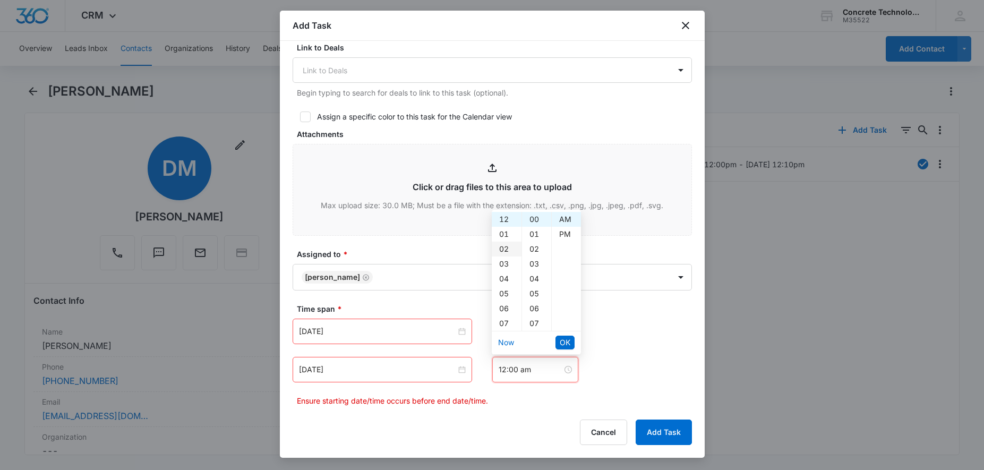
click at [499, 250] on div "02" at bounding box center [507, 249] width 30 height 15
click at [536, 290] on div "05" at bounding box center [536, 293] width 29 height 15
click at [565, 236] on div "PM" at bounding box center [566, 234] width 29 height 15
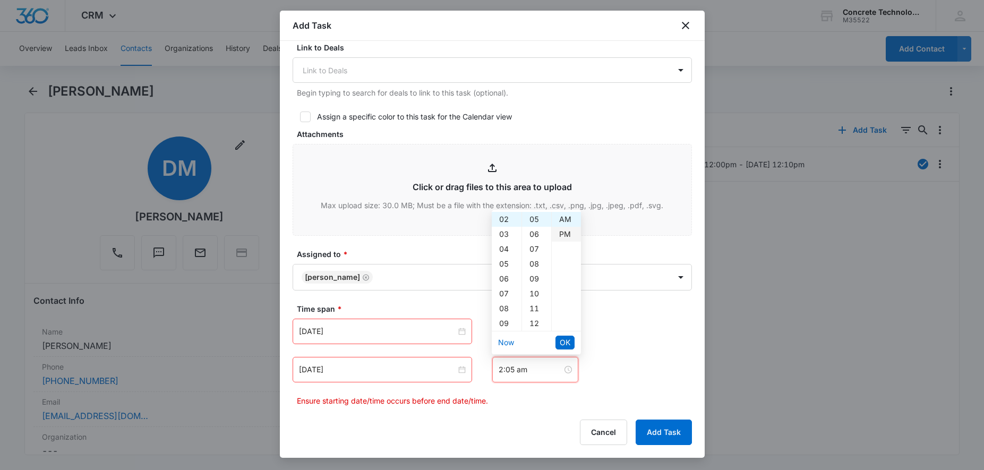
type input "2:05 pm"
click at [567, 346] on span "OK" at bounding box center [565, 343] width 11 height 12
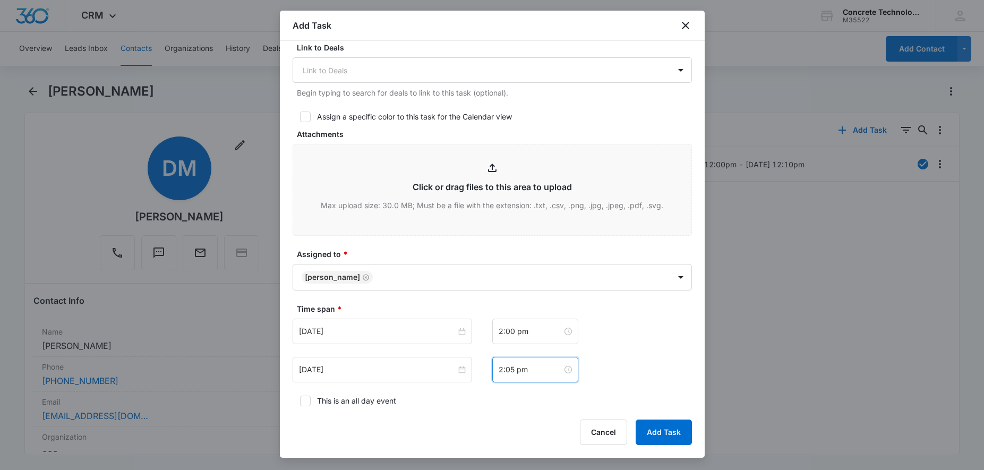
scroll to position [588, 0]
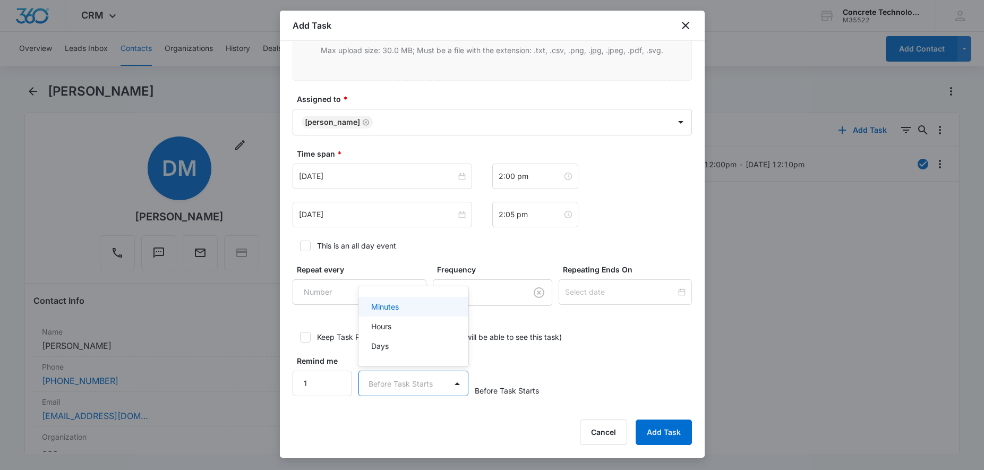
click at [433, 383] on body "CRM Apps Reputation Websites Forms CRM Email Social Content Ads Intelligence Fi…" at bounding box center [492, 235] width 984 height 470
click at [397, 308] on p "Minutes" at bounding box center [385, 306] width 28 height 11
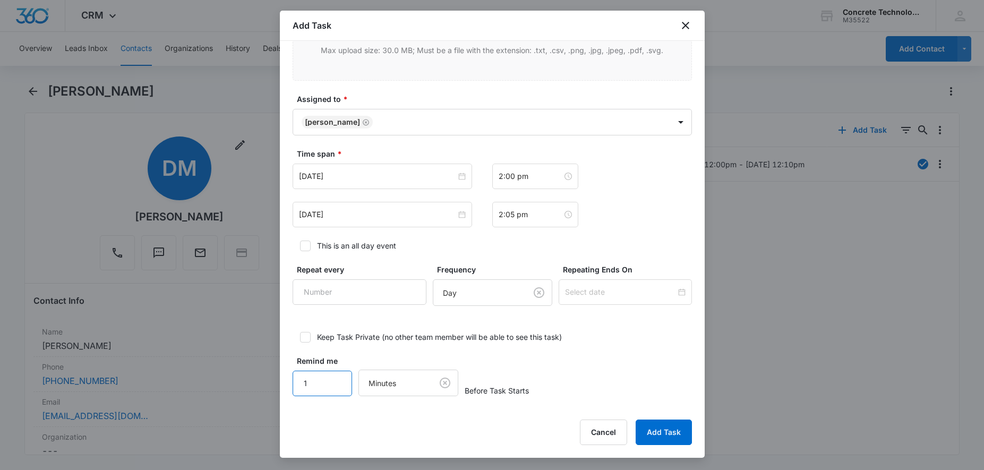
drag, startPoint x: 309, startPoint y: 383, endPoint x: 270, endPoint y: 386, distance: 39.9
click at [293, 386] on input "1" at bounding box center [323, 383] width 60 height 25
type input "5"
click at [666, 429] on button "Add Task" at bounding box center [663, 431] width 56 height 25
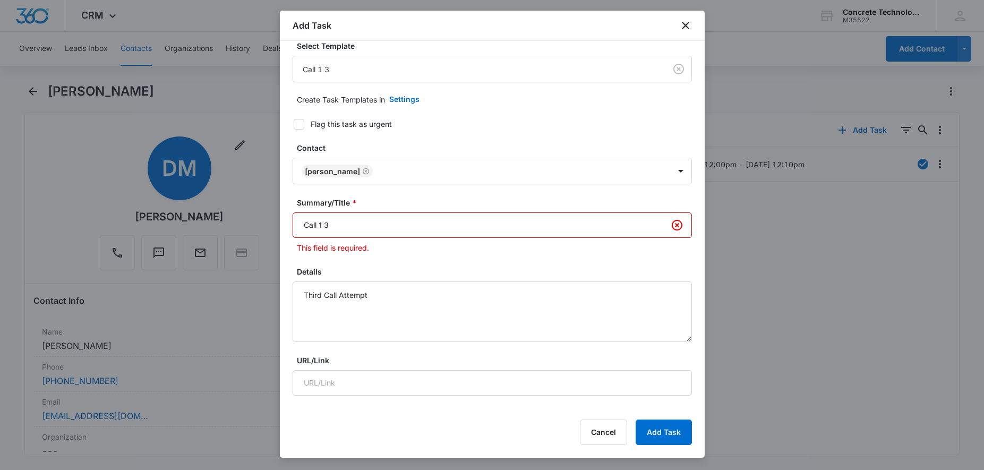
click at [414, 226] on input "Call 1 3" at bounding box center [492, 224] width 399 height 25
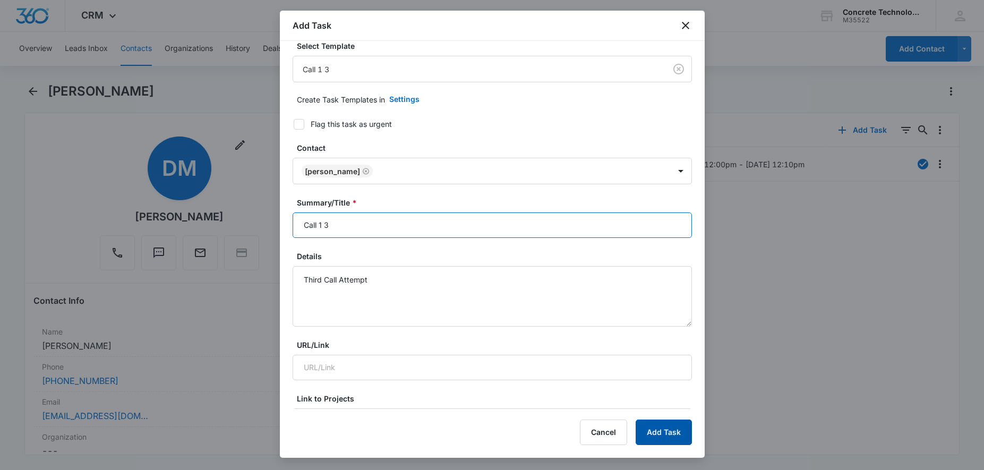
type input "Call 1 3"
click at [646, 428] on button "Add Task" at bounding box center [663, 431] width 56 height 25
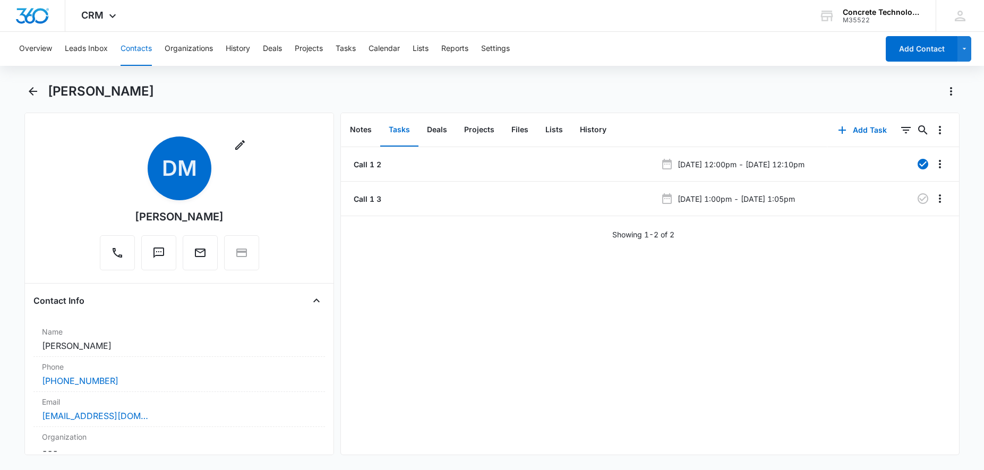
click at [127, 46] on button "Contacts" at bounding box center [136, 49] width 31 height 34
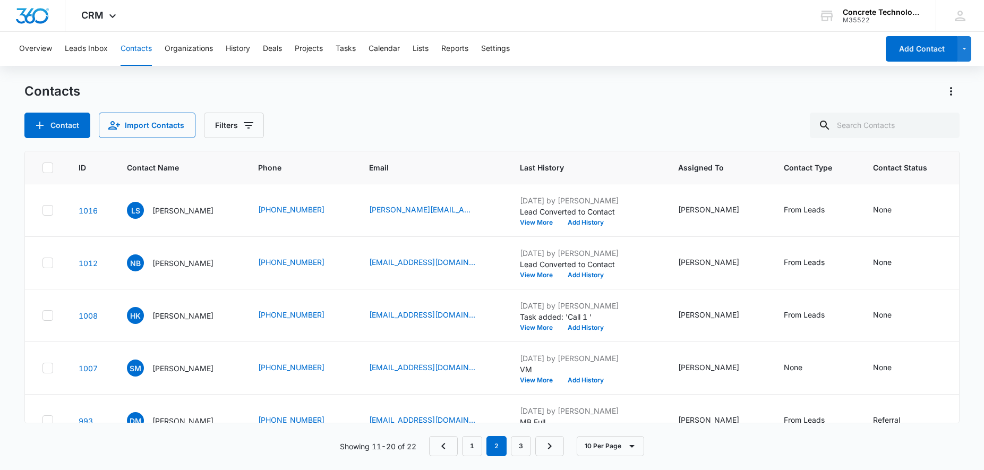
scroll to position [127, 0]
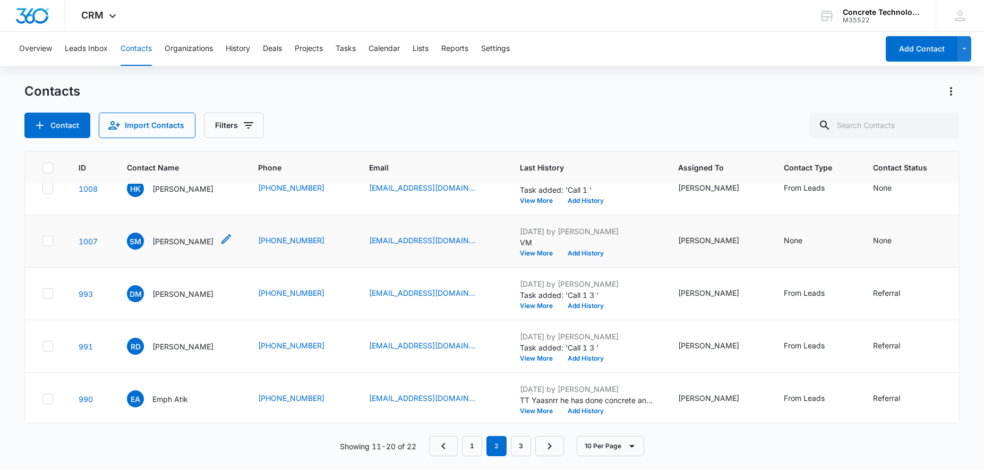
click at [185, 235] on div "SM [PERSON_NAME]" at bounding box center [170, 241] width 87 height 17
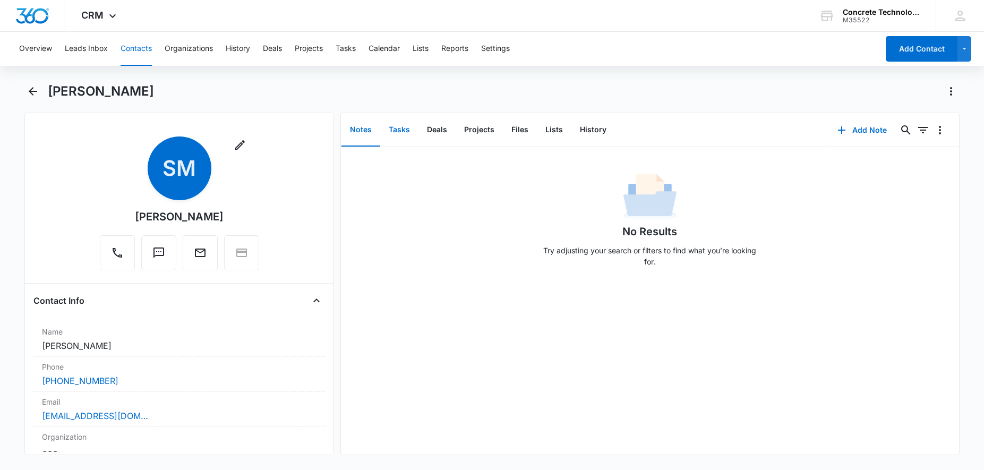
click at [394, 124] on button "Tasks" at bounding box center [399, 130] width 38 height 33
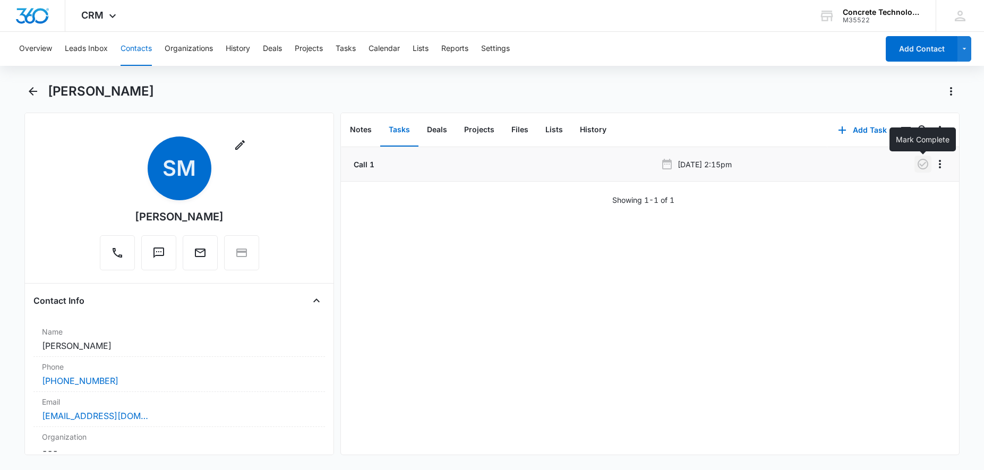
click at [922, 164] on icon "button" at bounding box center [922, 164] width 13 height 13
click at [859, 130] on button "Add Task" at bounding box center [862, 129] width 70 height 25
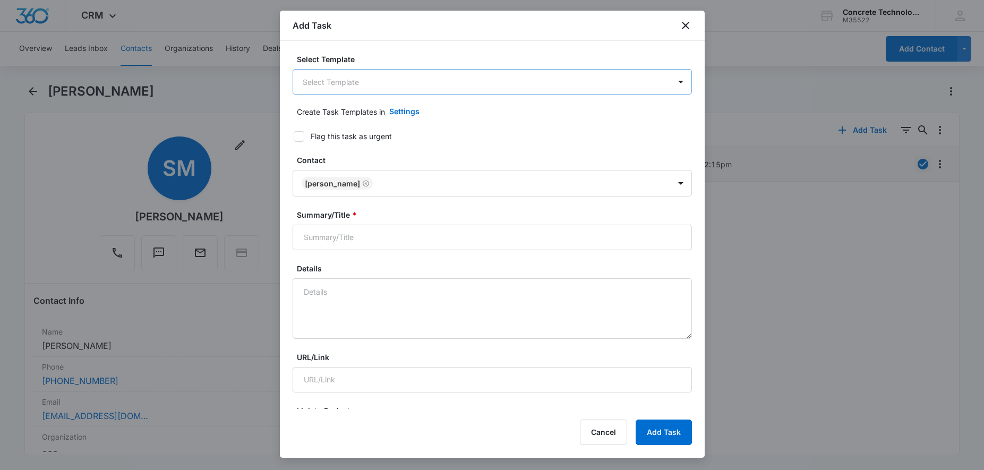
click at [383, 90] on body "CRM Apps Reputation Websites Forms CRM Email Social Content Ads Intelligence Fi…" at bounding box center [492, 235] width 984 height 470
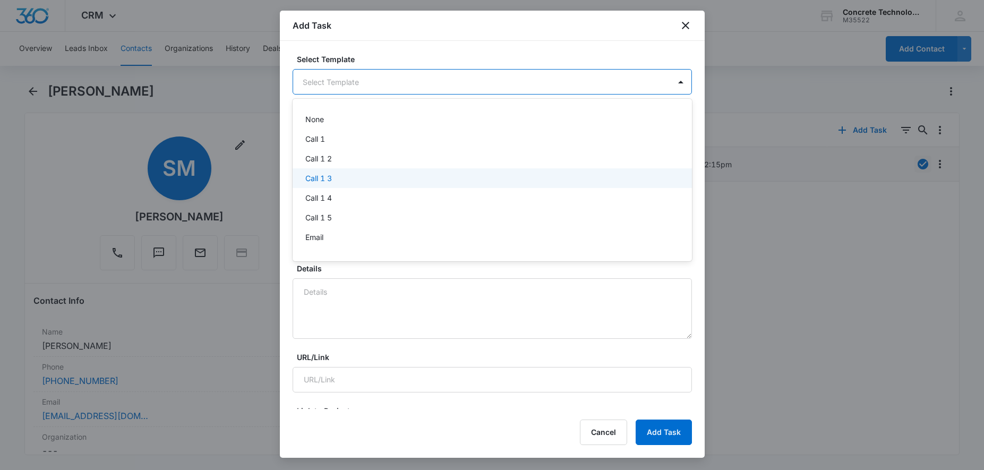
click at [337, 178] on div "Call 1 3" at bounding box center [491, 178] width 372 height 11
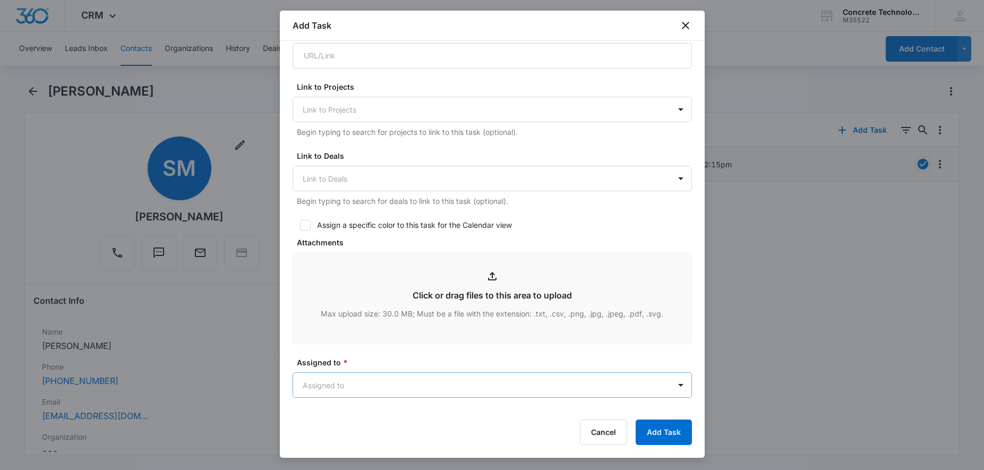
scroll to position [541, 0]
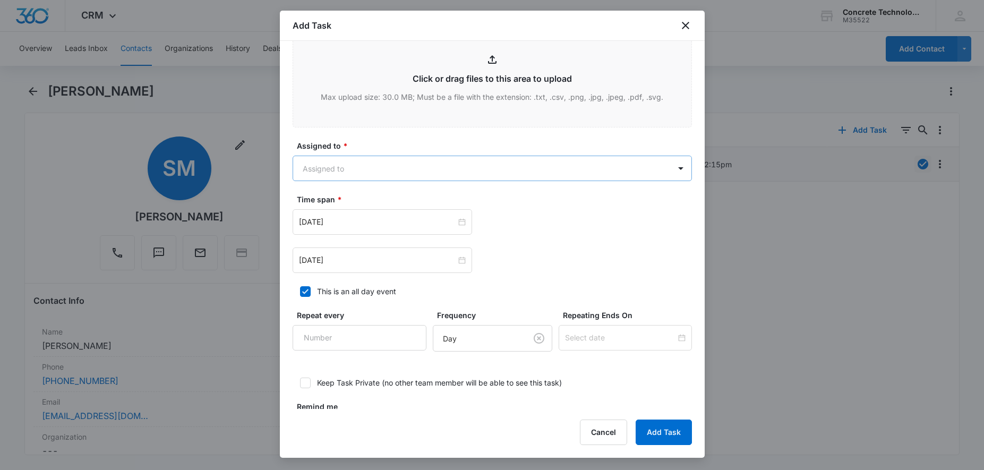
click at [415, 168] on body "CRM Apps Reputation Websites Forms CRM Email Social Content Ads Intelligence Fi…" at bounding box center [492, 235] width 984 height 470
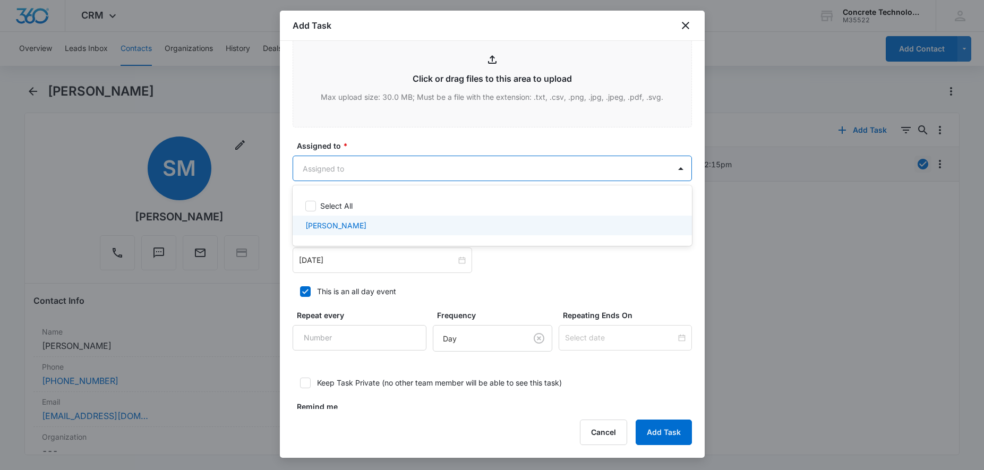
click at [356, 226] on p "[PERSON_NAME]" at bounding box center [335, 225] width 61 height 11
checkbox input "true"
click at [357, 256] on div at bounding box center [492, 235] width 984 height 470
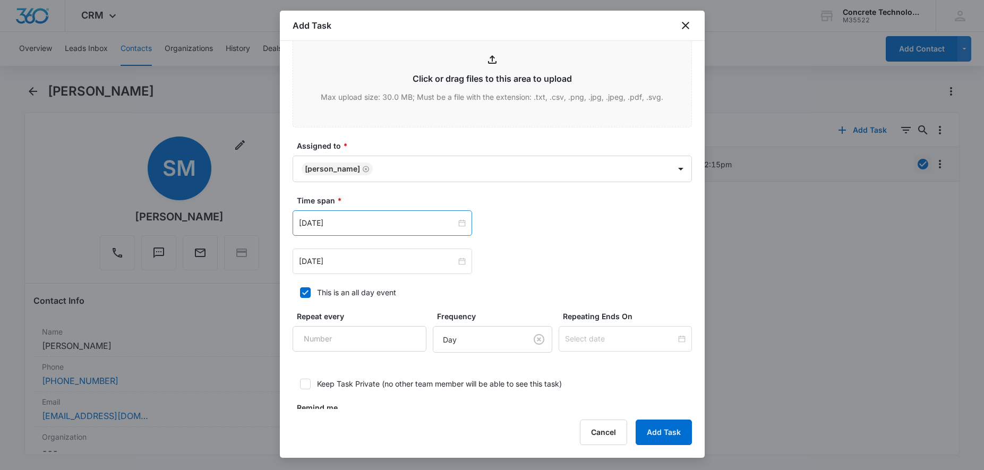
click at [370, 230] on div "[DATE]" at bounding box center [382, 222] width 179 height 25
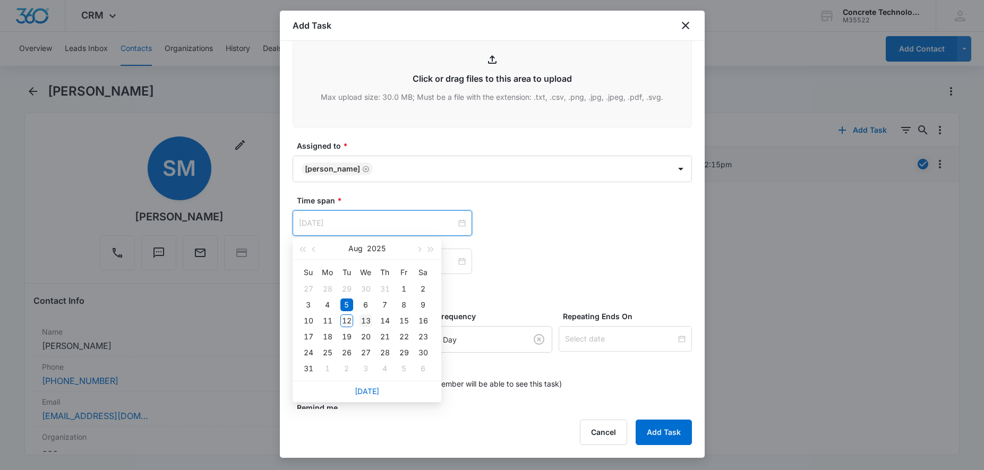
type input "[DATE]"
click at [368, 323] on div "13" at bounding box center [365, 320] width 13 height 13
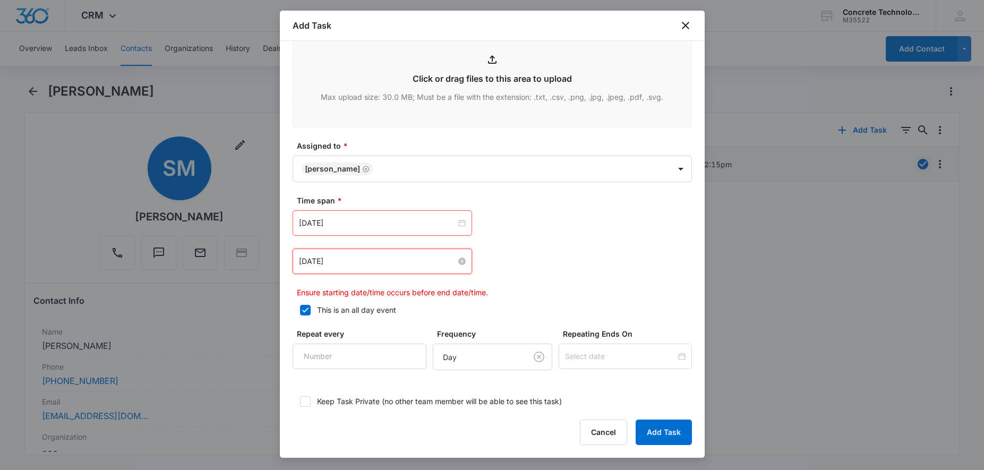
click at [384, 266] on input "[DATE]" at bounding box center [377, 261] width 157 height 12
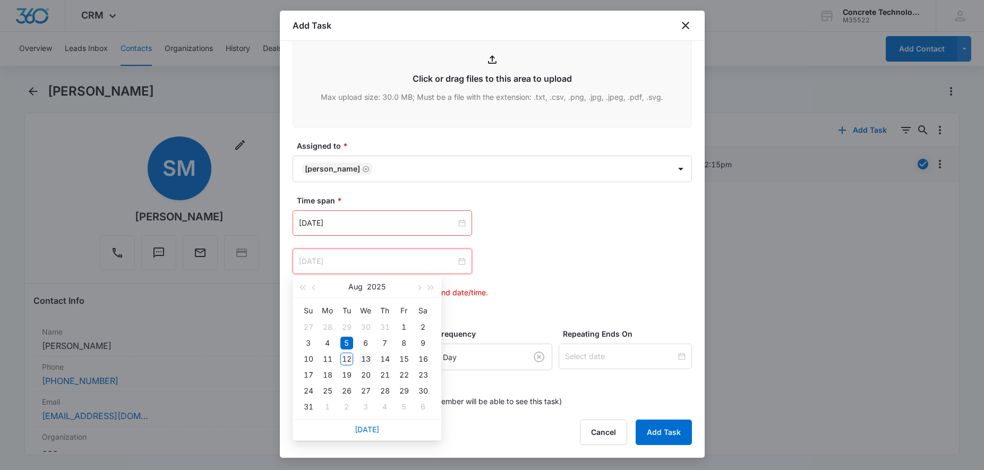
type input "[DATE]"
click at [365, 357] on div "13" at bounding box center [365, 358] width 13 height 13
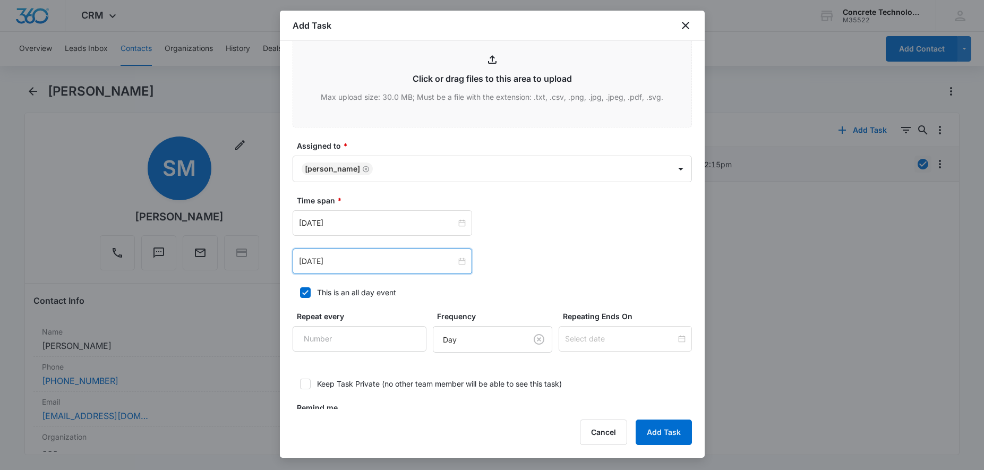
click at [308, 296] on icon at bounding box center [305, 293] width 10 height 10
click at [300, 296] on input "This is an all day event" at bounding box center [296, 292] width 7 height 7
checkbox input "false"
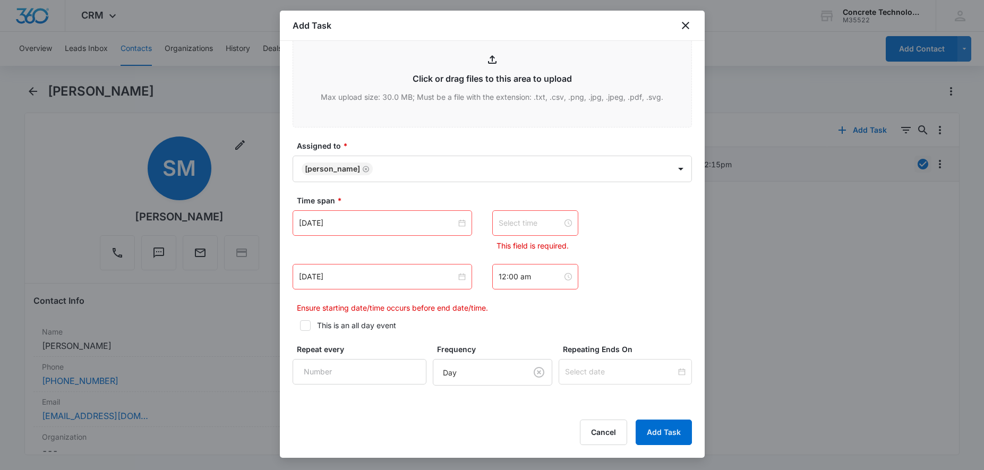
click at [542, 222] on input at bounding box center [530, 223] width 64 height 12
click at [506, 248] on div "02" at bounding box center [507, 247] width 30 height 15
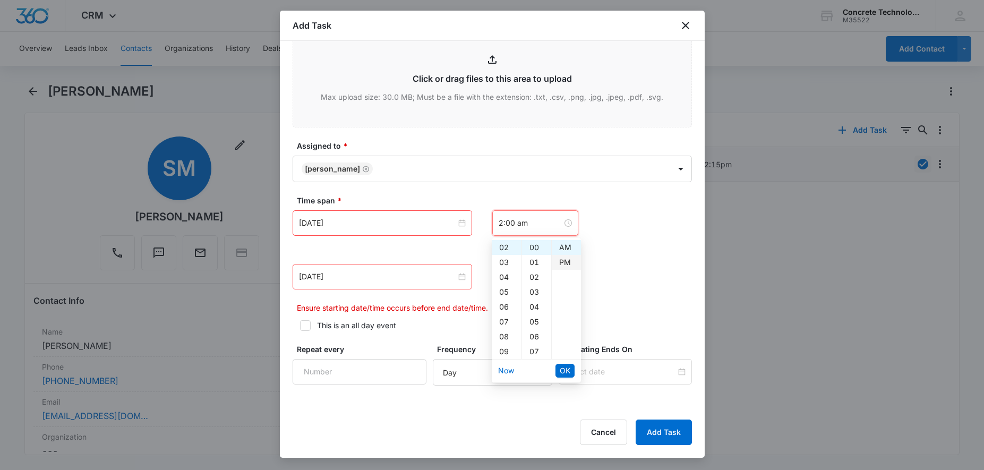
click at [561, 263] on div "PM" at bounding box center [566, 262] width 29 height 15
type input "2:00 pm"
click at [566, 374] on span "OK" at bounding box center [565, 371] width 11 height 12
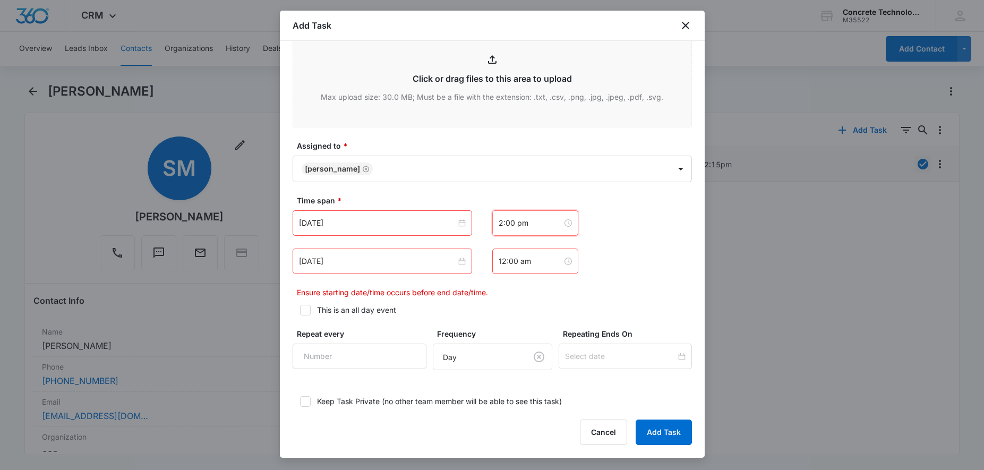
click at [541, 267] on div "12:00 am" at bounding box center [535, 260] width 86 height 25
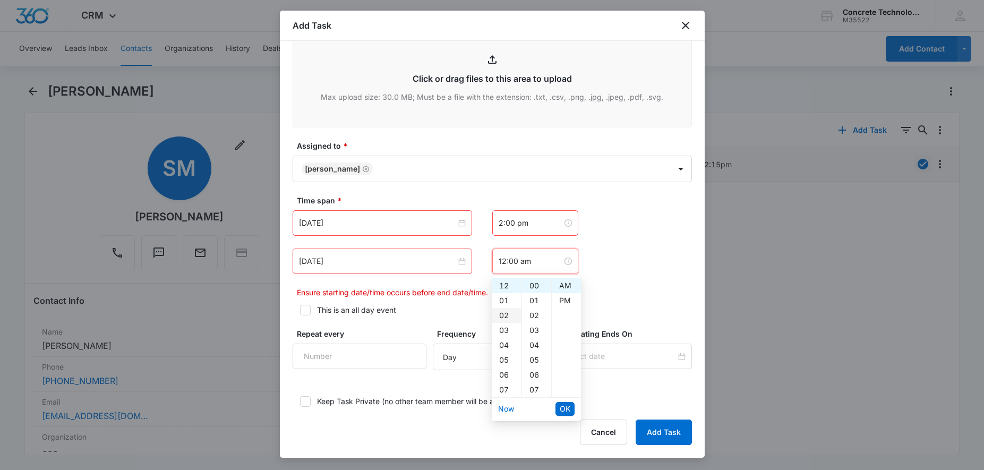
click at [506, 317] on div "02" at bounding box center [507, 315] width 30 height 15
click at [534, 357] on div "05" at bounding box center [536, 359] width 29 height 15
click at [565, 308] on ul "AM PM" at bounding box center [566, 337] width 30 height 119
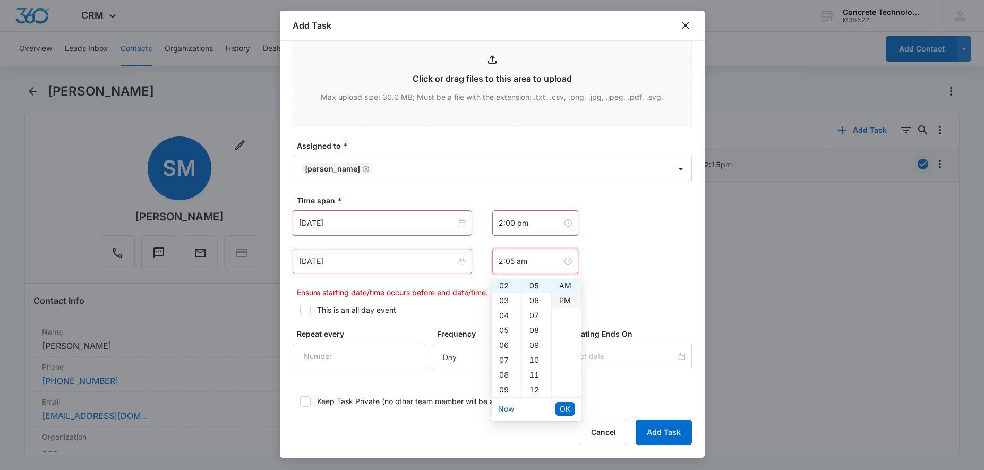
click at [562, 300] on div "PM" at bounding box center [566, 300] width 29 height 15
type input "2:05 pm"
click at [557, 408] on button "OK" at bounding box center [564, 409] width 19 height 14
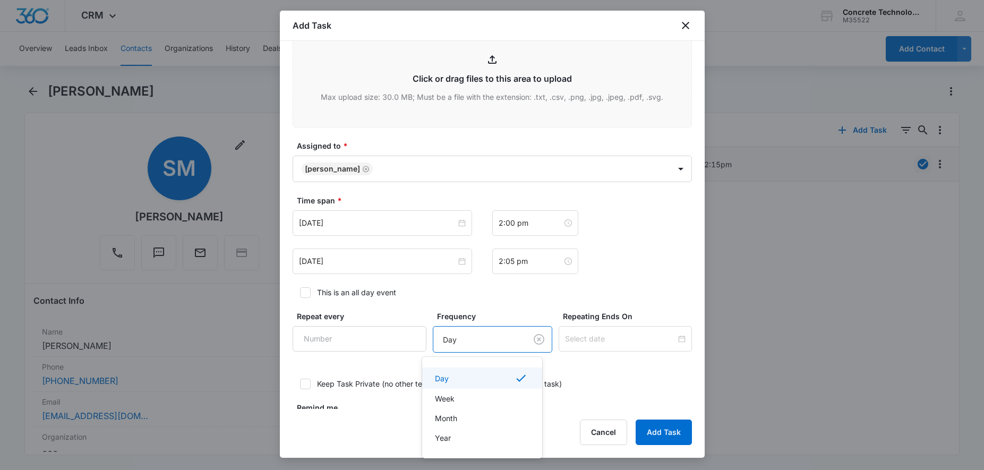
click at [480, 338] on body "CRM Apps Reputation Websites Forms CRM Email Social Content Ads Intelligence Fi…" at bounding box center [492, 235] width 984 height 470
click at [530, 337] on div at bounding box center [492, 235] width 984 height 470
click at [489, 338] on body "CRM Apps Reputation Websites Forms CRM Email Social Content Ads Intelligence Fi…" at bounding box center [492, 235] width 984 height 470
click at [479, 338] on div at bounding box center [492, 235] width 984 height 470
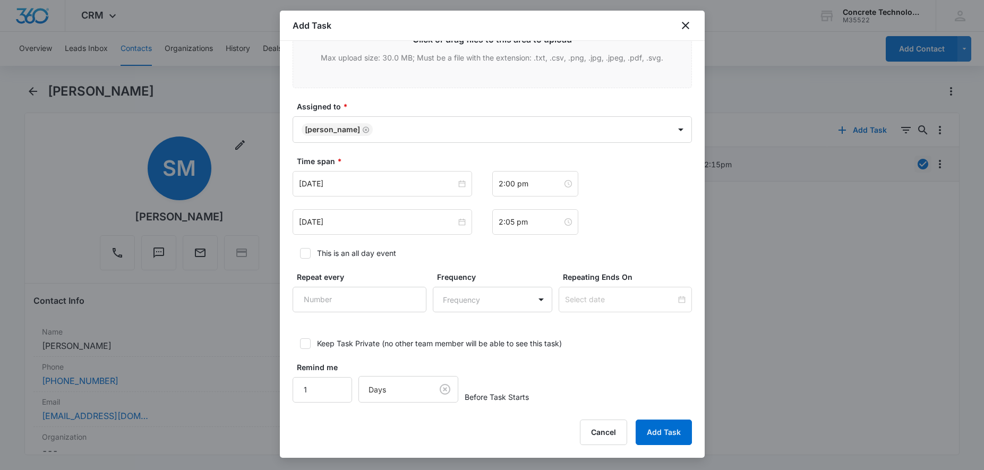
scroll to position [587, 0]
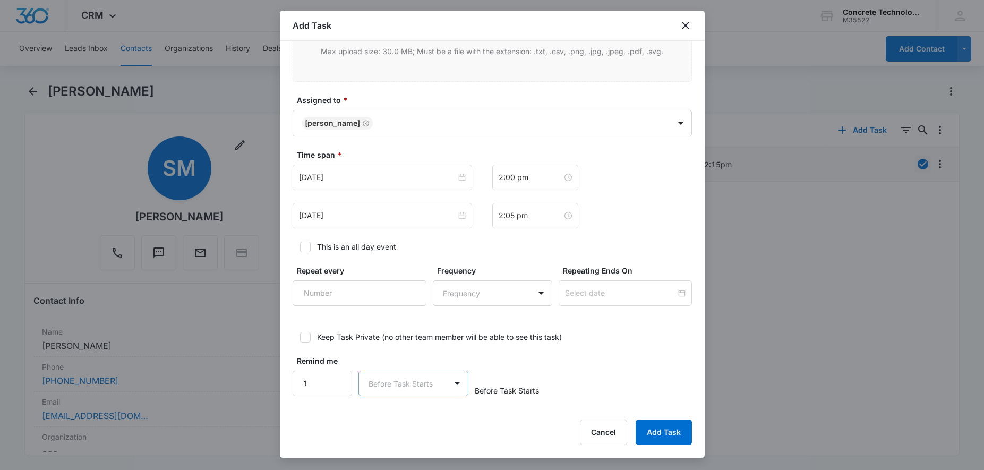
click at [435, 385] on body "CRM Apps Reputation Websites Forms CRM Email Social Content Ads Intelligence Fi…" at bounding box center [492, 235] width 984 height 470
click at [385, 306] on p "Minutes" at bounding box center [385, 306] width 28 height 11
click at [337, 380] on input "2" at bounding box center [323, 383] width 60 height 25
click at [337, 380] on input "3" at bounding box center [323, 383] width 60 height 25
click at [336, 380] on input "4" at bounding box center [323, 383] width 60 height 25
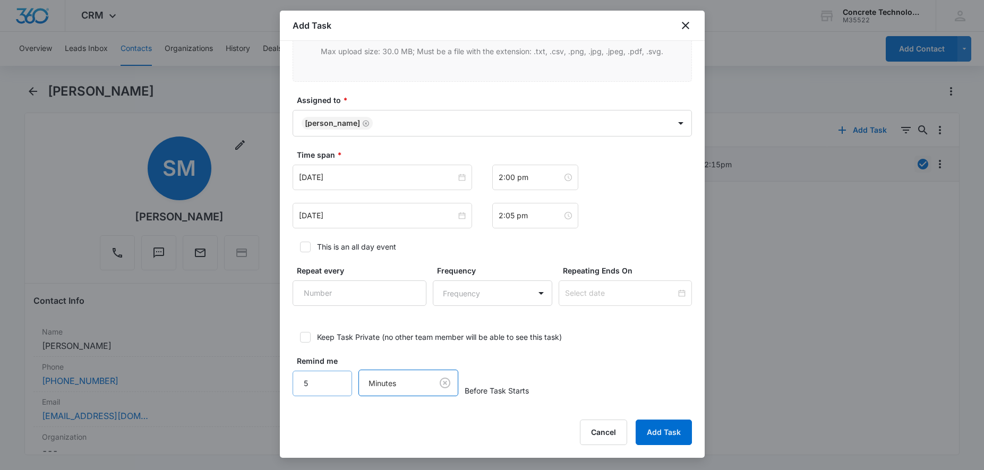
type input "5"
click at [336, 380] on input "5" at bounding box center [323, 383] width 60 height 25
click at [663, 438] on button "Add Task" at bounding box center [663, 431] width 56 height 25
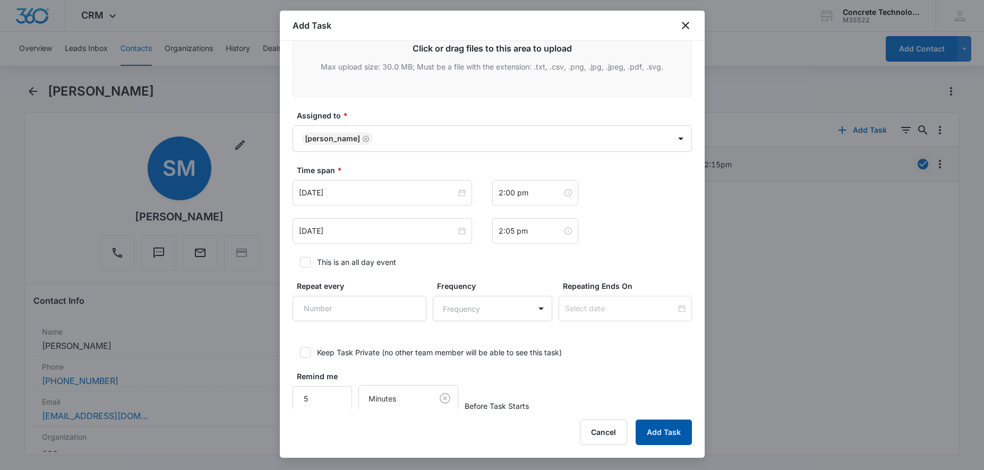
scroll to position [13, 0]
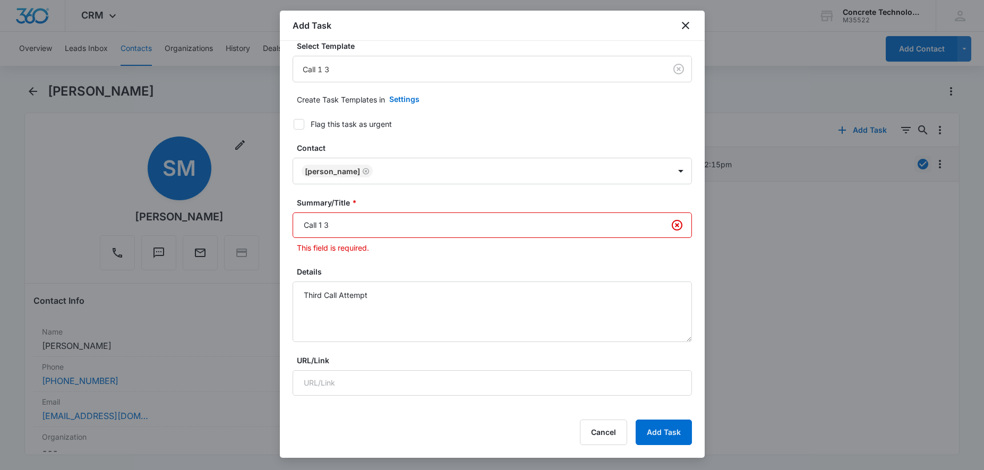
click at [418, 230] on input "Call 1 3" at bounding box center [492, 224] width 399 height 25
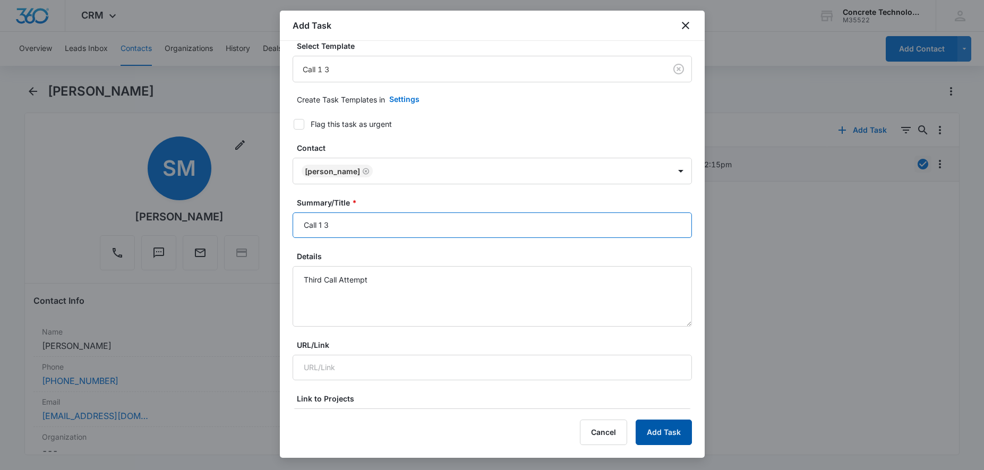
type input "Call 1 3"
click at [641, 437] on button "Add Task" at bounding box center [663, 431] width 56 height 25
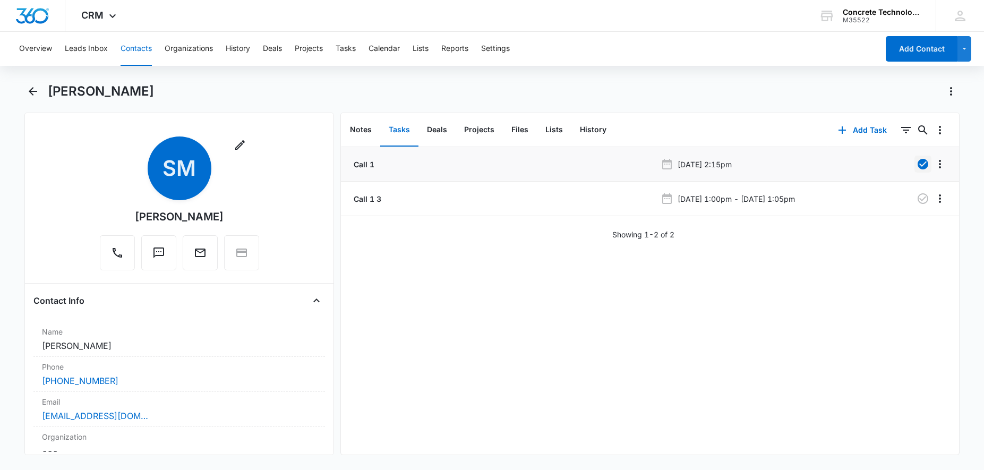
click at [136, 51] on button "Contacts" at bounding box center [136, 49] width 31 height 34
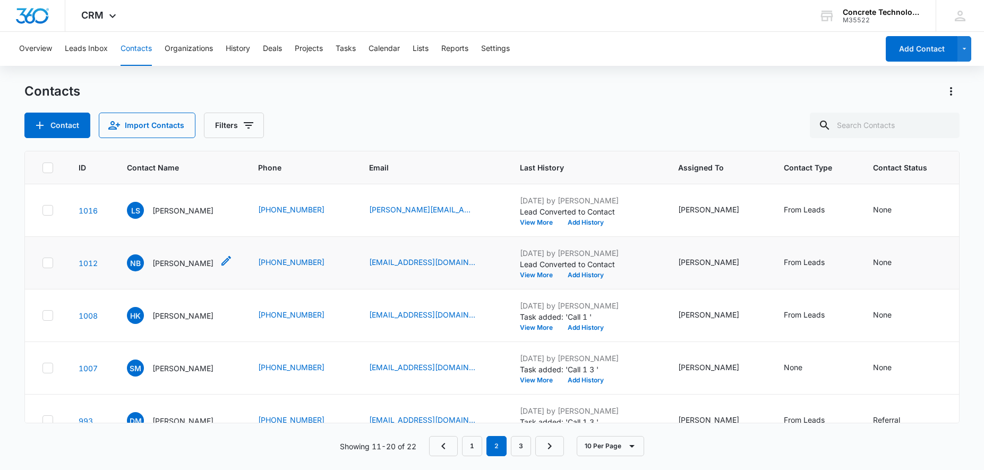
click at [191, 260] on p "[PERSON_NAME]" at bounding box center [182, 262] width 61 height 11
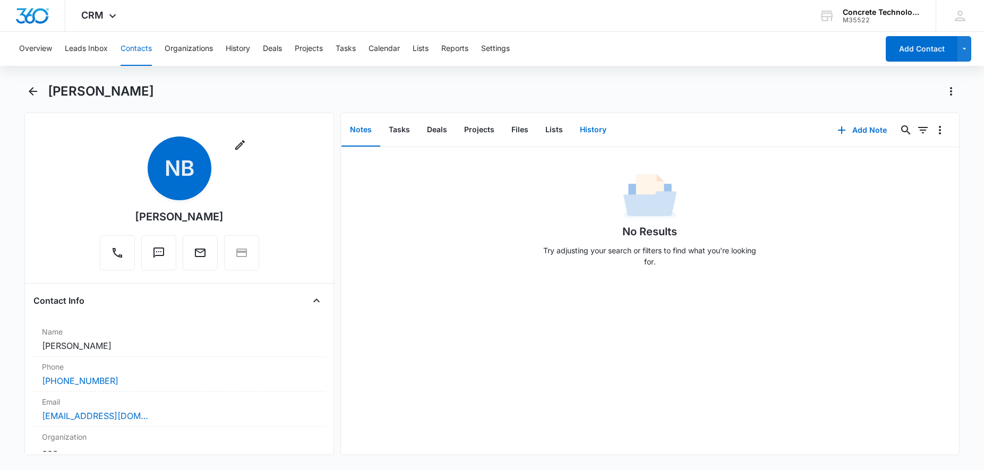
click at [599, 131] on button "History" at bounding box center [593, 130] width 44 height 33
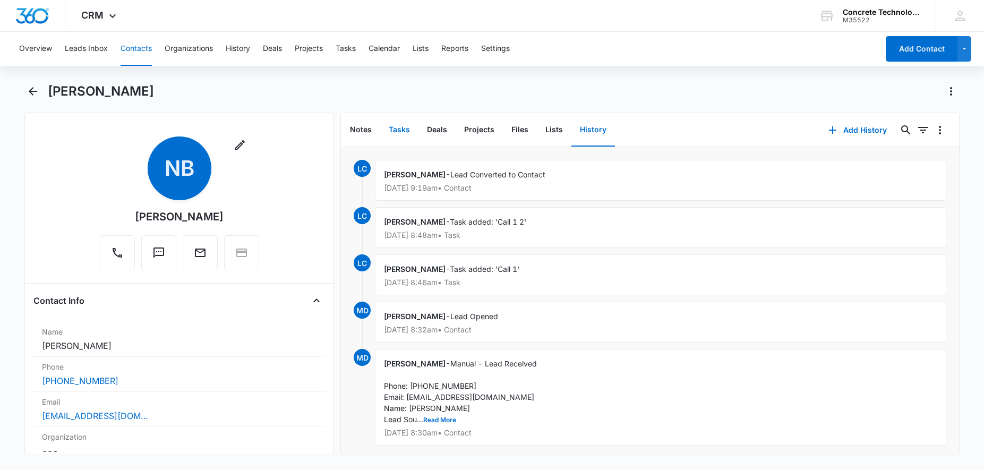
click at [404, 132] on button "Tasks" at bounding box center [399, 130] width 38 height 33
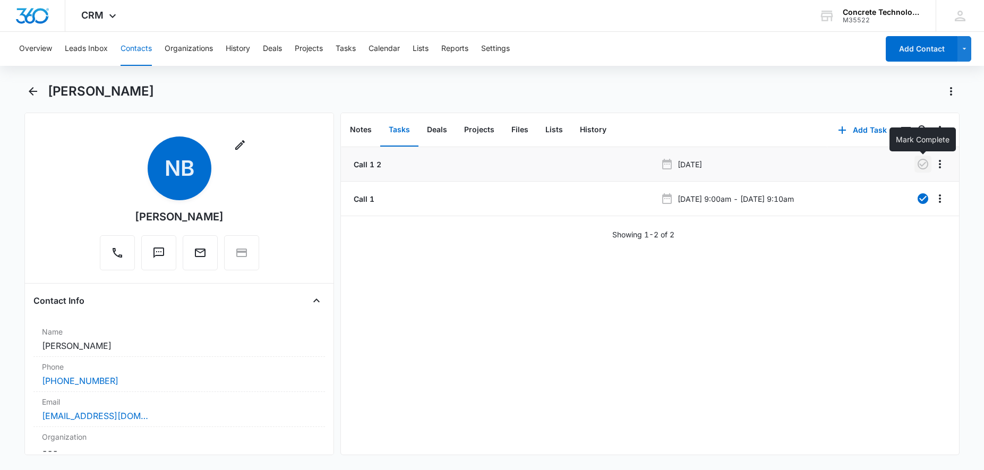
click at [920, 166] on icon "button" at bounding box center [922, 164] width 13 height 13
click at [857, 132] on button "Add Task" at bounding box center [862, 129] width 70 height 25
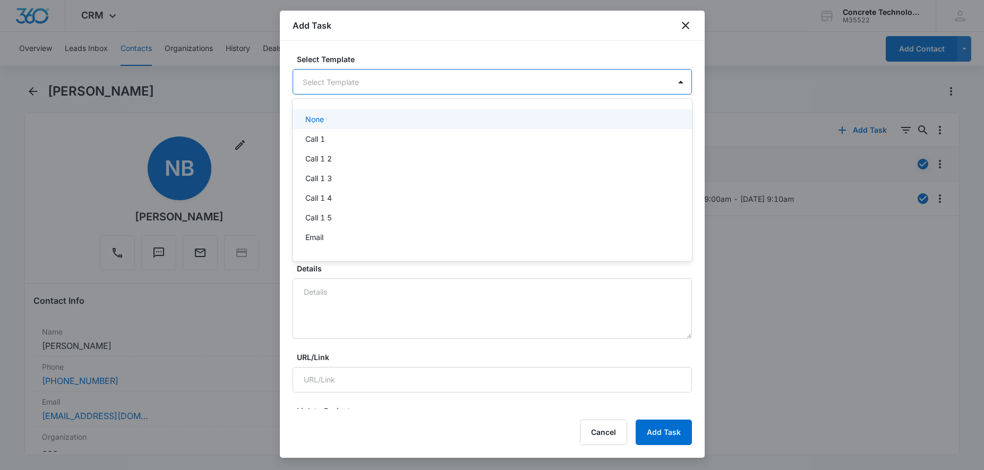
click at [368, 89] on body "CRM Apps Reputation Websites Forms CRM Email Social Content Ads Intelligence Fi…" at bounding box center [492, 235] width 984 height 470
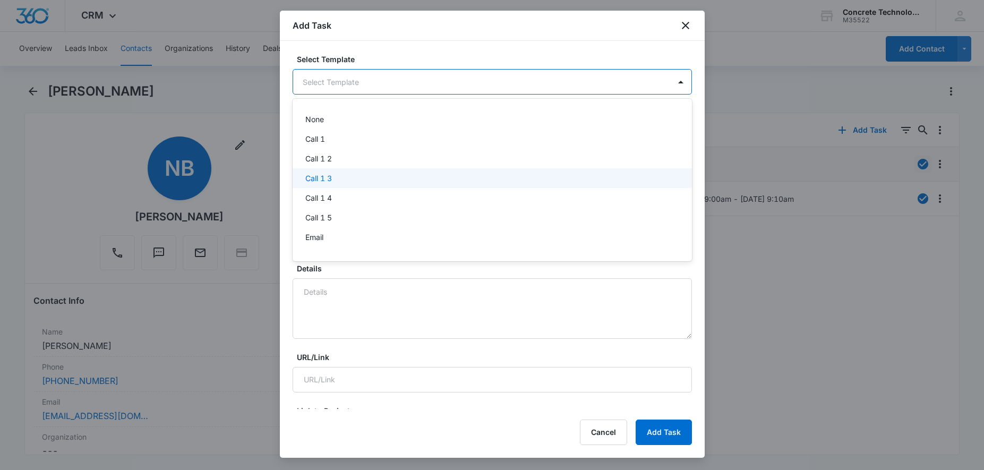
click at [339, 175] on div "Call 1 3" at bounding box center [491, 178] width 372 height 11
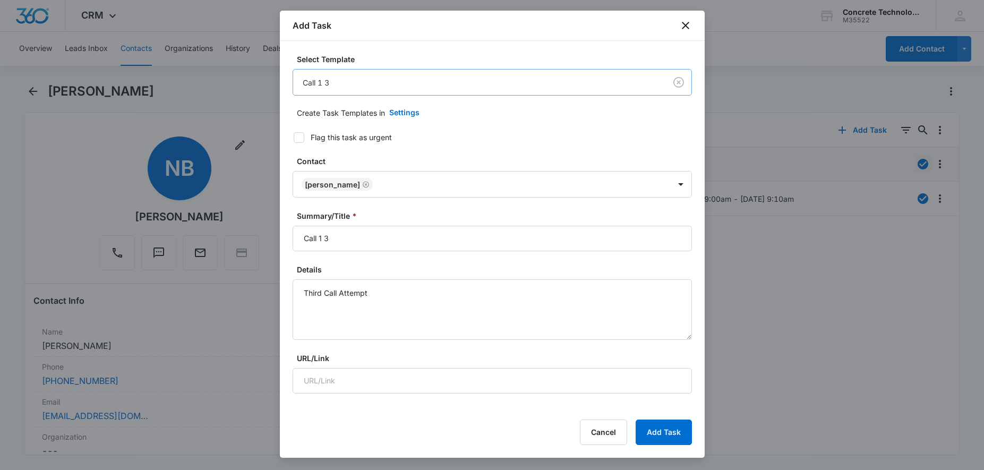
click at [382, 87] on body "CRM Apps Reputation Websites Forms CRM Email Social Content Ads Intelligence Fi…" at bounding box center [492, 235] width 984 height 470
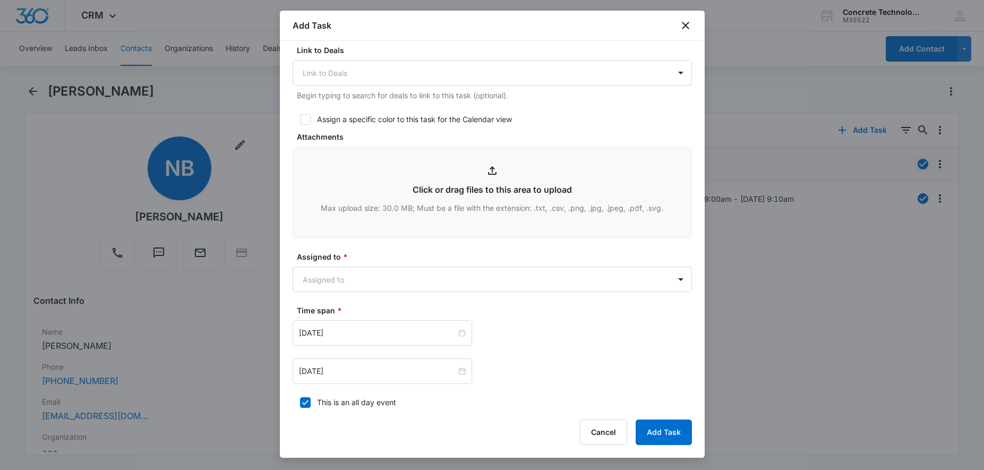
scroll to position [433, 0]
click at [411, 264] on body "CRM Apps Reputation Websites Forms CRM Email Social Content Ads Intelligence Fi…" at bounding box center [492, 235] width 984 height 470
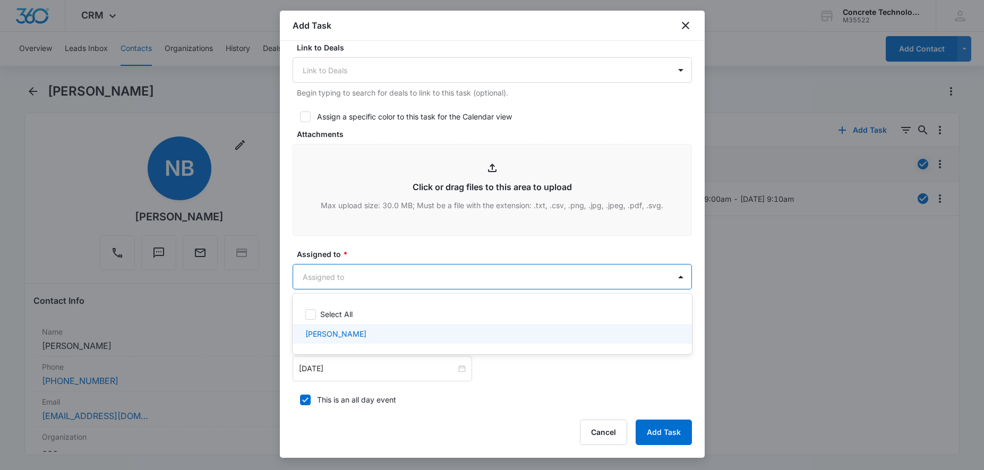
click at [356, 331] on p "[PERSON_NAME]" at bounding box center [335, 333] width 61 height 11
checkbox input "true"
click at [418, 370] on div at bounding box center [492, 235] width 984 height 470
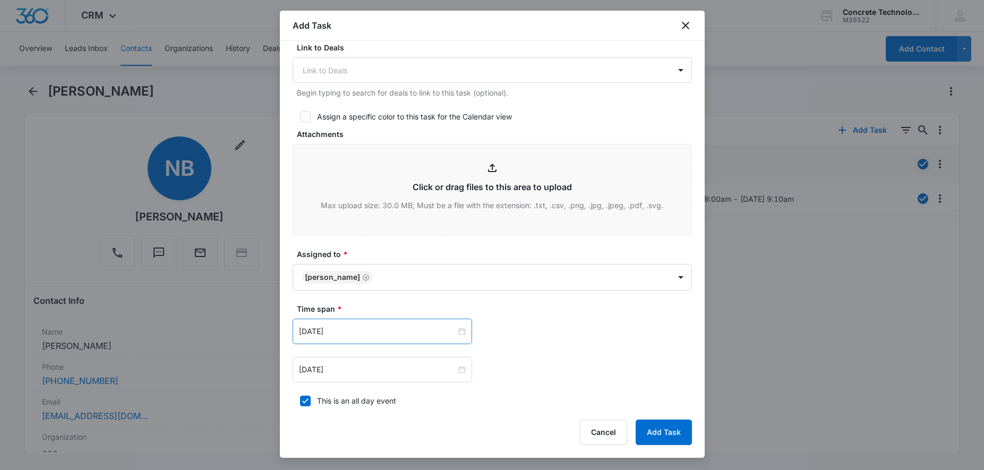
click at [413, 339] on div "[DATE]" at bounding box center [382, 331] width 179 height 25
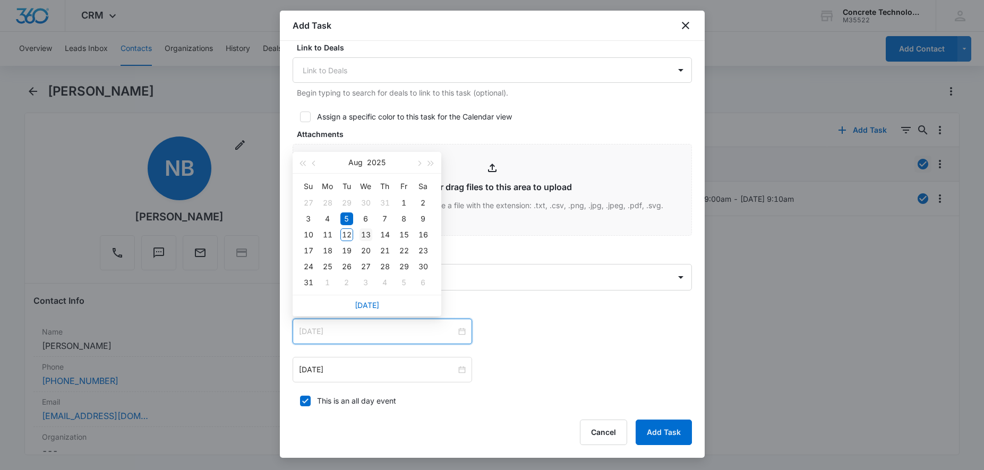
type input "[DATE]"
click at [369, 236] on div "13" at bounding box center [365, 234] width 13 height 13
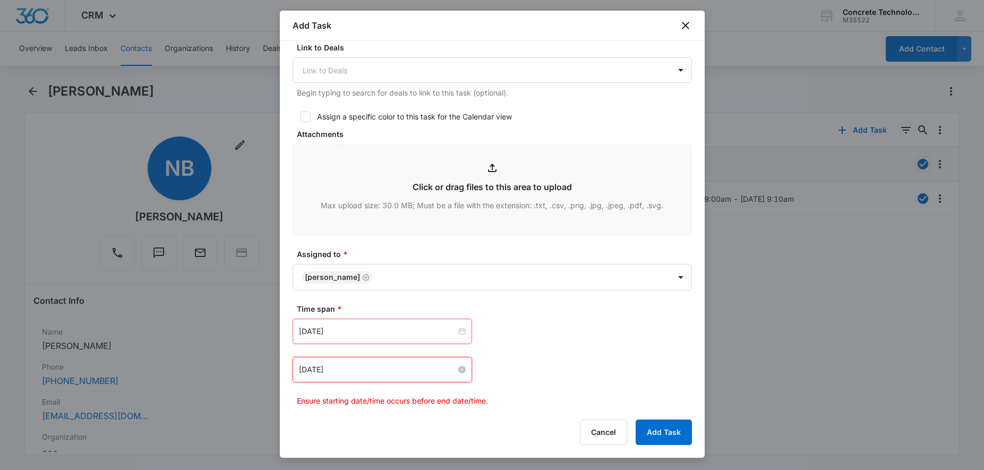
click at [412, 375] on input "[DATE]" at bounding box center [377, 370] width 157 height 12
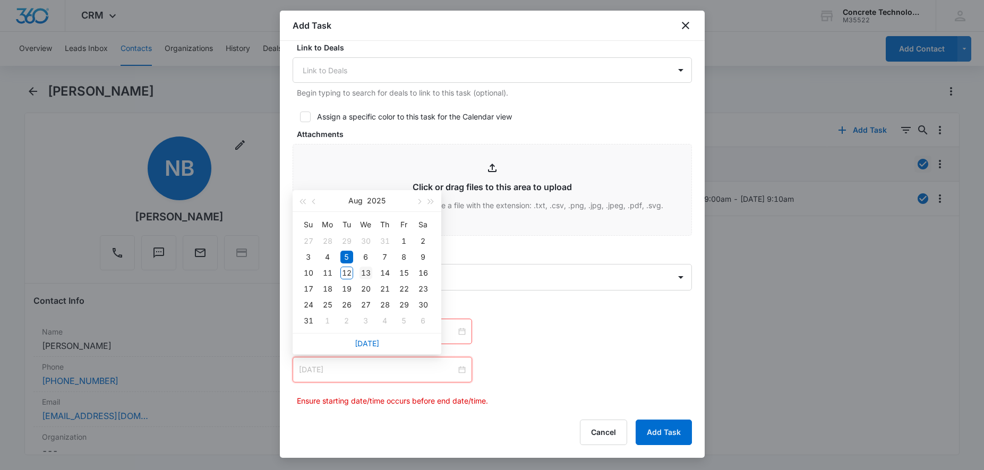
type input "[DATE]"
click at [369, 275] on div "13" at bounding box center [365, 272] width 13 height 13
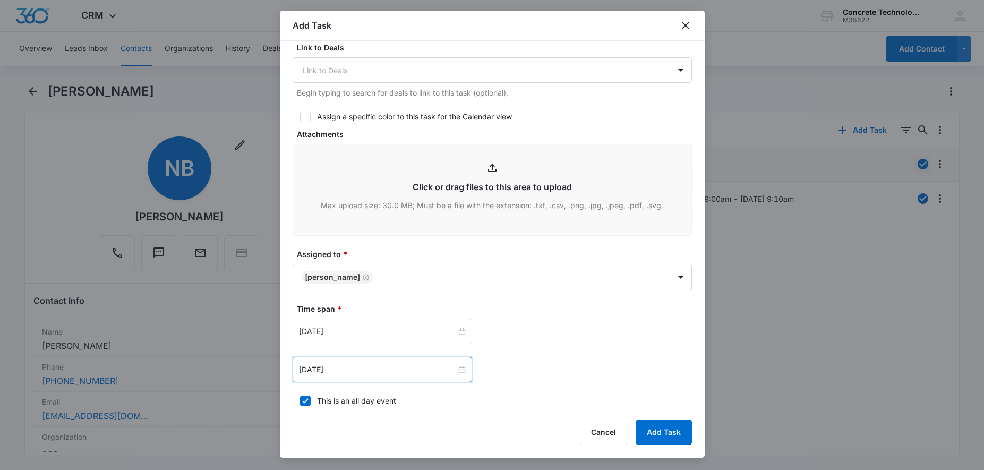
click at [308, 399] on icon at bounding box center [305, 401] width 10 height 10
click at [300, 399] on input "This is an all day event" at bounding box center [296, 400] width 7 height 7
checkbox input "false"
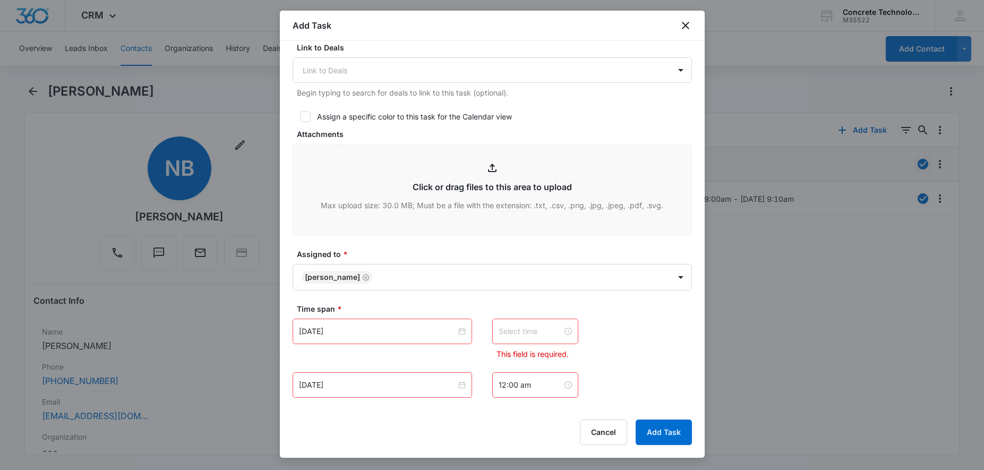
click at [510, 331] on input at bounding box center [530, 331] width 64 height 12
click at [503, 182] on div "02" at bounding box center [507, 181] width 30 height 15
click at [566, 197] on div "PM" at bounding box center [566, 195] width 29 height 15
type input "2:00 pm"
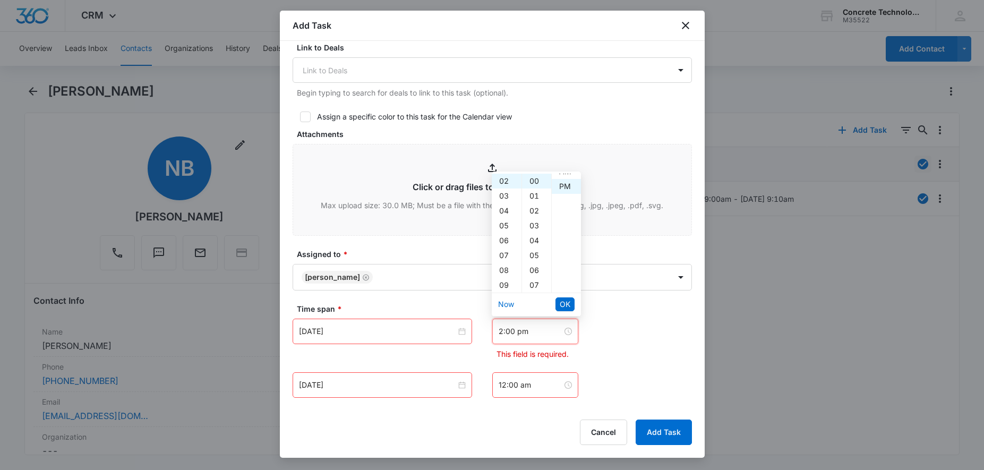
scroll to position [15, 0]
click at [562, 303] on span "OK" at bounding box center [565, 304] width 11 height 12
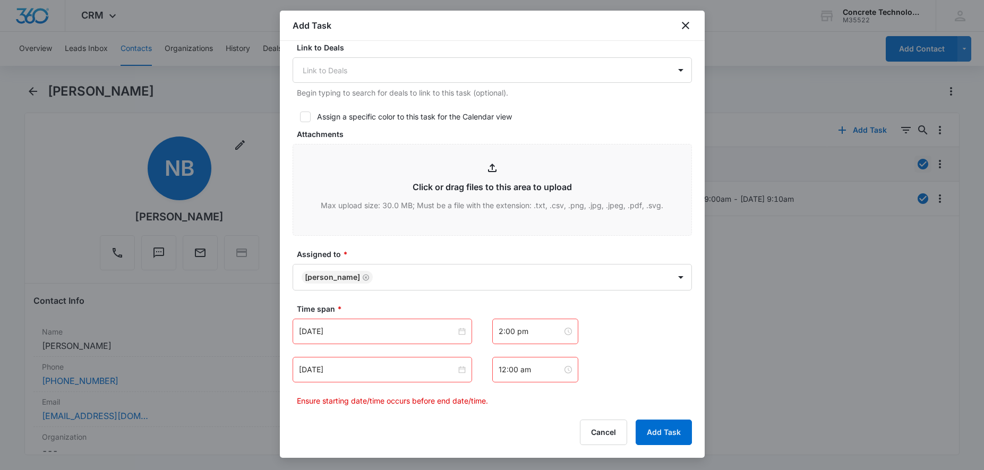
click at [543, 376] on div "12:00 am" at bounding box center [535, 369] width 86 height 25
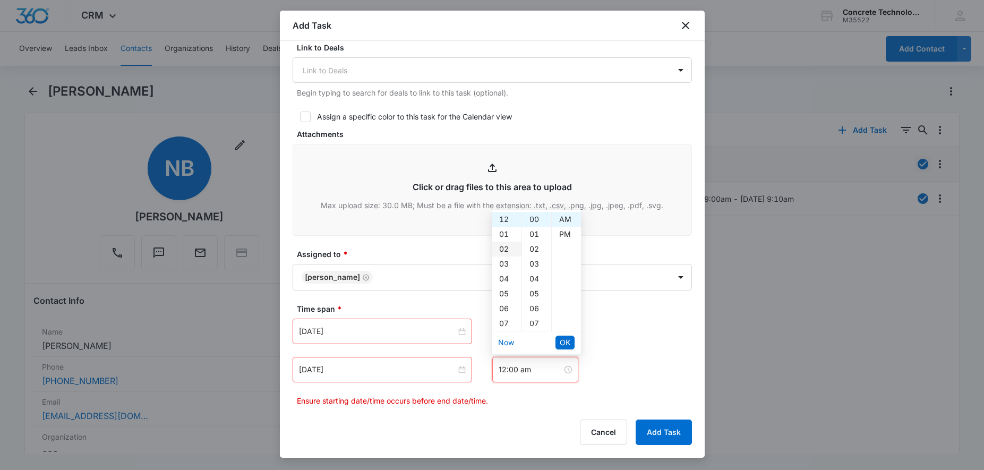
click at [504, 252] on div "02" at bounding box center [507, 249] width 30 height 15
click at [534, 294] on div "05" at bounding box center [536, 293] width 29 height 15
click at [566, 234] on div "PM" at bounding box center [566, 234] width 29 height 15
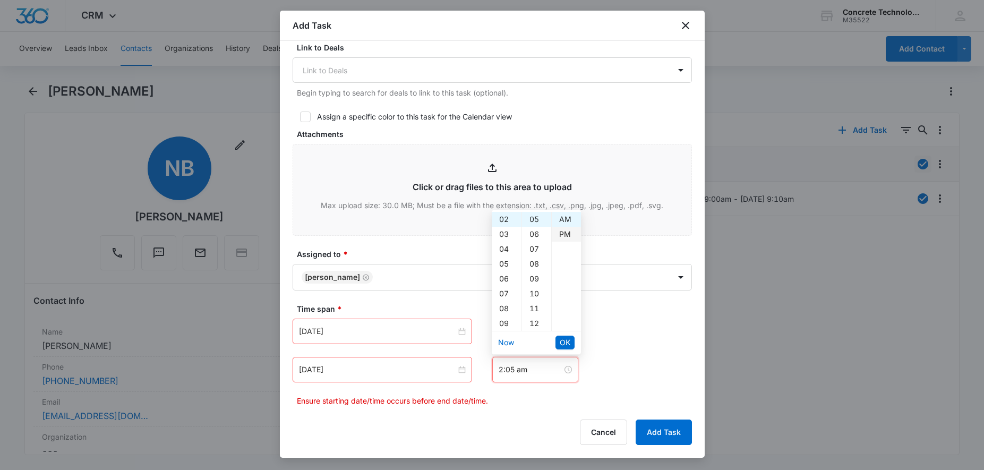
type input "2:05 pm"
click at [568, 335] on li "OK" at bounding box center [564, 342] width 19 height 18
click at [563, 342] on span "OK" at bounding box center [565, 343] width 11 height 12
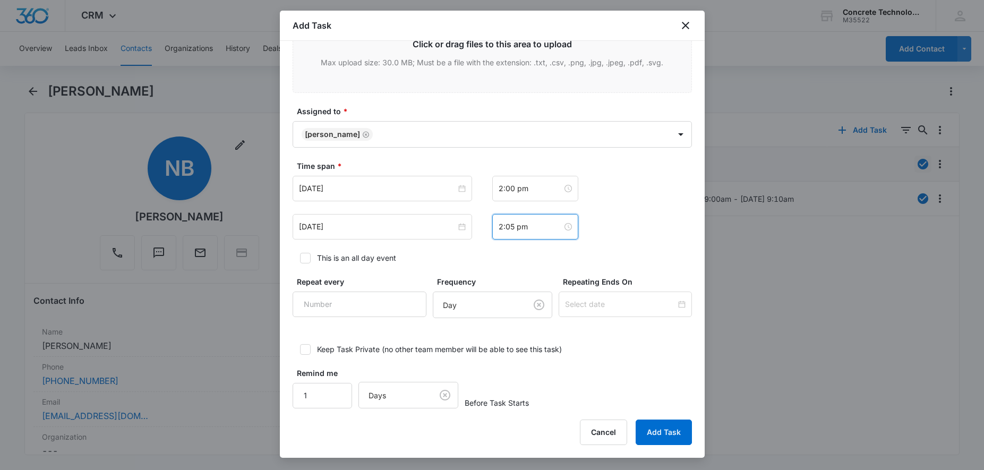
scroll to position [588, 0]
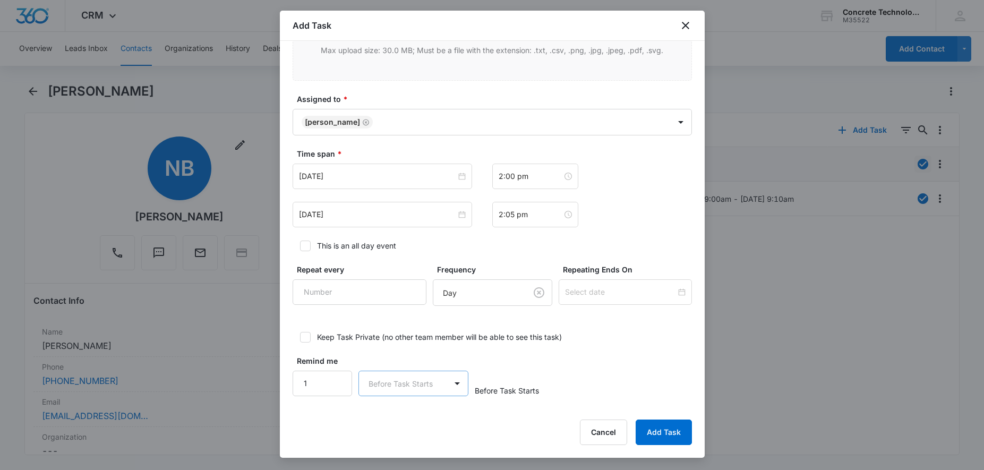
click at [438, 384] on body "CRM Apps Reputation Websites Forms CRM Email Social Content Ads Intelligence Fi…" at bounding box center [492, 235] width 984 height 470
click at [381, 309] on p "Minutes" at bounding box center [385, 306] width 28 height 11
click at [335, 381] on input "2" at bounding box center [323, 383] width 60 height 25
click at [335, 381] on input "3" at bounding box center [323, 383] width 60 height 25
click at [335, 381] on input "4" at bounding box center [323, 383] width 60 height 25
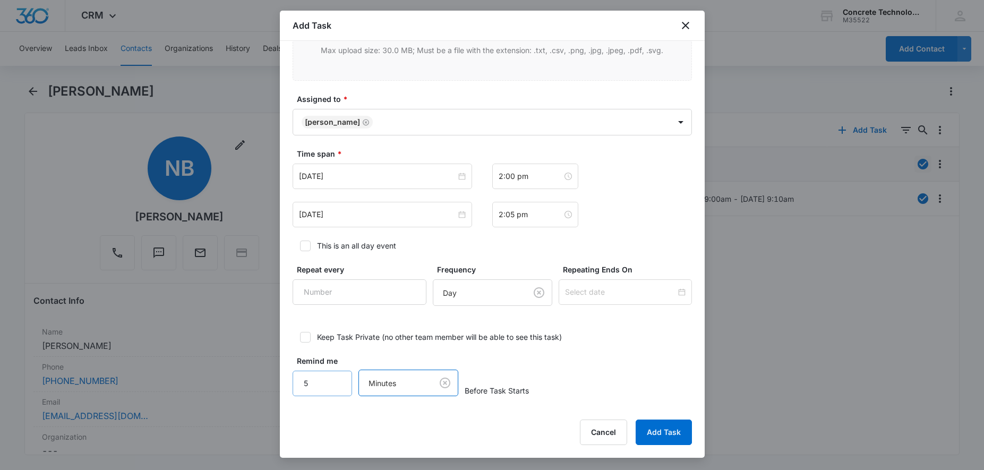
type input "5"
click at [335, 381] on input "5" at bounding box center [323, 383] width 60 height 25
click at [653, 426] on button "Add Task" at bounding box center [663, 431] width 56 height 25
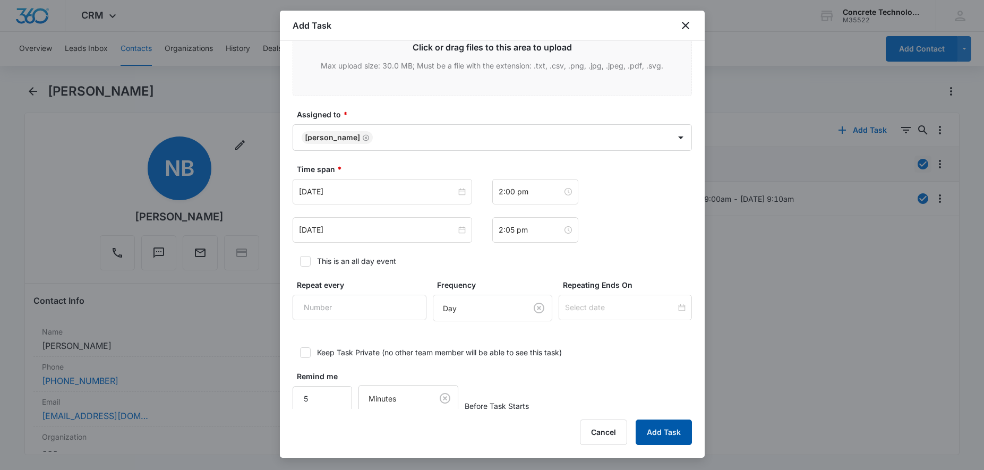
scroll to position [13, 0]
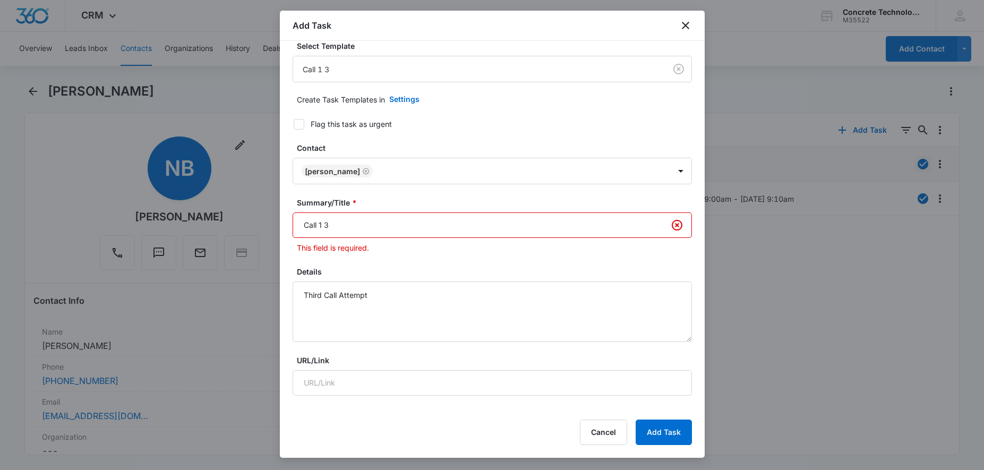
click at [584, 229] on input "Call 1 3" at bounding box center [492, 224] width 399 height 25
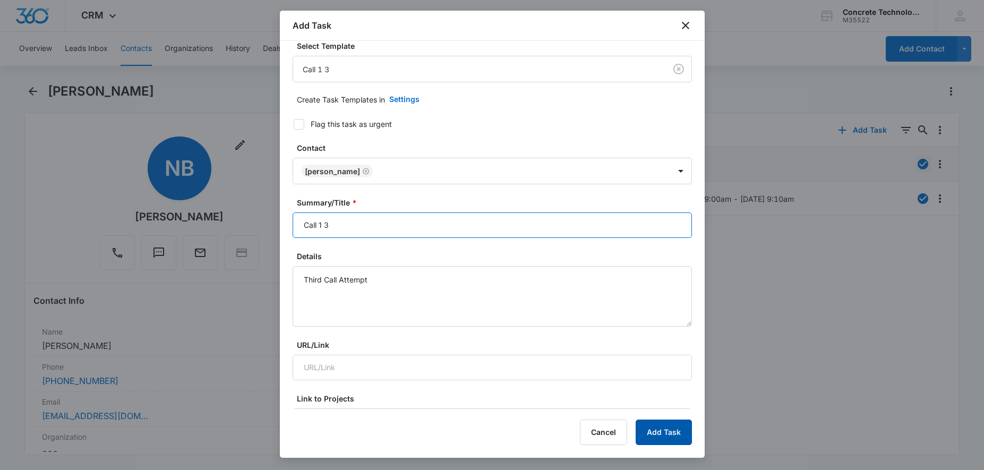
type input "Call 1 3"
click at [682, 425] on button "Add Task" at bounding box center [663, 431] width 56 height 25
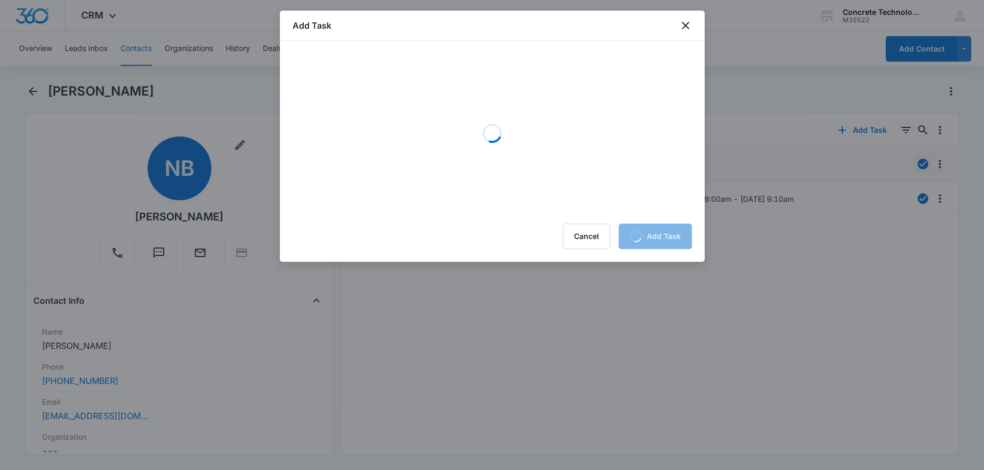
scroll to position [0, 0]
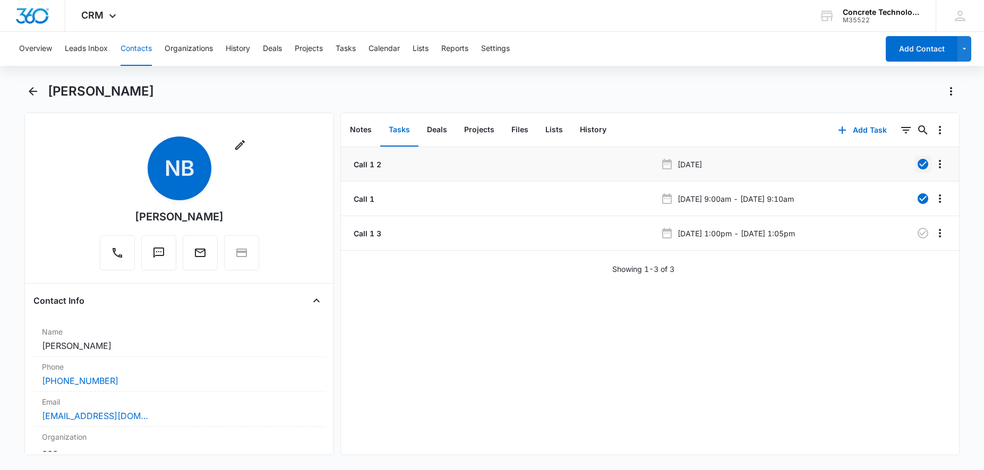
click at [136, 51] on button "Contacts" at bounding box center [136, 49] width 31 height 34
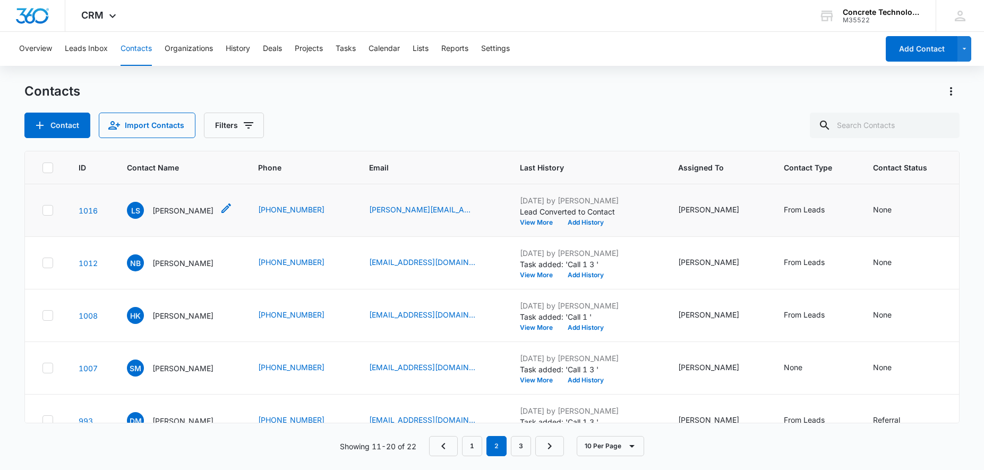
click at [182, 211] on p "[PERSON_NAME]" at bounding box center [182, 210] width 61 height 11
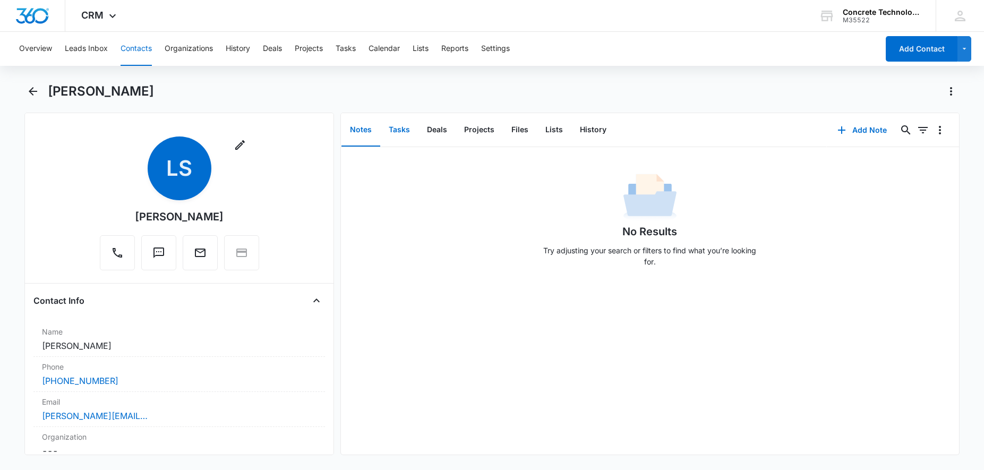
click at [401, 130] on button "Tasks" at bounding box center [399, 130] width 38 height 33
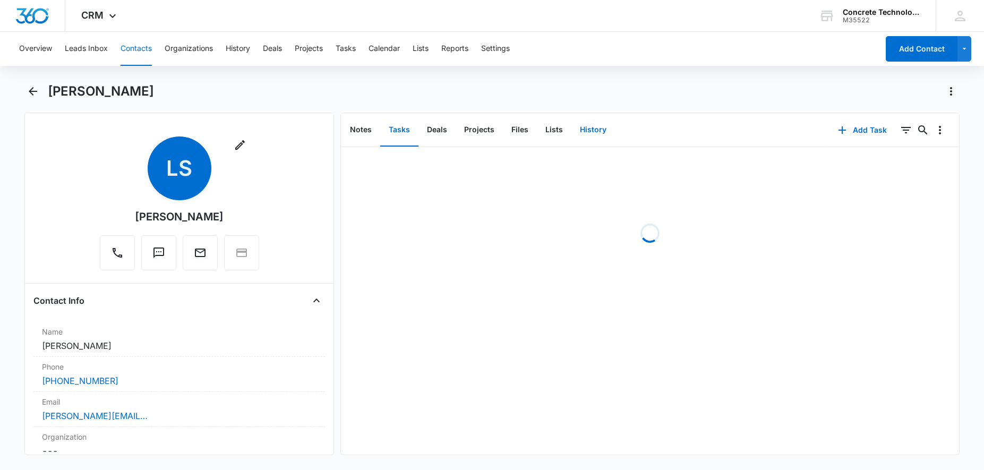
click at [595, 127] on button "History" at bounding box center [593, 130] width 44 height 33
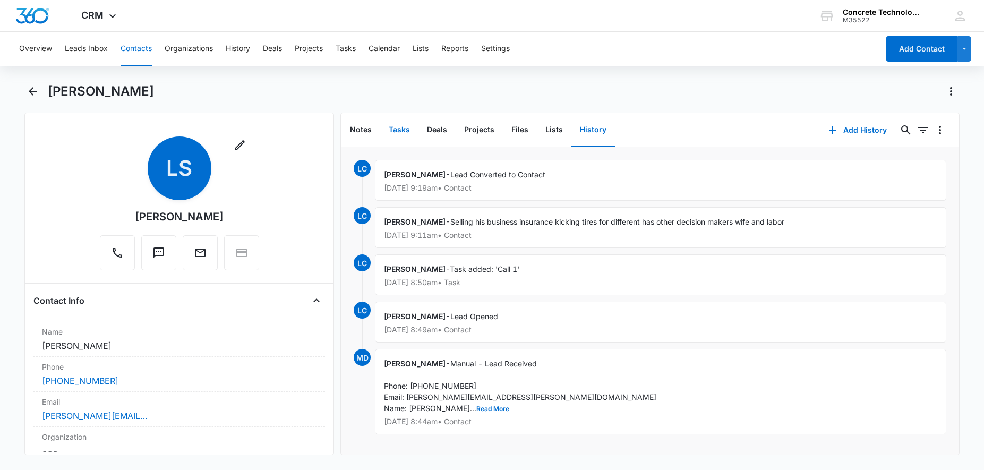
click at [394, 130] on button "Tasks" at bounding box center [399, 130] width 38 height 33
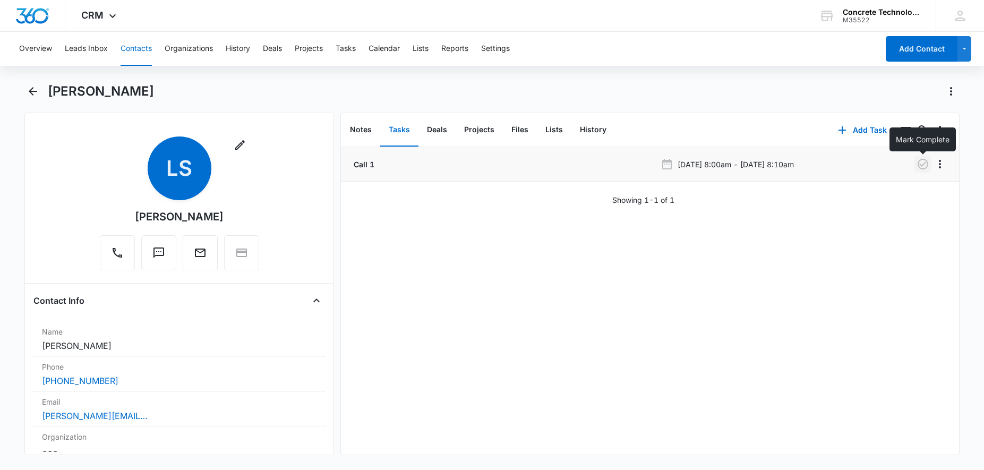
click at [923, 168] on icon "button" at bounding box center [922, 164] width 11 height 11
click at [850, 128] on button "Add Task" at bounding box center [862, 129] width 70 height 25
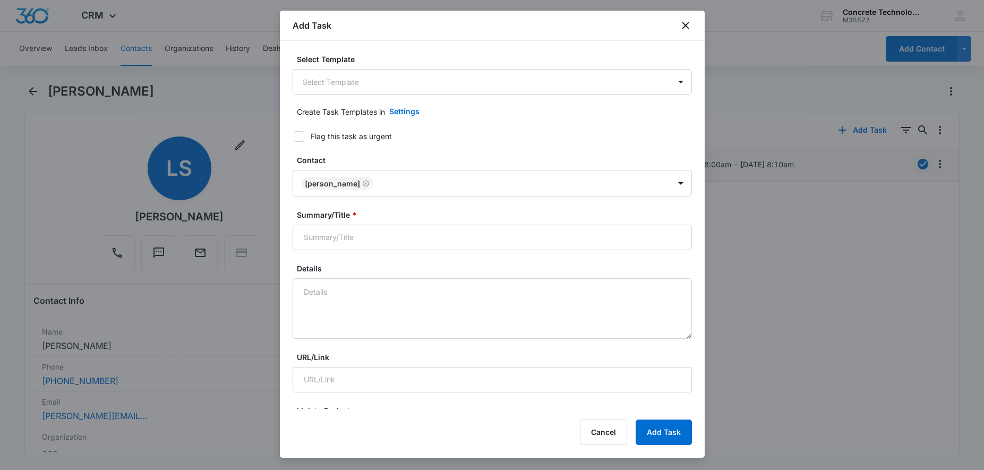
type input "[DATE]"
click at [407, 87] on body "CRM Apps Reputation Websites Forms CRM Email Social Content Ads Intelligence Fi…" at bounding box center [492, 235] width 984 height 470
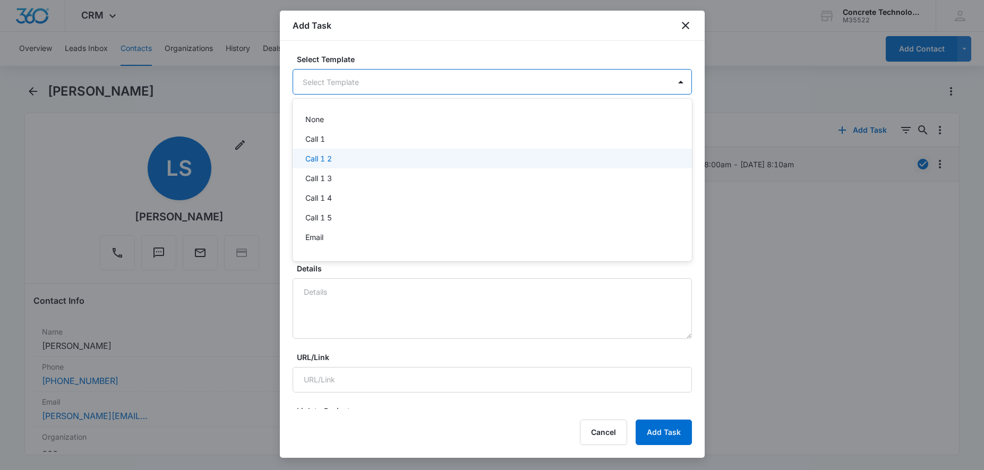
click at [336, 162] on div "Call 1 2" at bounding box center [491, 158] width 372 height 11
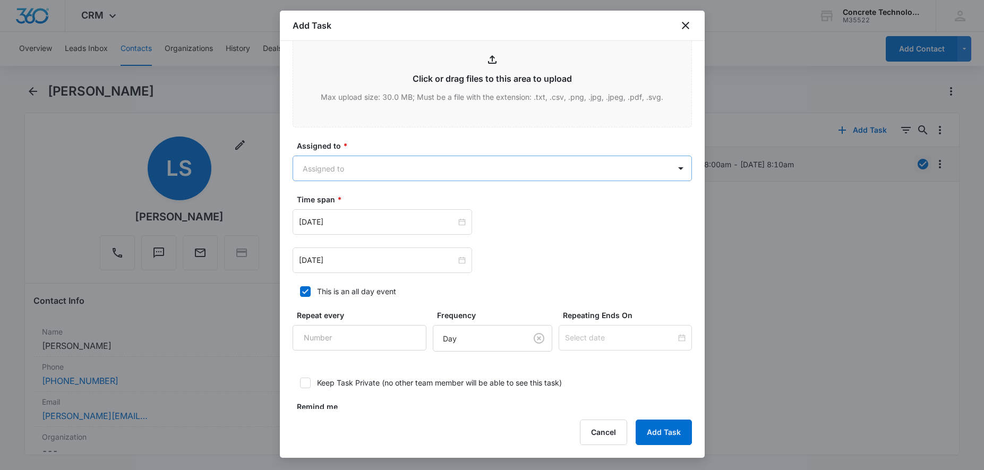
click at [449, 176] on body "CRM Apps Reputation Websites Forms CRM Email Social Content Ads Intelligence Fi…" at bounding box center [492, 235] width 984 height 470
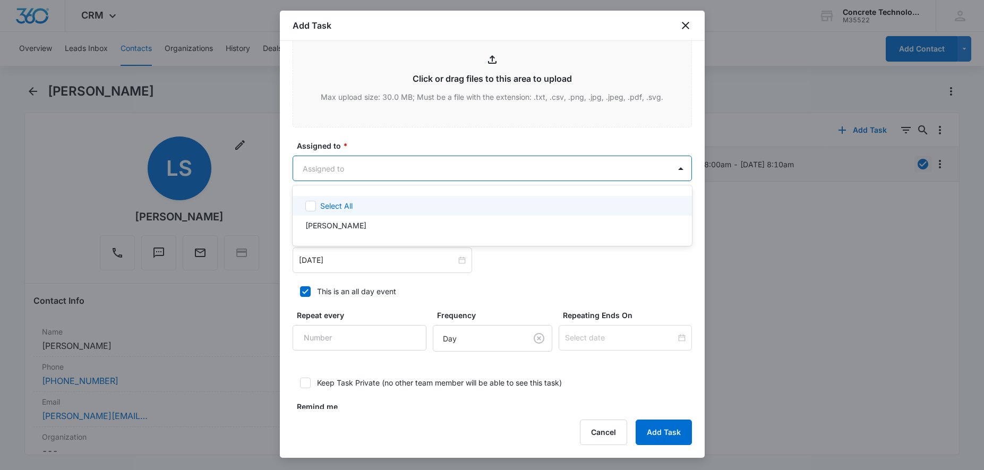
scroll to position [541, 0]
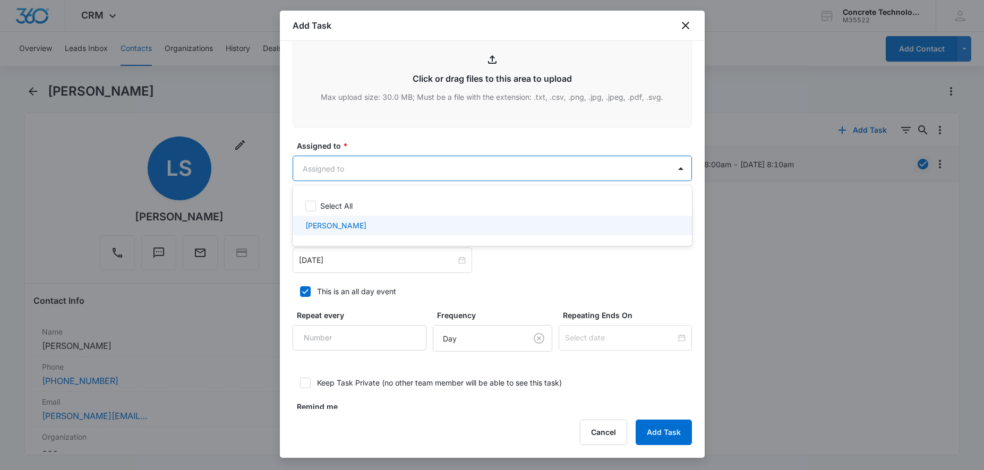
click at [389, 221] on div "[PERSON_NAME]" at bounding box center [491, 225] width 372 height 11
checkbox input "true"
click at [428, 268] on div at bounding box center [492, 235] width 984 height 470
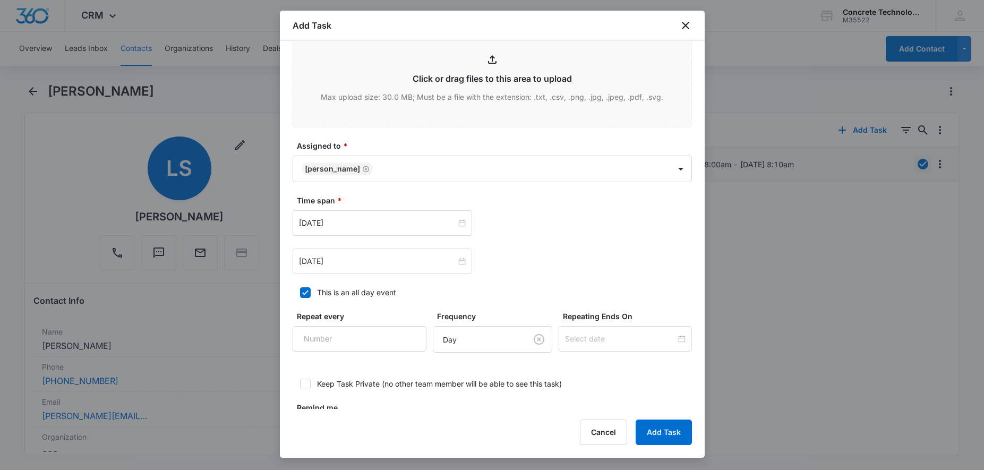
click at [428, 268] on div "[DATE]" at bounding box center [382, 260] width 179 height 25
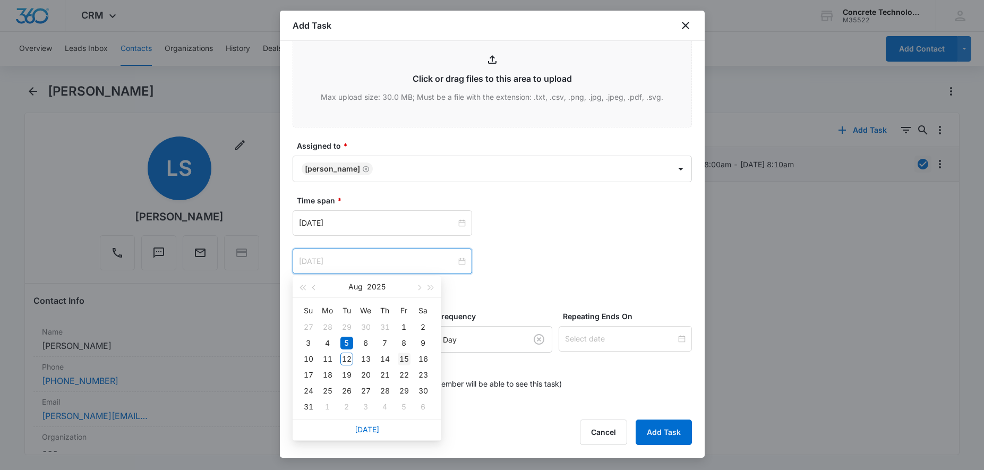
type input "[DATE]"
click at [402, 359] on div "15" at bounding box center [404, 358] width 13 height 13
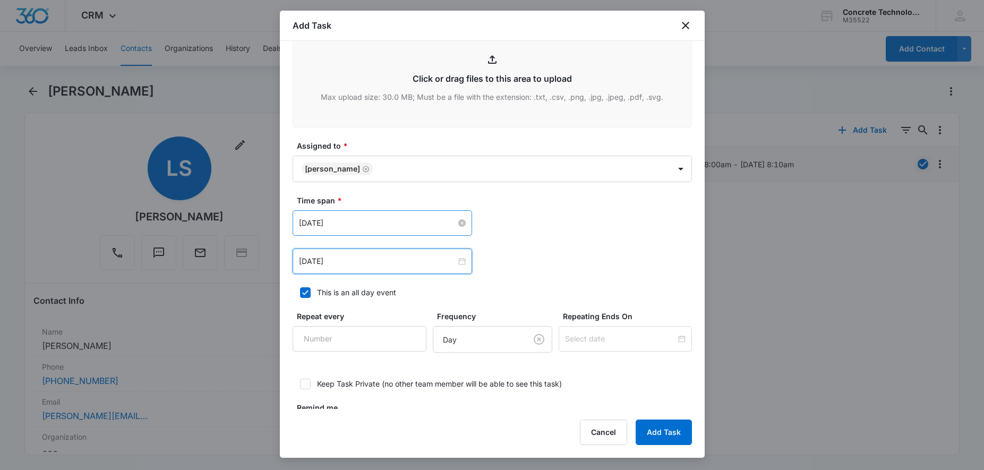
click at [422, 223] on input "[DATE]" at bounding box center [377, 223] width 157 height 12
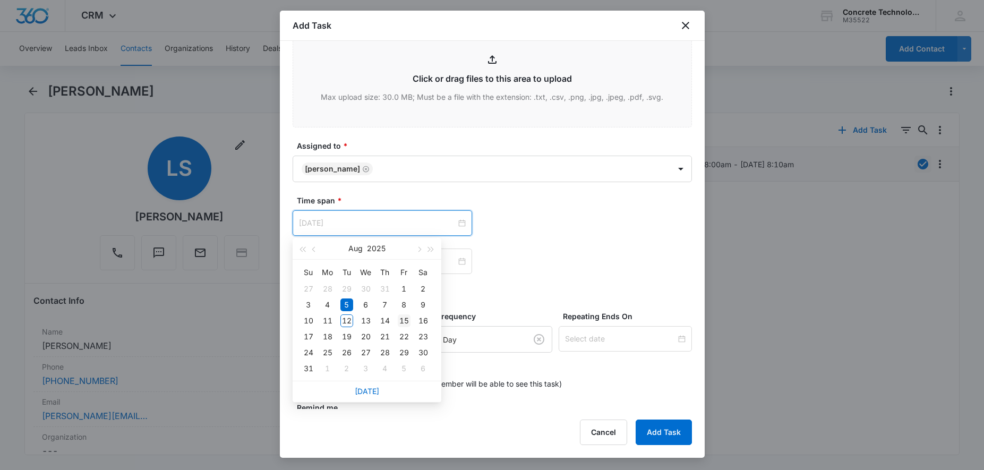
type input "[DATE]"
click at [405, 323] on div "15" at bounding box center [404, 320] width 13 height 13
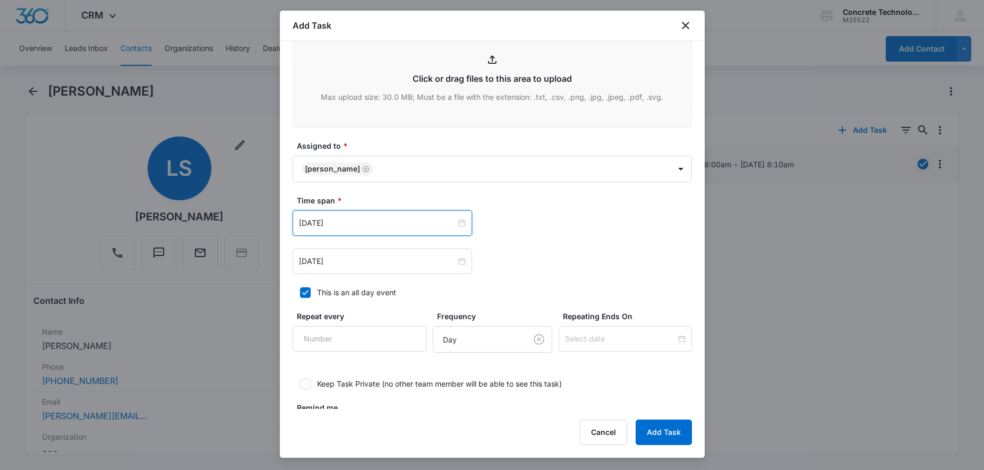
click at [309, 294] on icon at bounding box center [305, 293] width 10 height 10
click at [300, 294] on input "This is an all day event" at bounding box center [296, 292] width 7 height 7
checkbox input "false"
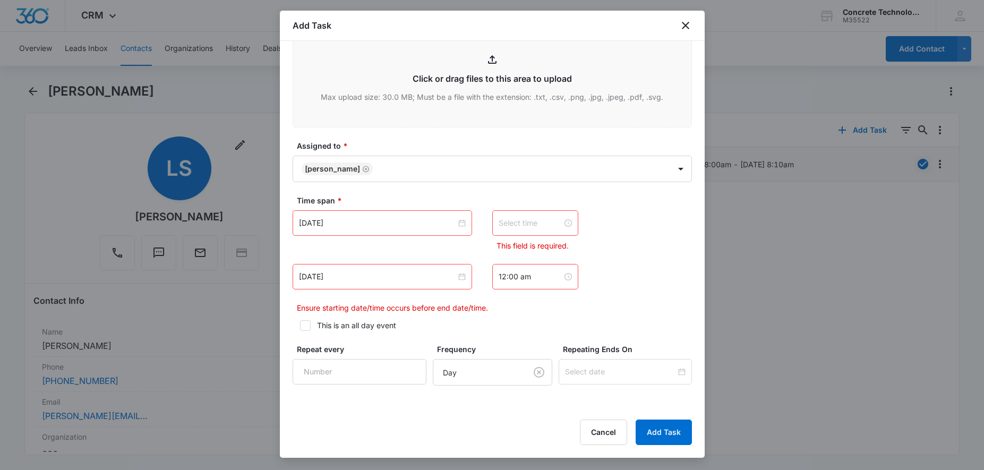
click at [523, 222] on input at bounding box center [530, 223] width 64 height 12
click at [508, 264] on div "01" at bounding box center [507, 262] width 30 height 15
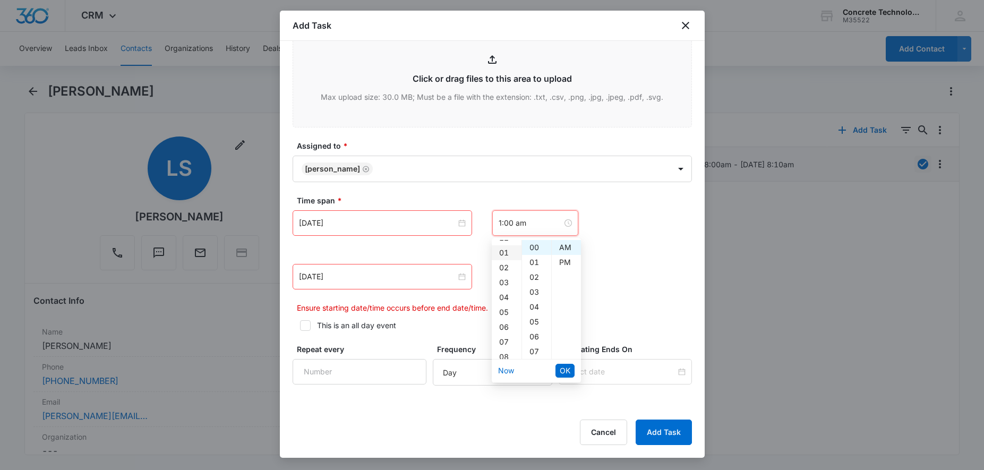
scroll to position [15, 0]
click at [567, 263] on div "PM" at bounding box center [566, 262] width 29 height 15
type input "1:00 pm"
click at [567, 372] on span "OK" at bounding box center [565, 371] width 11 height 12
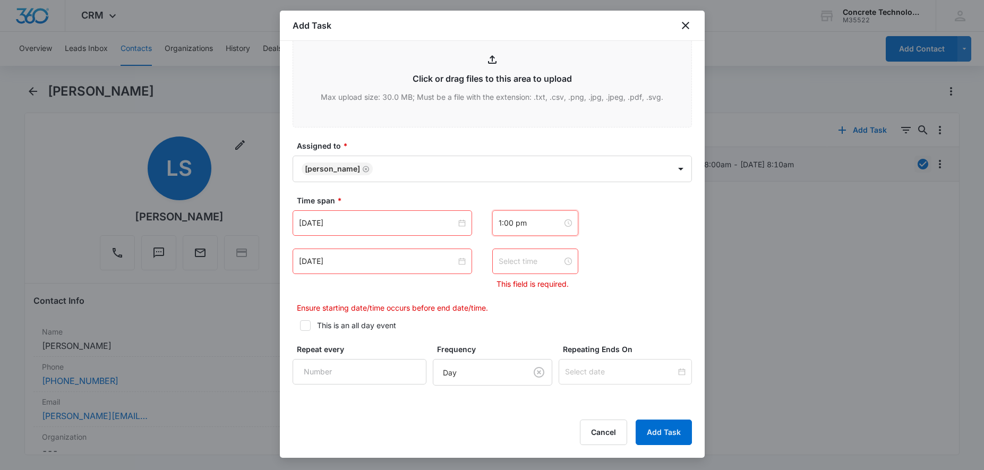
click at [531, 264] on input at bounding box center [530, 261] width 64 height 12
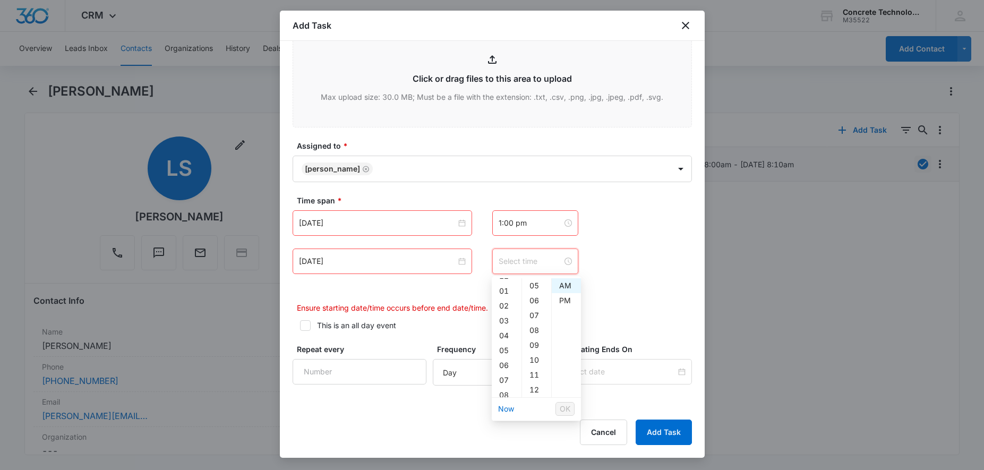
scroll to position [0, 0]
click at [501, 304] on div "01" at bounding box center [507, 300] width 30 height 15
click at [532, 360] on div "05" at bounding box center [536, 359] width 29 height 15
click at [565, 300] on div "PM" at bounding box center [566, 300] width 29 height 15
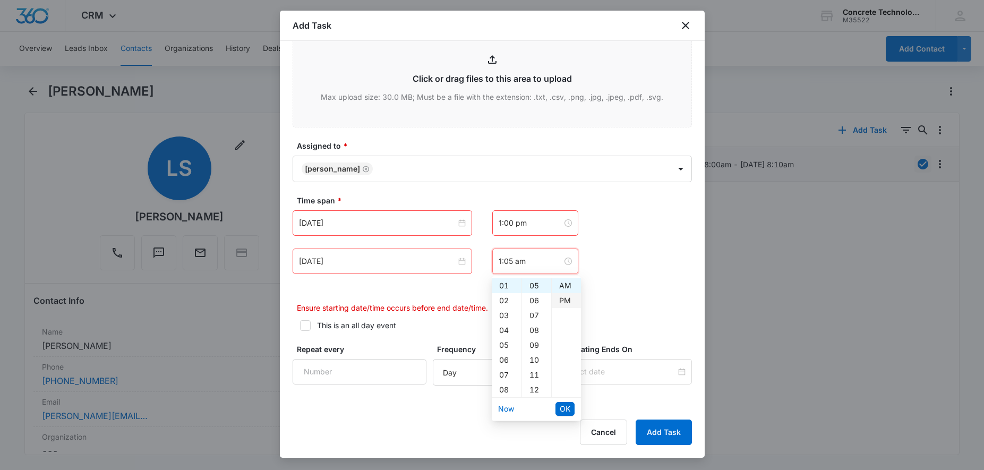
type input "1:05 pm"
click at [567, 406] on span "OK" at bounding box center [565, 409] width 11 height 12
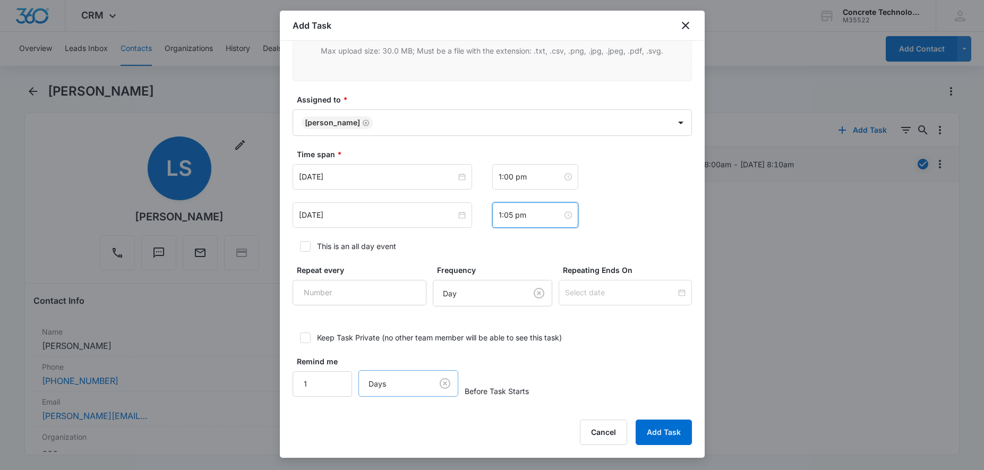
scroll to position [588, 0]
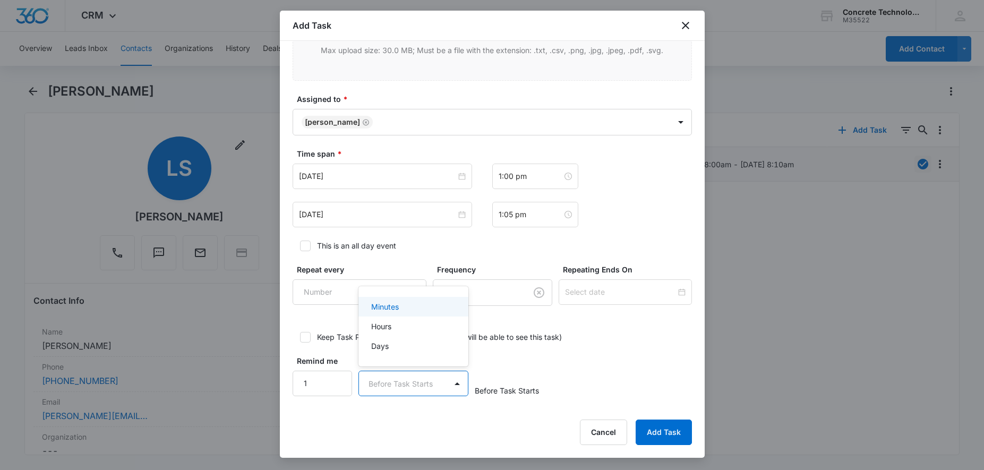
click at [422, 377] on body "CRM Apps Reputation Websites Forms CRM Email Social Content Ads Intelligence Fi…" at bounding box center [492, 235] width 984 height 470
click at [397, 308] on p "Minutes" at bounding box center [385, 306] width 28 height 11
click at [337, 377] on input "1" at bounding box center [323, 383] width 60 height 25
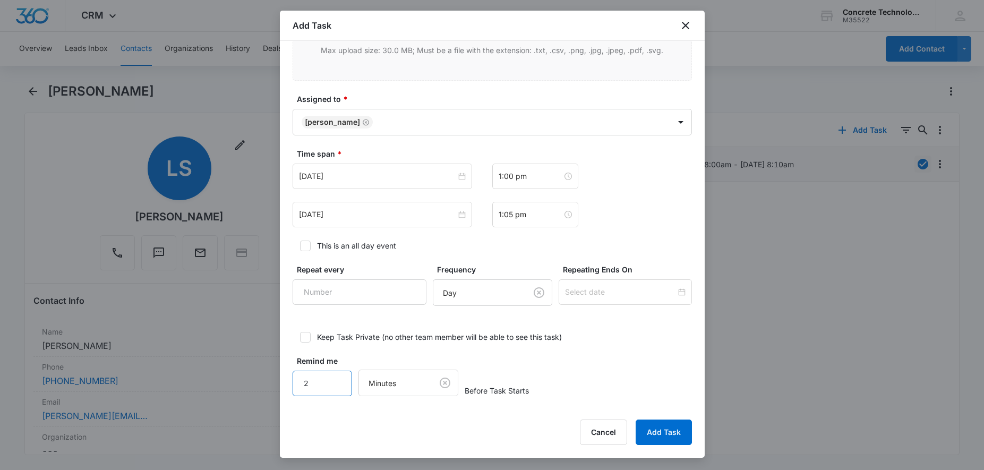
click at [335, 381] on input "2" at bounding box center [323, 383] width 60 height 25
click at [335, 381] on input "3" at bounding box center [323, 383] width 60 height 25
click at [335, 381] on input "4" at bounding box center [323, 383] width 60 height 25
type input "5"
click at [335, 381] on input "5" at bounding box center [323, 383] width 60 height 25
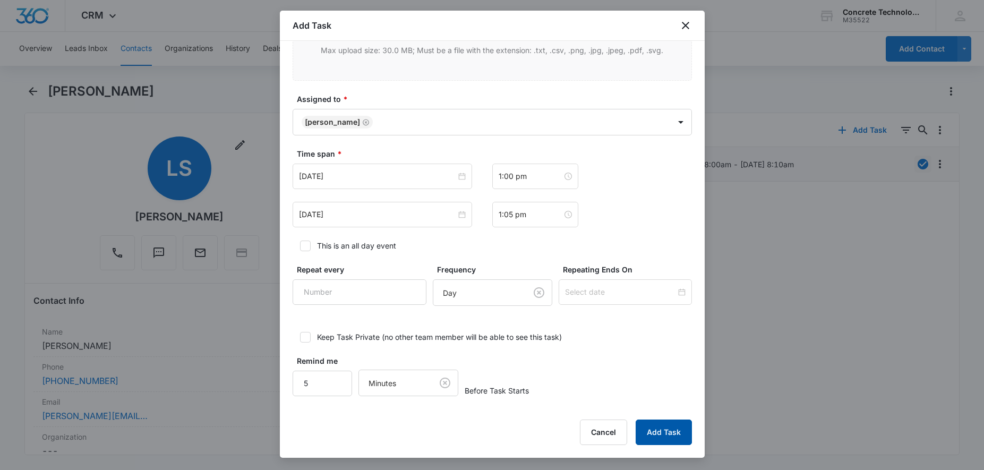
click at [666, 436] on button "Add Task" at bounding box center [663, 431] width 56 height 25
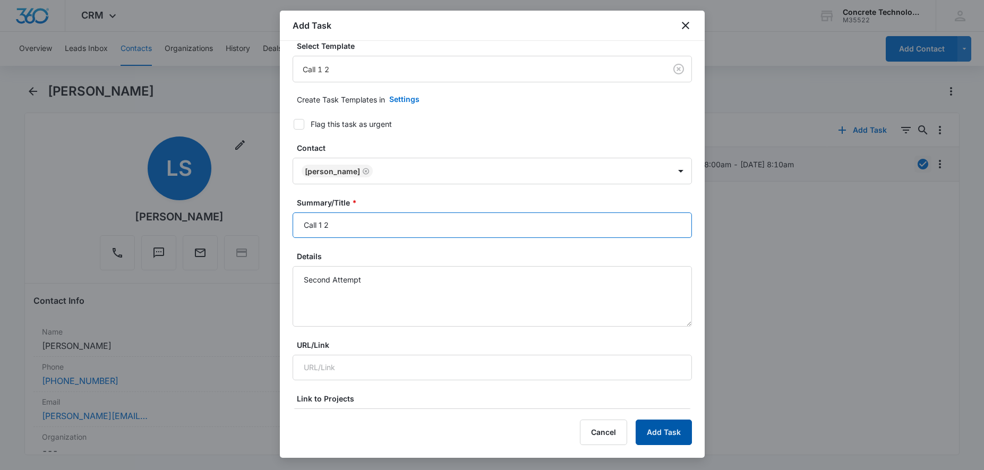
type input "Call 1 2"
click at [675, 427] on button "Add Task" at bounding box center [663, 431] width 56 height 25
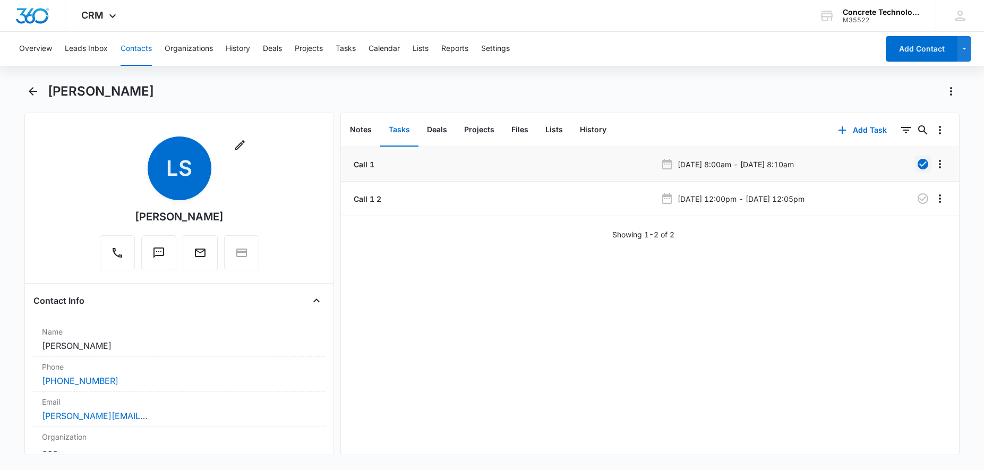
click at [139, 45] on button "Contacts" at bounding box center [136, 49] width 31 height 34
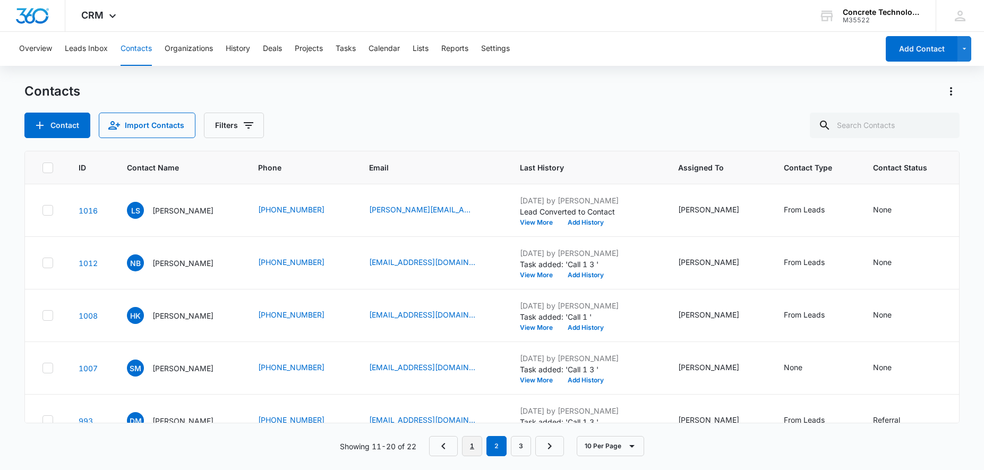
click at [471, 446] on link "1" at bounding box center [472, 446] width 20 height 20
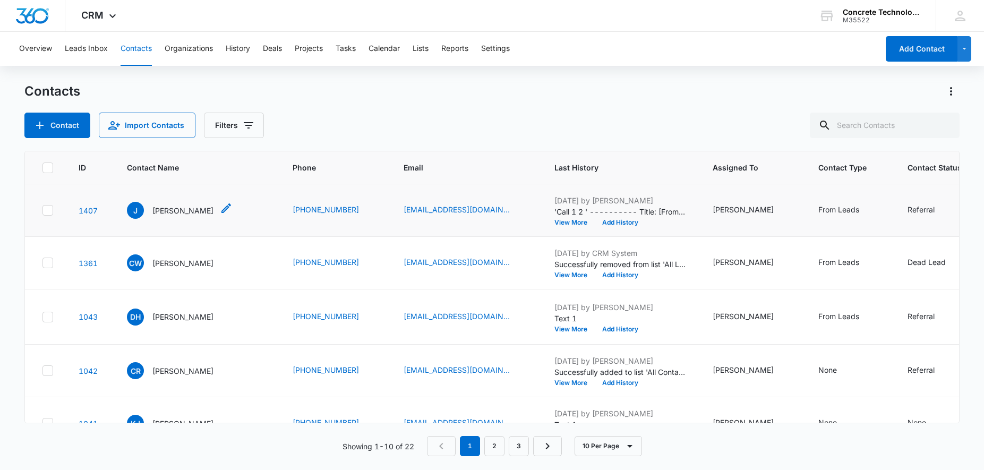
click at [162, 213] on p "[PERSON_NAME]" at bounding box center [182, 210] width 61 height 11
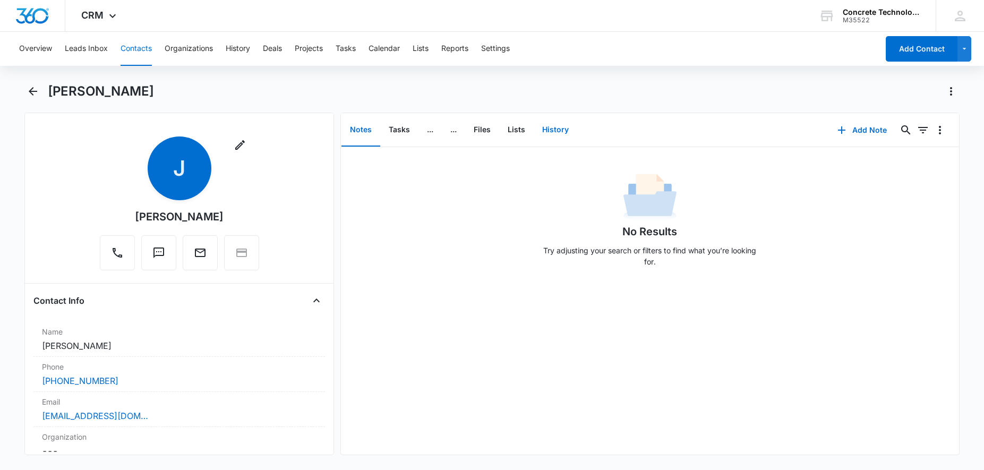
click at [555, 132] on button "History" at bounding box center [556, 130] width 44 height 33
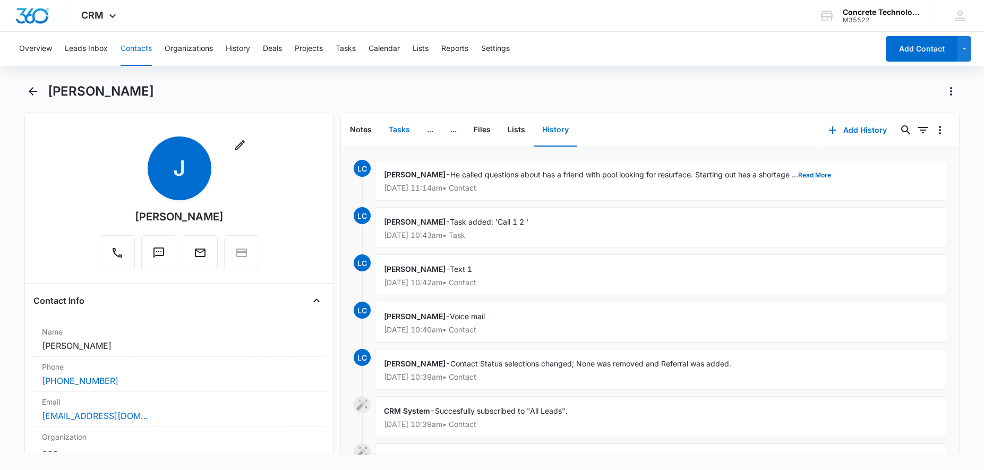
click at [402, 133] on button "Tasks" at bounding box center [399, 130] width 38 height 33
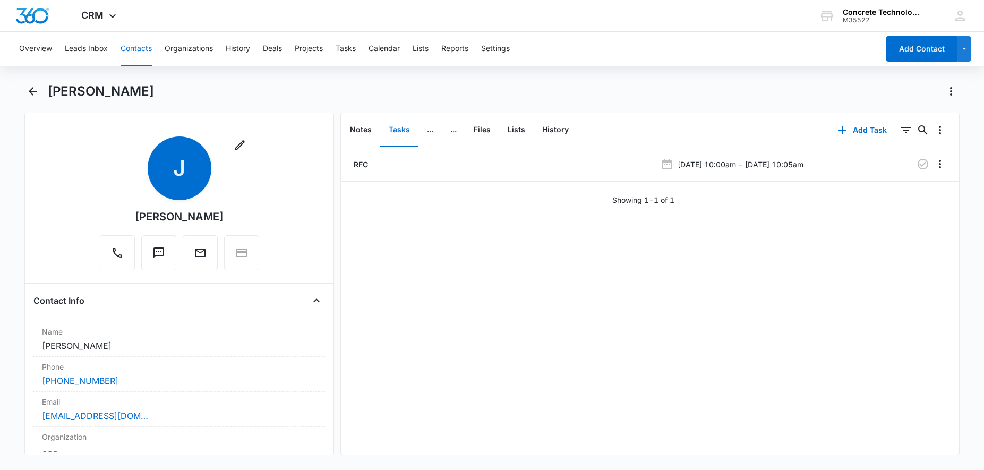
click at [143, 48] on button "Contacts" at bounding box center [136, 49] width 31 height 34
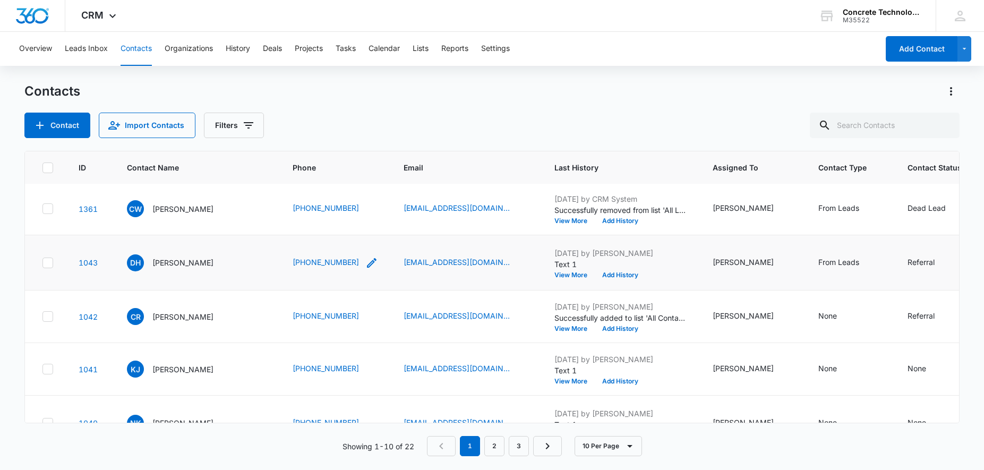
scroll to position [108, 0]
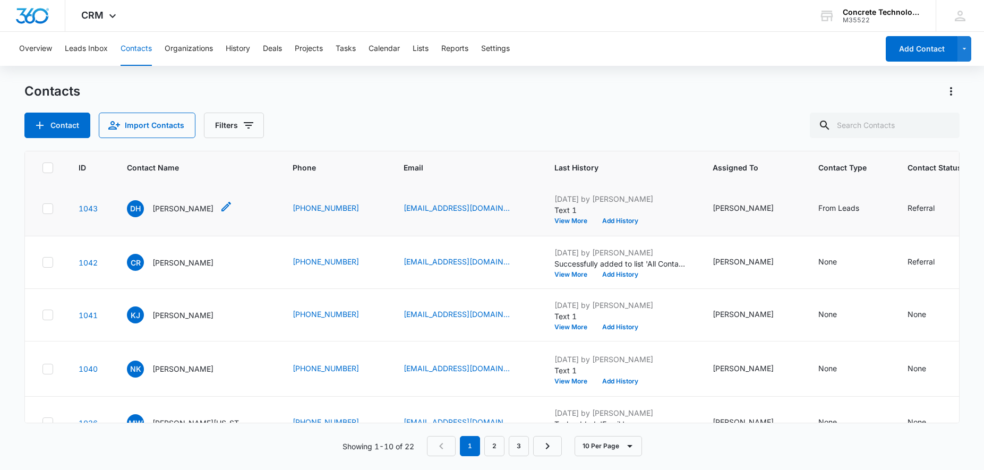
click at [184, 212] on p "[PERSON_NAME]" at bounding box center [182, 208] width 61 height 11
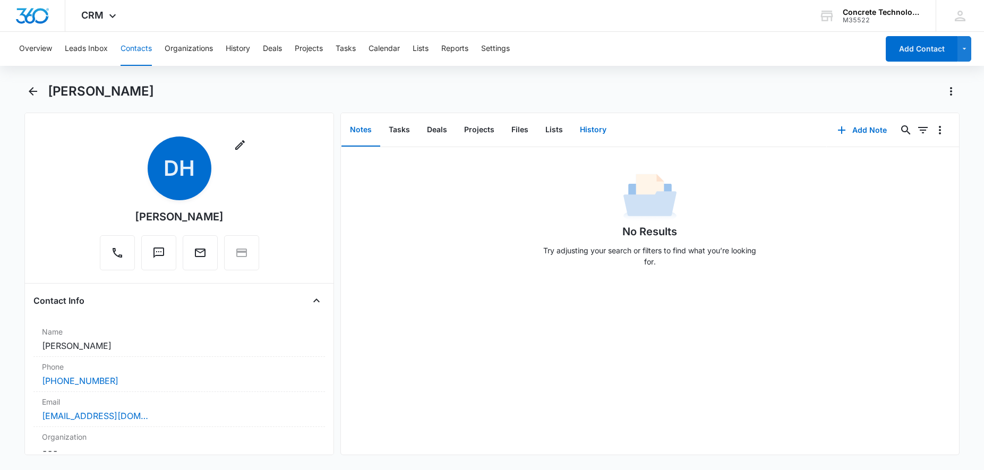
click at [596, 133] on button "History" at bounding box center [593, 130] width 44 height 33
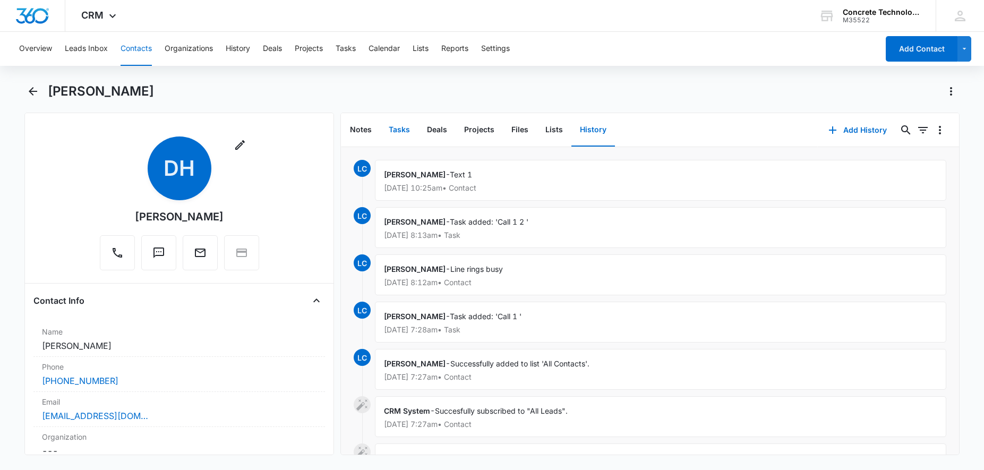
click at [400, 132] on button "Tasks" at bounding box center [399, 130] width 38 height 33
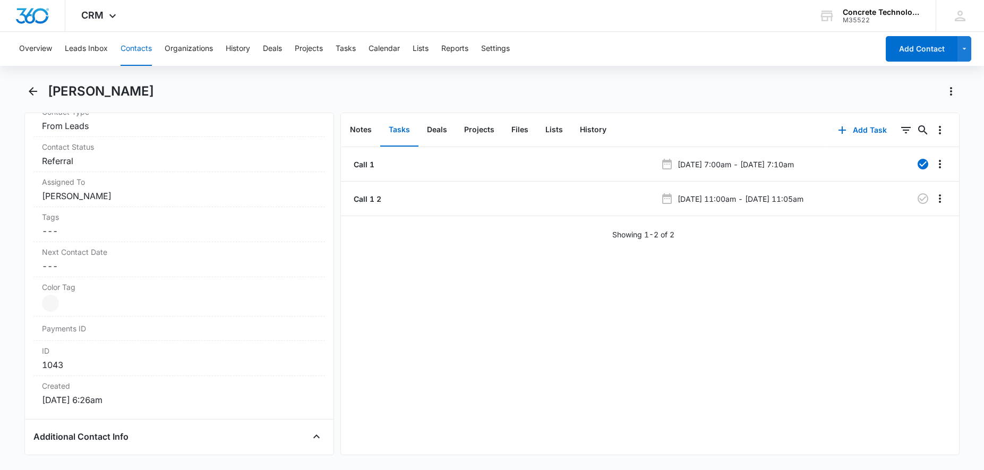
scroll to position [379, 0]
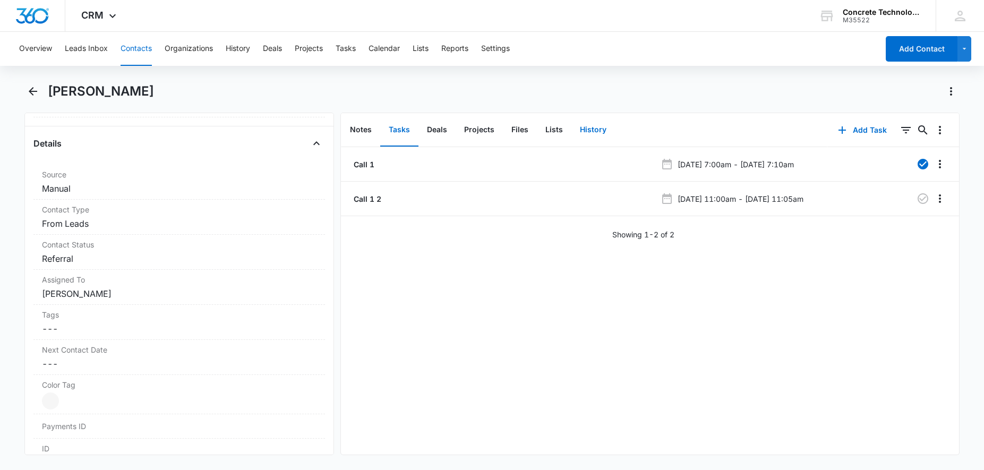
click at [590, 129] on button "History" at bounding box center [593, 130] width 44 height 33
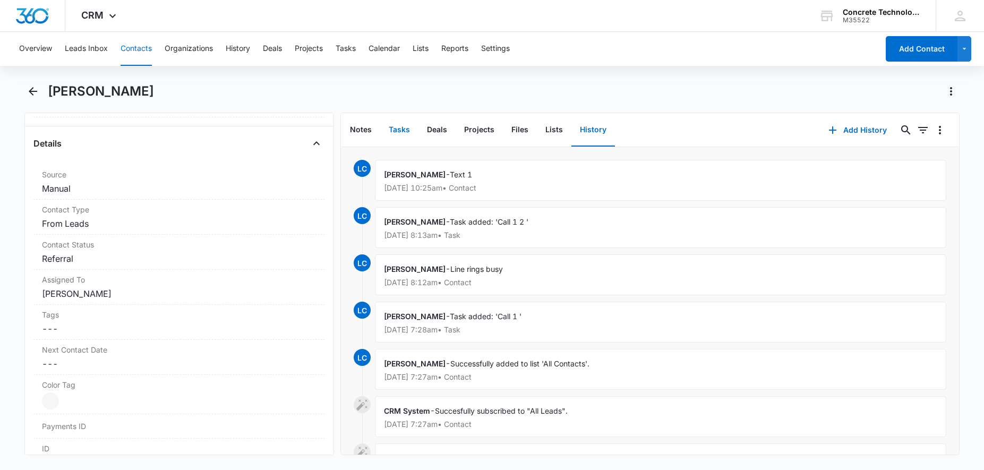
click at [401, 131] on button "Tasks" at bounding box center [399, 130] width 38 height 33
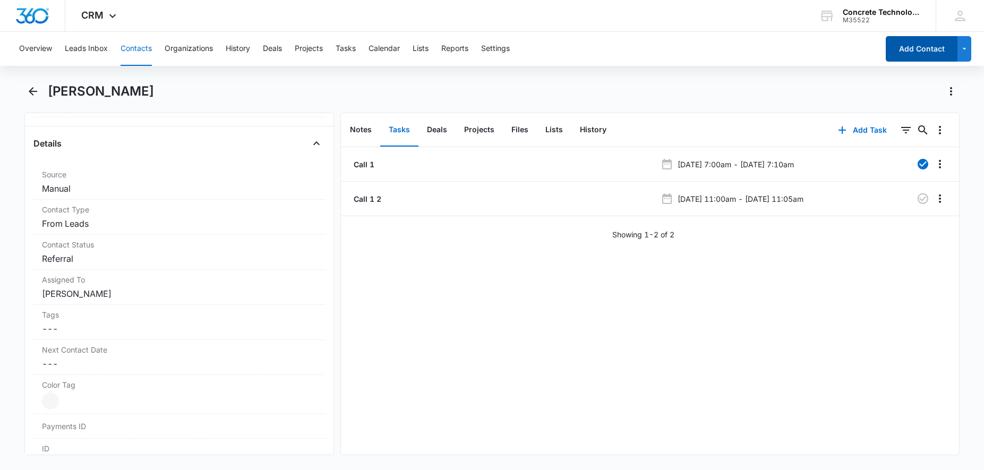
click at [922, 55] on button "Add Contact" at bounding box center [921, 48] width 72 height 25
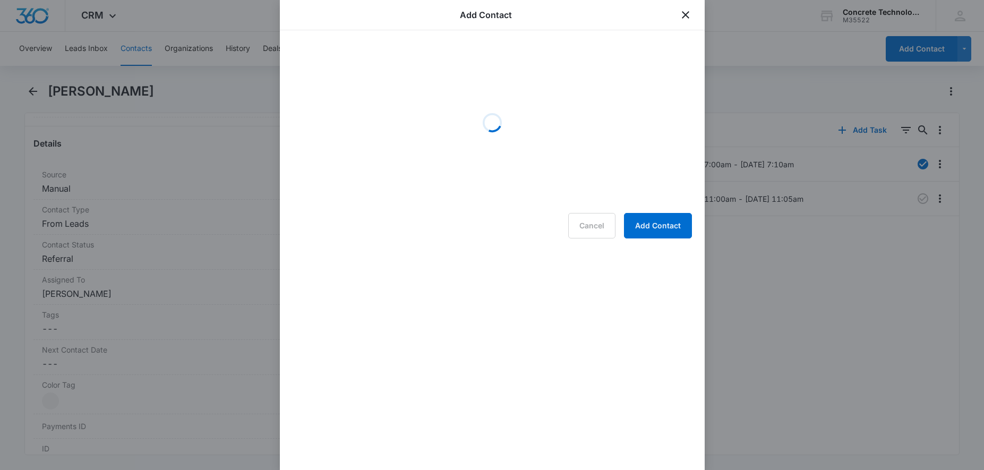
scroll to position [379, 0]
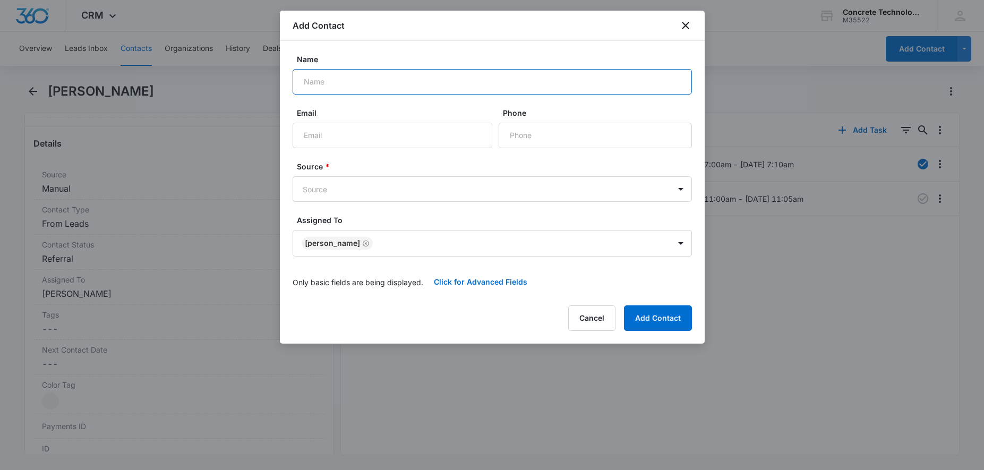
paste input "[PERSON_NAME]"
type input "[PERSON_NAME]"
paste input "[EMAIL_ADDRESS][DOMAIN_NAME]"
type input "[EMAIL_ADDRESS][DOMAIN_NAME]"
paste input "[PHONE_NUMBER]"
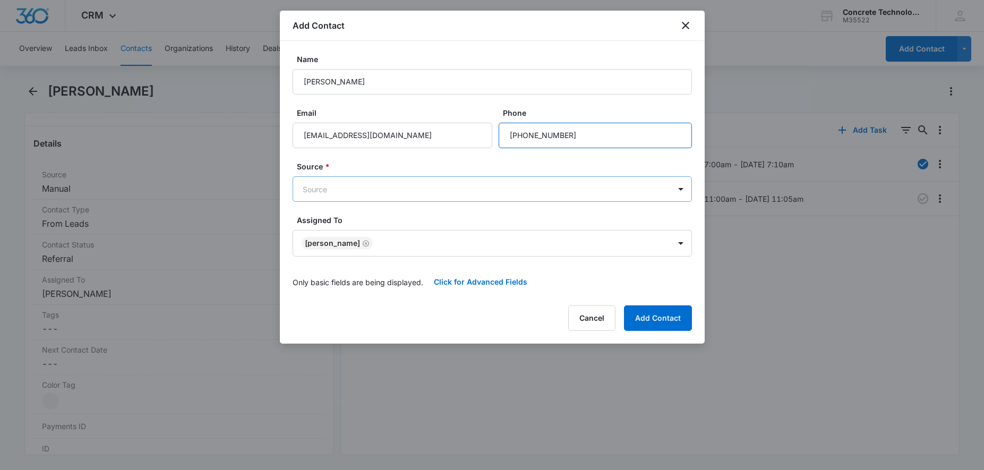
type input "[PHONE_NUMBER]"
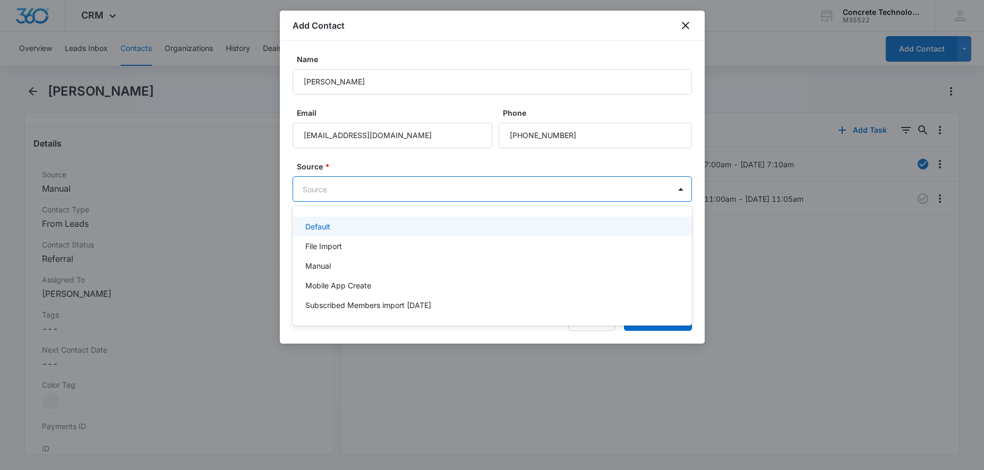
click at [391, 190] on body "CRM Apps Reputation Websites Forms CRM Email Social Content Ads Intelligence Fi…" at bounding box center [492, 235] width 984 height 470
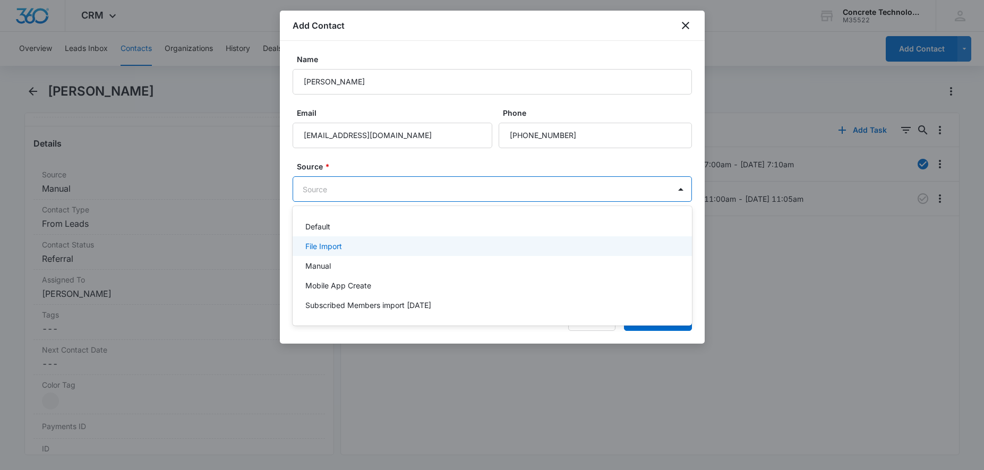
click at [349, 251] on div "File Import" at bounding box center [491, 245] width 372 height 11
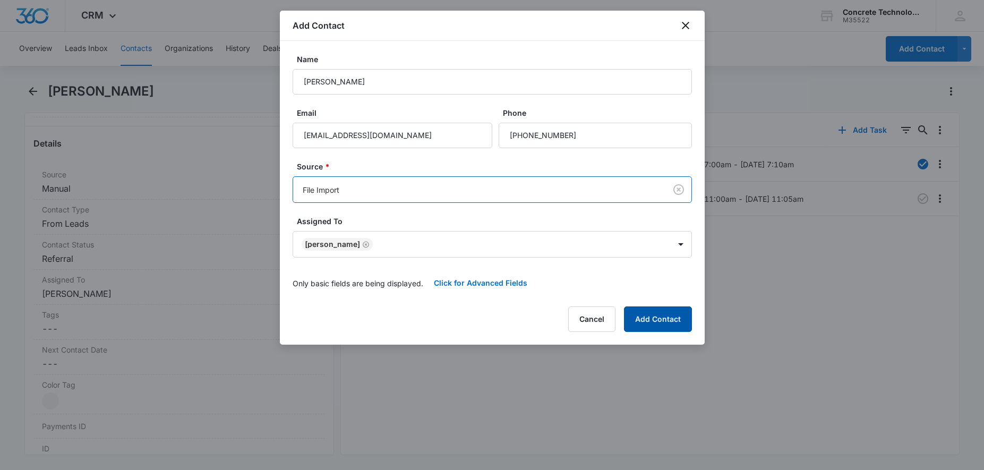
click at [663, 314] on button "Add Contact" at bounding box center [658, 318] width 68 height 25
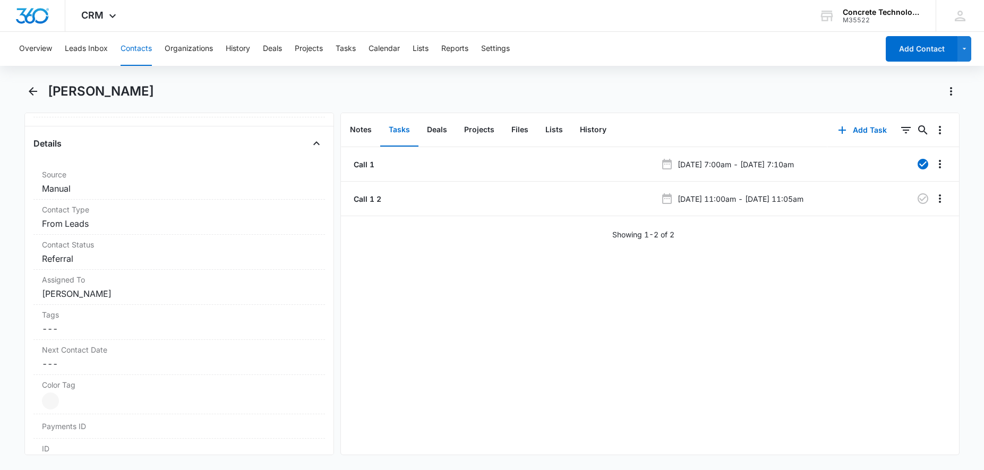
click at [135, 45] on button "Contacts" at bounding box center [136, 49] width 31 height 34
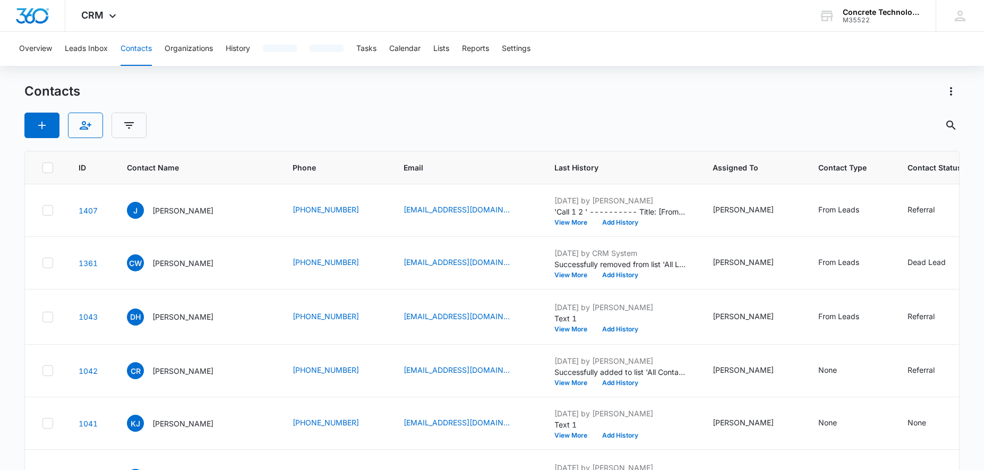
scroll to position [108, 0]
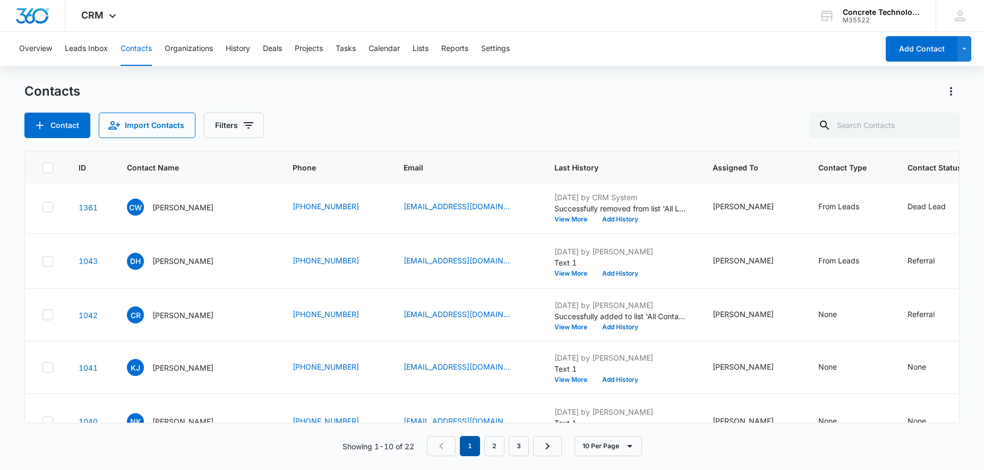
click at [467, 446] on em "1" at bounding box center [470, 446] width 20 height 20
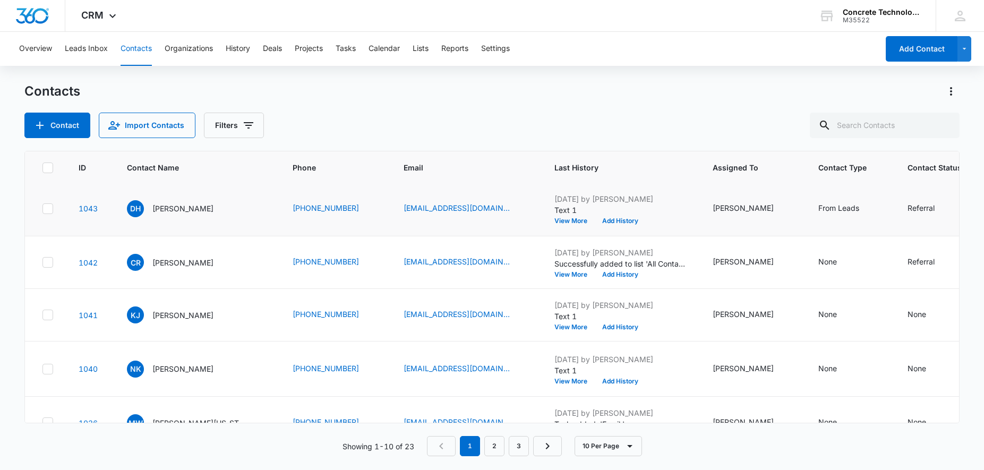
scroll to position [0, 0]
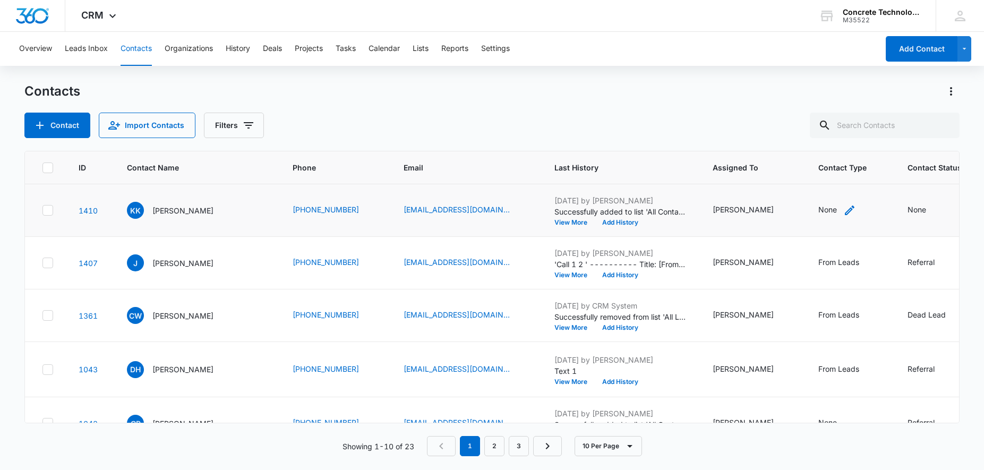
click at [843, 210] on icon "Contact Type - None - Select to Edit Field" at bounding box center [849, 210] width 13 height 13
click at [814, 142] on div "Contact Type" at bounding box center [785, 143] width 71 height 24
click at [788, 194] on p "From Leads" at bounding box center [782, 199] width 41 height 11
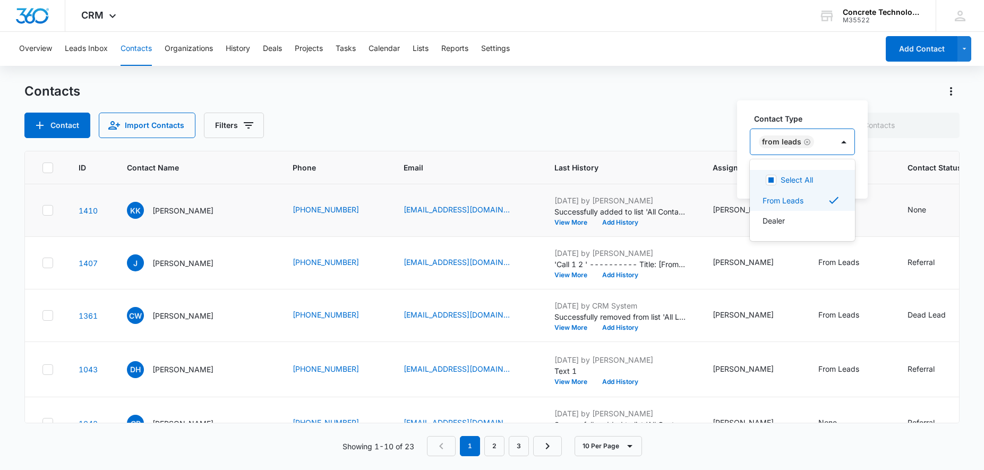
click at [831, 140] on div "From Leads" at bounding box center [791, 141] width 83 height 25
click at [841, 174] on button "Save" at bounding box center [838, 176] width 31 height 20
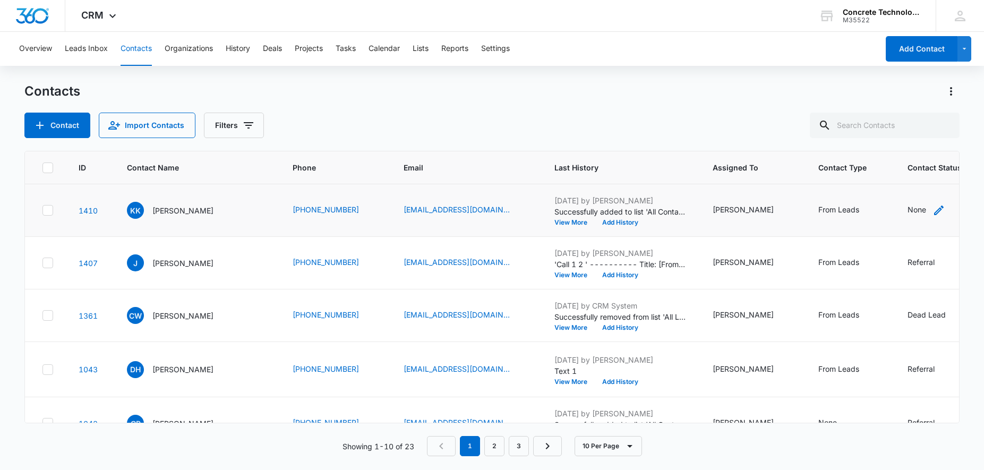
click at [932, 210] on icon "Contact Status - None - Select to Edit Field" at bounding box center [938, 210] width 13 height 13
click at [884, 140] on div at bounding box center [872, 142] width 52 height 13
click at [866, 237] on p "Referral" at bounding box center [862, 238] width 27 height 11
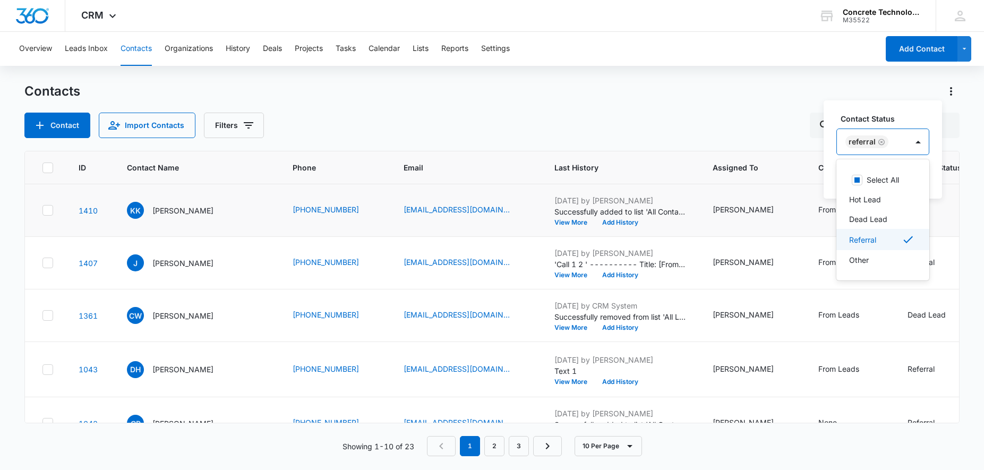
click at [895, 134] on div "Referral" at bounding box center [872, 141] width 71 height 25
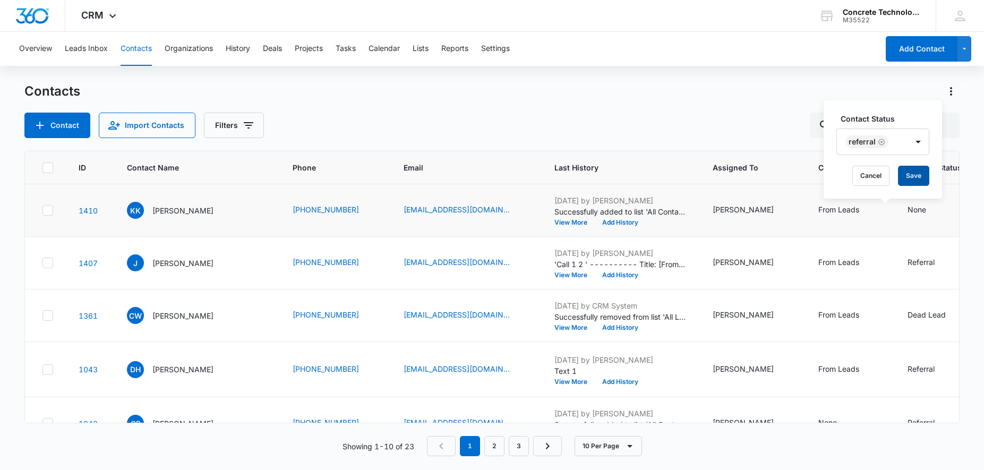
click at [909, 174] on button "Save" at bounding box center [913, 176] width 31 height 20
click at [176, 211] on p "[PERSON_NAME]" at bounding box center [182, 210] width 61 height 11
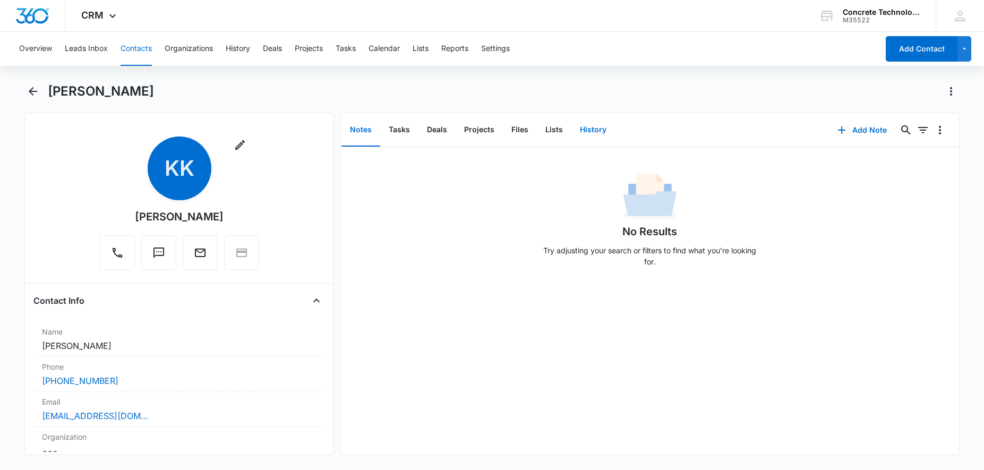
click at [593, 128] on button "History" at bounding box center [593, 130] width 44 height 33
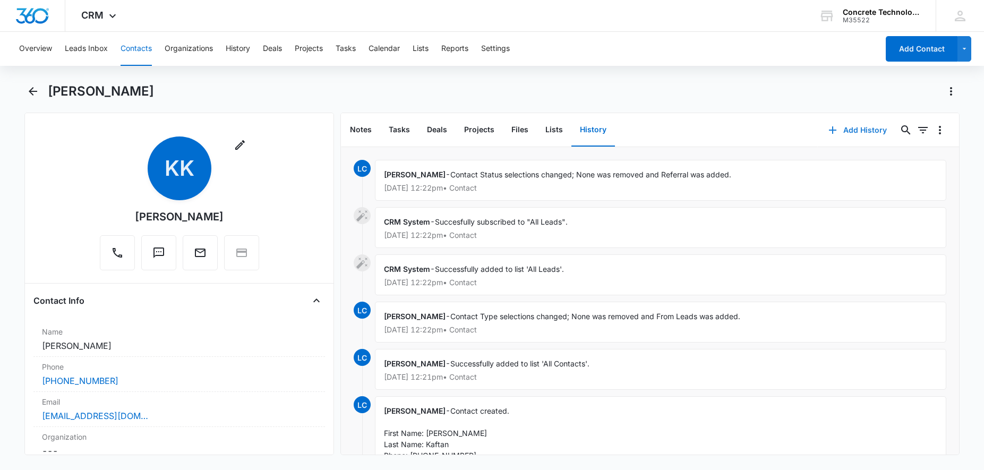
click at [868, 135] on button "Add History" at bounding box center [858, 129] width 80 height 25
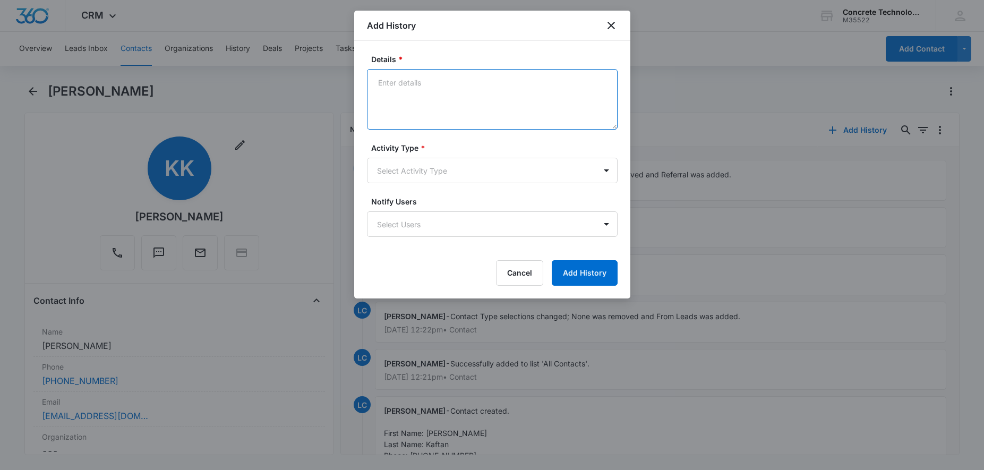
click at [420, 78] on textarea "Details *" at bounding box center [492, 99] width 251 height 61
click at [388, 89] on textarea "Transfered from ACT" at bounding box center [492, 99] width 251 height 61
click at [471, 80] on textarea "Transferred from ACT" at bounding box center [492, 99] width 251 height 61
click at [558, 85] on textarea "Transferred from ACT he is GA Elbert, [GEOGRAPHIC_DATA], [GEOGRAPHIC_DATA], [GE…" at bounding box center [492, 99] width 251 height 61
type textarea "Transferred from ACT he is GA Elbert, [GEOGRAPHIC_DATA], [GEOGRAPHIC_DATA], [GE…"
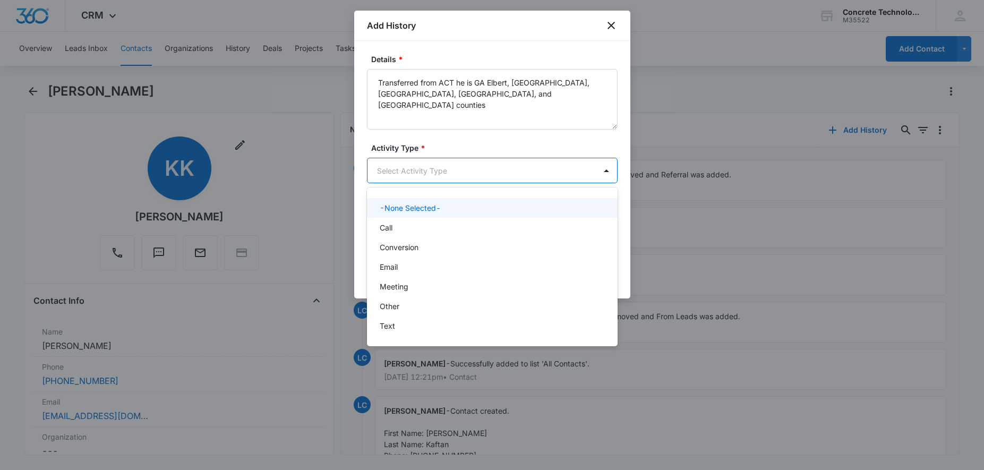
click at [503, 176] on body "CRM Apps Reputation Websites Forms CRM Email Social Content Ads Intelligence Fi…" at bounding box center [492, 235] width 984 height 470
click at [431, 225] on div "Call" at bounding box center [491, 227] width 223 height 11
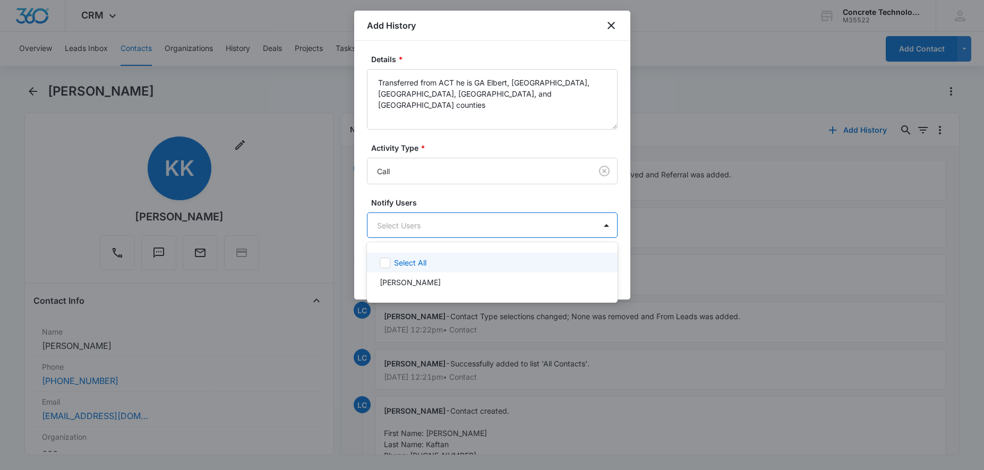
click at [437, 222] on body "CRM Apps Reputation Websites Forms CRM Email Social Content Ads Intelligence Fi…" at bounding box center [492, 235] width 984 height 470
click at [431, 279] on p "[PERSON_NAME]" at bounding box center [410, 282] width 61 height 11
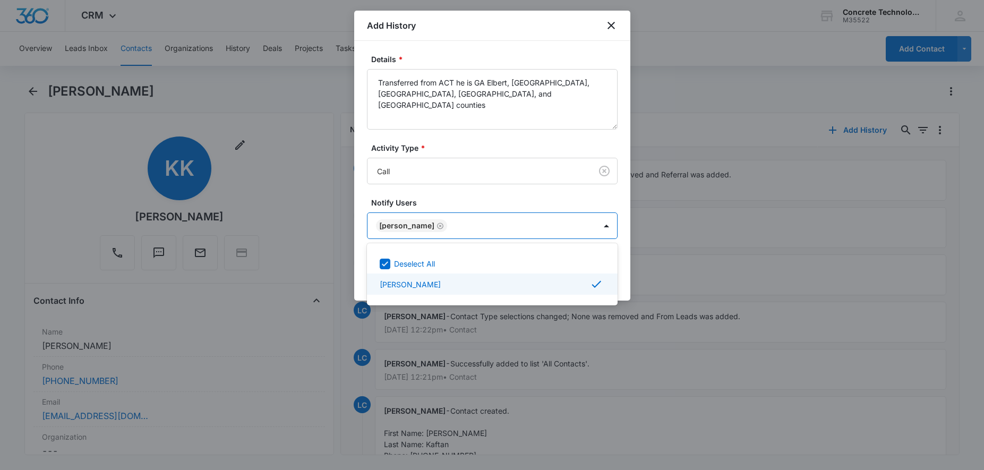
click at [618, 279] on div at bounding box center [492, 235] width 984 height 470
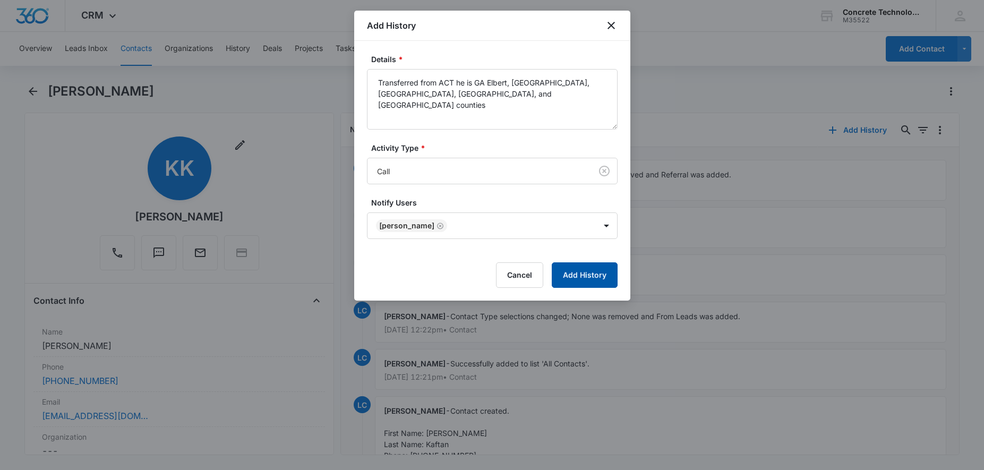
click at [596, 277] on button "Add History" at bounding box center [585, 274] width 66 height 25
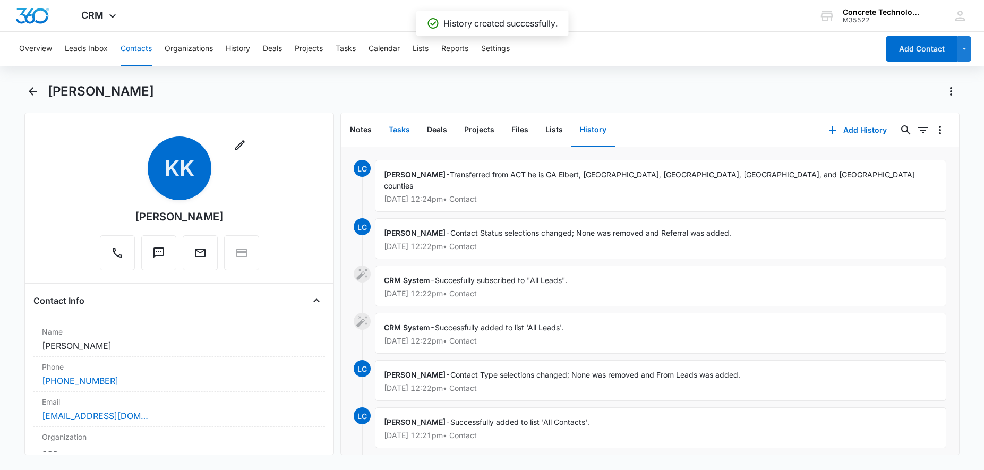
click at [401, 131] on button "Tasks" at bounding box center [399, 130] width 38 height 33
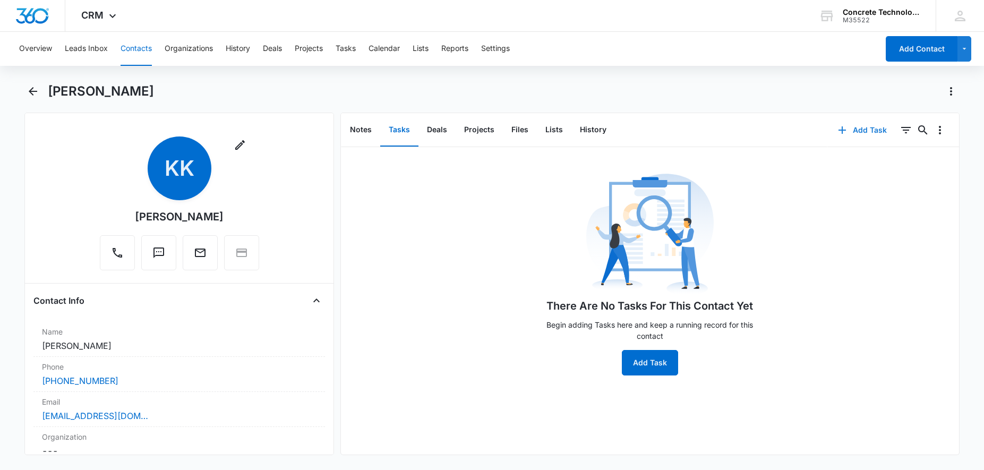
click at [850, 131] on button "Add Task" at bounding box center [862, 129] width 70 height 25
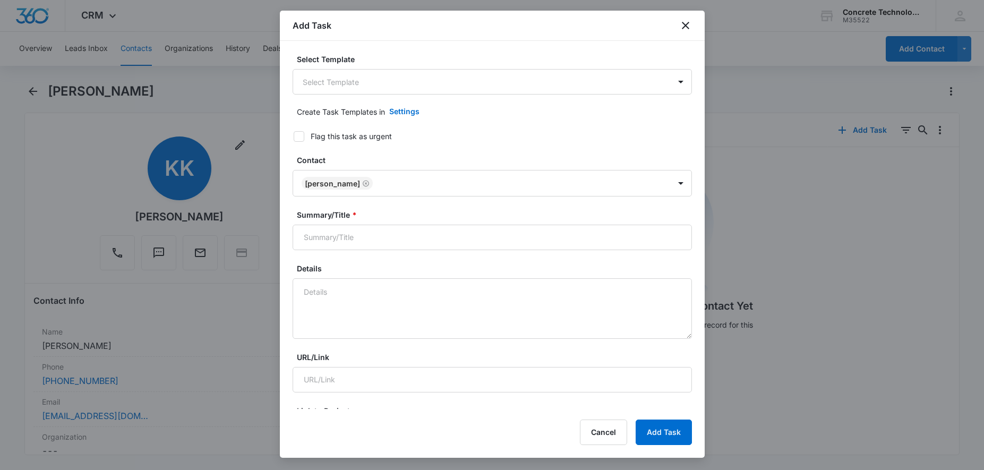
type input "[DATE]"
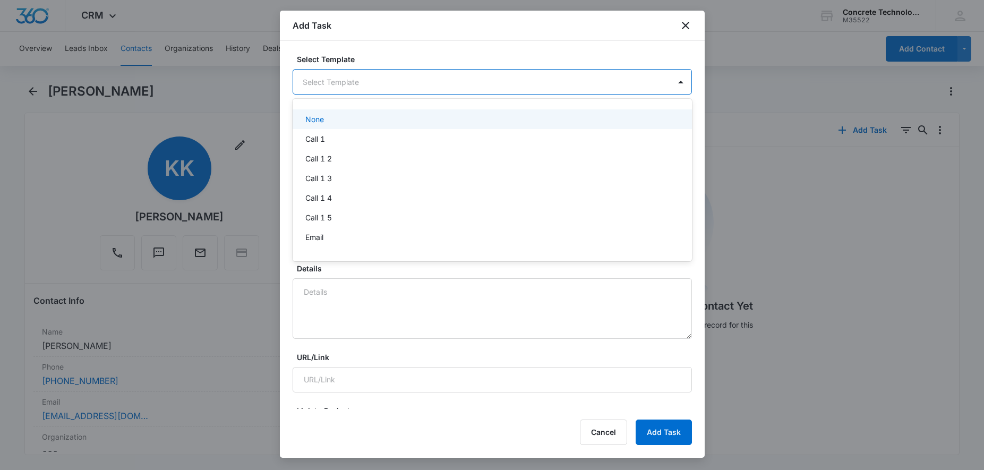
click at [366, 87] on body "CRM Apps Reputation Websites Forms CRM Email Social Content Ads Intelligence Fi…" at bounding box center [492, 235] width 984 height 470
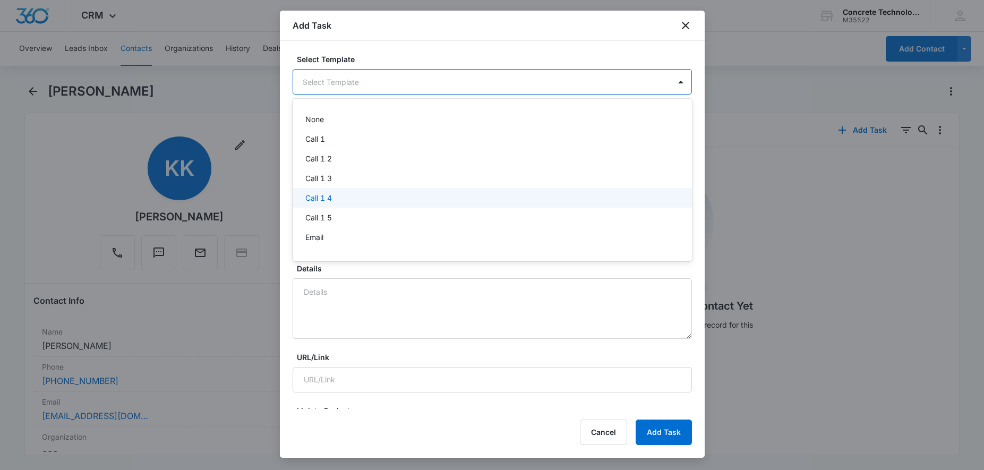
scroll to position [36, 0]
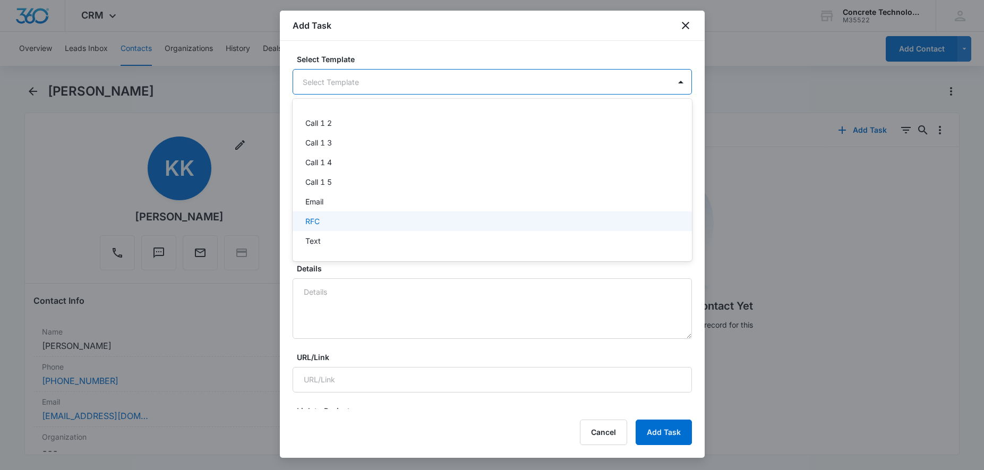
click at [339, 220] on div "RFC" at bounding box center [491, 221] width 372 height 11
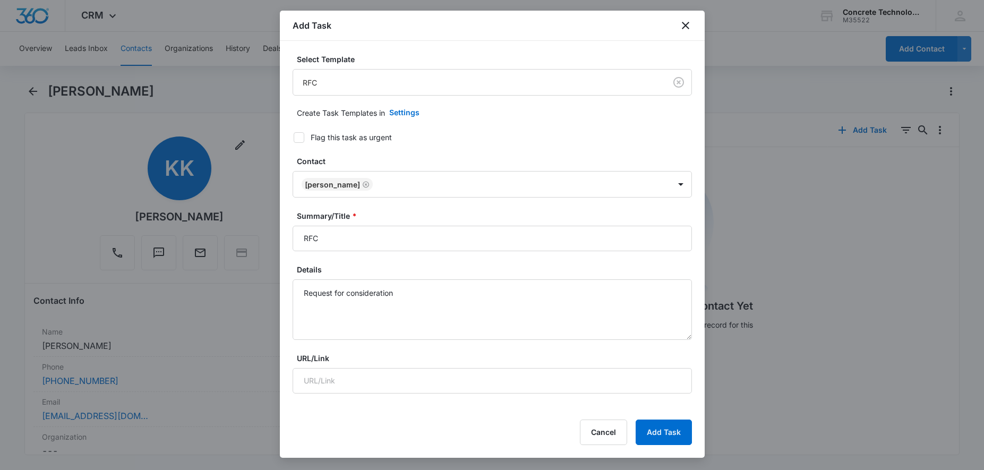
type input "[DATE]"
type input "11:00 am"
type input "[DATE]"
type input "11:10 am"
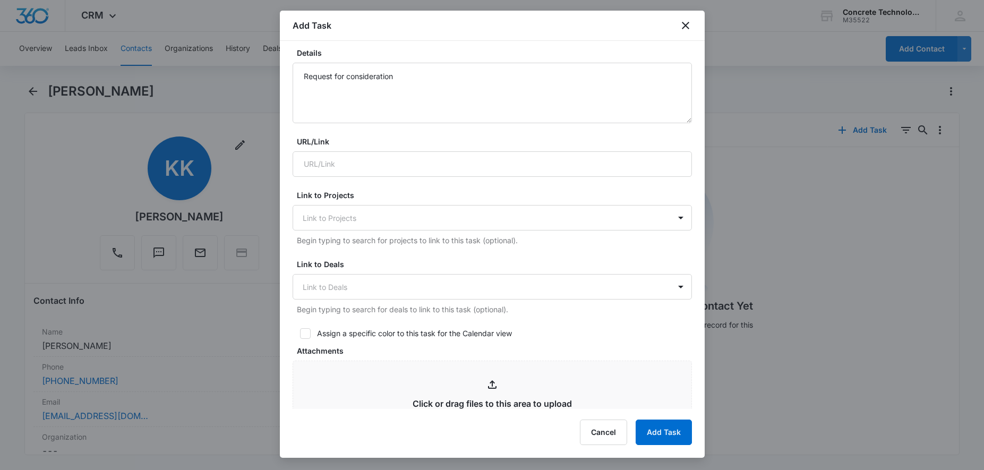
scroll to position [433, 0]
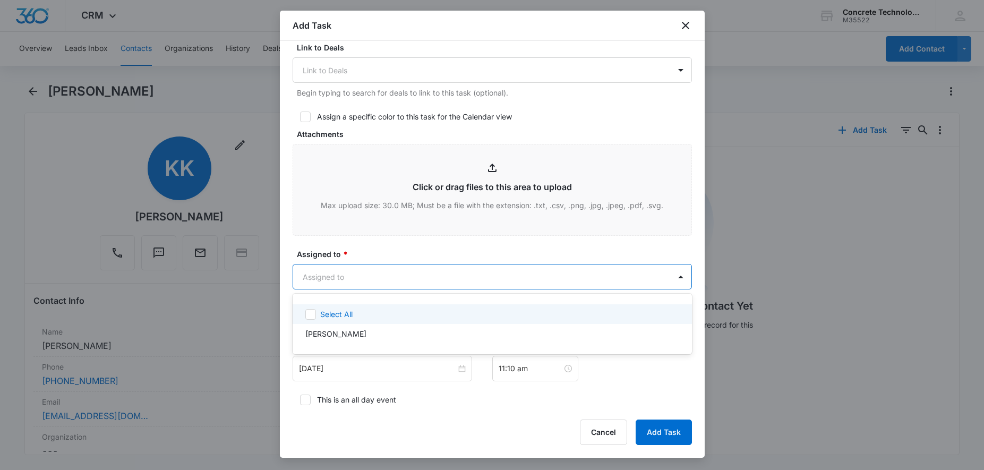
click at [358, 271] on body "CRM Apps Reputation Websites Forms CRM Email Social Content Ads Intelligence Fi…" at bounding box center [492, 235] width 984 height 470
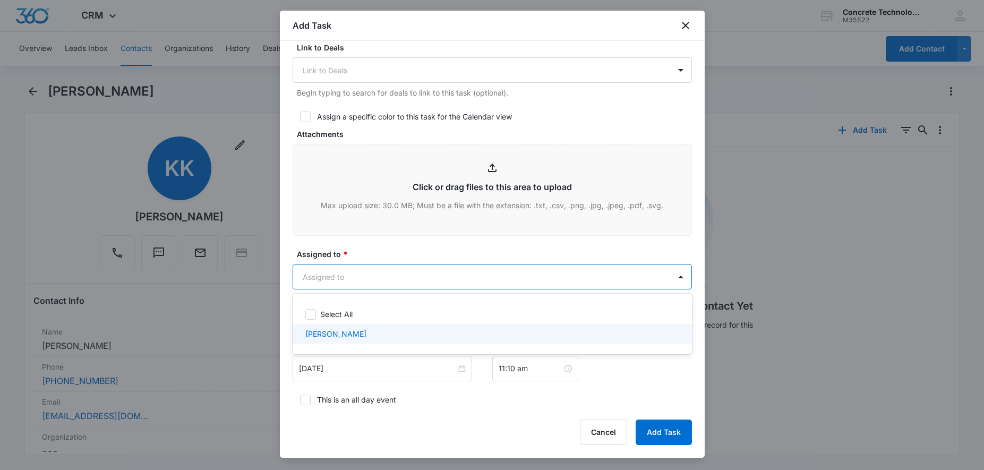
click at [356, 329] on p "[PERSON_NAME]" at bounding box center [335, 333] width 61 height 11
checkbox input "true"
click at [406, 365] on div at bounding box center [492, 235] width 984 height 470
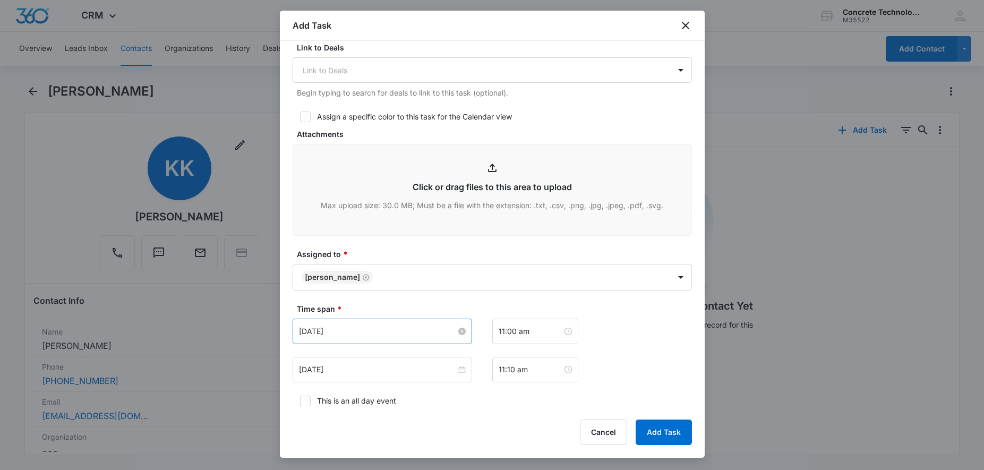
click at [405, 337] on input "[DATE]" at bounding box center [377, 331] width 157 height 12
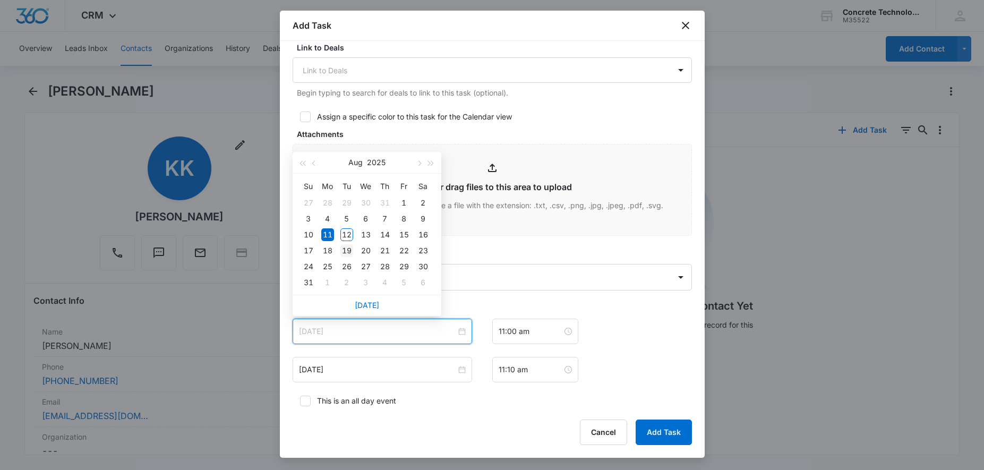
type input "[DATE]"
click at [343, 248] on div "19" at bounding box center [346, 250] width 13 height 13
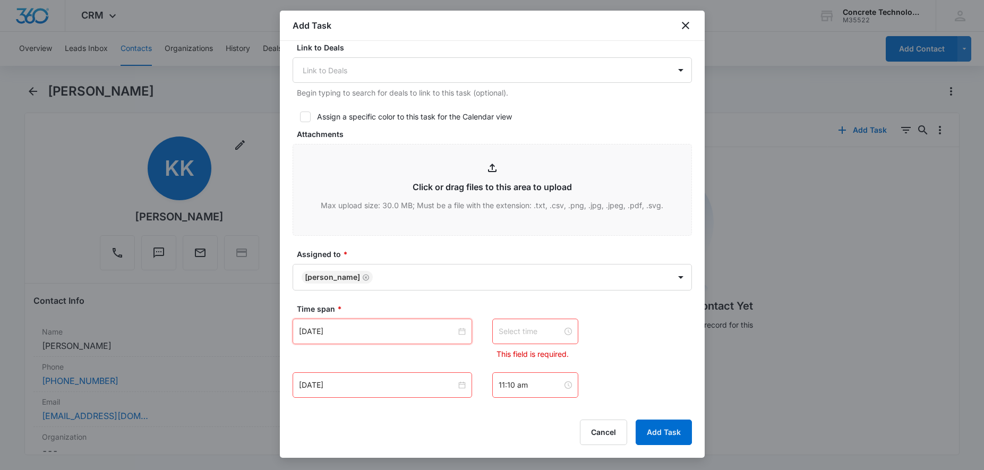
click at [536, 333] on input at bounding box center [530, 331] width 64 height 12
click at [500, 174] on div "12" at bounding box center [507, 181] width 30 height 15
click at [504, 181] on div "12" at bounding box center [507, 181] width 30 height 15
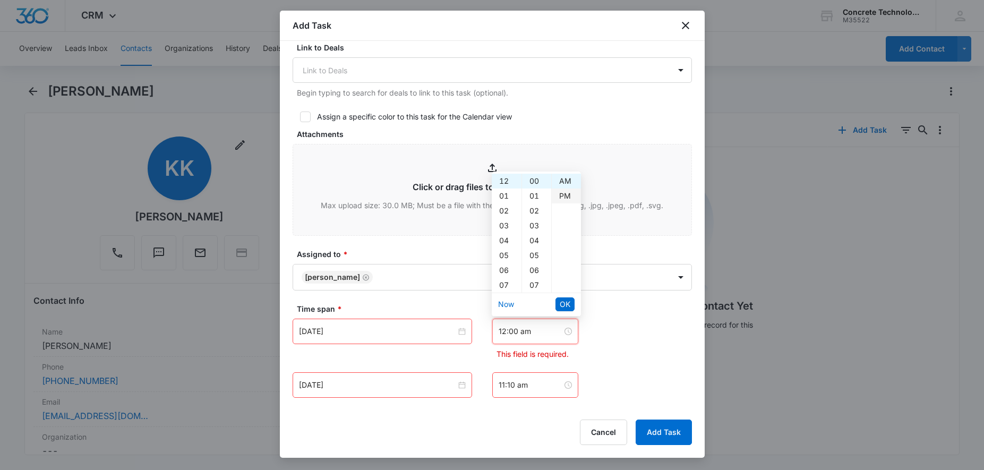
click at [563, 196] on div "PM" at bounding box center [566, 195] width 29 height 15
type input "12:00 pm"
click at [567, 305] on span "OK" at bounding box center [565, 304] width 11 height 12
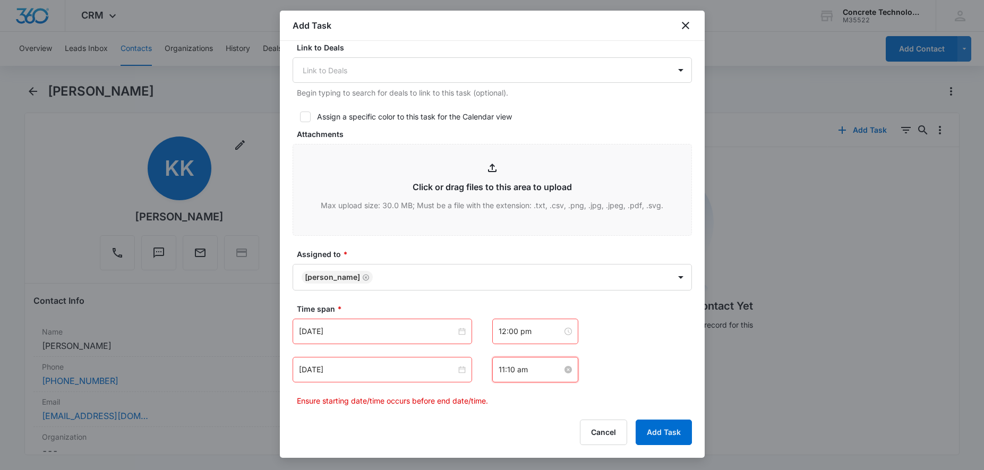
click at [532, 372] on input "11:10 am" at bounding box center [530, 370] width 64 height 12
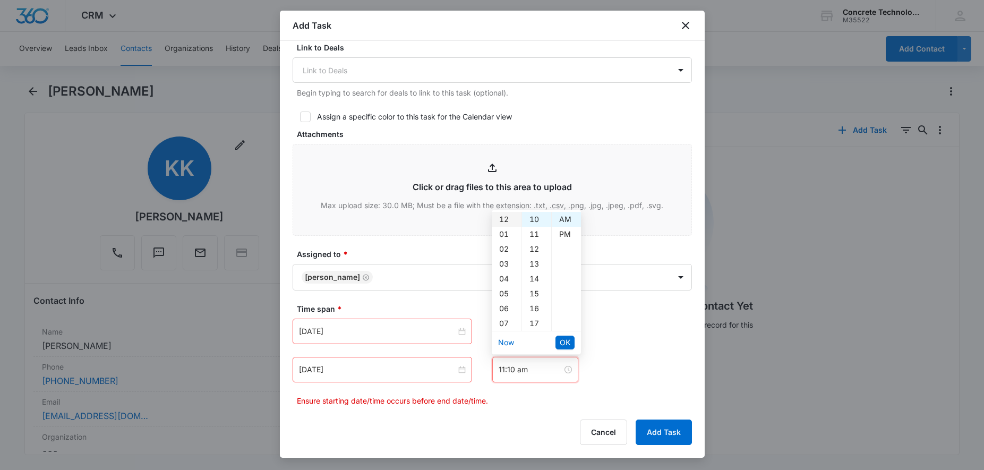
click at [503, 212] on div "12" at bounding box center [507, 219] width 30 height 15
click at [502, 216] on div "12" at bounding box center [507, 219] width 30 height 15
click at [504, 219] on div "12" at bounding box center [507, 219] width 30 height 15
click at [565, 231] on div "PM" at bounding box center [566, 234] width 29 height 15
type input "12:10 pm"
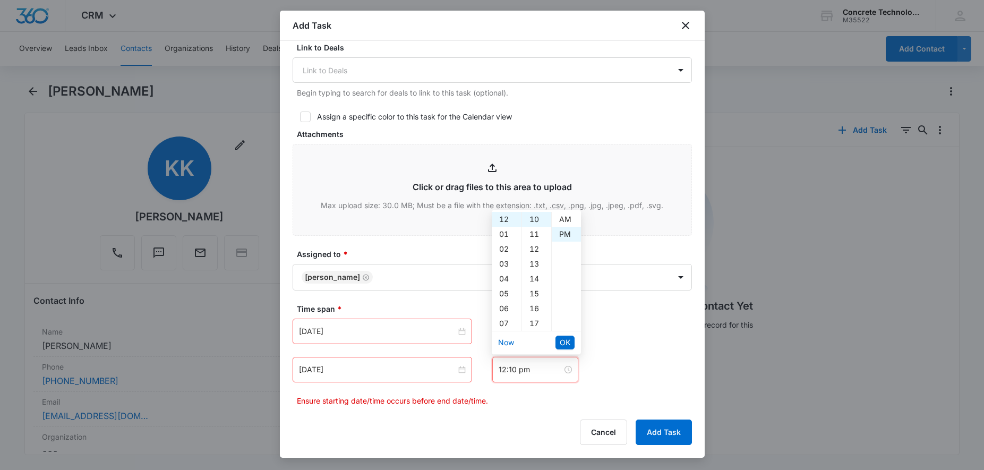
scroll to position [15, 0]
click at [566, 339] on span "OK" at bounding box center [565, 343] width 11 height 12
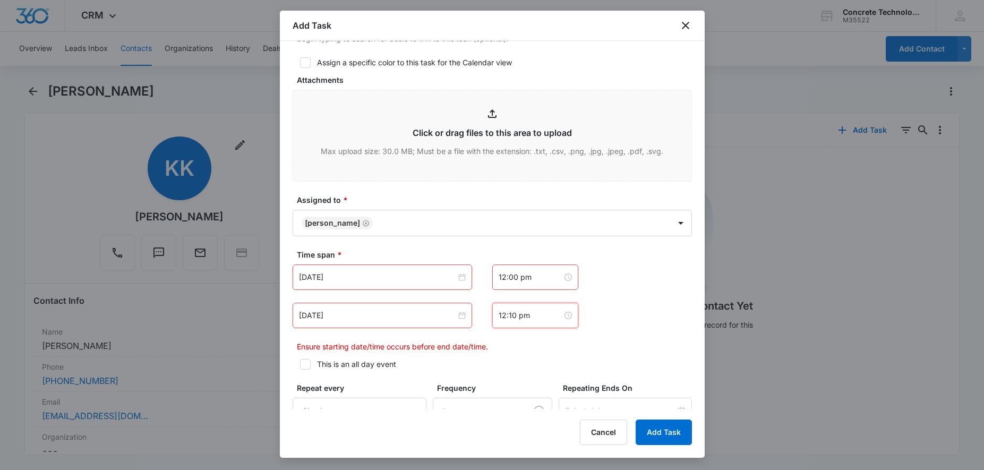
scroll to position [606, 0]
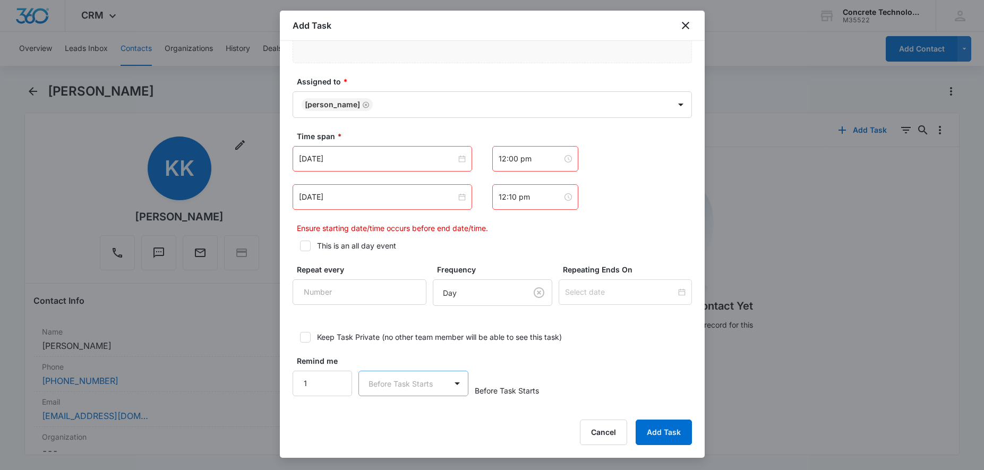
click at [405, 380] on body "CRM Apps Reputation Websites Forms CRM Email Social Content Ads Intelligence Fi…" at bounding box center [492, 235] width 984 height 470
click at [374, 305] on p "Minutes" at bounding box center [385, 306] width 28 height 11
click at [337, 382] on input "2" at bounding box center [323, 383] width 60 height 25
click at [337, 382] on input "3" at bounding box center [323, 383] width 60 height 25
click at [337, 382] on input "4" at bounding box center [323, 383] width 60 height 25
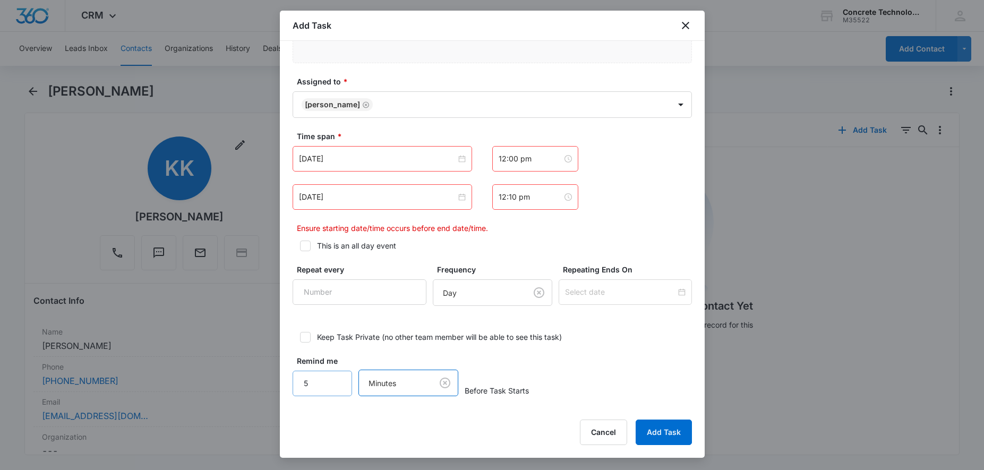
type input "5"
click at [337, 382] on input "5" at bounding box center [323, 383] width 60 height 25
click at [678, 435] on button "Add Task" at bounding box center [663, 431] width 56 height 25
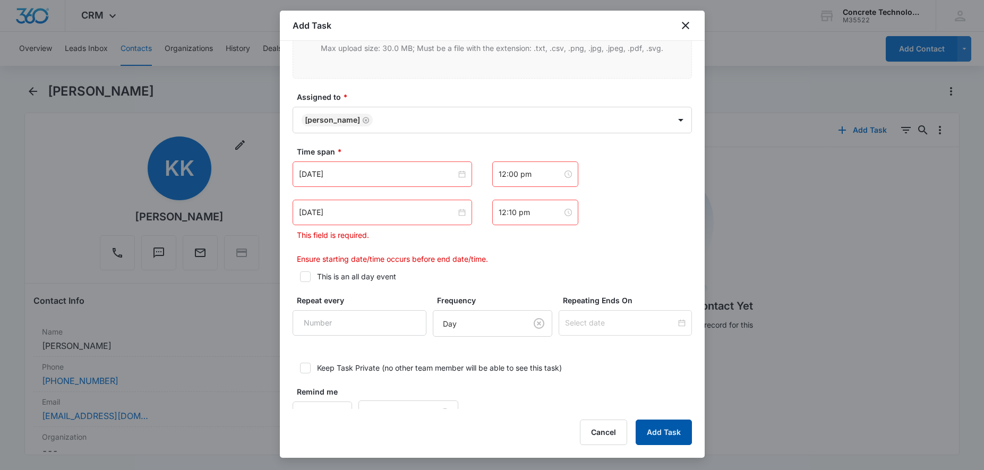
scroll to position [13, 0]
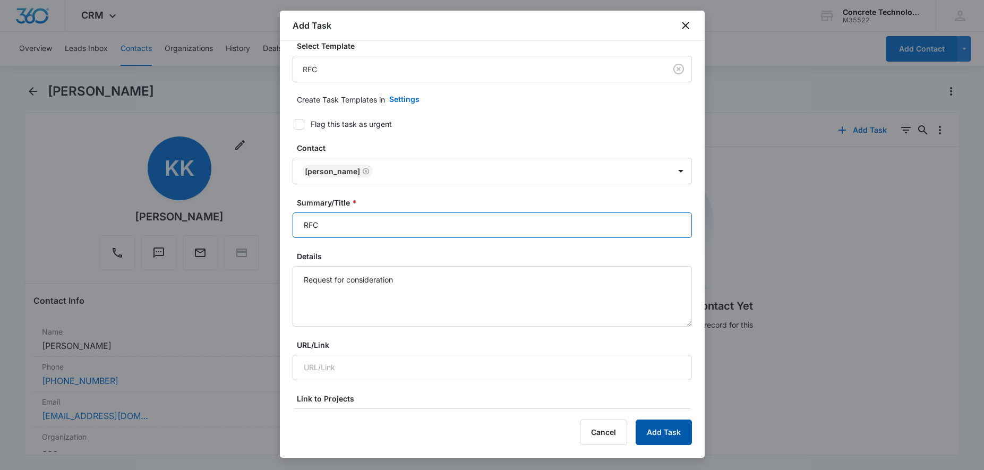
type input "RFC"
click at [673, 435] on button "Add Task" at bounding box center [663, 431] width 56 height 25
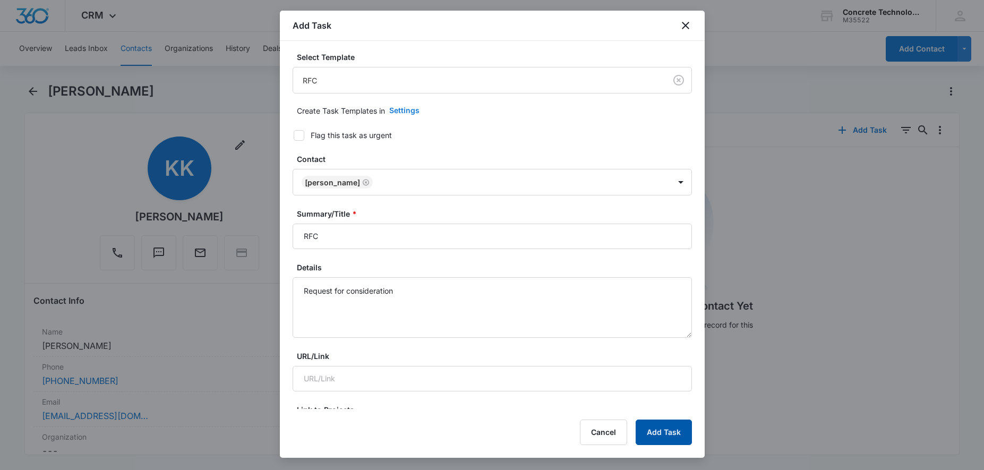
scroll to position [0, 0]
click at [409, 78] on body "CRM Apps Reputation Websites Forms CRM Email Social Content Ads Intelligence Fi…" at bounding box center [492, 235] width 984 height 470
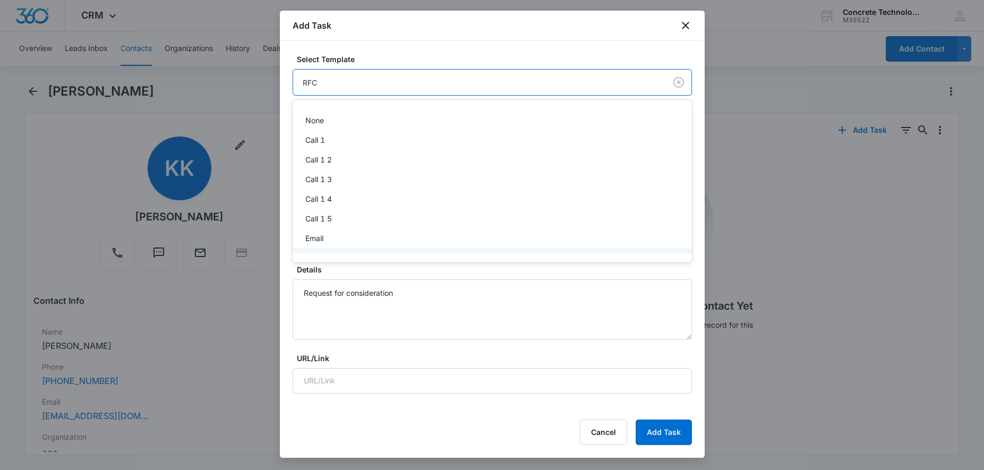
click at [406, 80] on div at bounding box center [492, 235] width 984 height 470
click at [390, 83] on body "CRM Apps Reputation Websites Forms CRM Email Social Content Ads Intelligence Fi…" at bounding box center [492, 235] width 984 height 470
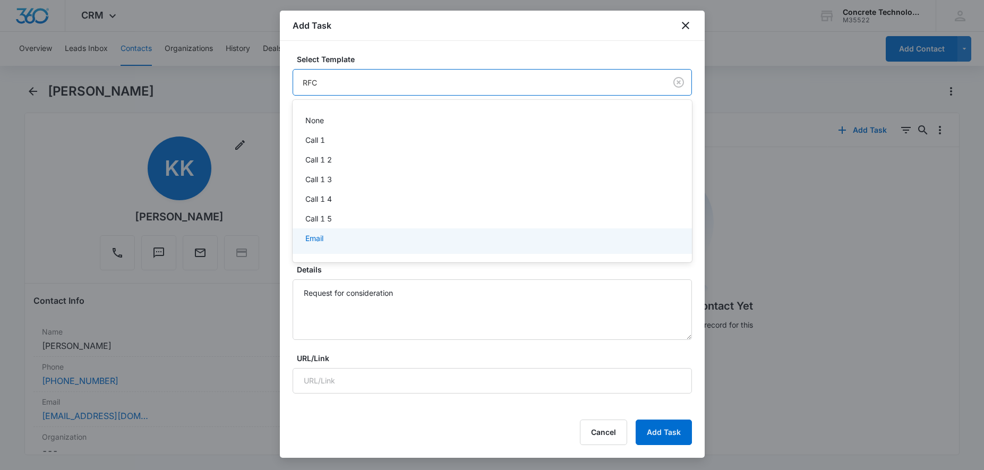
click at [681, 428] on div at bounding box center [492, 235] width 984 height 470
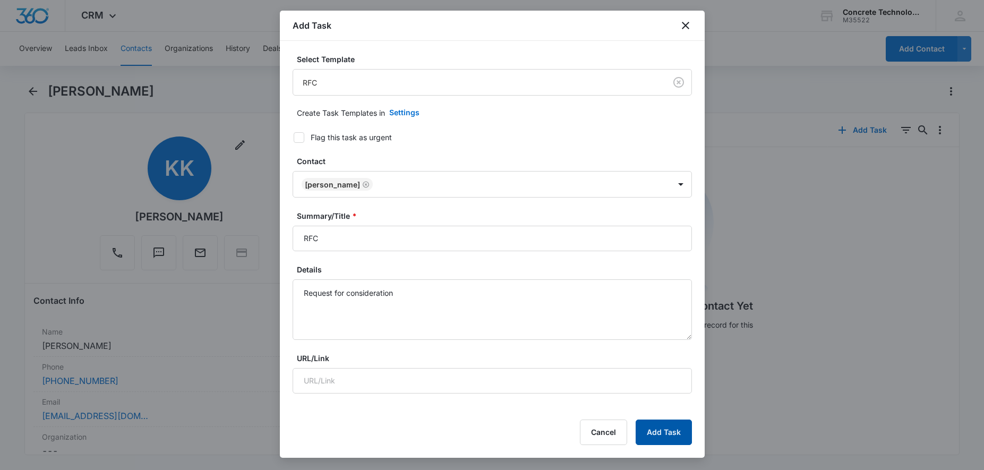
click at [680, 432] on button "Add Task" at bounding box center [663, 431] width 56 height 25
click at [653, 429] on button "Add Task" at bounding box center [663, 431] width 56 height 25
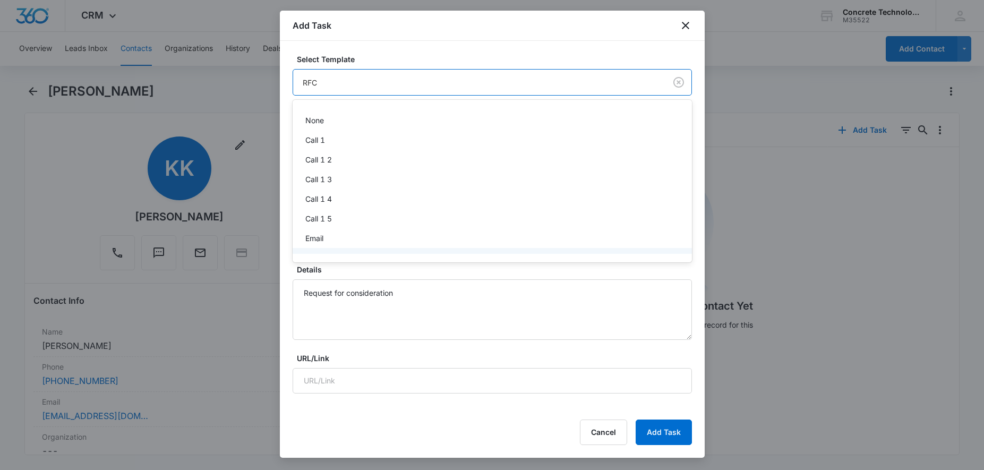
click at [352, 86] on body "CRM Apps Reputation Websites Forms CRM Email Social Content Ads Intelligence Fi…" at bounding box center [492, 235] width 984 height 470
click at [352, 86] on div at bounding box center [492, 235] width 984 height 470
click at [352, 84] on body "CRM Apps Reputation Websites Forms CRM Email Social Content Ads Intelligence Fi…" at bounding box center [492, 235] width 984 height 470
click at [352, 84] on div at bounding box center [492, 235] width 984 height 470
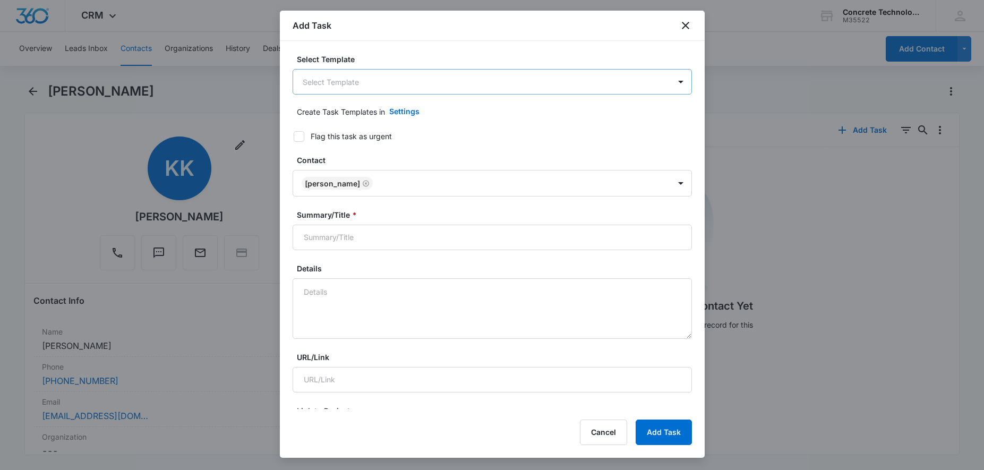
click at [468, 90] on body "CRM Apps Reputation Websites Forms CRM Email Social Content Ads Intelligence Fi…" at bounding box center [492, 235] width 984 height 470
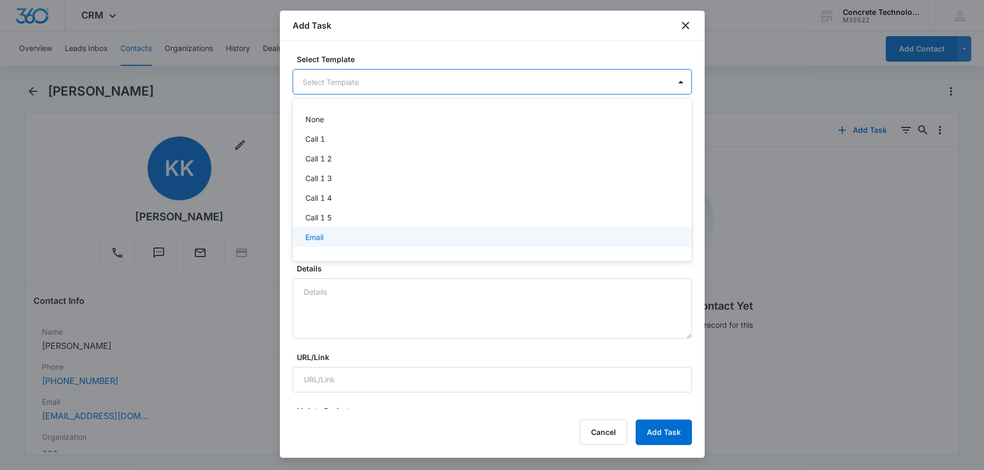
scroll to position [36, 0]
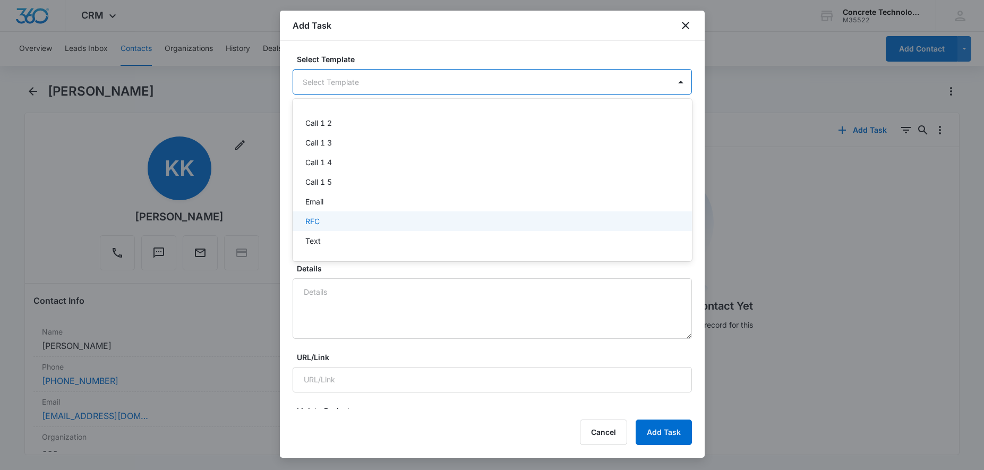
click at [333, 217] on div "RFC" at bounding box center [491, 221] width 372 height 11
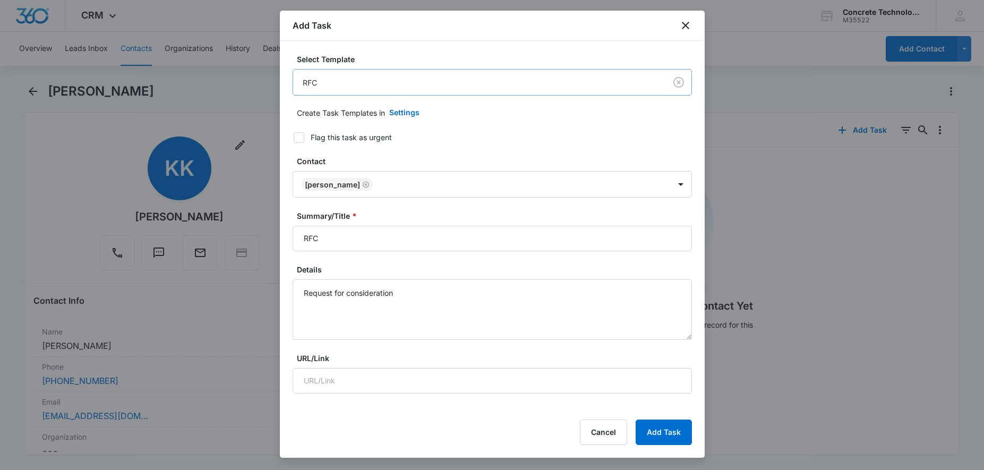
click at [386, 82] on body "CRM Apps Reputation Websites Forms CRM Email Social Content Ads Intelligence Fi…" at bounding box center [492, 235] width 984 height 470
click at [670, 421] on div at bounding box center [492, 235] width 984 height 470
click at [669, 428] on button "Add Task" at bounding box center [663, 431] width 56 height 25
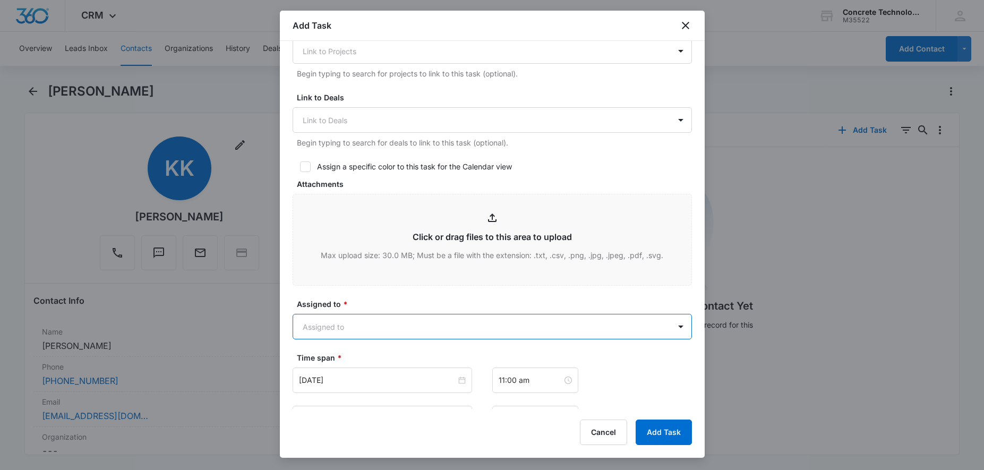
scroll to position [587, 0]
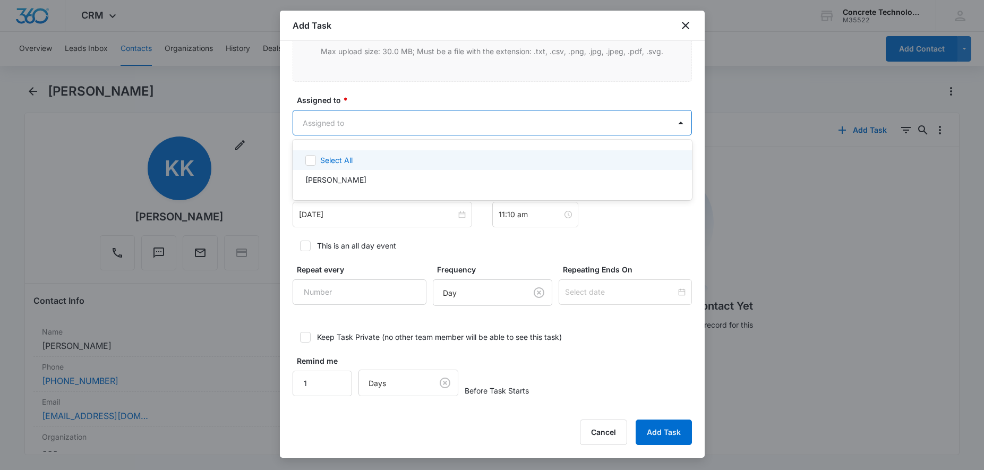
click at [390, 117] on body "CRM Apps Reputation Websites Forms CRM Email Social Content Ads Intelligence Fi…" at bounding box center [492, 235] width 984 height 470
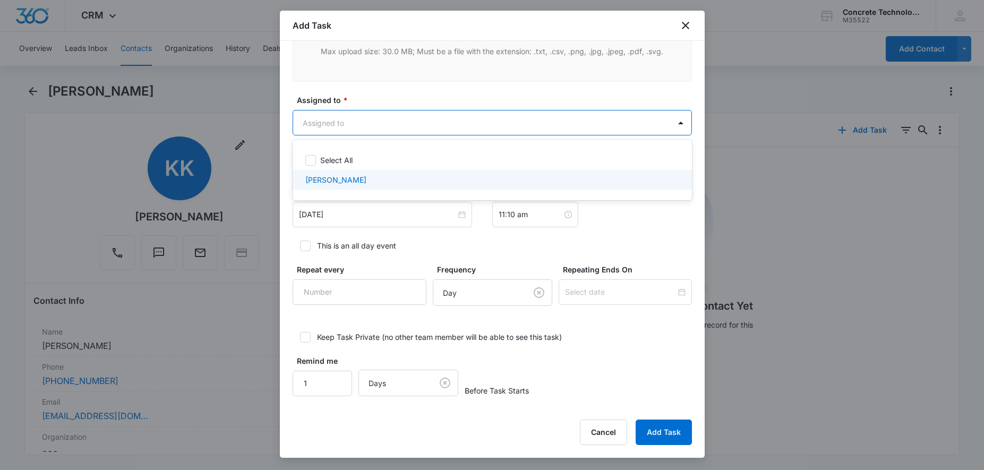
click at [344, 177] on p "[PERSON_NAME]" at bounding box center [335, 179] width 61 height 11
checkbox input "true"
click at [467, 218] on div at bounding box center [492, 235] width 984 height 470
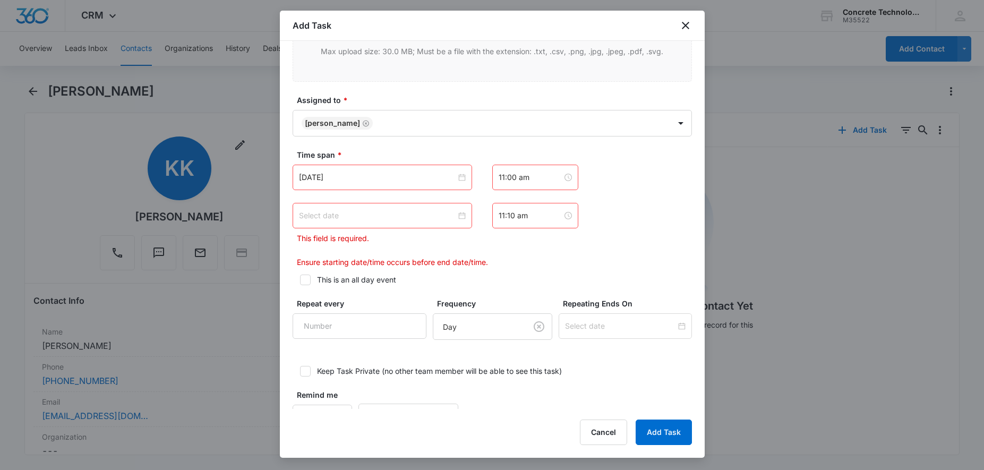
click at [371, 219] on input at bounding box center [377, 216] width 157 height 12
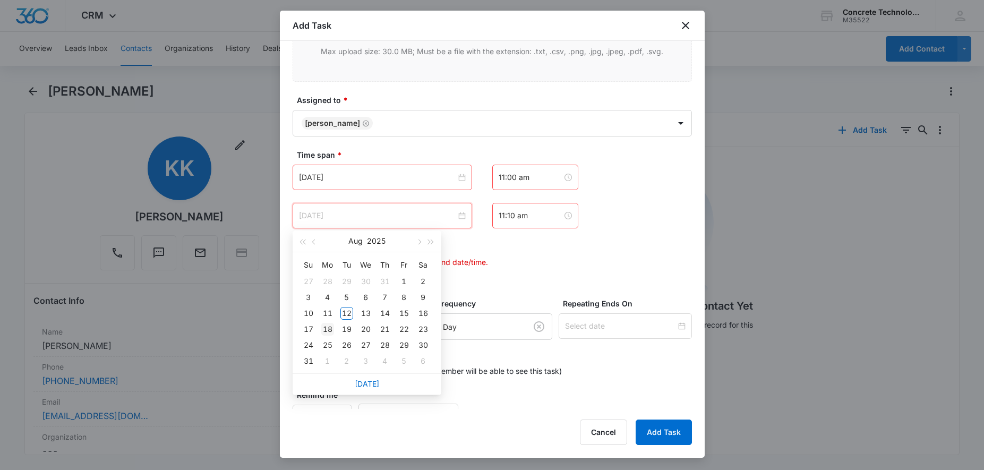
type input "[DATE]"
click at [329, 327] on div "18" at bounding box center [327, 329] width 13 height 13
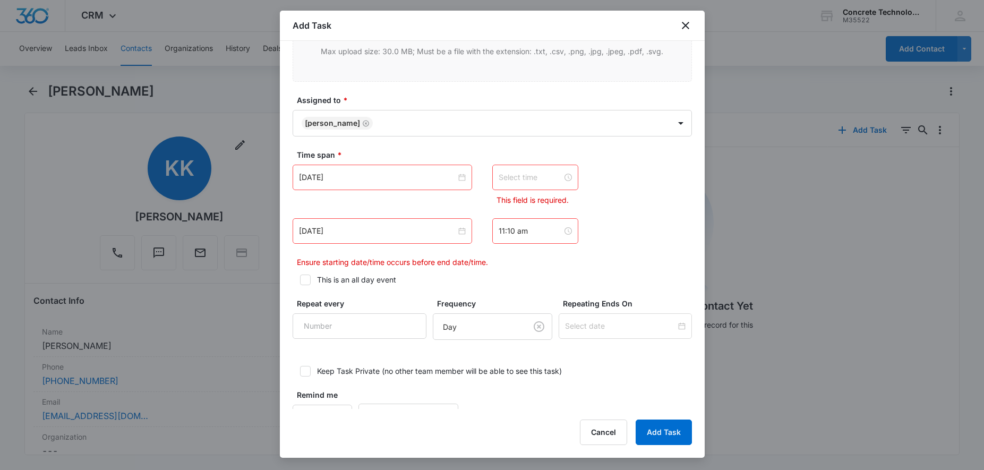
click at [528, 184] on div at bounding box center [535, 177] width 86 height 25
click at [503, 200] on div "12" at bounding box center [507, 201] width 30 height 15
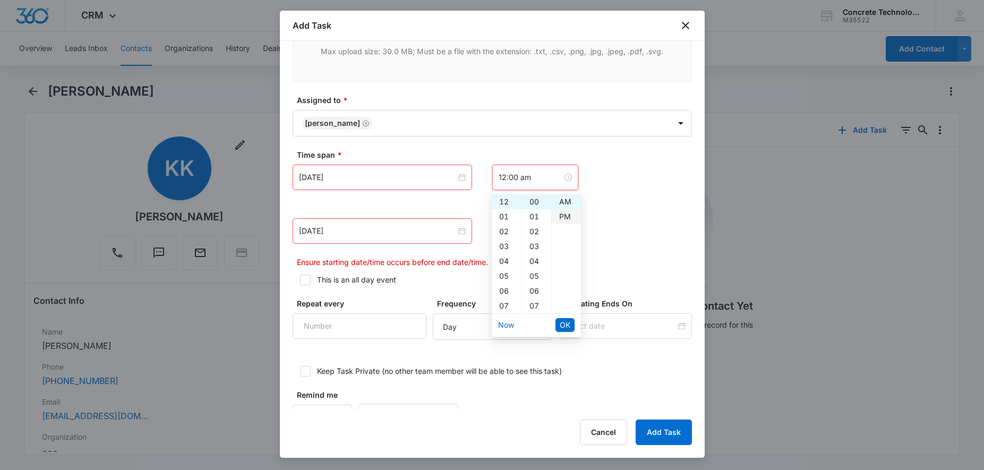
click at [566, 218] on div "PM" at bounding box center [566, 216] width 29 height 15
type input "12:00 pm"
click at [563, 319] on span "OK" at bounding box center [565, 325] width 11 height 12
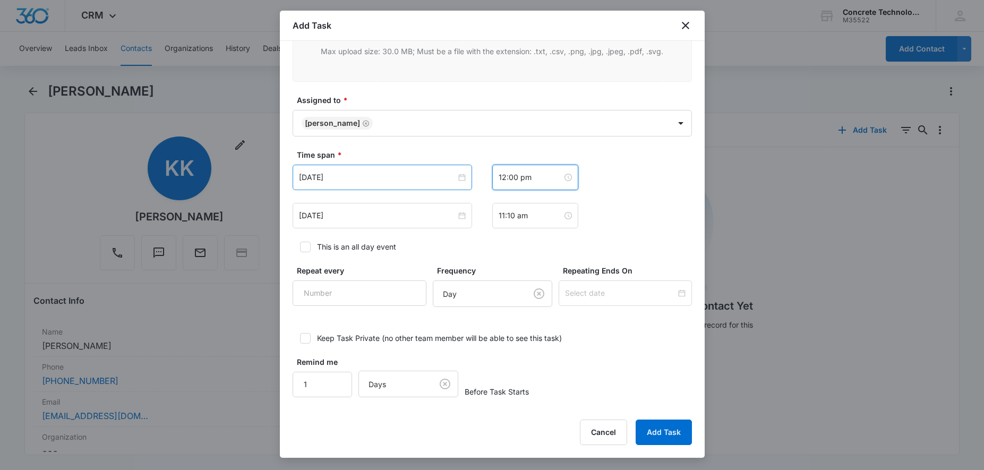
click at [395, 187] on div "[DATE]" at bounding box center [382, 177] width 179 height 25
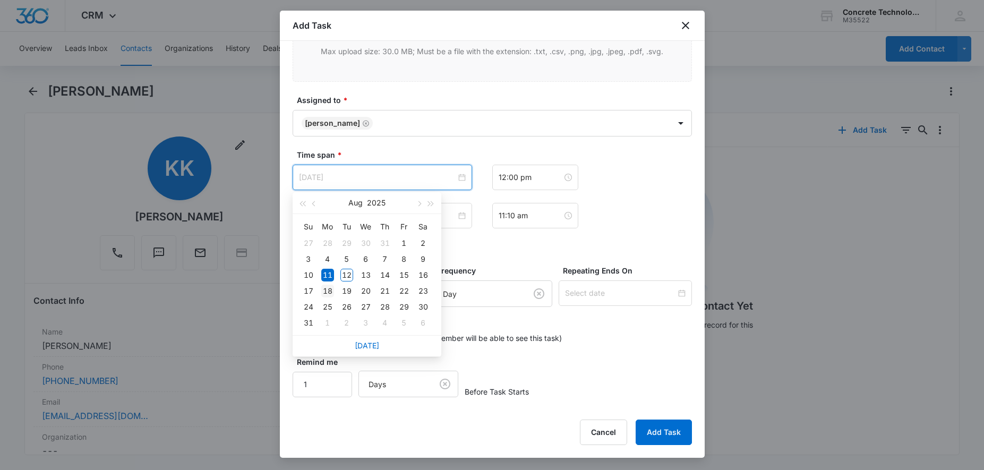
type input "[DATE]"
click at [328, 289] on div "18" at bounding box center [327, 291] width 13 height 13
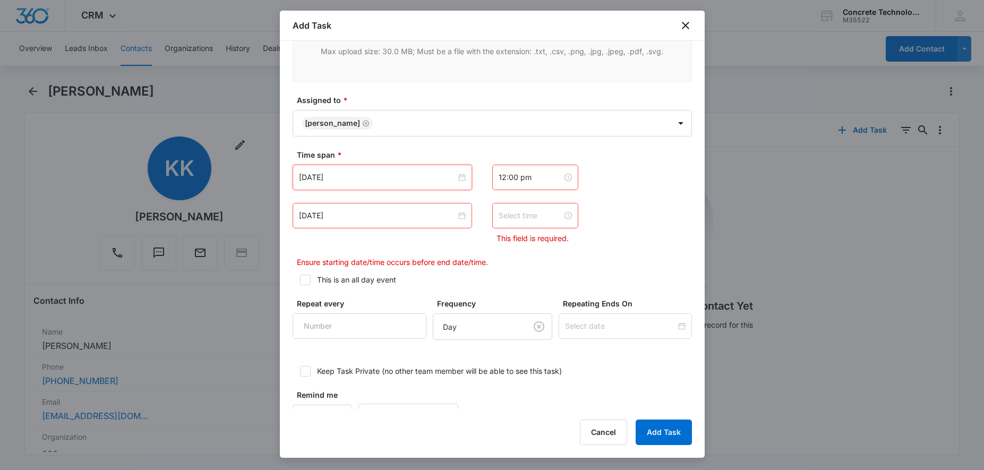
click at [536, 216] on input at bounding box center [530, 216] width 64 height 12
click at [500, 239] on div "12" at bounding box center [507, 240] width 30 height 15
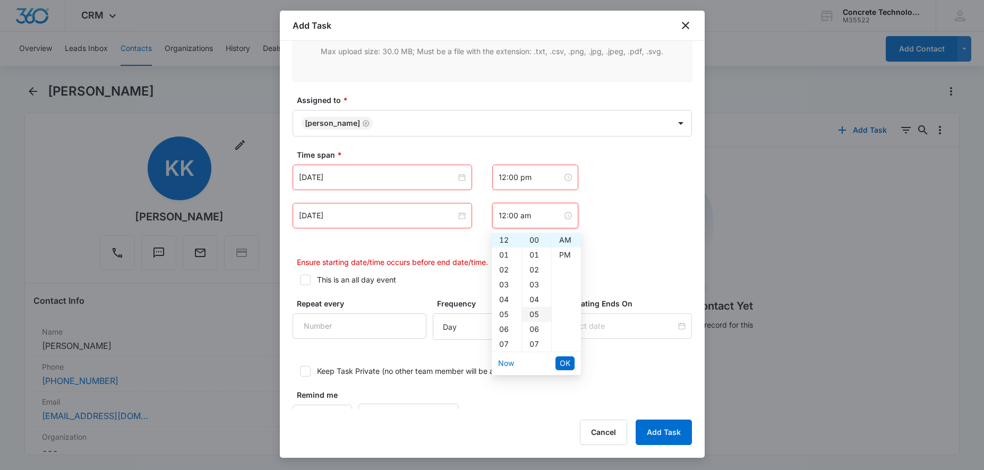
click at [536, 311] on div "05" at bounding box center [536, 314] width 29 height 15
click at [566, 257] on div "PM" at bounding box center [566, 254] width 29 height 15
type input "12:05 pm"
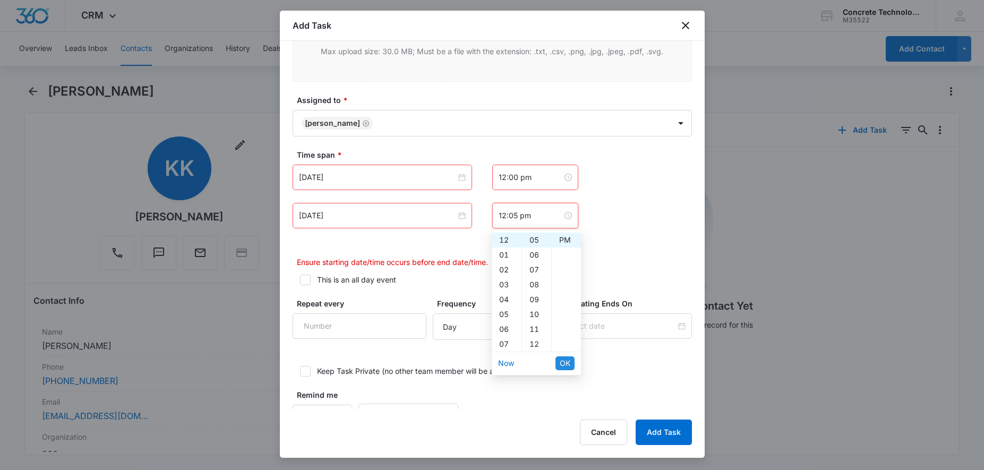
click at [565, 359] on span "OK" at bounding box center [565, 363] width 11 height 12
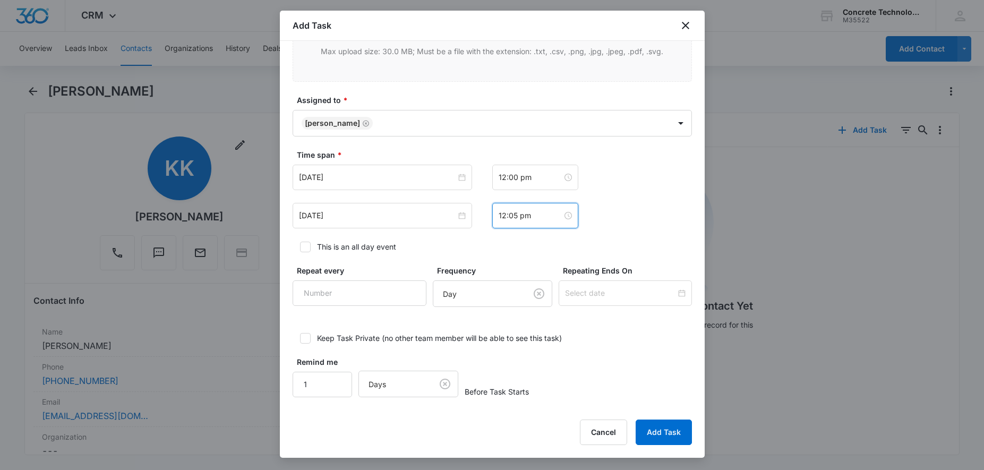
scroll to position [588, 0]
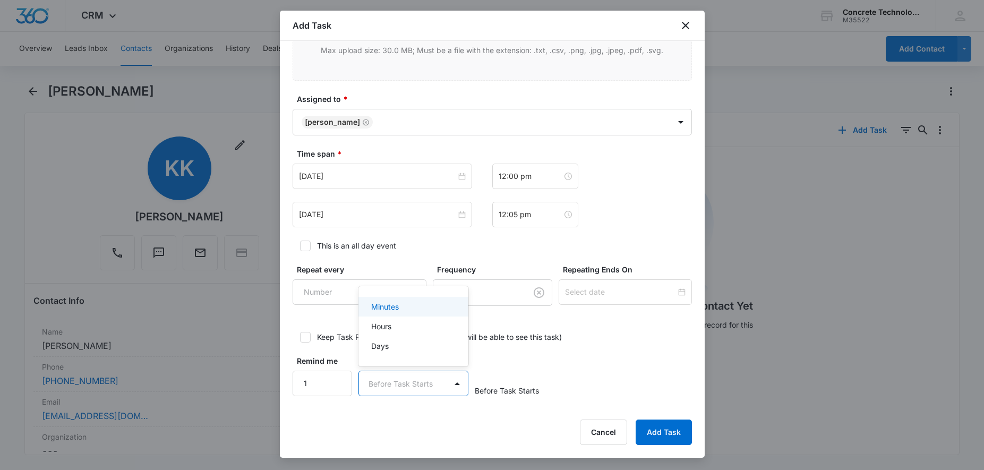
click at [440, 381] on body "CRM Apps Reputation Websites Forms CRM Email Social Content Ads Intelligence Fi…" at bounding box center [492, 235] width 984 height 470
click at [399, 311] on div "Minutes" at bounding box center [412, 306] width 82 height 11
click at [339, 381] on input "2" at bounding box center [323, 383] width 60 height 25
click at [338, 381] on input "3" at bounding box center [323, 383] width 60 height 25
click at [338, 381] on input "4" at bounding box center [323, 383] width 60 height 25
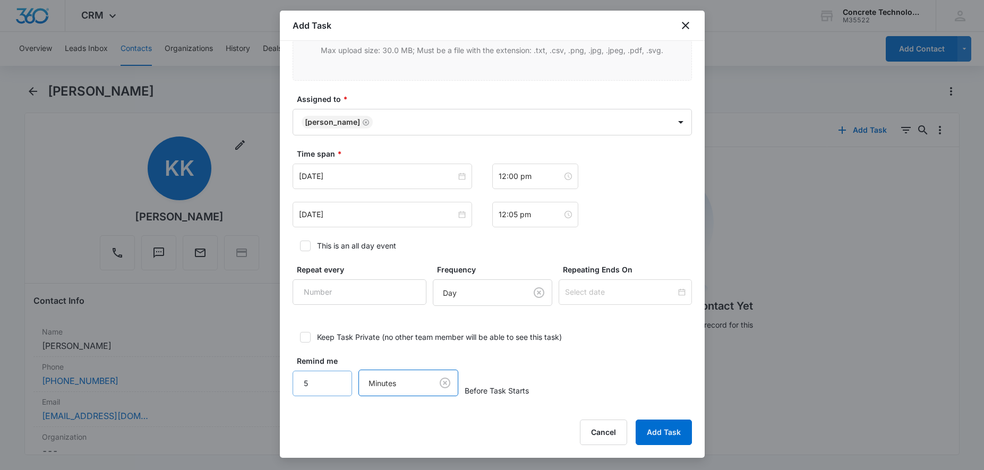
type input "5"
click at [338, 381] on input "5" at bounding box center [323, 383] width 60 height 25
click at [668, 438] on button "Add Task" at bounding box center [663, 431] width 56 height 25
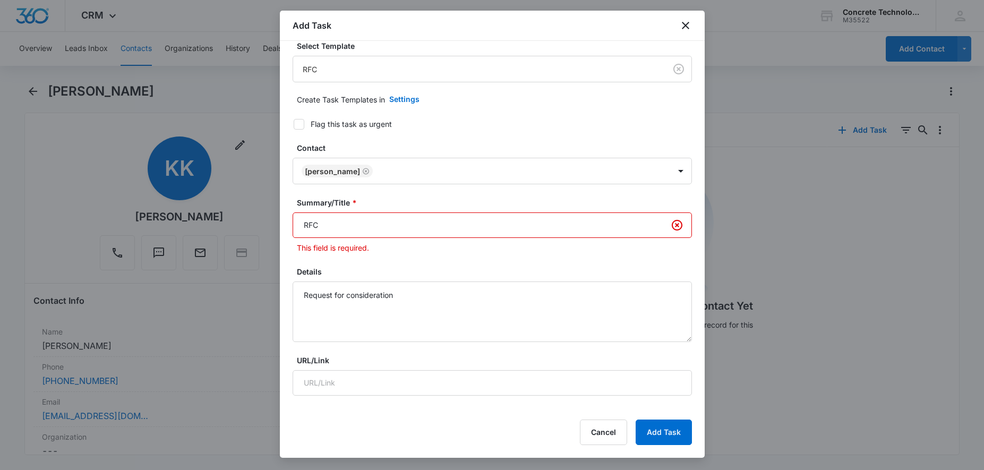
scroll to position [0, 0]
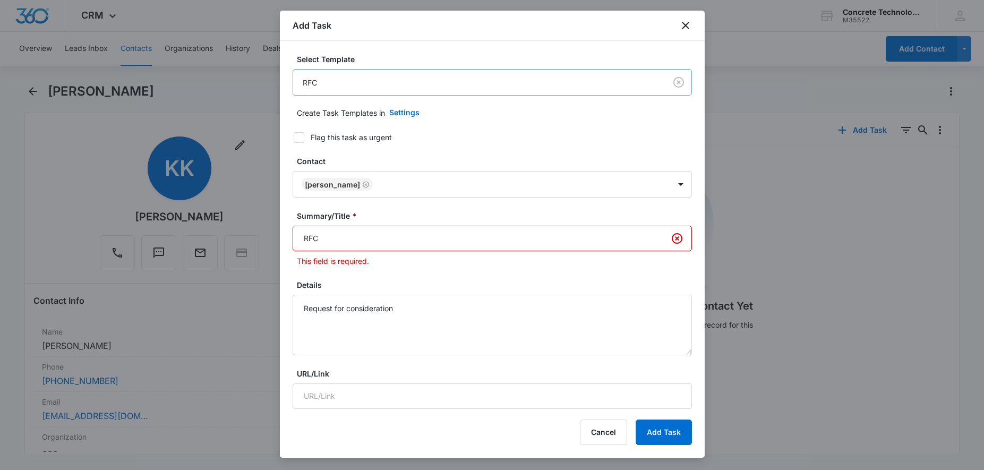
click at [469, 85] on body "CRM Apps Reputation Websites Forms CRM Email Social Content Ads Intelligence Fi…" at bounding box center [492, 235] width 984 height 470
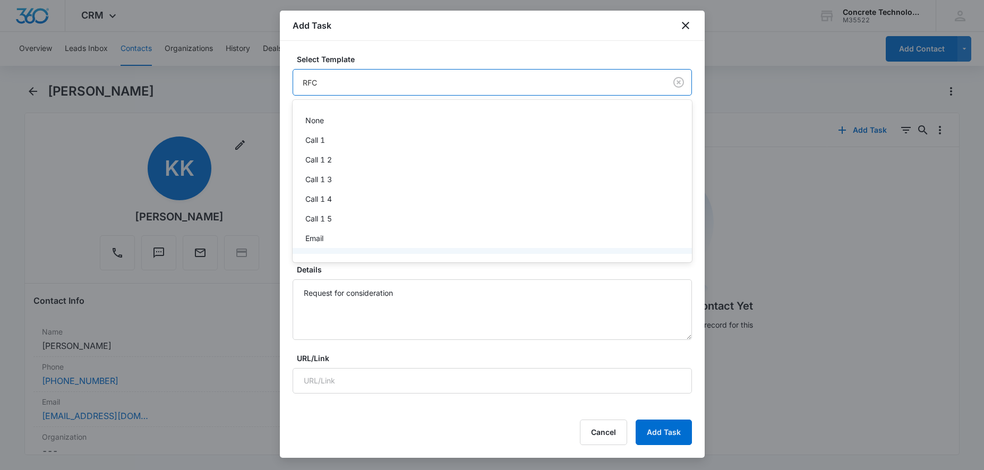
click at [573, 82] on body "CRM Apps Reputation Websites Forms CRM Email Social Content Ads Intelligence Fi…" at bounding box center [492, 235] width 984 height 470
click at [507, 86] on div at bounding box center [492, 235] width 984 height 470
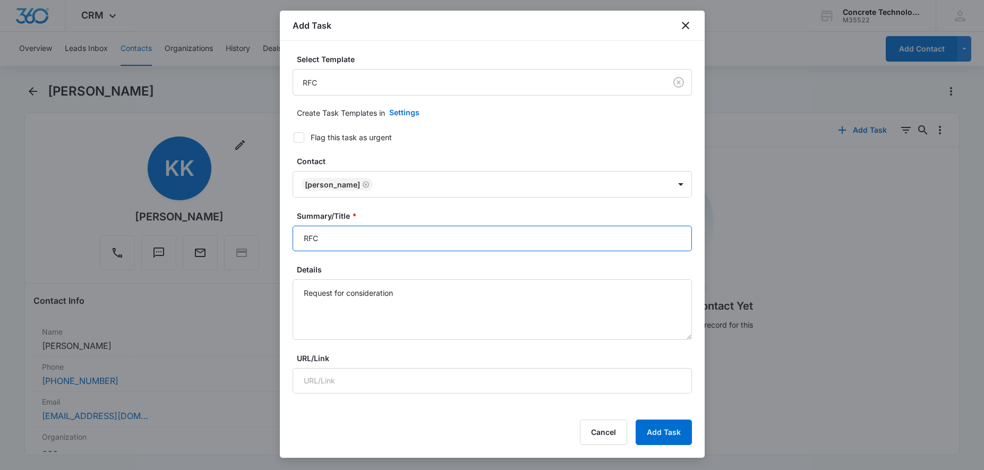
click at [434, 238] on input "RFC" at bounding box center [492, 238] width 399 height 25
type input "RFC"
click at [662, 431] on button "Add Task" at bounding box center [663, 431] width 56 height 25
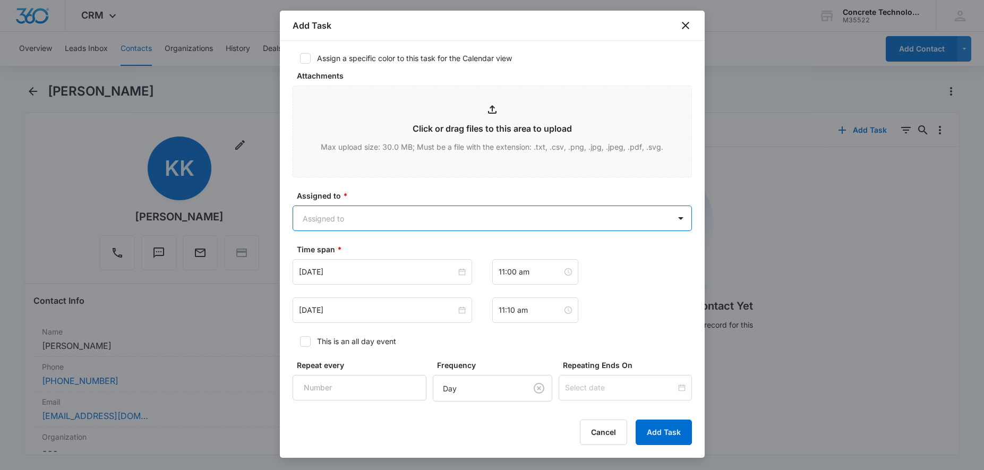
click at [413, 225] on body "CRM Apps Reputation Websites Forms CRM Email Social Content Ads Intelligence Fi…" at bounding box center [492, 235] width 984 height 470
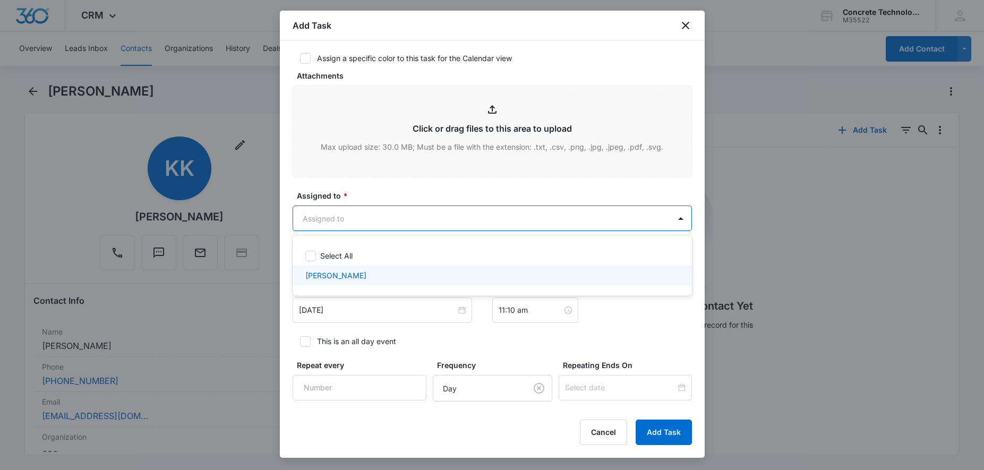
click at [372, 272] on div "[PERSON_NAME]" at bounding box center [491, 275] width 372 height 11
checkbox input "true"
click at [418, 320] on div at bounding box center [492, 235] width 984 height 470
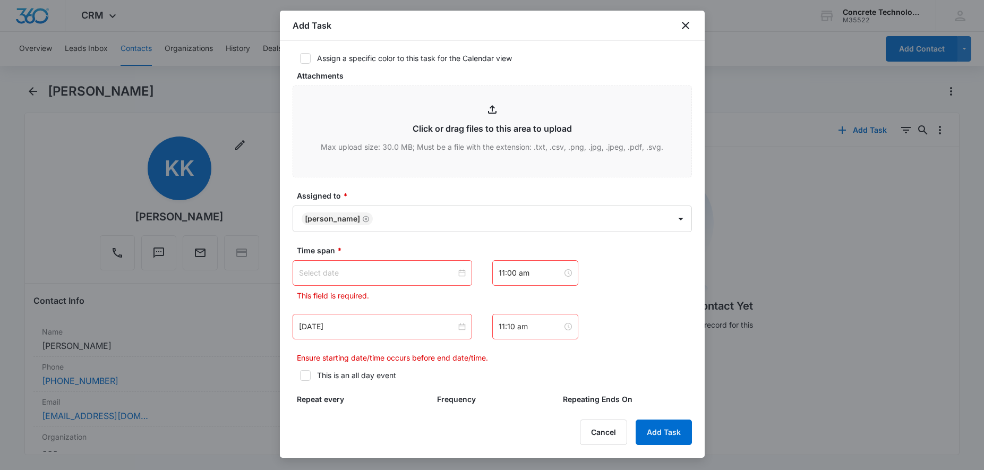
click at [394, 270] on input at bounding box center [377, 273] width 157 height 12
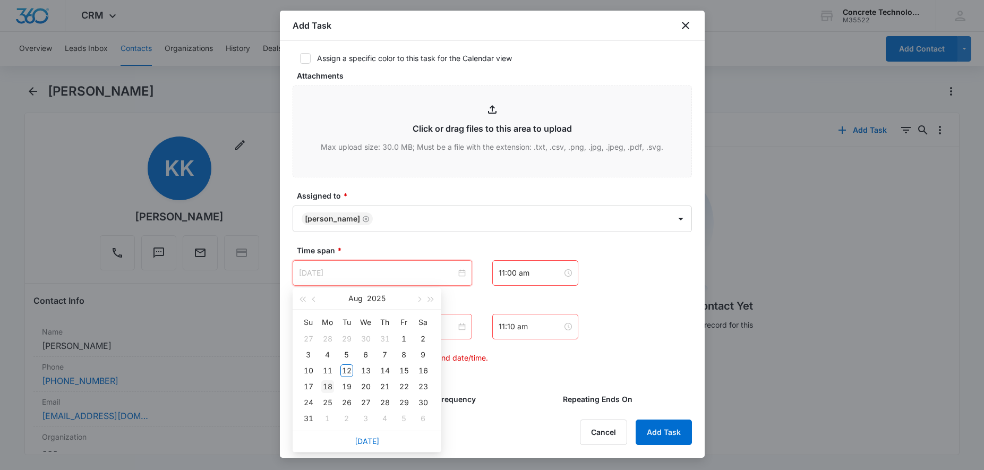
type input "[DATE]"
click at [331, 388] on div "18" at bounding box center [327, 386] width 13 height 13
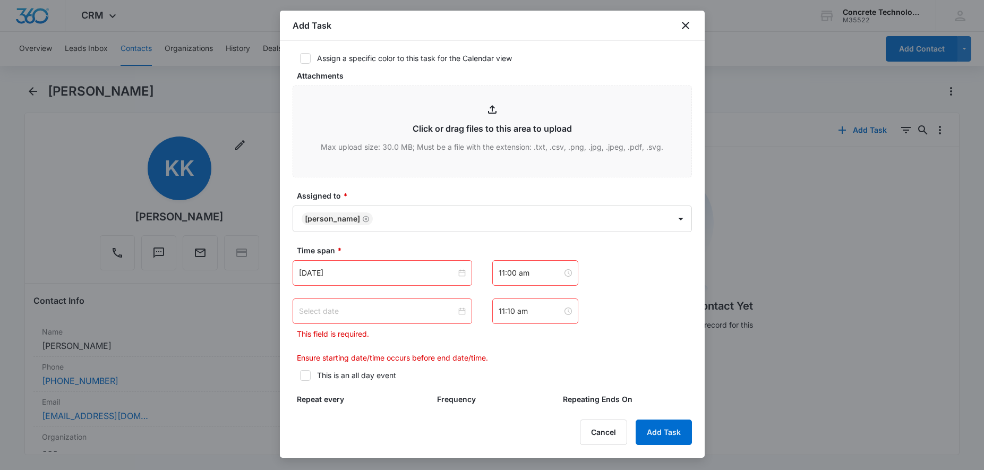
click at [350, 321] on div at bounding box center [382, 310] width 179 height 25
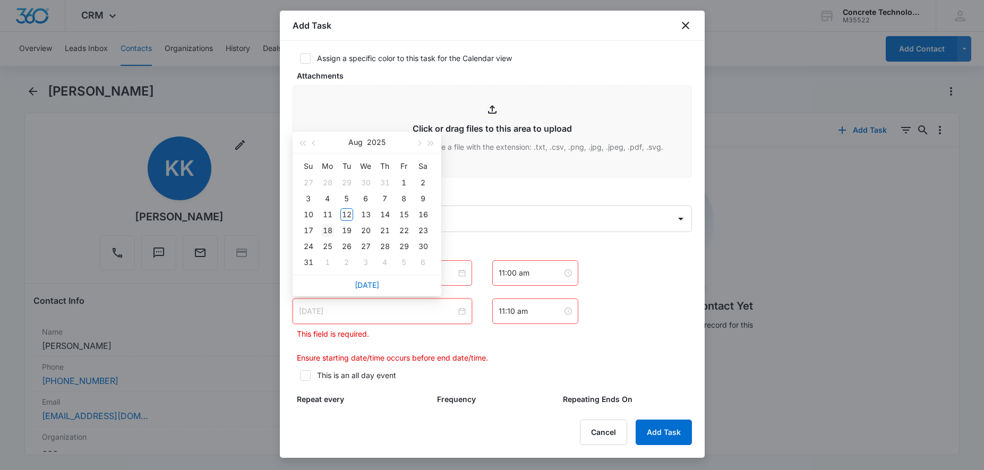
type input "[DATE]"
click at [330, 234] on div "18" at bounding box center [327, 230] width 13 height 13
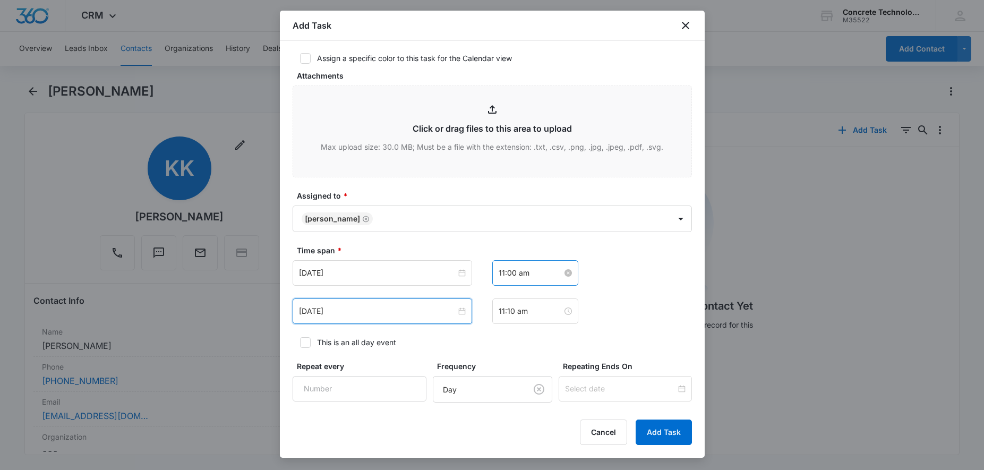
click at [540, 274] on input "11:00 am" at bounding box center [530, 273] width 64 height 12
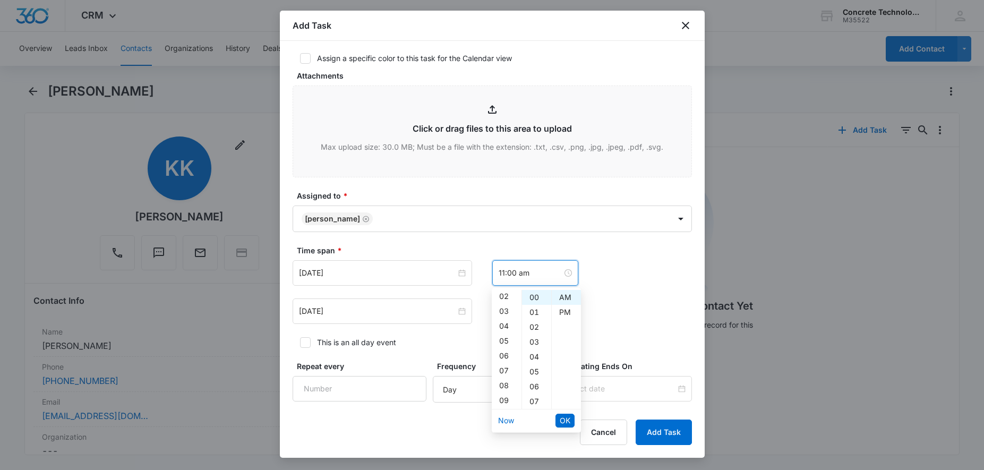
scroll to position [0, 0]
click at [506, 298] on div "12" at bounding box center [507, 297] width 30 height 15
click at [562, 311] on div "PM" at bounding box center [566, 312] width 29 height 15
type input "12:00 pm"
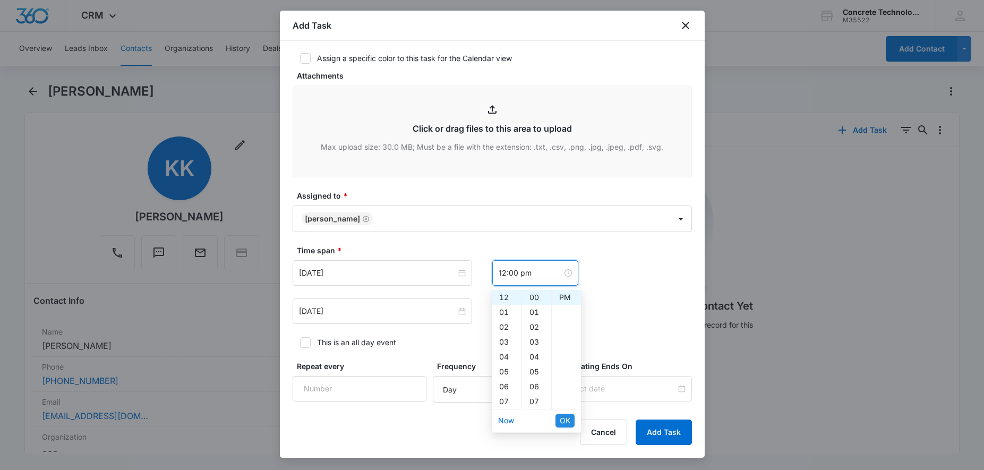
click at [566, 425] on span "OK" at bounding box center [565, 421] width 11 height 12
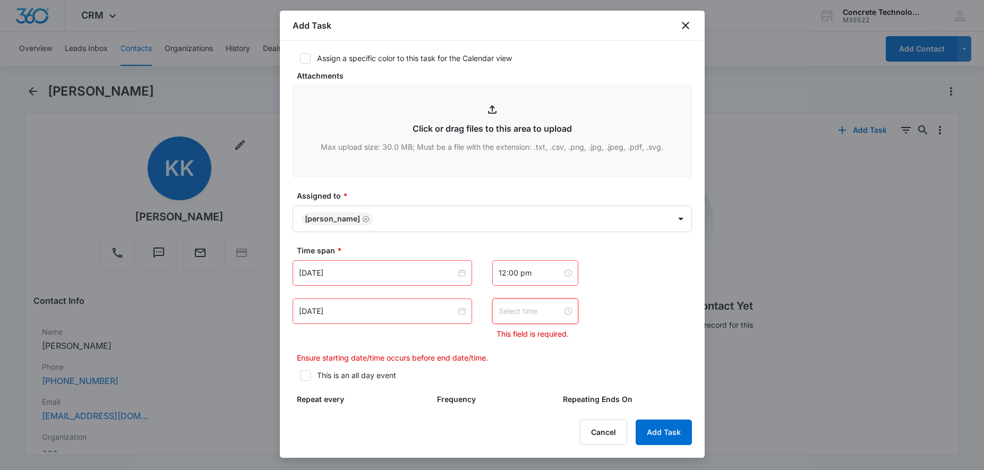
click at [514, 310] on input at bounding box center [530, 311] width 64 height 12
click at [506, 160] on div "12" at bounding box center [507, 160] width 30 height 15
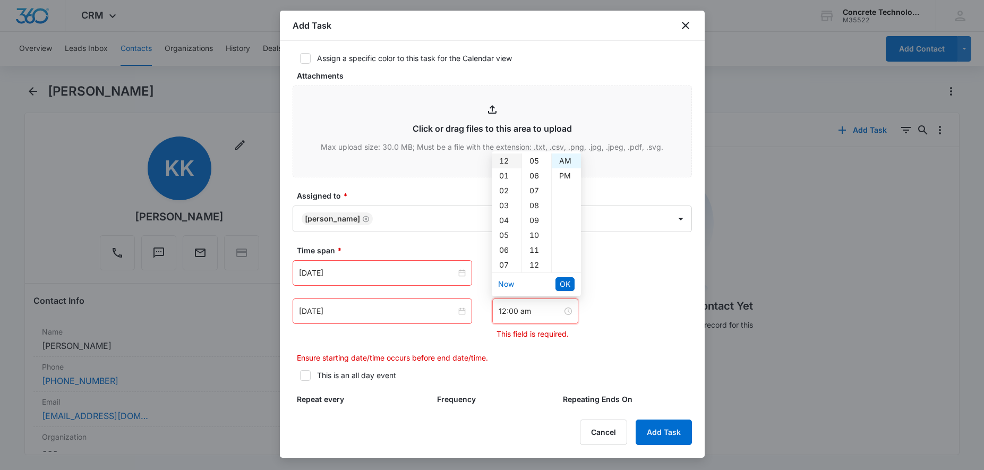
scroll to position [0, 0]
click at [534, 232] on div "05" at bounding box center [536, 235] width 29 height 15
click at [563, 177] on div "PM" at bounding box center [566, 175] width 29 height 15
type input "12:05 pm"
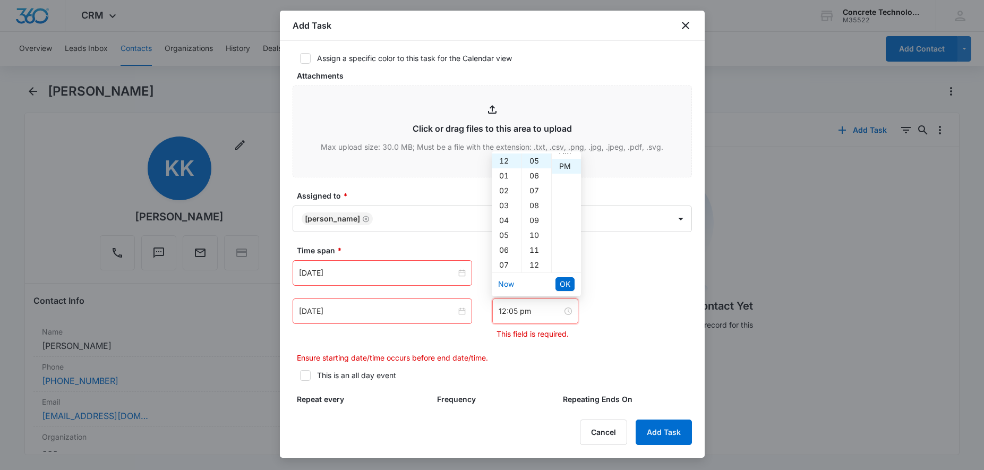
scroll to position [15, 0]
click at [567, 282] on span "OK" at bounding box center [565, 284] width 11 height 12
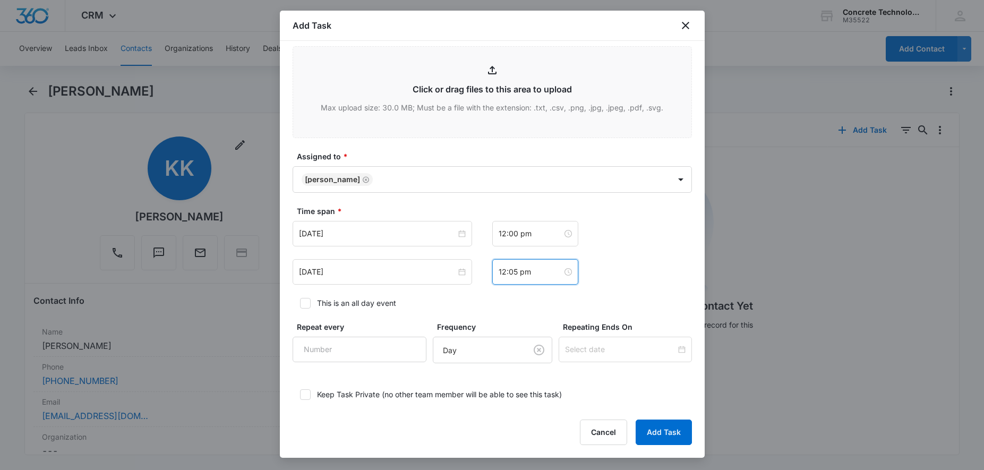
scroll to position [588, 0]
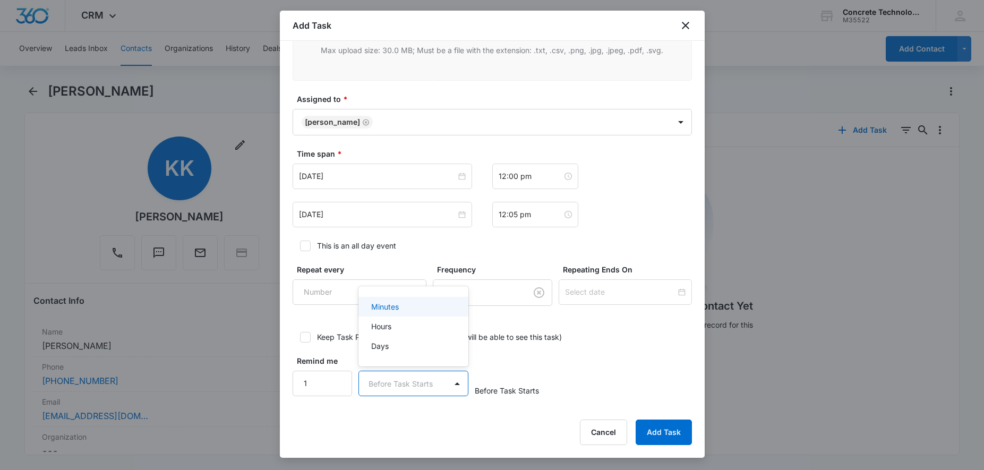
click at [433, 381] on body "CRM Apps Reputation Websites Forms CRM Email Social Content Ads Intelligence Fi…" at bounding box center [492, 235] width 984 height 470
click at [397, 306] on p "Minutes" at bounding box center [385, 306] width 28 height 11
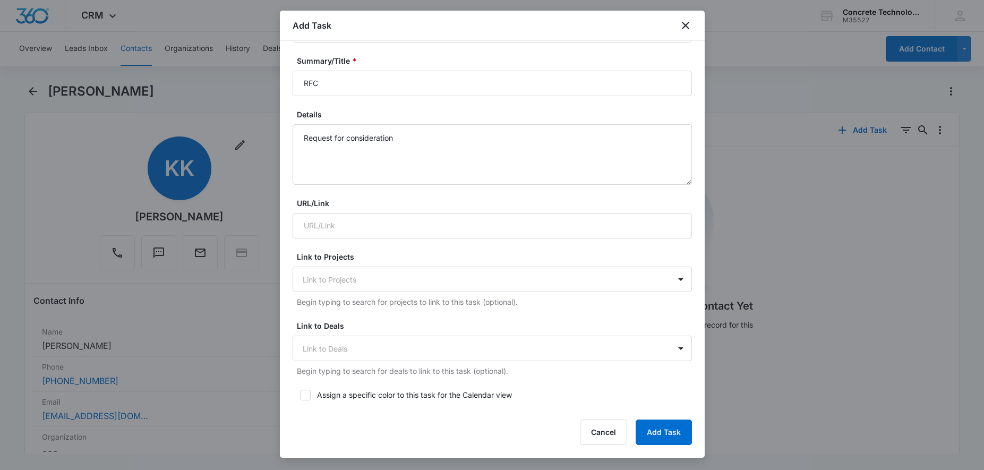
scroll to position [0, 0]
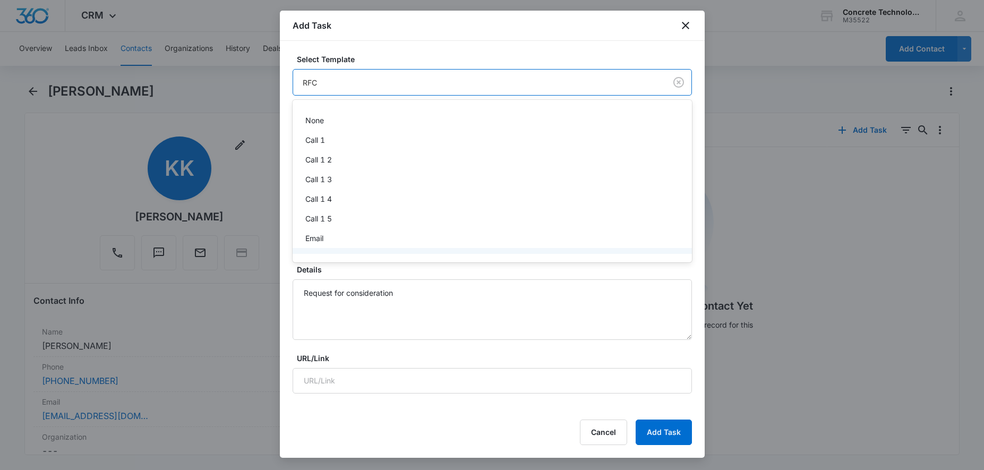
click at [531, 86] on body "CRM Apps Reputation Websites Forms CRM Email Social Content Ads Intelligence Fi…" at bounding box center [492, 235] width 984 height 470
click at [536, 83] on div at bounding box center [492, 235] width 984 height 470
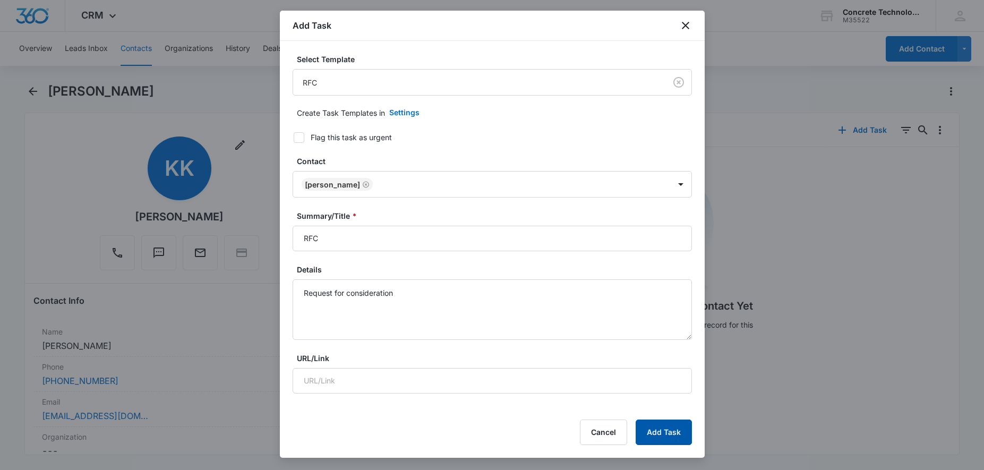
click at [666, 428] on button "Add Task" at bounding box center [663, 431] width 56 height 25
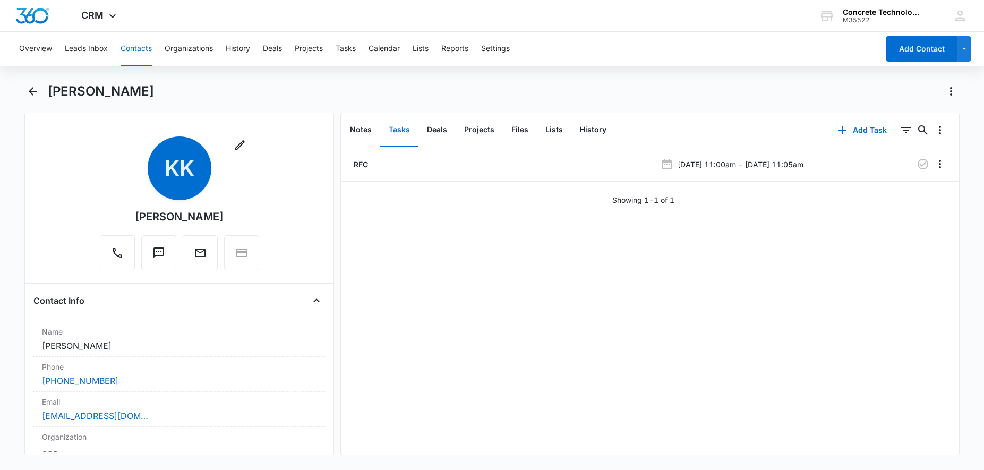
click at [132, 48] on button "Contacts" at bounding box center [136, 49] width 31 height 34
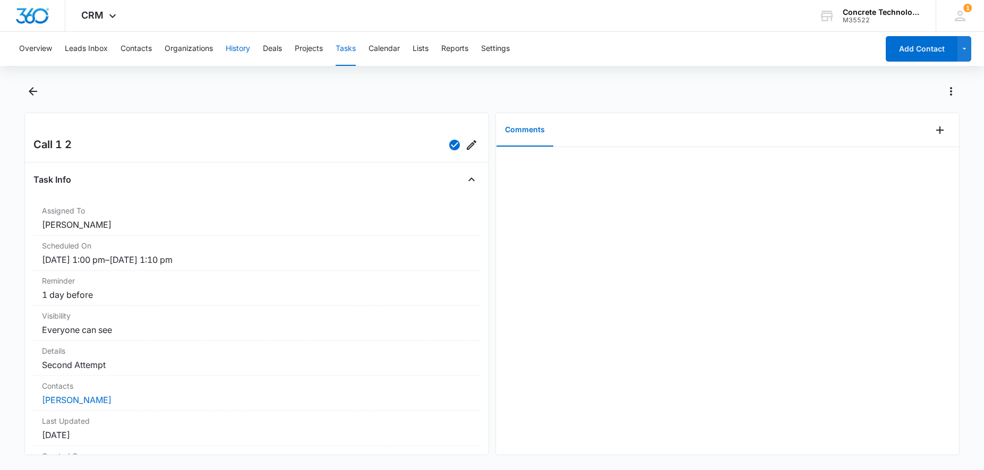
click at [241, 54] on button "History" at bounding box center [238, 49] width 24 height 34
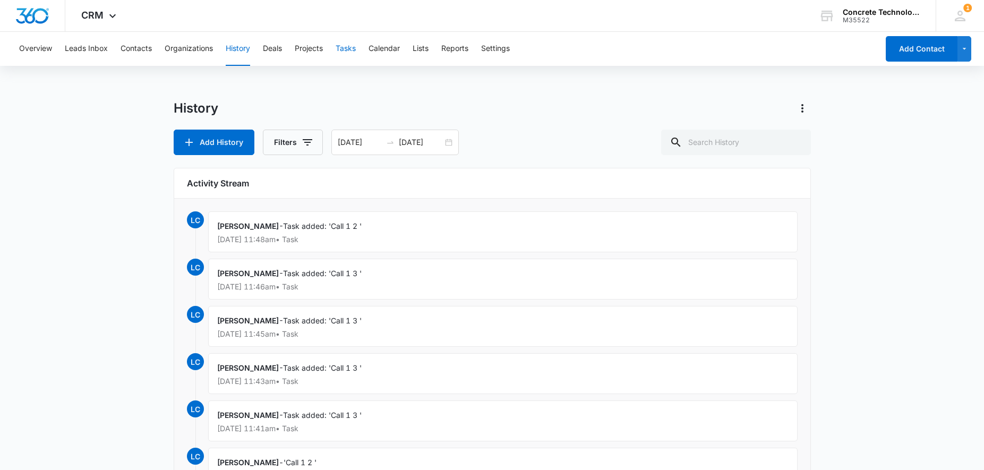
click at [345, 49] on button "Tasks" at bounding box center [346, 49] width 20 height 34
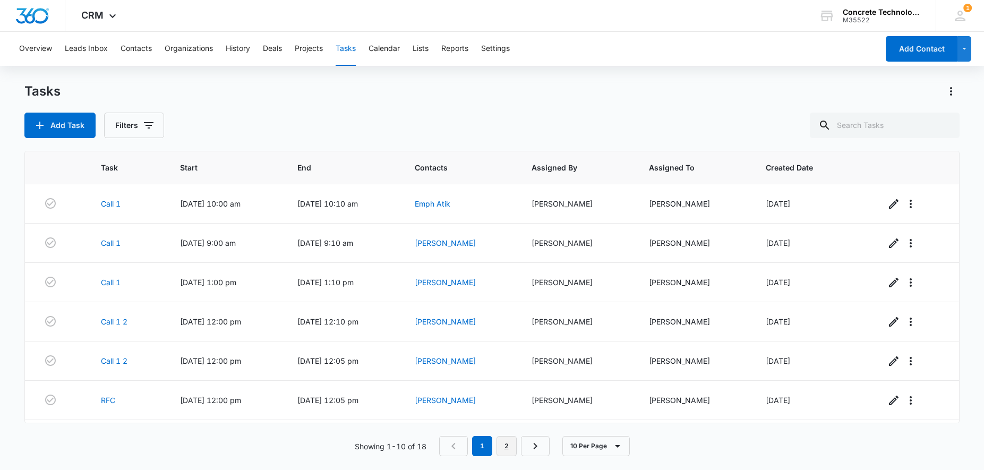
click at [508, 444] on link "2" at bounding box center [506, 446] width 20 height 20
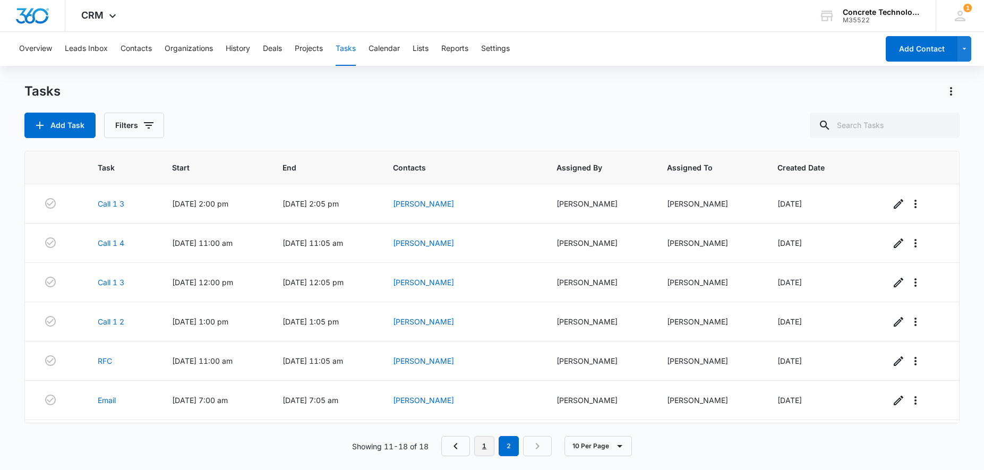
click at [487, 447] on link "1" at bounding box center [484, 446] width 20 height 20
